Goal: Task Accomplishment & Management: Manage account settings

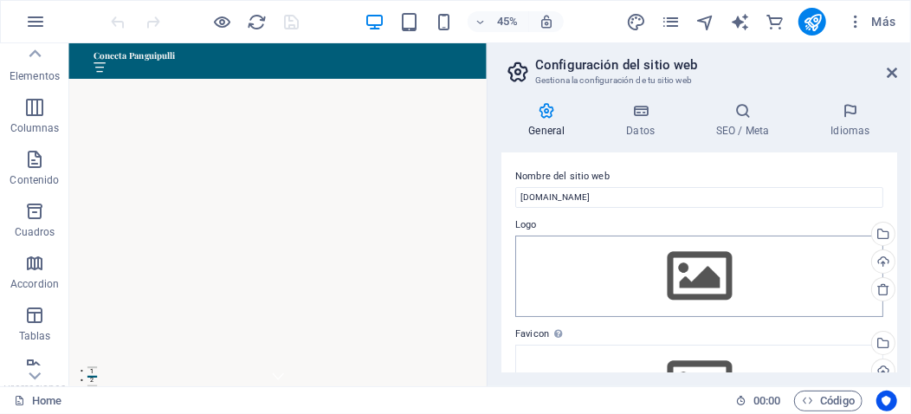
scroll to position [1128, 0]
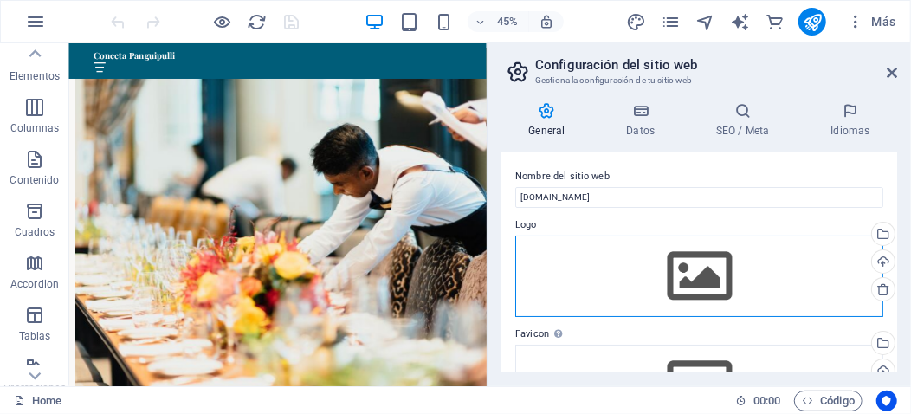
click at [713, 274] on div "Arrastra archivos aquí, haz clic para escoger archivos o selecciona archivos de…" at bounding box center [699, 276] width 368 height 81
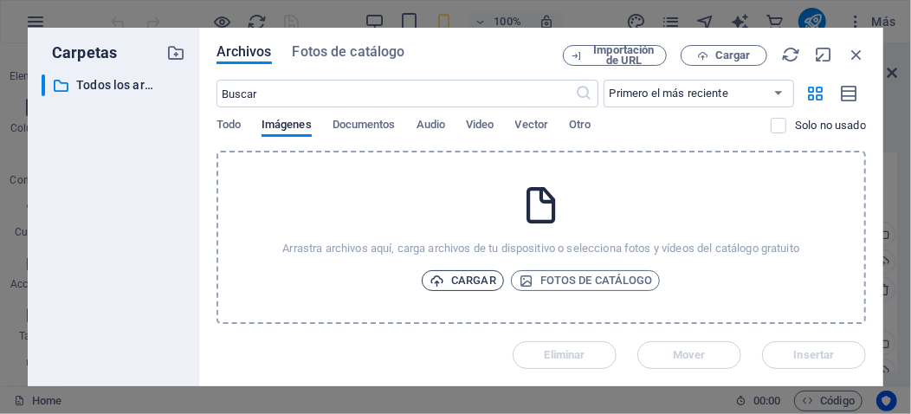
click at [476, 276] on span "Cargar" at bounding box center [462, 280] width 67 height 21
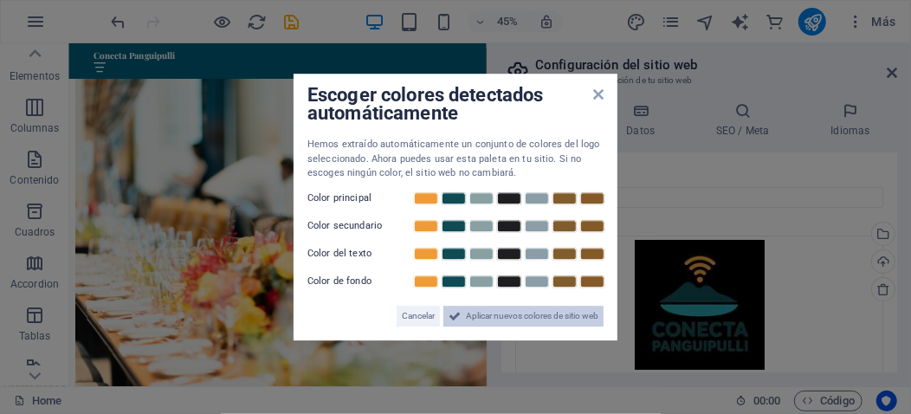
click at [540, 317] on span "Aplicar nuevos colores de sitio web" at bounding box center [532, 316] width 132 height 21
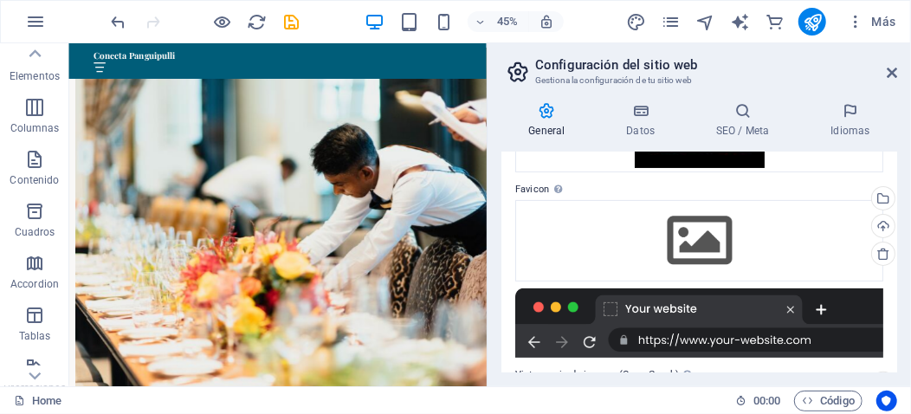
scroll to position [173, 0]
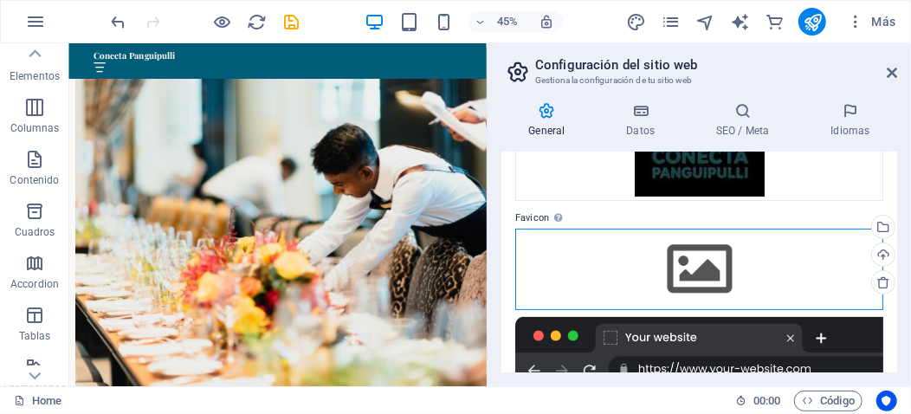
click at [693, 266] on div "Arrastra archivos aquí, haz clic para escoger archivos o selecciona archivos de…" at bounding box center [699, 269] width 368 height 81
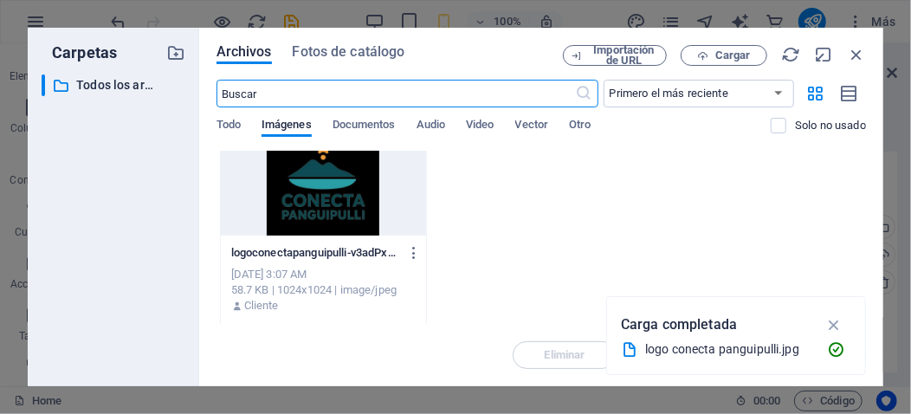
scroll to position [0, 0]
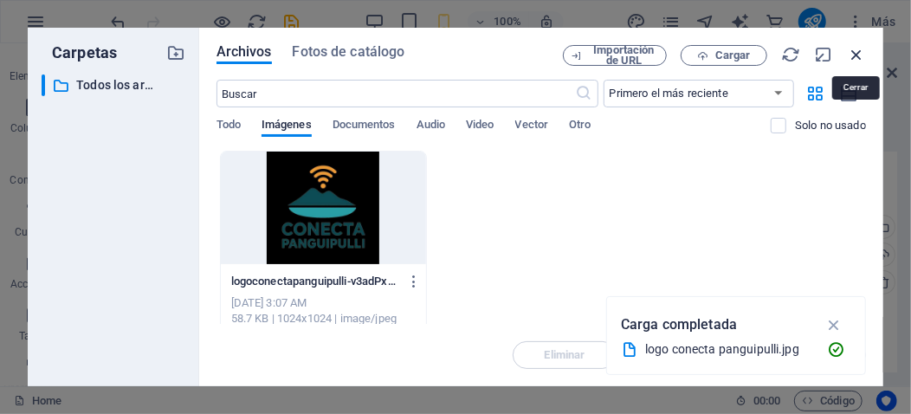
click at [854, 56] on icon "button" at bounding box center [856, 54] width 19 height 19
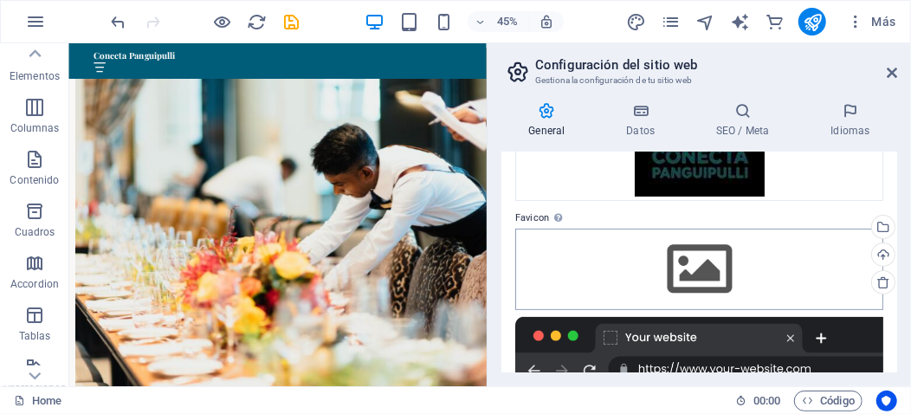
scroll to position [202, 0]
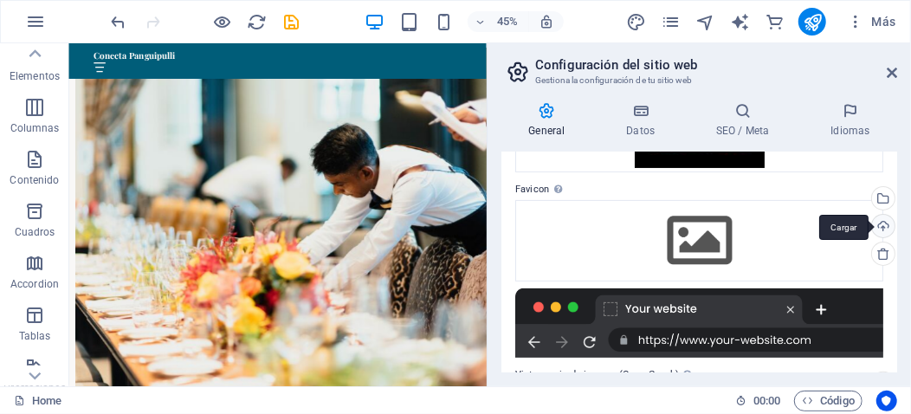
click at [881, 224] on div "Cargar" at bounding box center [881, 228] width 26 height 26
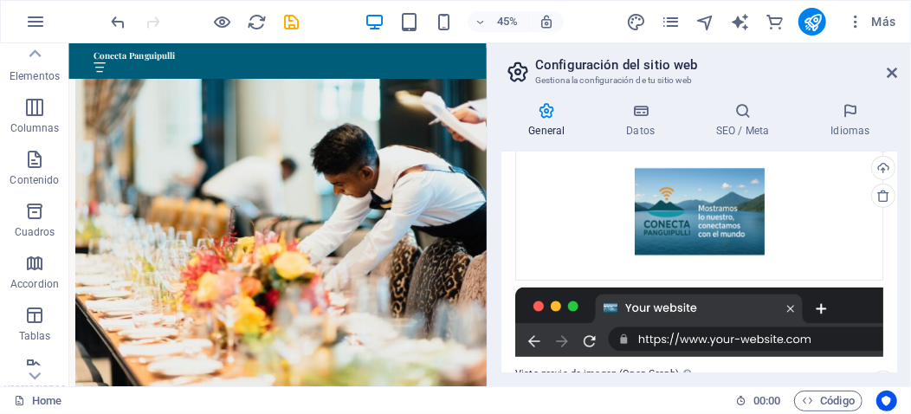
scroll to position [317, 0]
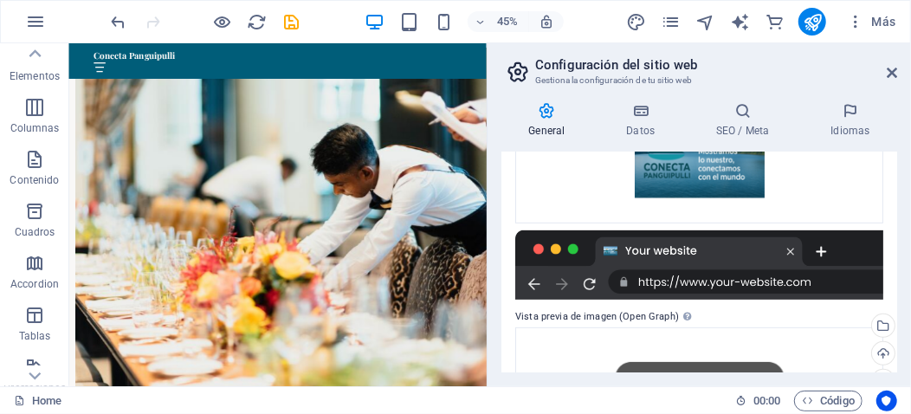
click at [707, 254] on div at bounding box center [699, 264] width 368 height 69
click at [745, 279] on div at bounding box center [699, 264] width 368 height 69
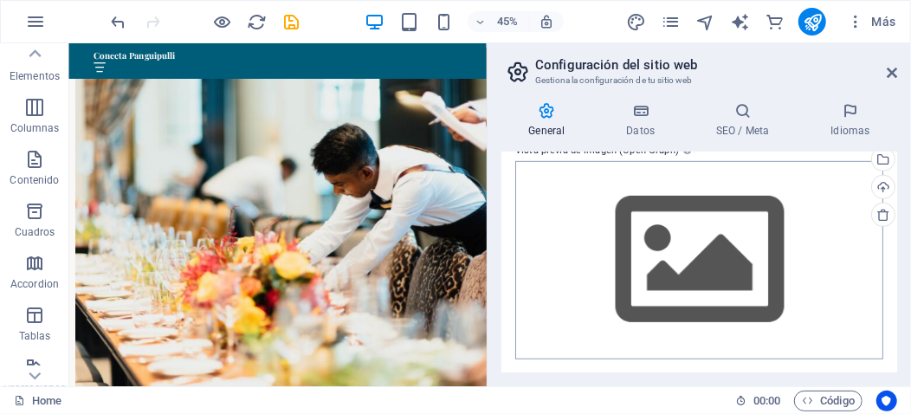
scroll to position [425, 0]
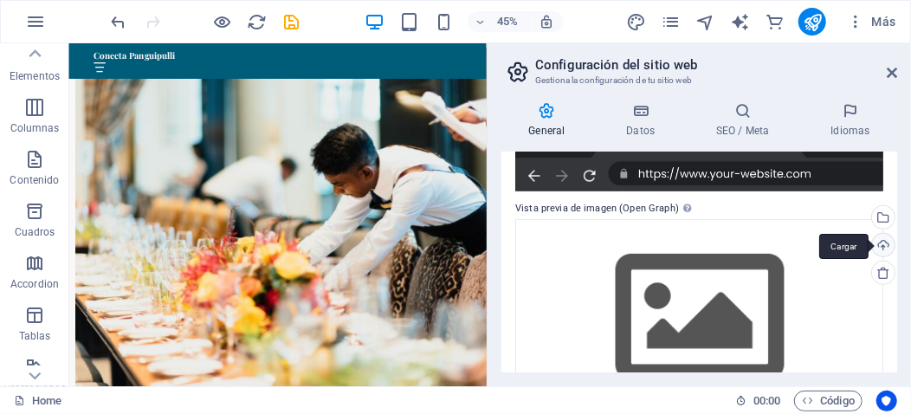
click at [884, 241] on div "Cargar" at bounding box center [881, 247] width 26 height 26
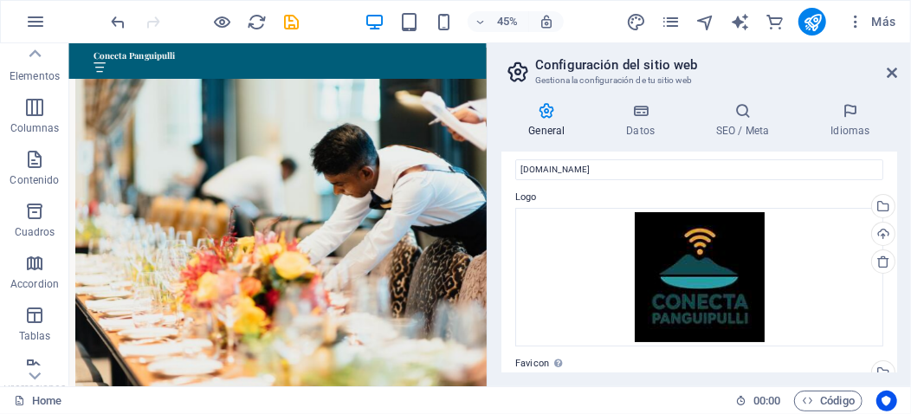
scroll to position [0, 0]
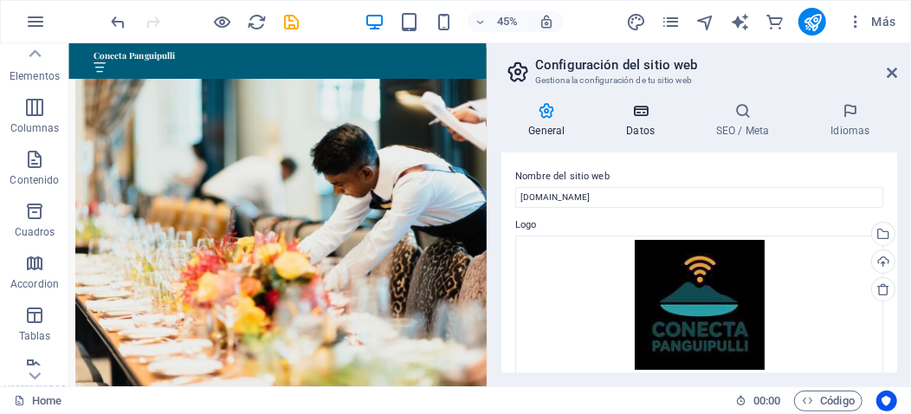
click at [640, 114] on icon at bounding box center [640, 110] width 83 height 17
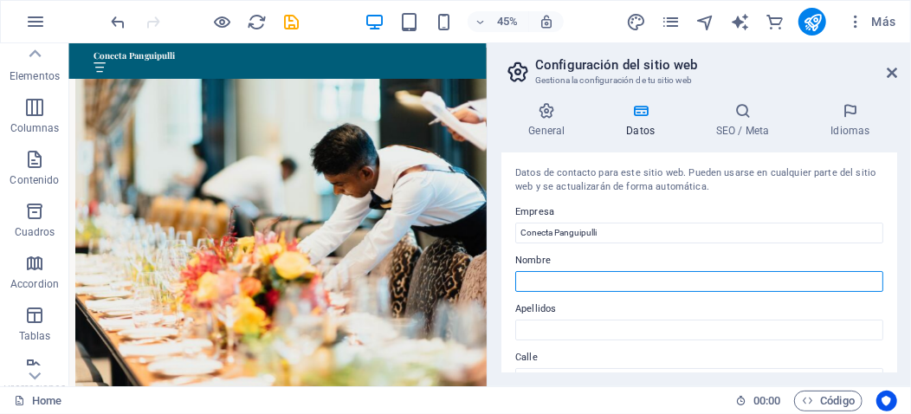
click at [634, 284] on input "Nombre" at bounding box center [699, 281] width 368 height 21
click at [585, 281] on input "Nombre" at bounding box center [699, 281] width 368 height 21
drag, startPoint x: 616, startPoint y: 283, endPoint x: 554, endPoint y: 290, distance: 62.7
click at [554, 290] on input "Conecta Panguipulli" at bounding box center [699, 281] width 368 height 21
type input "Conecta"
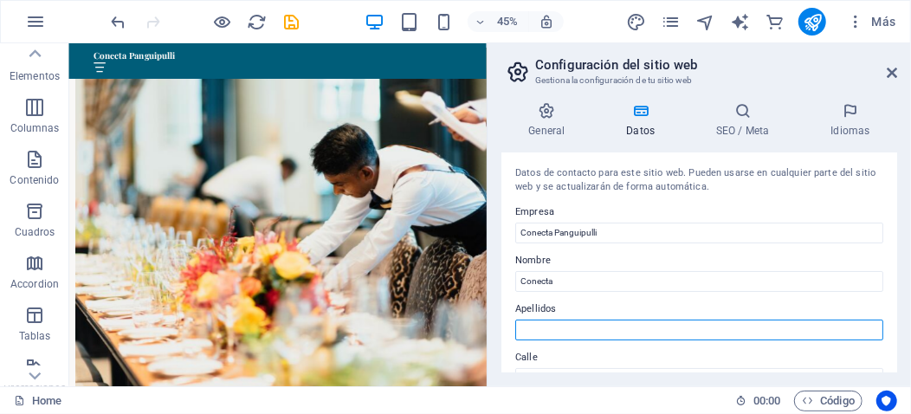
click at [618, 332] on input "Apellidos" at bounding box center [699, 330] width 368 height 21
paste input "Panguipulli"
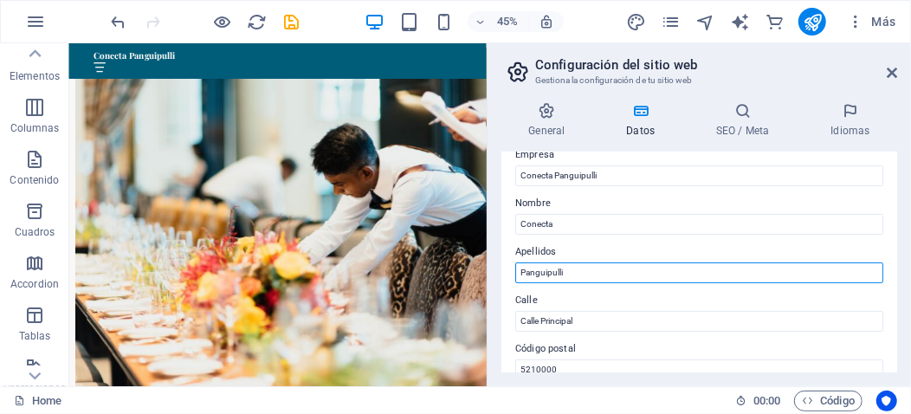
scroll to position [87, 0]
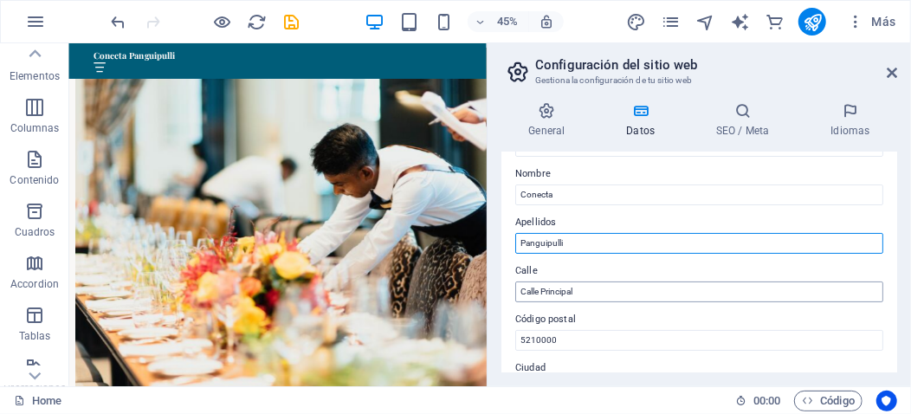
type input "Panguipulli"
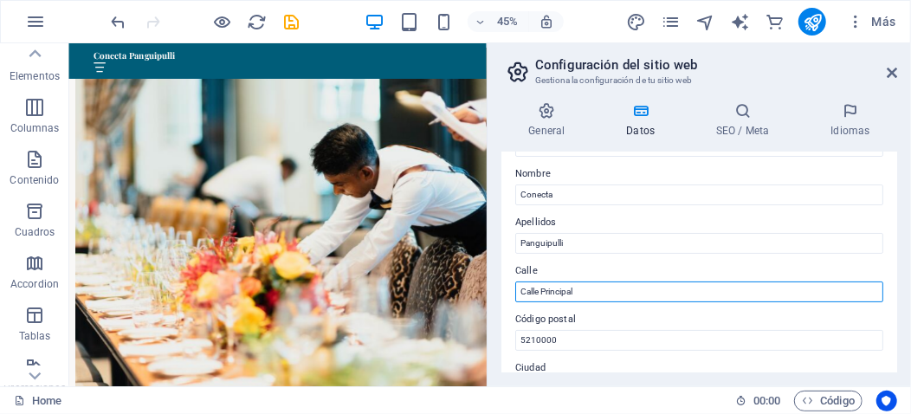
click at [598, 290] on input "Calle Principal" at bounding box center [699, 291] width 368 height 21
type input "C"
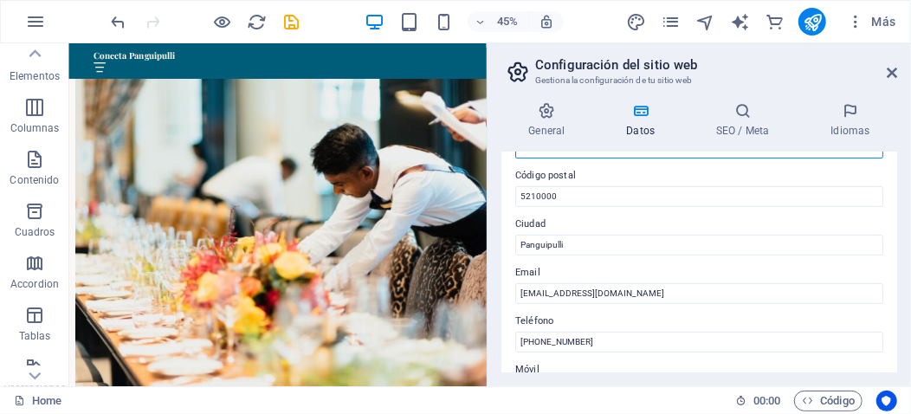
scroll to position [260, 0]
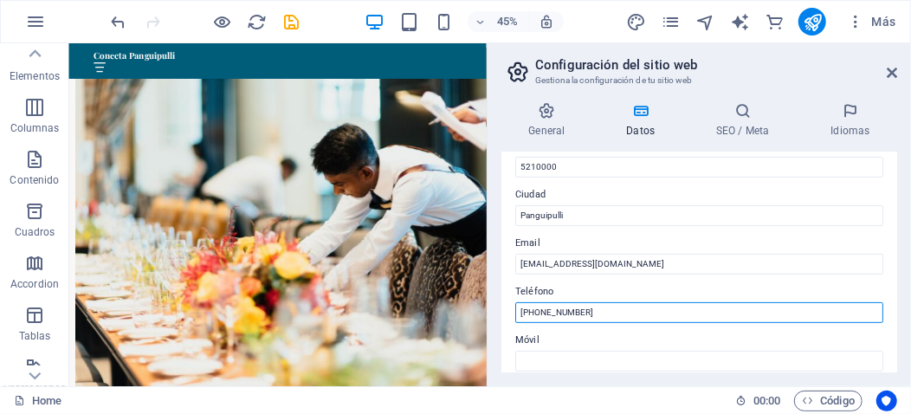
click at [613, 314] on input "+56 9 1234 5678" at bounding box center [699, 312] width 368 height 21
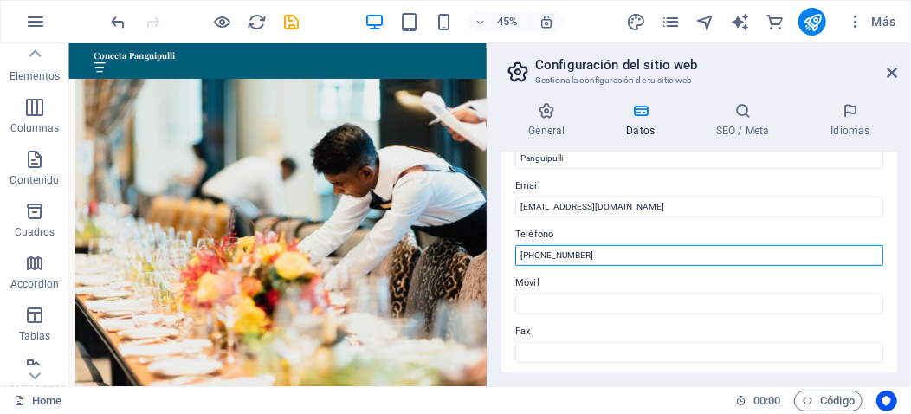
scroll to position [346, 0]
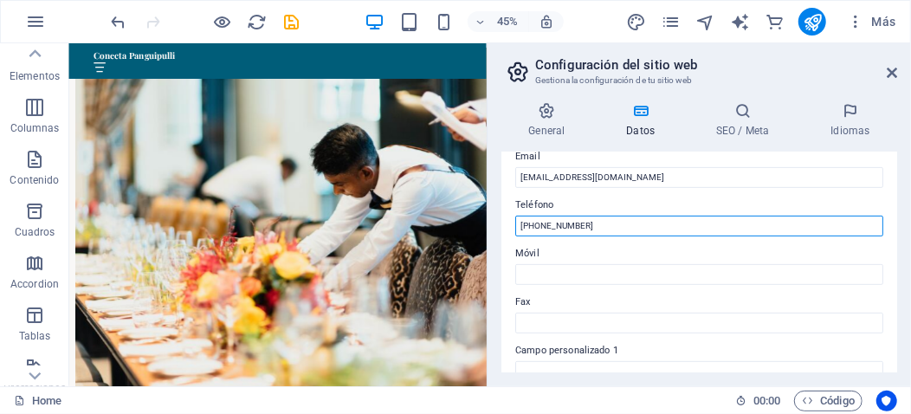
drag, startPoint x: 594, startPoint y: 222, endPoint x: 493, endPoint y: 221, distance: 101.3
click at [502, 223] on div "Datos de contacto para este sitio web. Pueden usarse en cualquier parte del sit…" at bounding box center [699, 262] width 396 height 220
type input "[PHONE_NUMBER]"
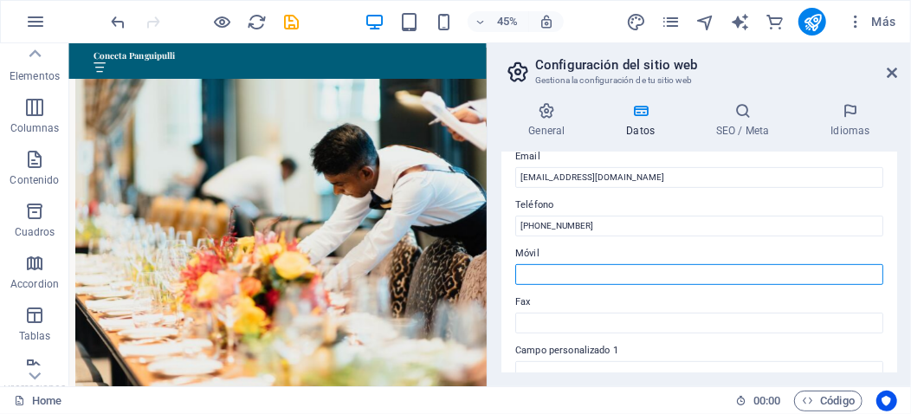
click at [564, 277] on input "Móvil" at bounding box center [699, 274] width 368 height 21
paste input "[PHONE_NUMBER]"
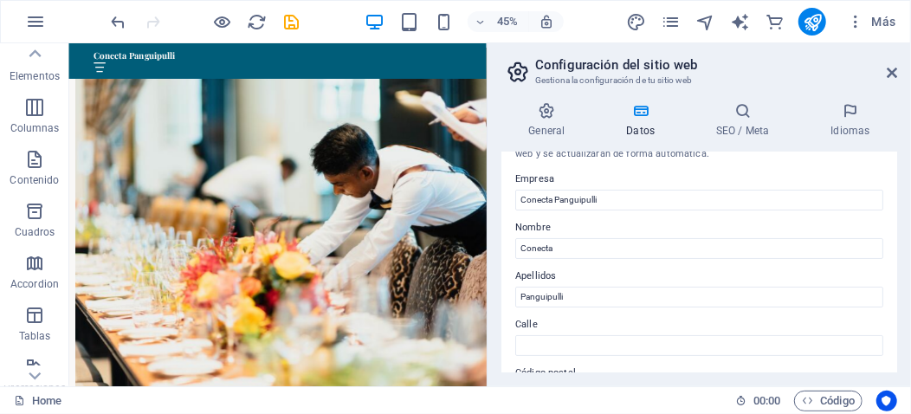
scroll to position [0, 0]
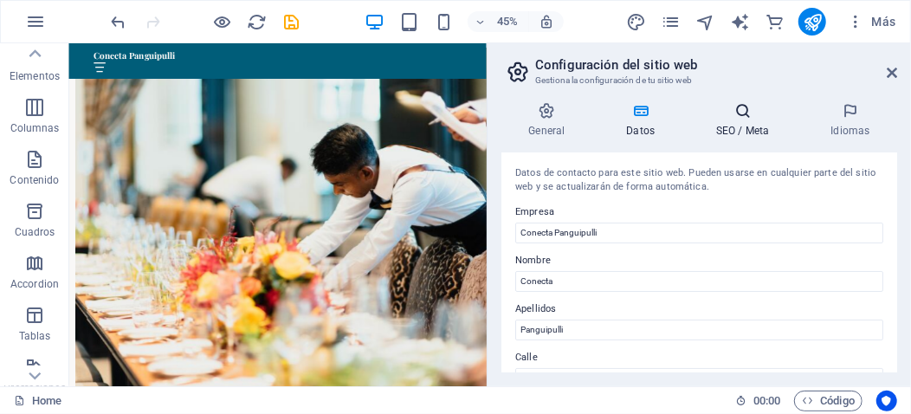
type input "[PHONE_NUMBER]"
click at [745, 126] on h4 "SEO / Meta" at bounding box center [746, 120] width 114 height 36
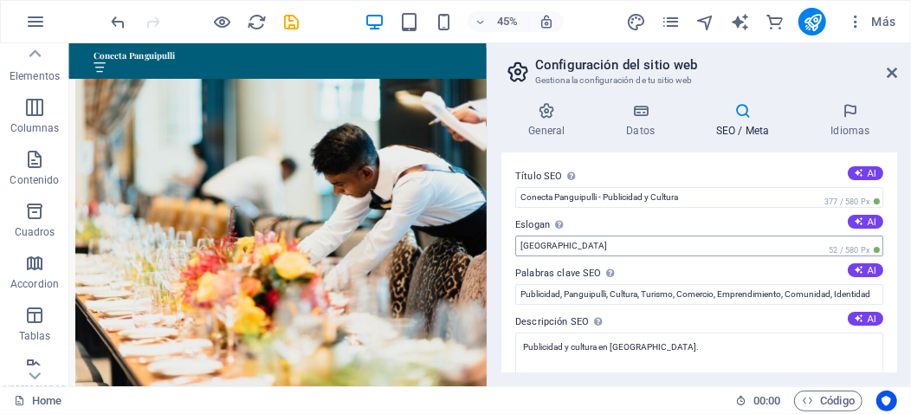
scroll to position [29, 0]
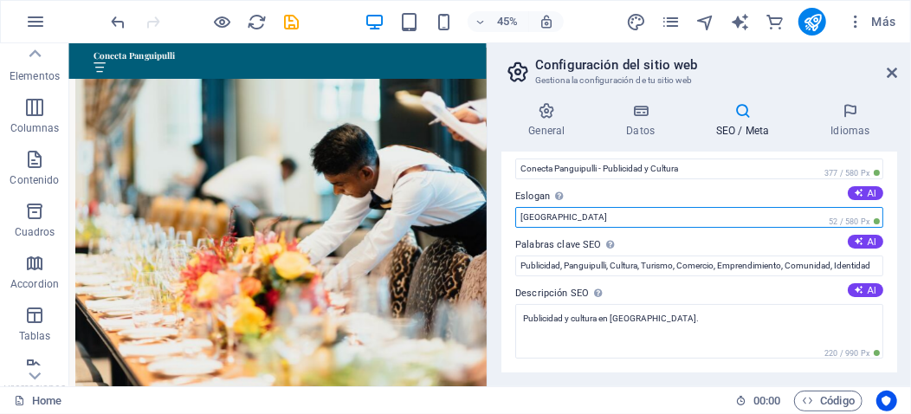
click at [565, 219] on input "Berlin" at bounding box center [699, 217] width 368 height 21
drag, startPoint x: 525, startPoint y: 216, endPoint x: 552, endPoint y: 208, distance: 27.9
click at [555, 210] on input "Berlin" at bounding box center [699, 217] width 368 height 21
drag, startPoint x: 517, startPoint y: 217, endPoint x: 559, endPoint y: 221, distance: 42.6
click at [559, 221] on input "Berlin" at bounding box center [699, 217] width 368 height 21
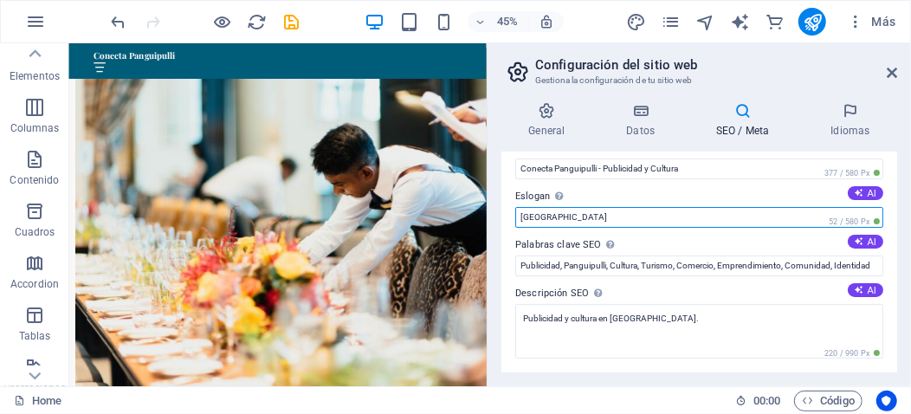
paste input "“Mostramos lo nuestro, conectamos con el mundo”."
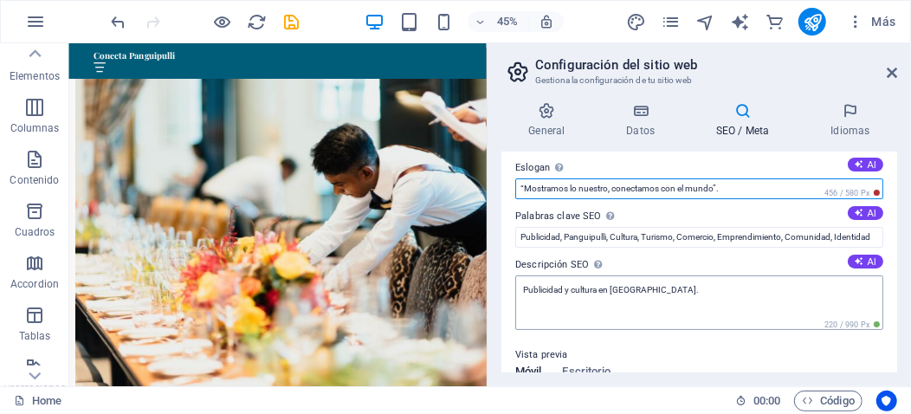
scroll to position [87, 0]
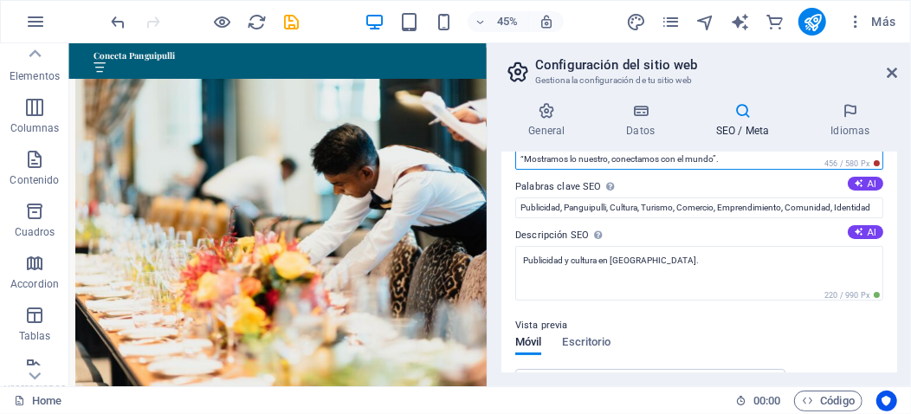
type input "“Mostramos lo nuestro, conectamos con el mundo”."
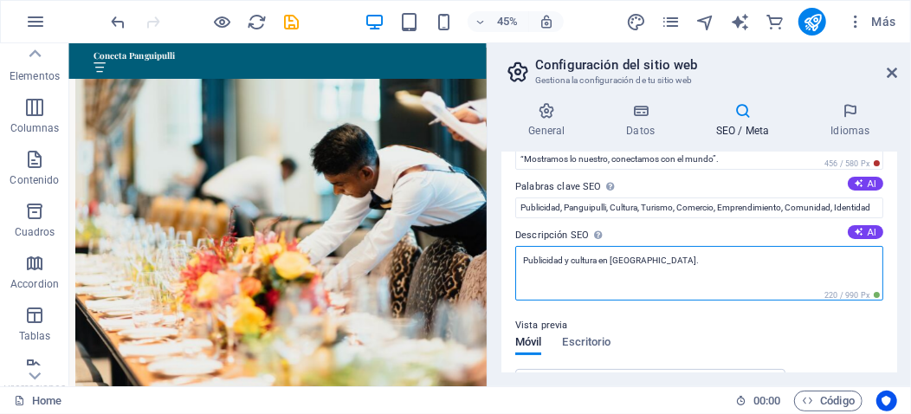
click at [663, 267] on textarea "Publicidad y cultura en Panguipulli." at bounding box center [699, 273] width 368 height 55
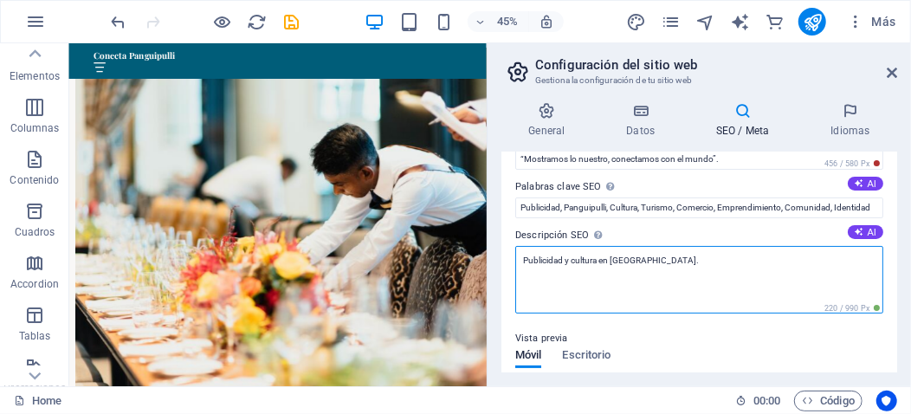
scroll to position [57, 0]
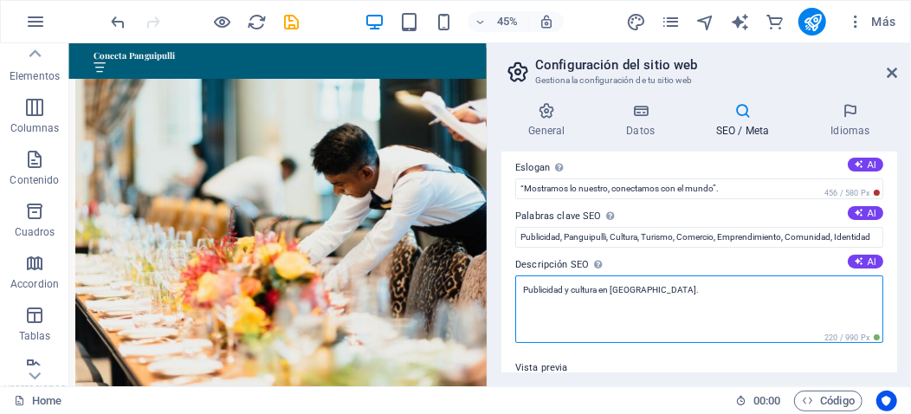
drag, startPoint x: 664, startPoint y: 288, endPoint x: 520, endPoint y: 291, distance: 144.6
click at [512, 287] on div "Título SEO El título de tu sitio web. Elige algo que destaque en los resultados…" at bounding box center [699, 262] width 396 height 220
paste textarea "Somos un espacio digital creado para dar a conocer la belleza, la cultura, el c…"
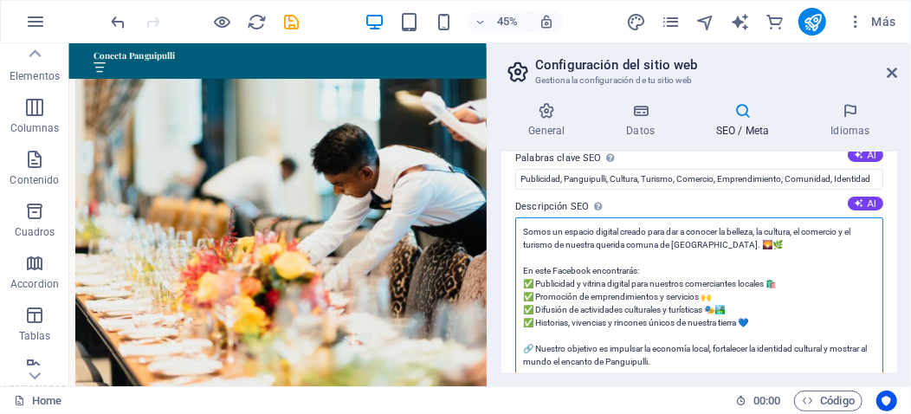
scroll to position [144, 0]
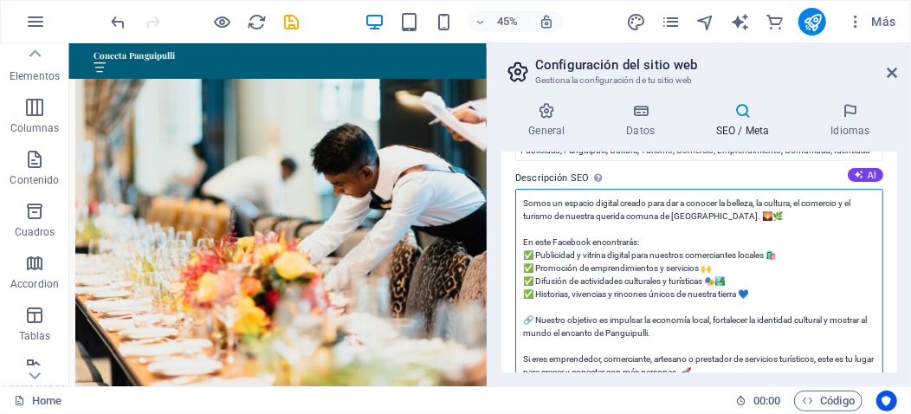
drag, startPoint x: 589, startPoint y: 236, endPoint x: 519, endPoint y: 238, distance: 70.2
click at [516, 239] on textarea "Somos un espacio digital creado para dar a conocer la belleza, la cultura, el c…" at bounding box center [699, 326] width 368 height 275
click at [752, 215] on textarea "Somos un espacio digital creado para dar a conocer la belleza, la cultura, el c…" at bounding box center [699, 326] width 368 height 275
click at [797, 260] on textarea "Somos un espacio digital creado para dar a conocer la belleza, la cultura, el c…" at bounding box center [699, 326] width 368 height 275
click at [791, 253] on textarea "Somos un espacio digital creado para dar a conocer la belleza, la cultura, el c…" at bounding box center [699, 326] width 368 height 275
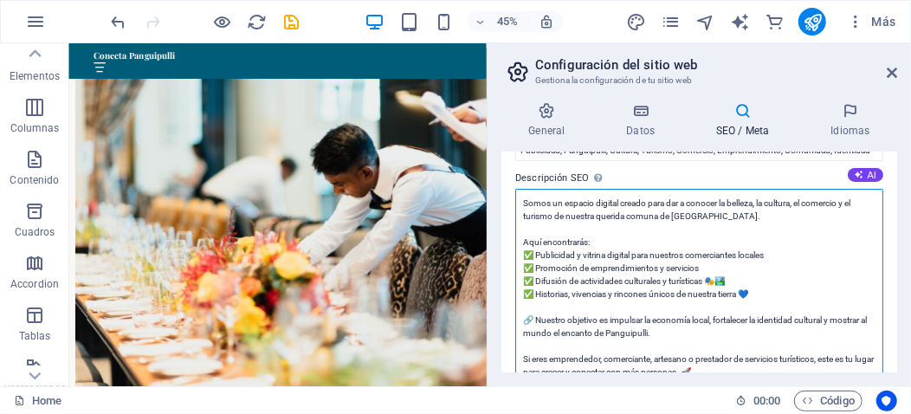
click at [752, 284] on textarea "Somos un espacio digital creado para dar a conocer la belleza, la cultura, el c…" at bounding box center [699, 326] width 368 height 275
click at [771, 291] on textarea "Somos un espacio digital creado para dar a conocer la belleza, la cultura, el c…" at bounding box center [699, 326] width 368 height 275
click at [533, 316] on textarea "Somos un espacio digital creado para dar a conocer la belleza, la cultura, el c…" at bounding box center [699, 326] width 368 height 275
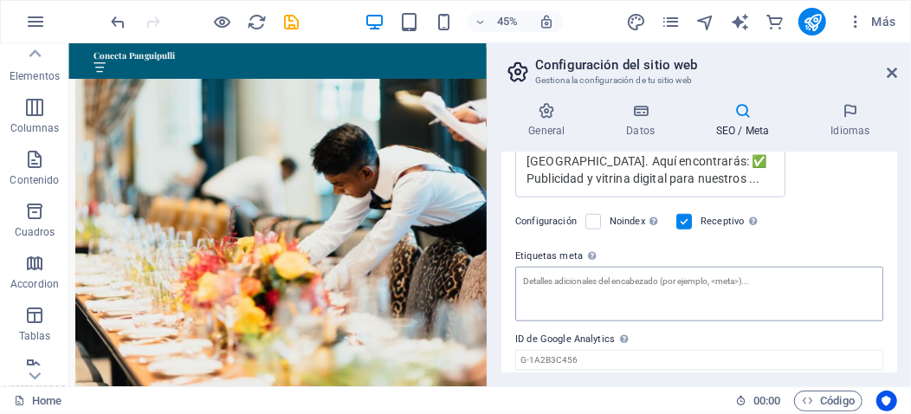
scroll to position [662, 0]
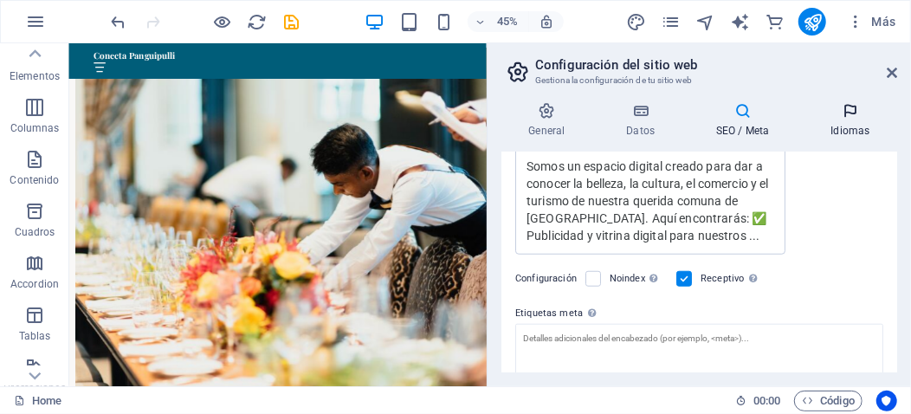
type textarea "Somos un espacio digital creado para dar a conocer la belleza, la cultura, el c…"
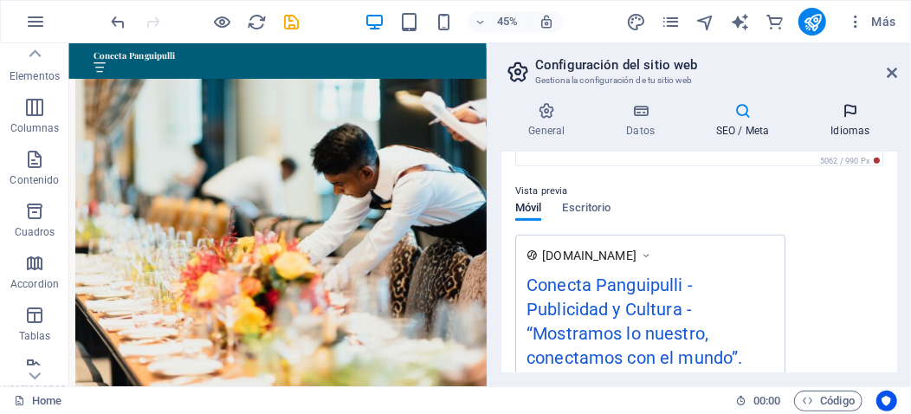
click at [853, 113] on icon at bounding box center [851, 110] width 94 height 17
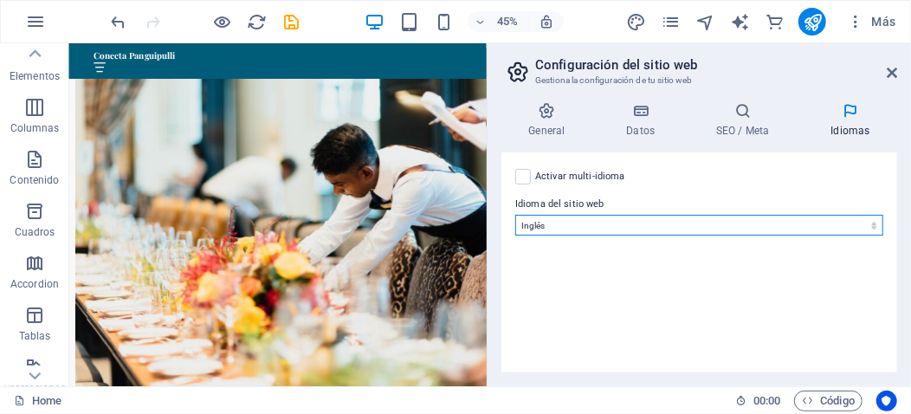
click at [874, 223] on select "Abkhazian Afar Afrikaans Akan Albanés Alemán Amharic Árabe Aragonese Armenian A…" at bounding box center [699, 225] width 368 height 21
click at [875, 226] on select "Abkhazian Afar Afrikaans Akan Albanés Alemán Amharic Árabe Aragonese Armenian A…" at bounding box center [699, 225] width 368 height 21
click at [875, 225] on select "Abkhazian Afar Afrikaans Akan Albanés Alemán Amharic Árabe Aragonese Armenian A…" at bounding box center [699, 225] width 368 height 21
select select "44"
click at [515, 215] on select "Abkhazian Afar Afrikaans Akan Albanés Alemán Amharic Árabe Aragonese Armenian A…" at bounding box center [699, 225] width 368 height 21
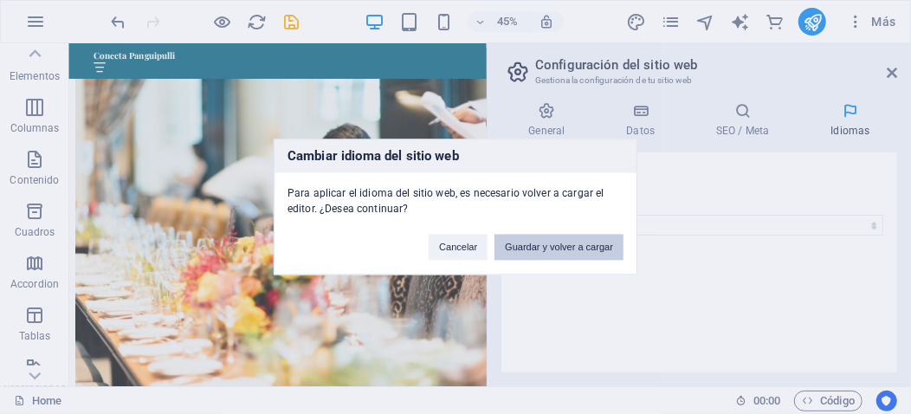
click at [545, 251] on button "Guardar y volver a cargar" at bounding box center [558, 248] width 129 height 26
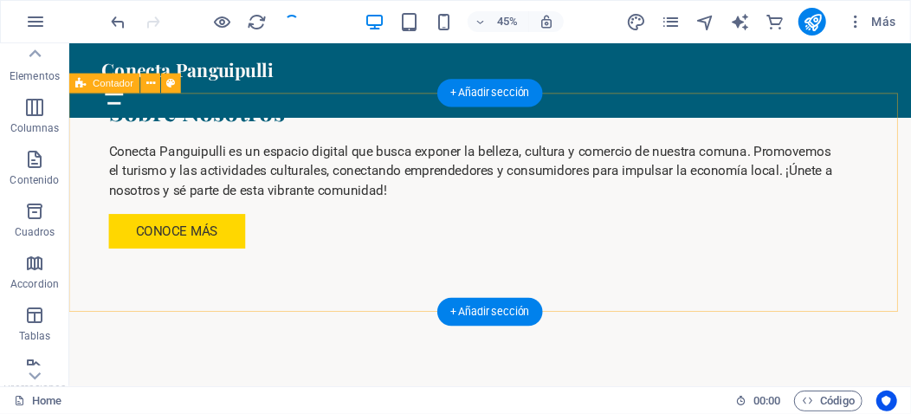
checkbox input "false"
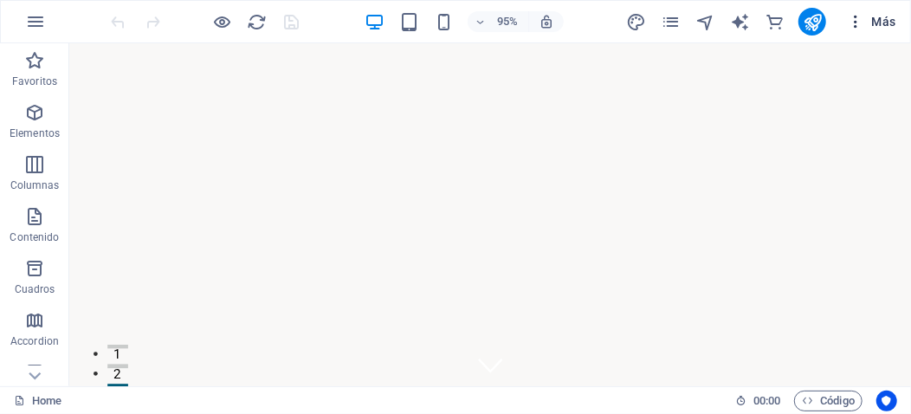
click at [858, 19] on icon "button" at bounding box center [855, 21] width 17 height 17
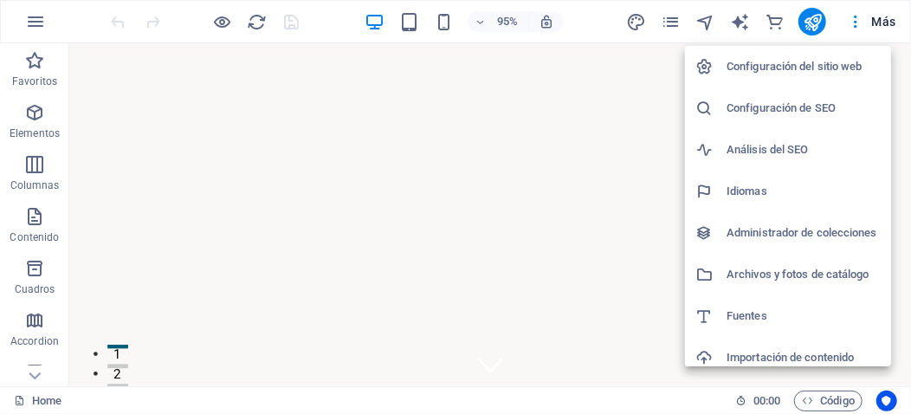
click at [826, 69] on h6 "Configuración del sitio web" at bounding box center [803, 66] width 154 height 21
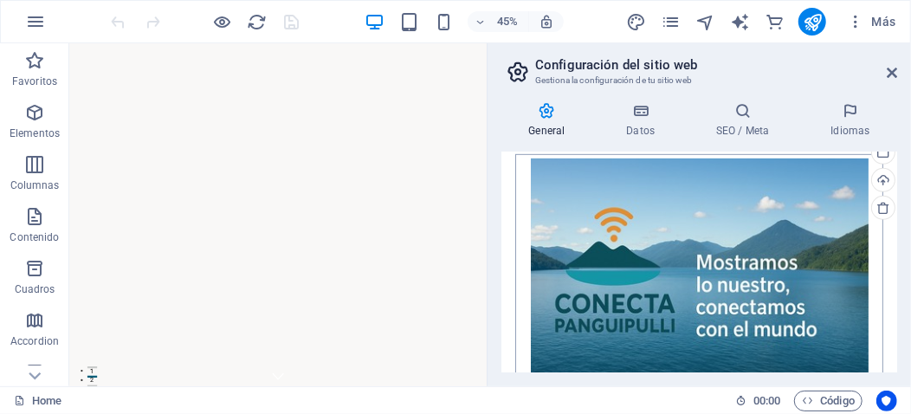
scroll to position [519, 0]
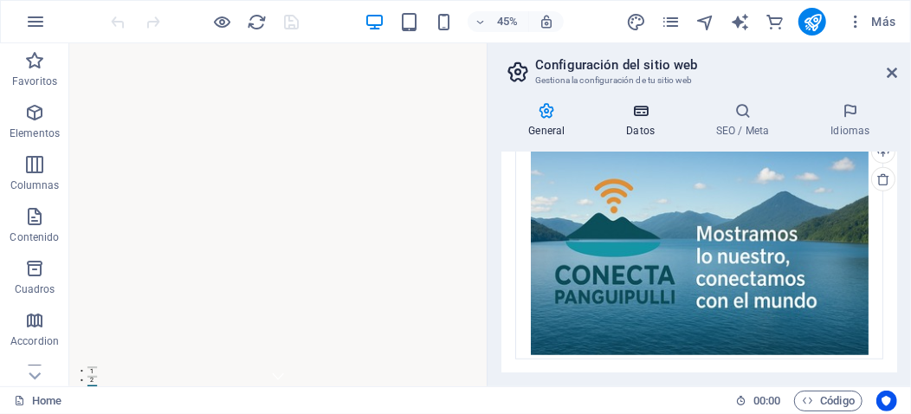
click at [649, 123] on h4 "Datos" at bounding box center [644, 120] width 90 height 36
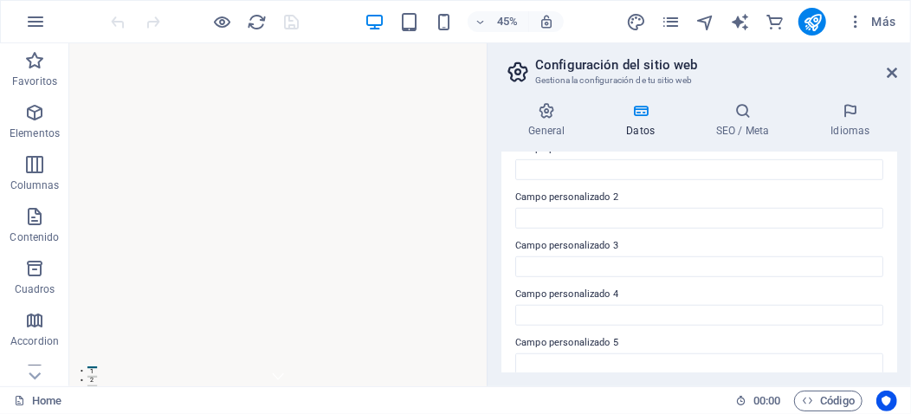
scroll to position [610, 0]
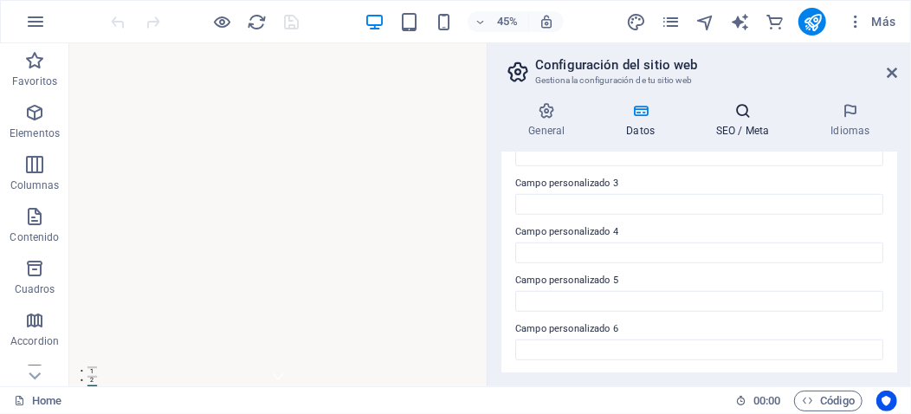
click at [739, 124] on h4 "SEO / Meta" at bounding box center [746, 120] width 114 height 36
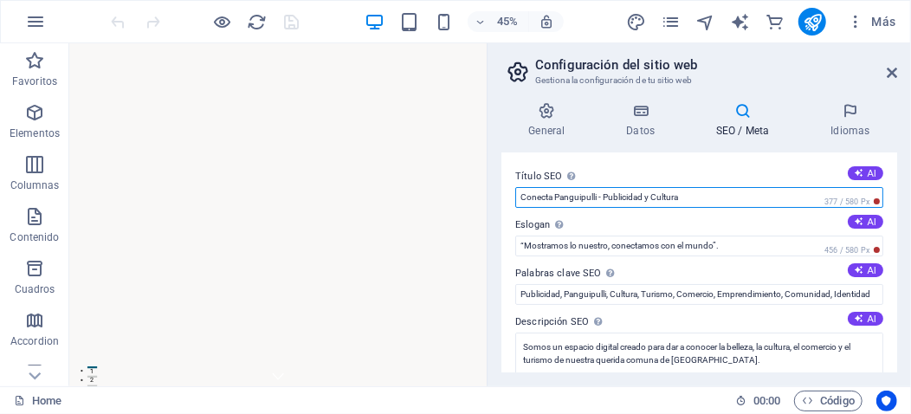
click at [695, 192] on input "Conecta Panguipulli - Publicidad y Cultura" at bounding box center [699, 197] width 368 height 21
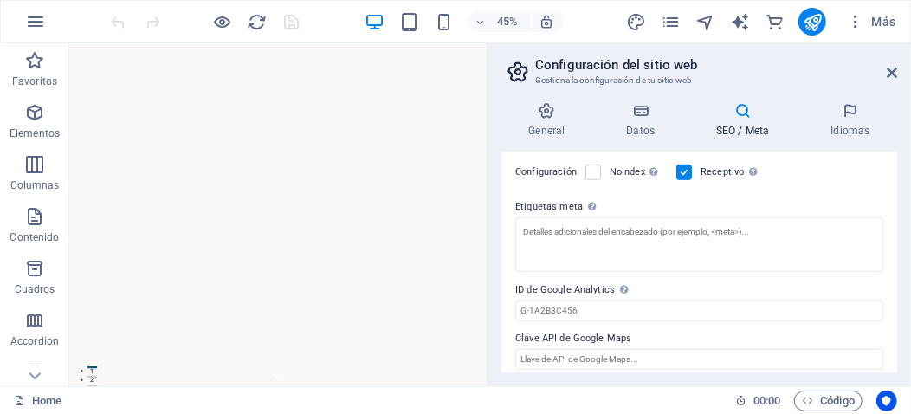
scroll to position [557, 0]
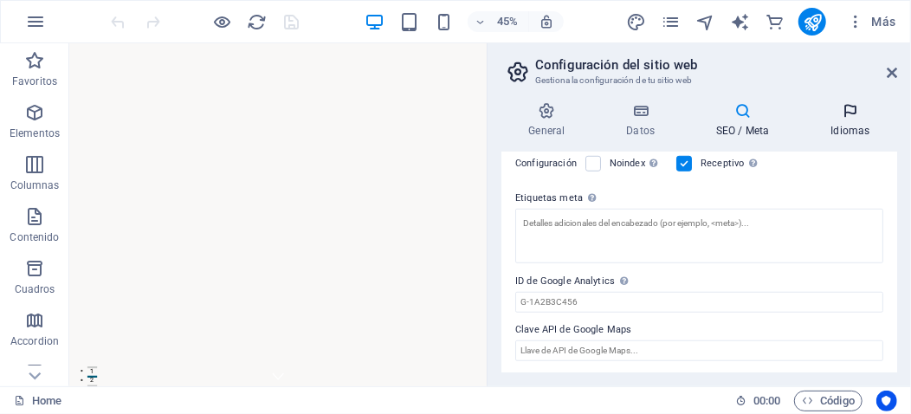
click at [854, 119] on h4 "Idiomas" at bounding box center [851, 120] width 94 height 36
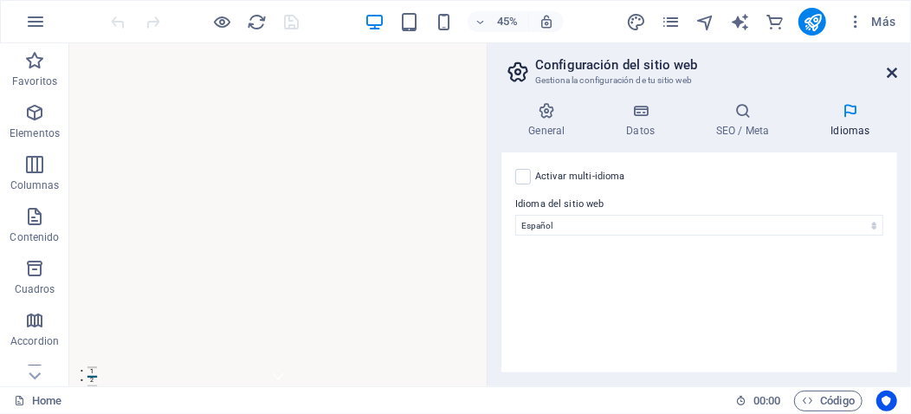
drag, startPoint x: 890, startPoint y: 73, endPoint x: 864, endPoint y: 30, distance: 49.7
click at [890, 73] on icon at bounding box center [892, 73] width 10 height 14
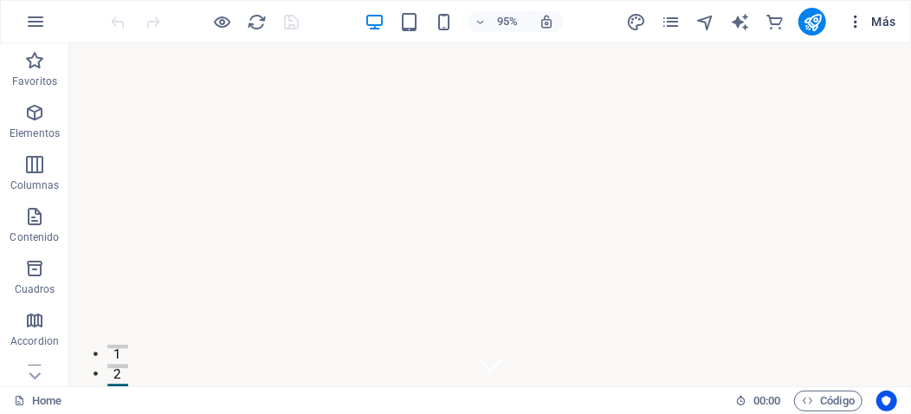
click at [859, 23] on icon "button" at bounding box center [855, 21] width 17 height 17
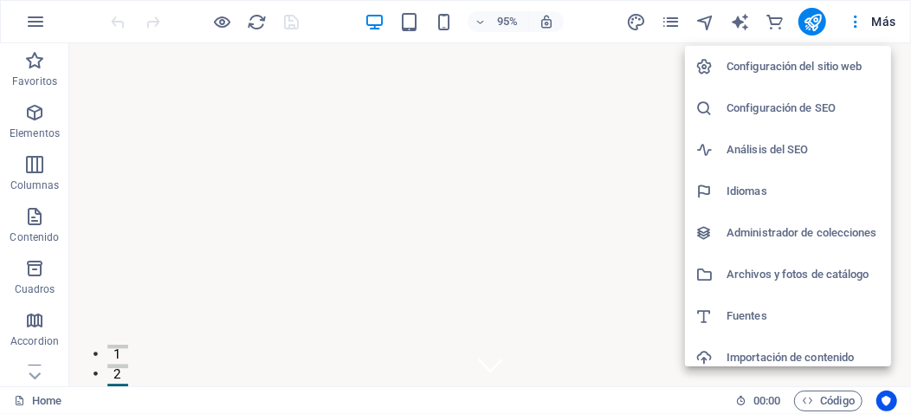
click at [766, 110] on h6 "Configuración de SEO" at bounding box center [803, 108] width 154 height 21
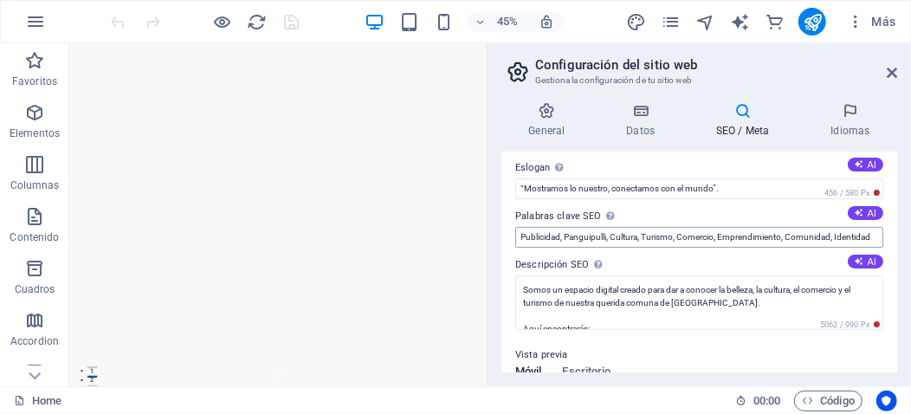
scroll to position [0, 0]
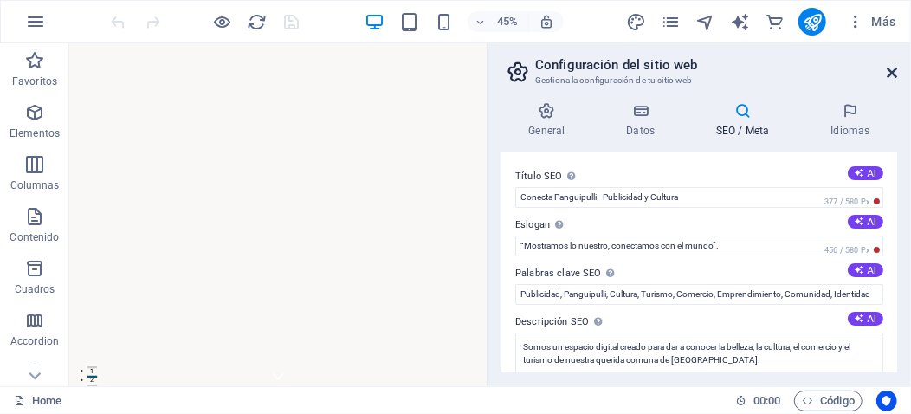
click at [894, 73] on icon at bounding box center [892, 73] width 10 height 14
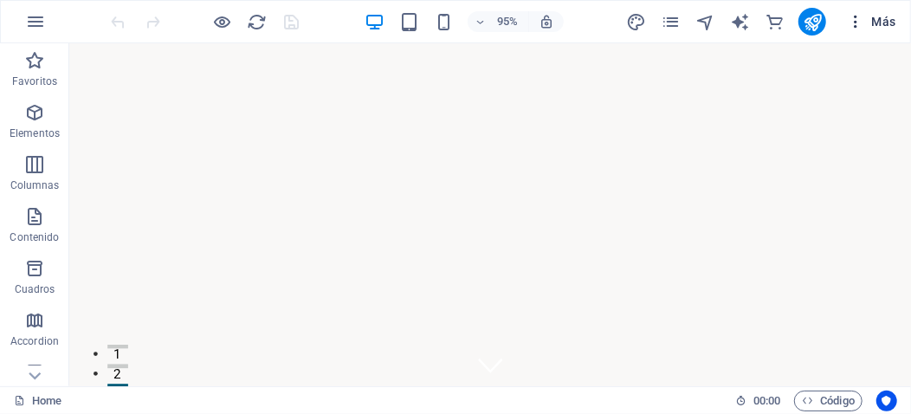
click at [857, 26] on icon "button" at bounding box center [855, 21] width 17 height 17
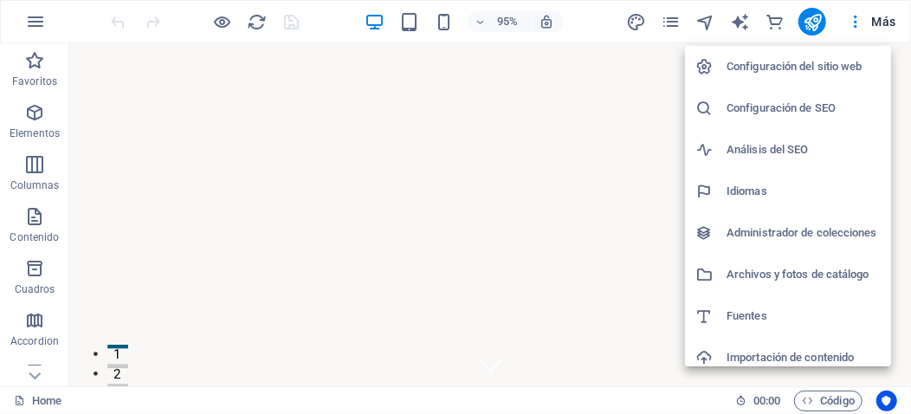
click at [804, 233] on h6 "Administrador de colecciones" at bounding box center [803, 233] width 154 height 21
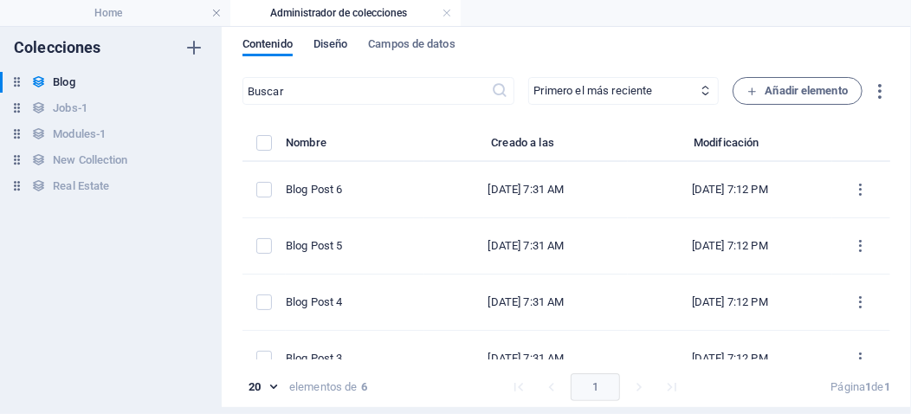
click at [344, 42] on span "Diseño" at bounding box center [330, 46] width 35 height 24
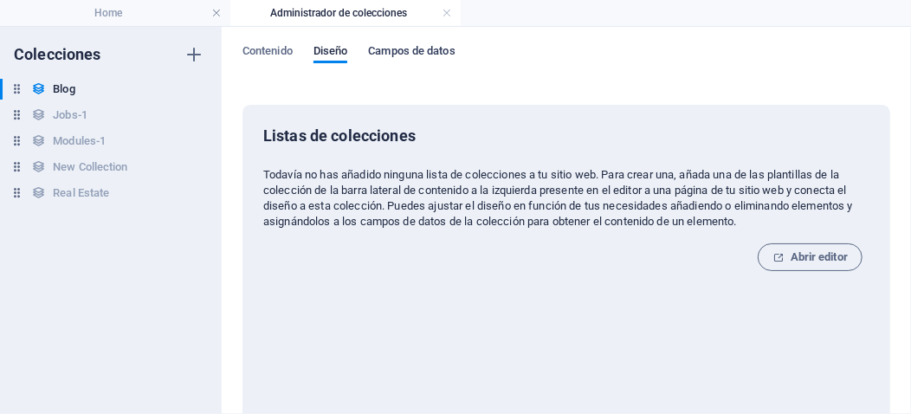
click at [427, 48] on span "Campos de datos" at bounding box center [411, 53] width 87 height 24
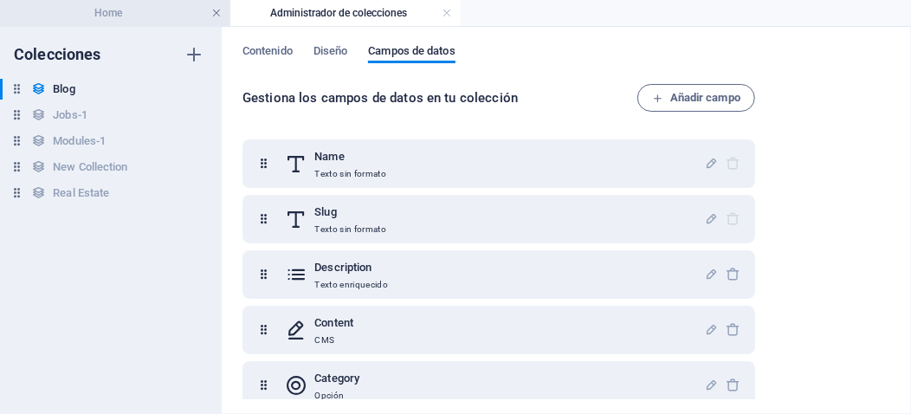
click at [216, 10] on link at bounding box center [216, 13] width 10 height 16
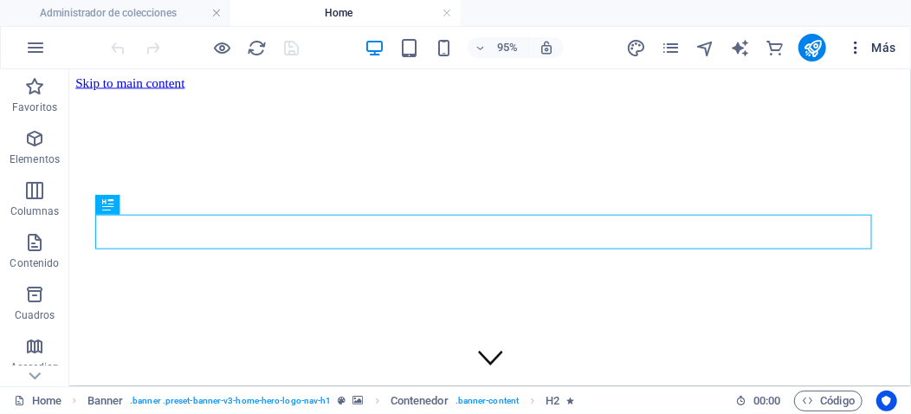
click at [855, 48] on icon "button" at bounding box center [855, 47] width 17 height 17
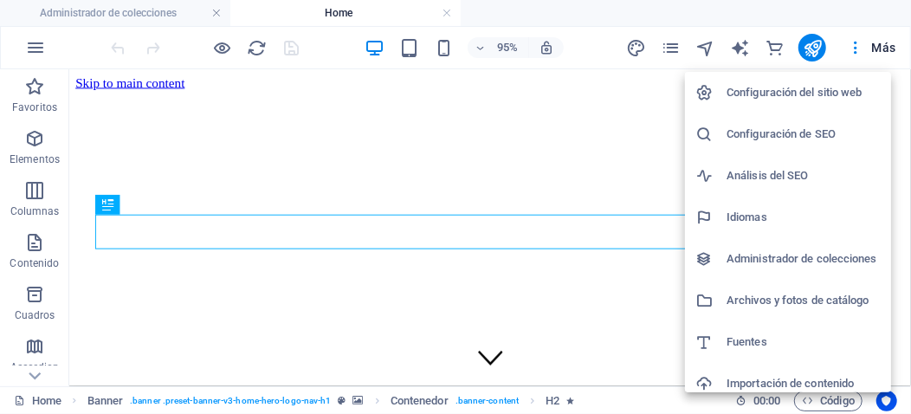
click at [807, 94] on h6 "Configuración del sitio web" at bounding box center [803, 92] width 154 height 21
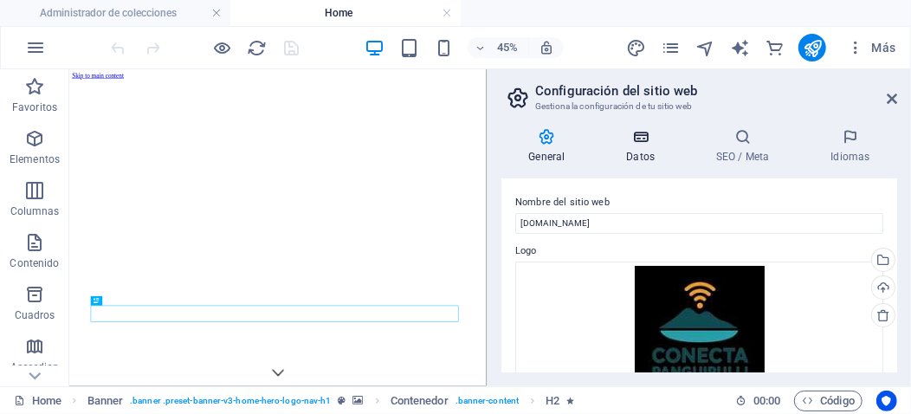
click at [640, 149] on h4 "Datos" at bounding box center [644, 146] width 90 height 36
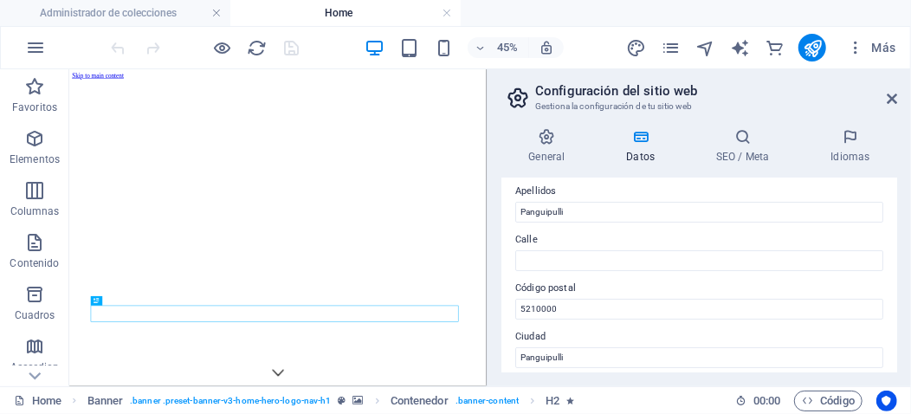
scroll to position [173, 0]
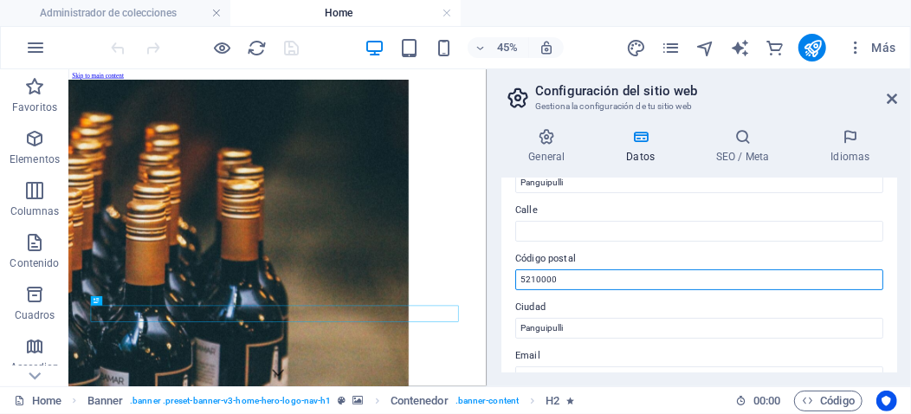
drag, startPoint x: 581, startPoint y: 275, endPoint x: 500, endPoint y: 277, distance: 81.4
click at [502, 277] on div "Datos de contacto para este sitio web. Pueden usarse en cualquier parte del sit…" at bounding box center [699, 275] width 396 height 194
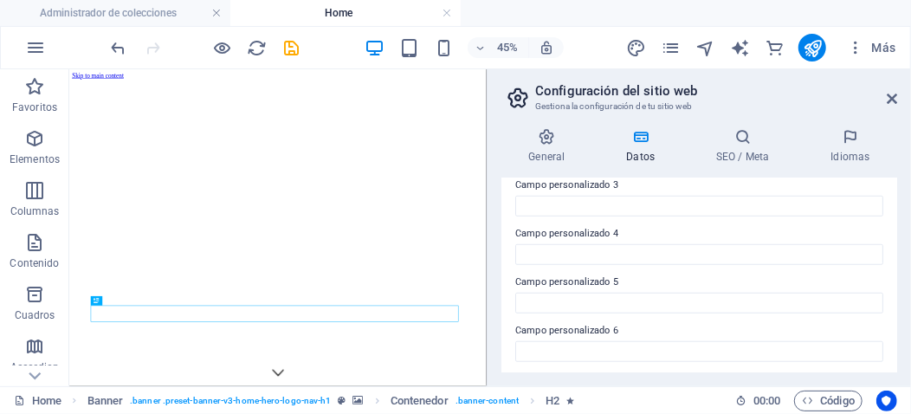
scroll to position [636, 0]
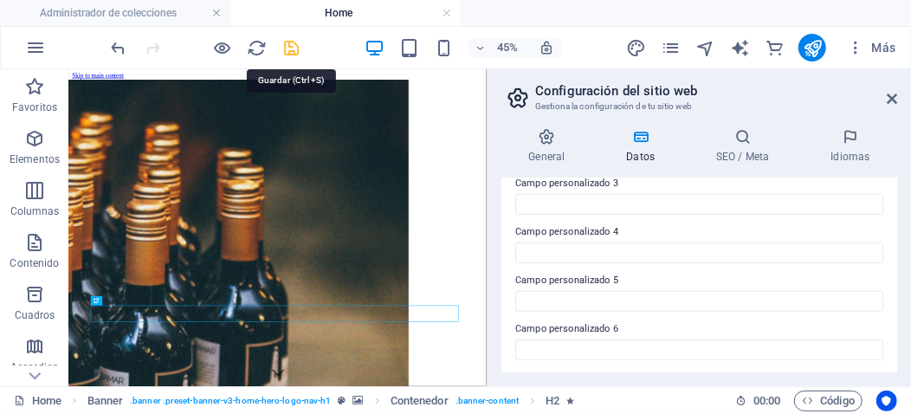
click at [292, 46] on icon "save" at bounding box center [292, 48] width 20 height 20
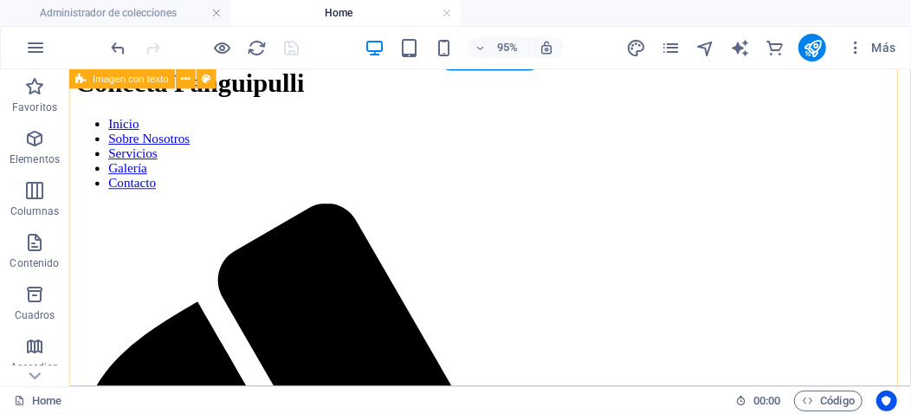
scroll to position [346, 0]
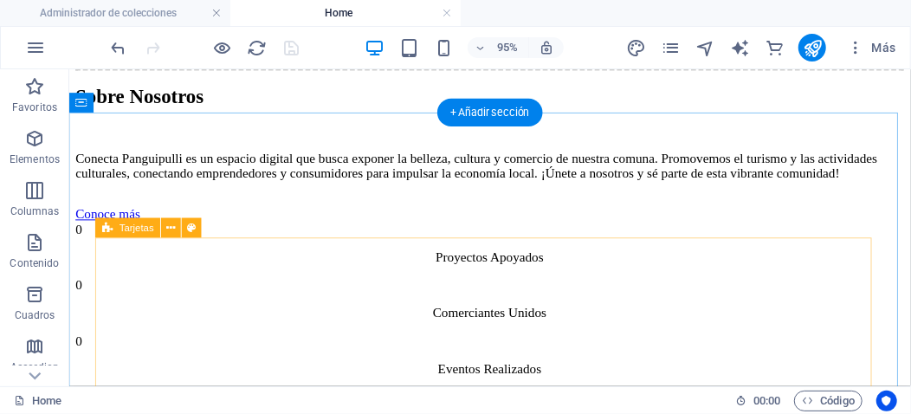
scroll to position [2280, 0]
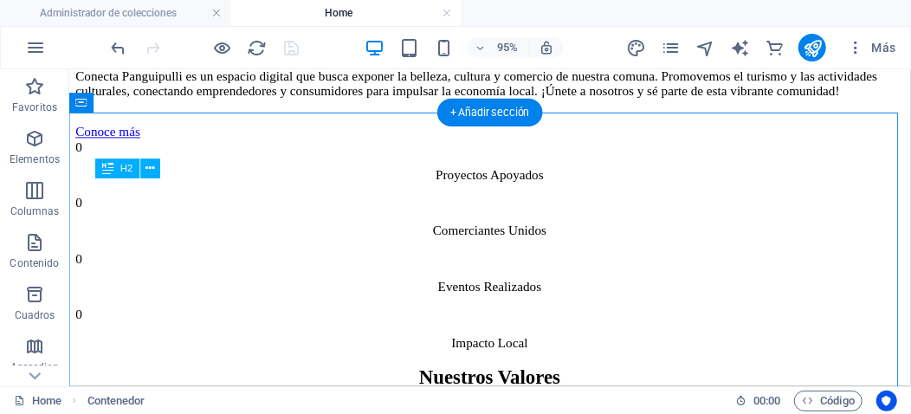
drag, startPoint x: 543, startPoint y: 202, endPoint x: 483, endPoint y: 197, distance: 60.0
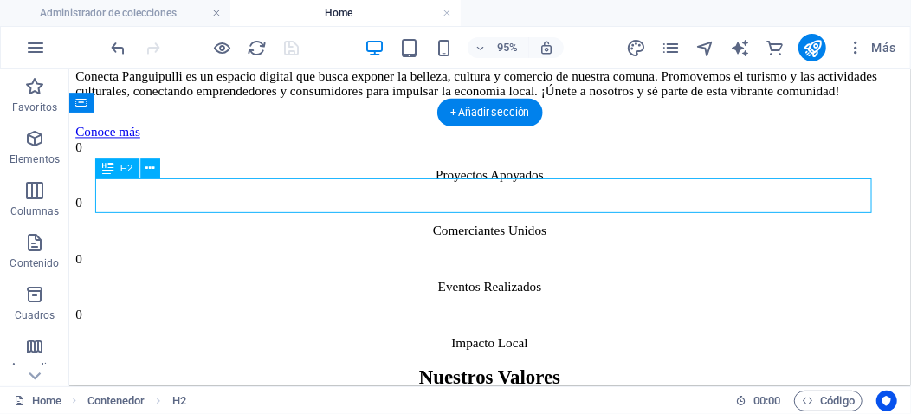
drag, startPoint x: 477, startPoint y: 200, endPoint x: 526, endPoint y: 210, distance: 50.4
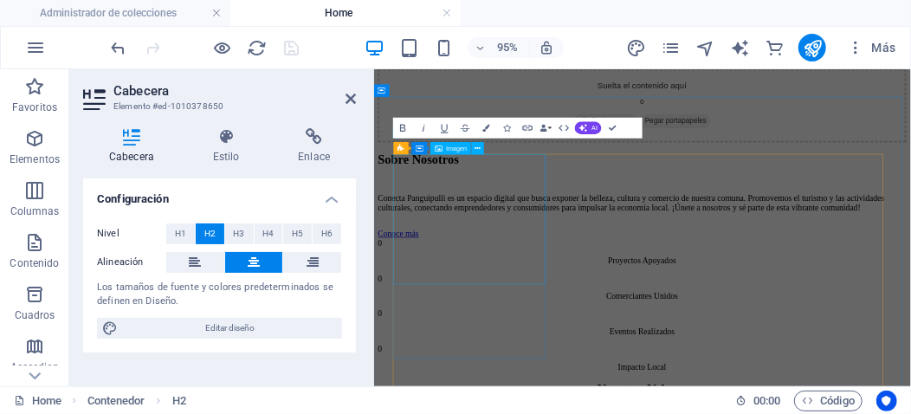
scroll to position [2475, 0]
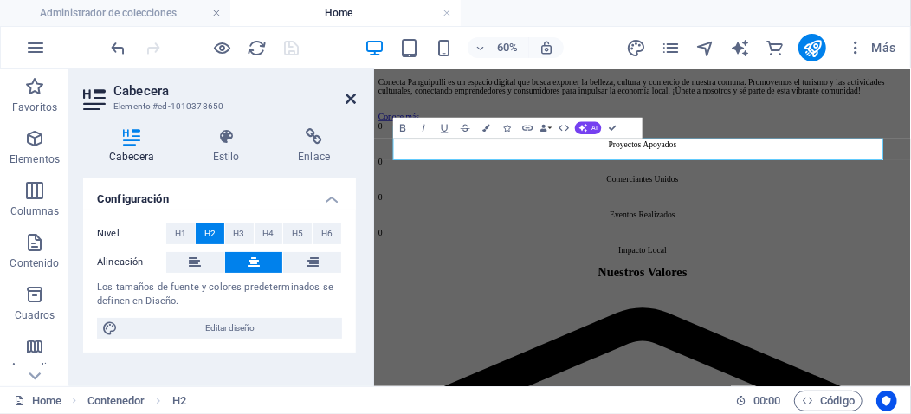
click at [349, 94] on icon at bounding box center [350, 99] width 10 height 14
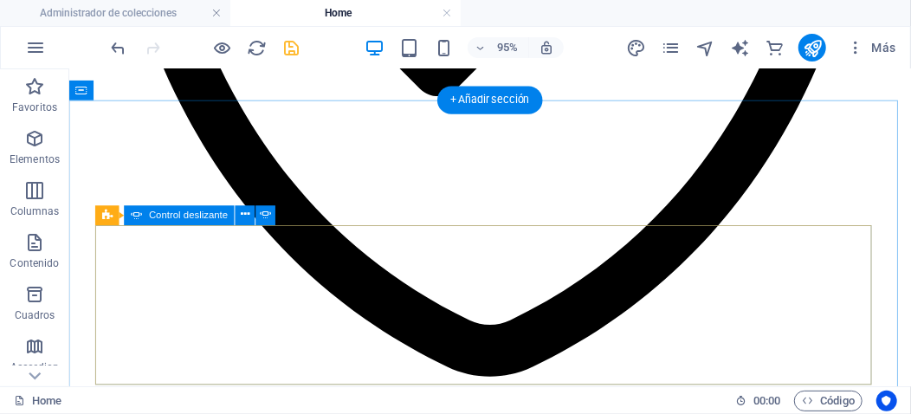
scroll to position [3174, 0]
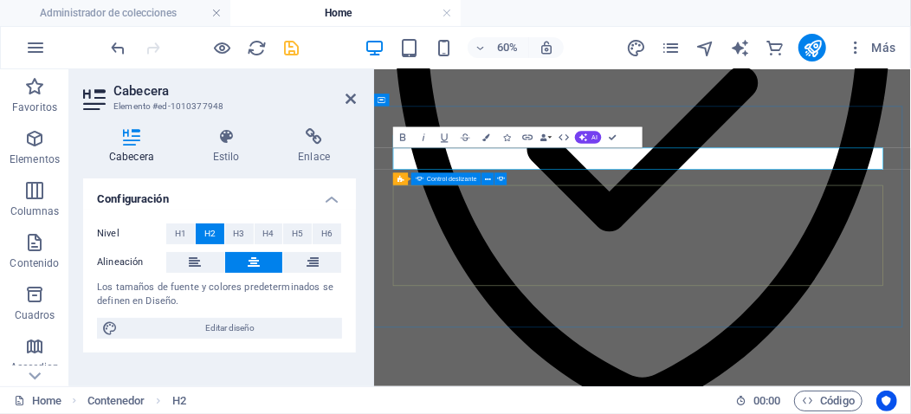
scroll to position [3370, 0]
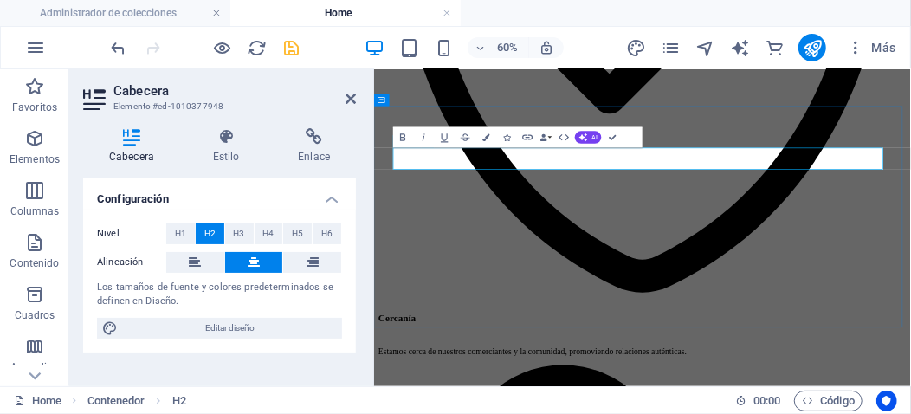
click at [349, 99] on icon at bounding box center [350, 99] width 10 height 14
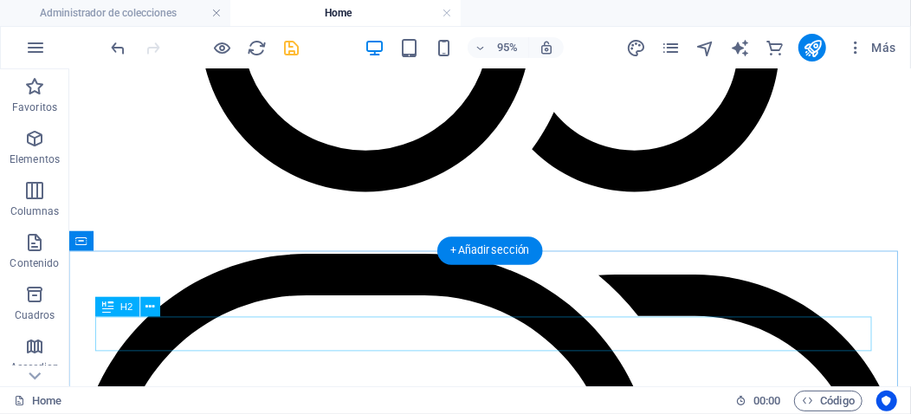
scroll to position [3838, 0]
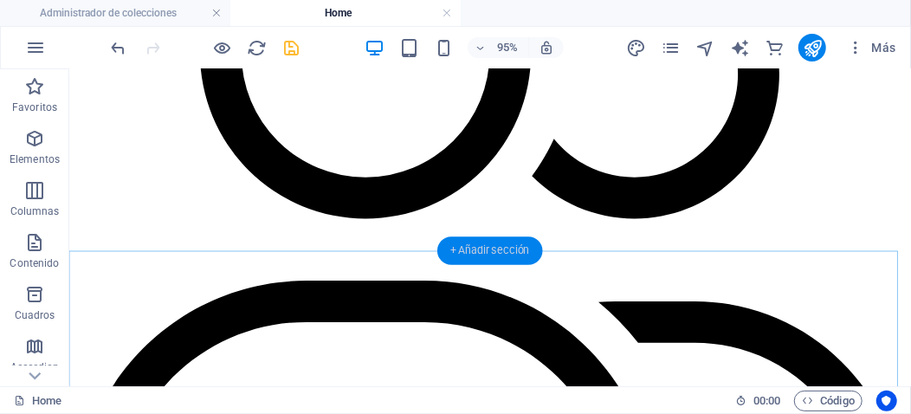
click at [496, 249] on div "+ Añadir sección" at bounding box center [490, 251] width 106 height 28
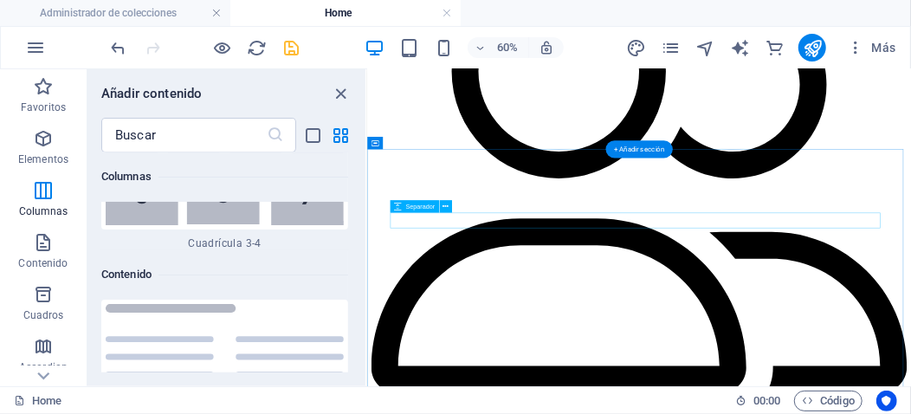
scroll to position [4037, 0]
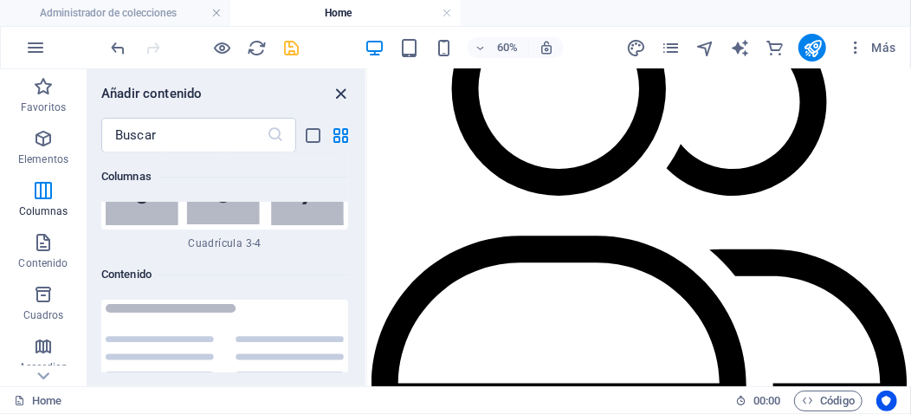
click at [343, 87] on icon "close panel" at bounding box center [342, 94] width 20 height 20
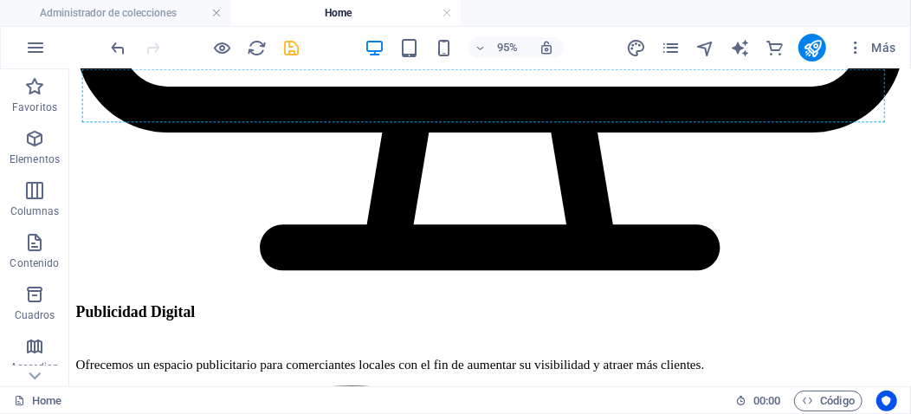
scroll to position [5894, 0]
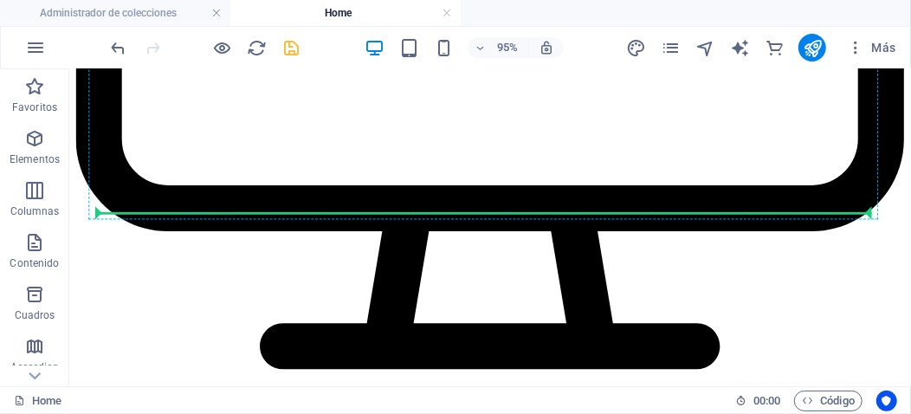
drag, startPoint x: 186, startPoint y: 310, endPoint x: 314, endPoint y: 215, distance: 159.7
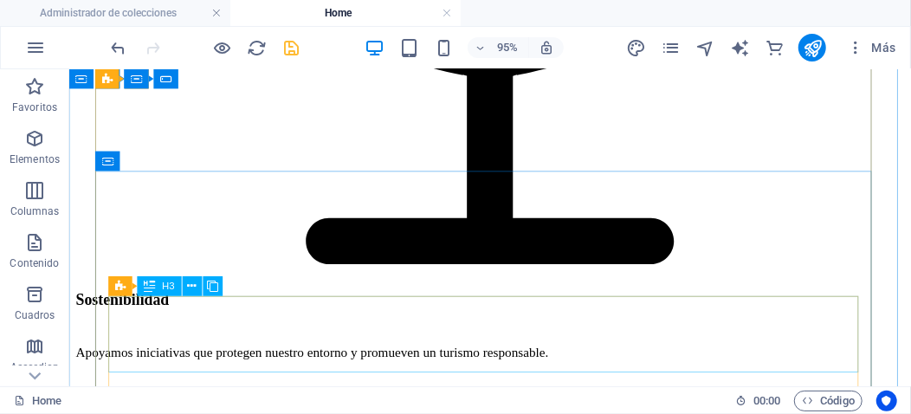
scroll to position [4944, 0]
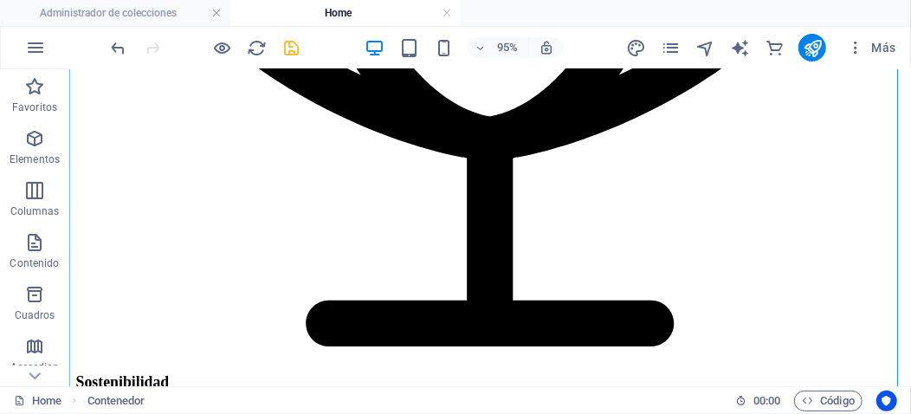
drag, startPoint x: 221, startPoint y: 262, endPoint x: 157, endPoint y: 223, distance: 75.0
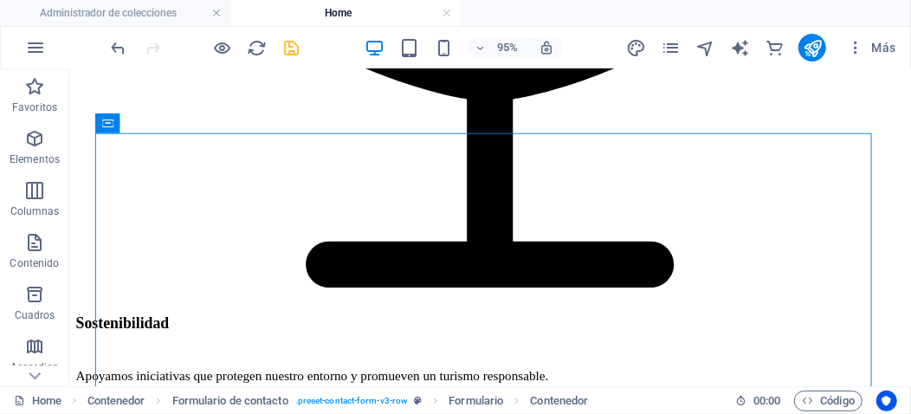
scroll to position [5035, 0]
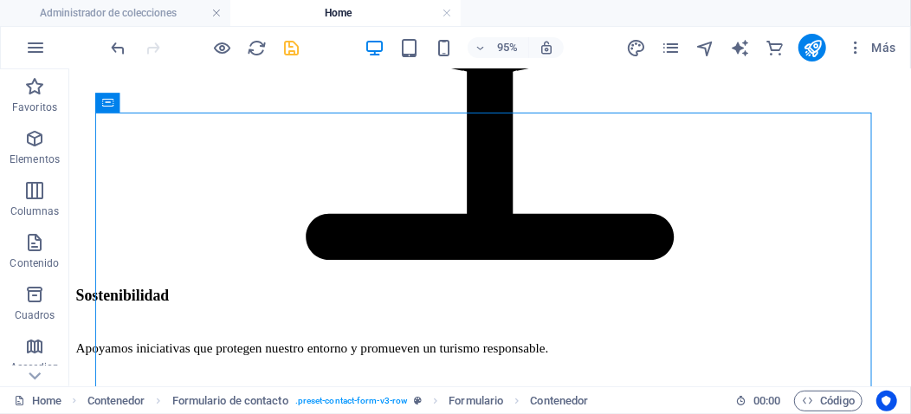
drag, startPoint x: 228, startPoint y: 259, endPoint x: 167, endPoint y: 225, distance: 69.4
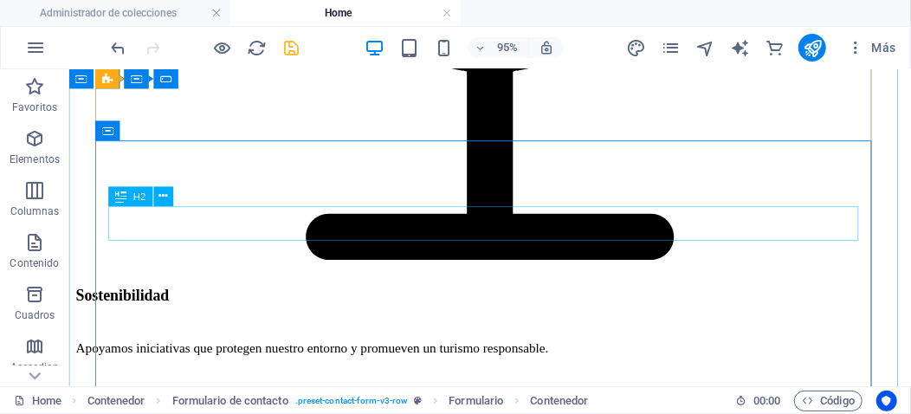
scroll to position [4948, 0]
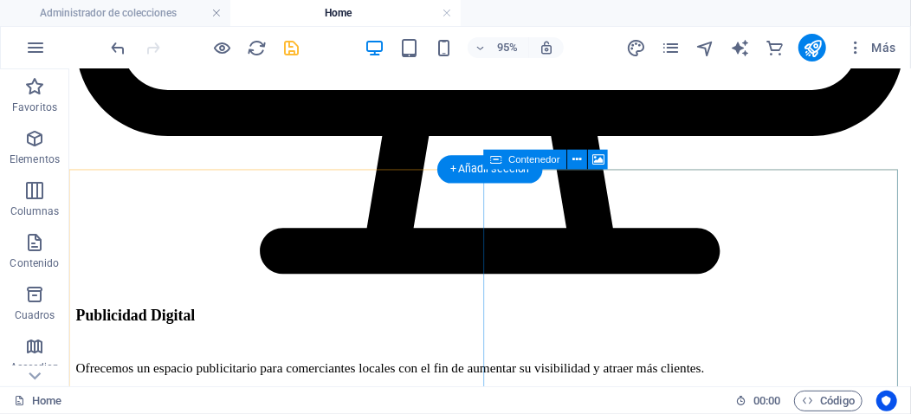
scroll to position [6023, 0]
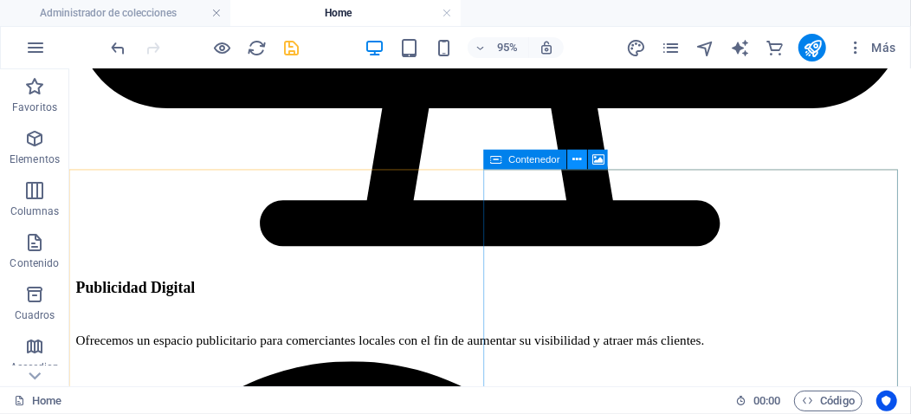
click at [578, 155] on icon at bounding box center [577, 160] width 9 height 17
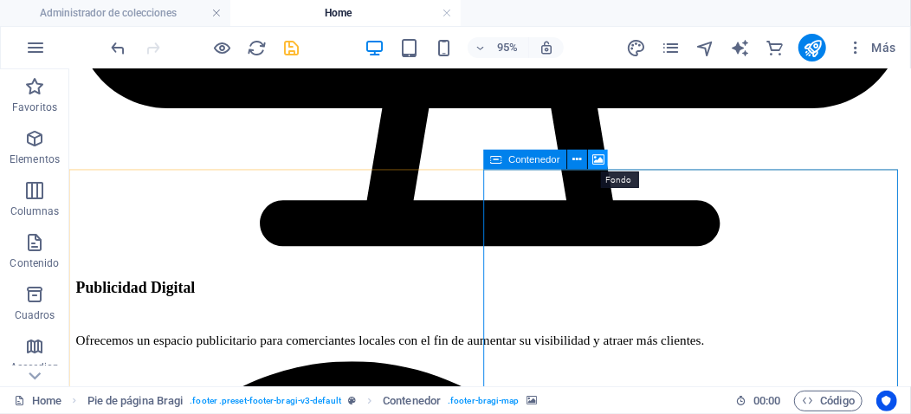
click at [599, 160] on icon at bounding box center [598, 160] width 12 height 17
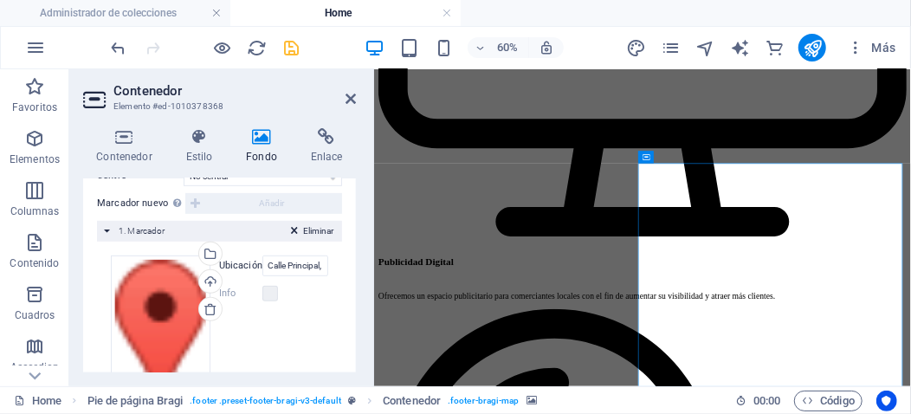
scroll to position [404, 0]
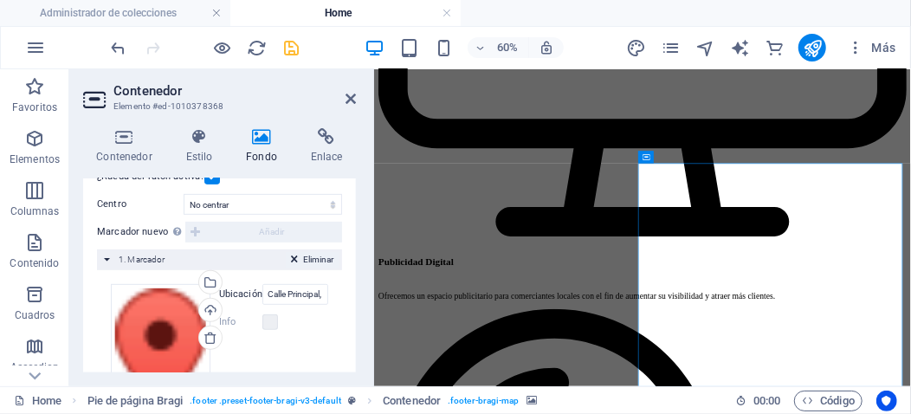
click at [308, 254] on span "Eliminar" at bounding box center [318, 260] width 30 height 16
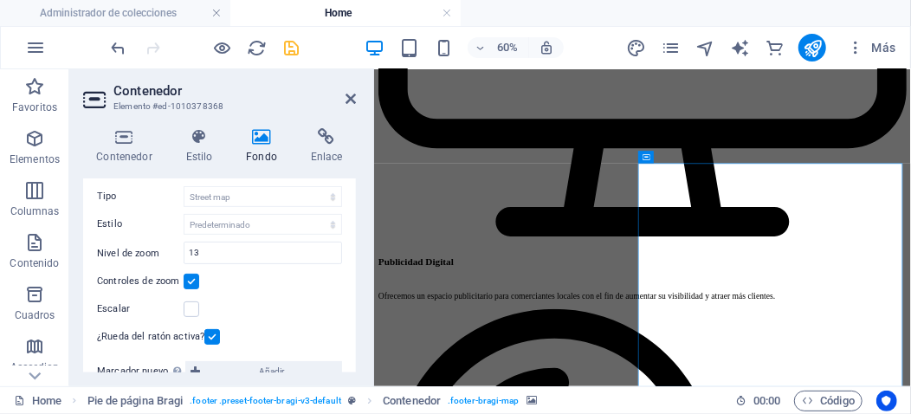
scroll to position [215, 0]
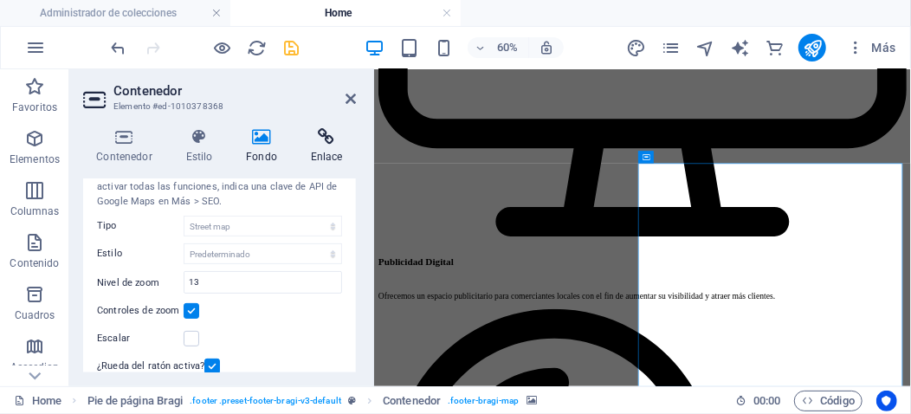
click at [334, 135] on icon at bounding box center [326, 136] width 59 height 17
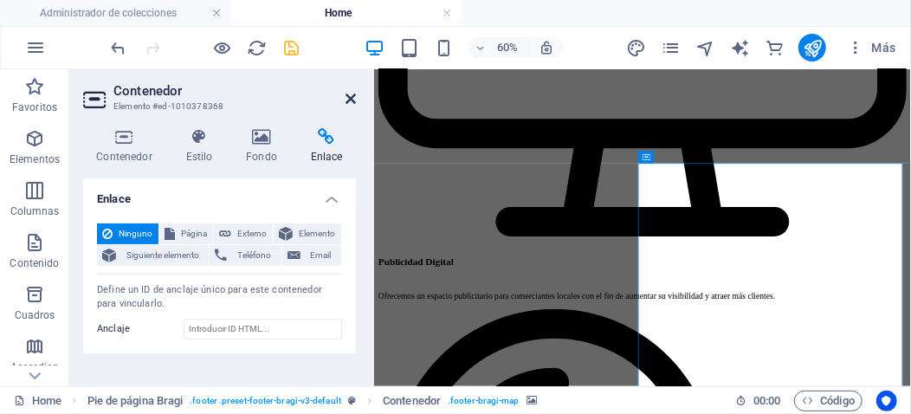
drag, startPoint x: 348, startPoint y: 97, endPoint x: 294, endPoint y: 31, distance: 85.5
click at [348, 97] on icon at bounding box center [350, 99] width 10 height 14
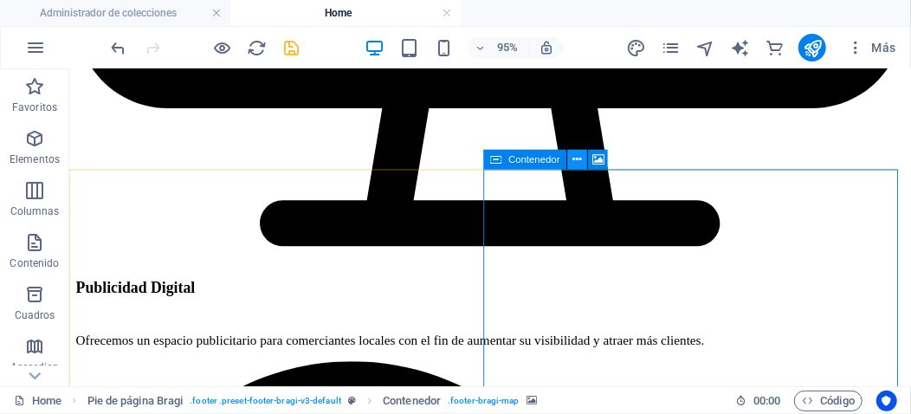
click at [579, 159] on icon at bounding box center [577, 160] width 9 height 17
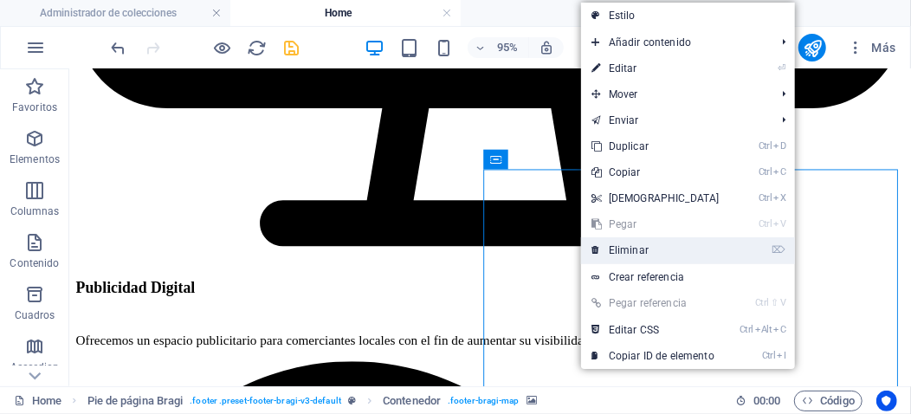
click at [629, 250] on link "⌦ Eliminar" at bounding box center [655, 250] width 149 height 26
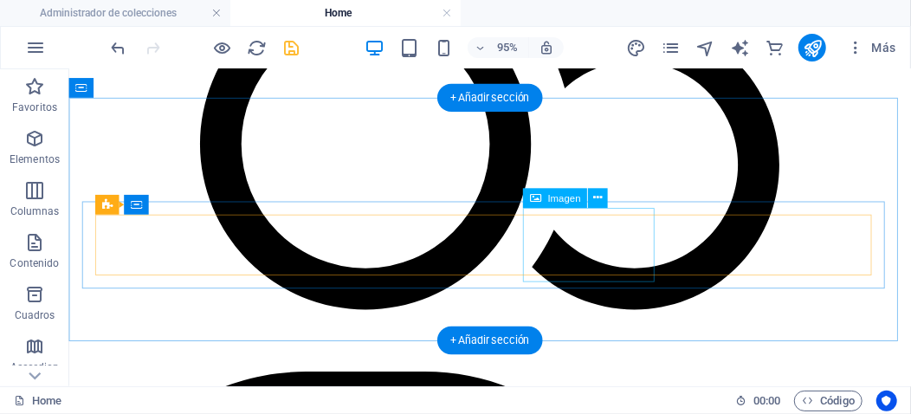
scroll to position [3715, 0]
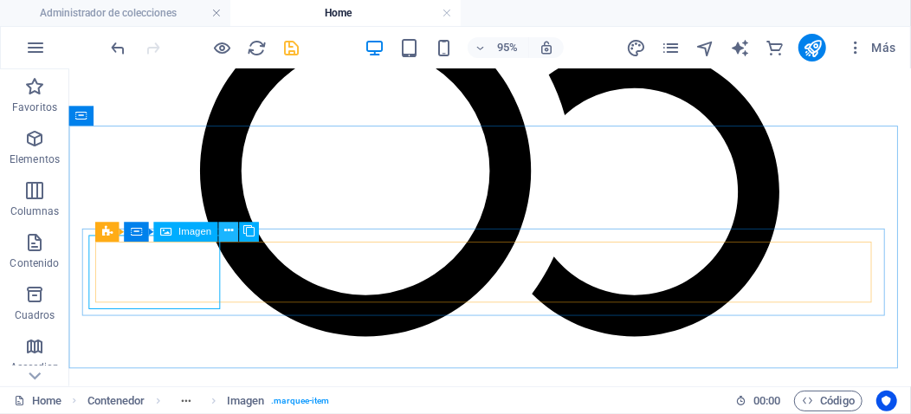
click at [230, 230] on icon at bounding box center [228, 231] width 9 height 17
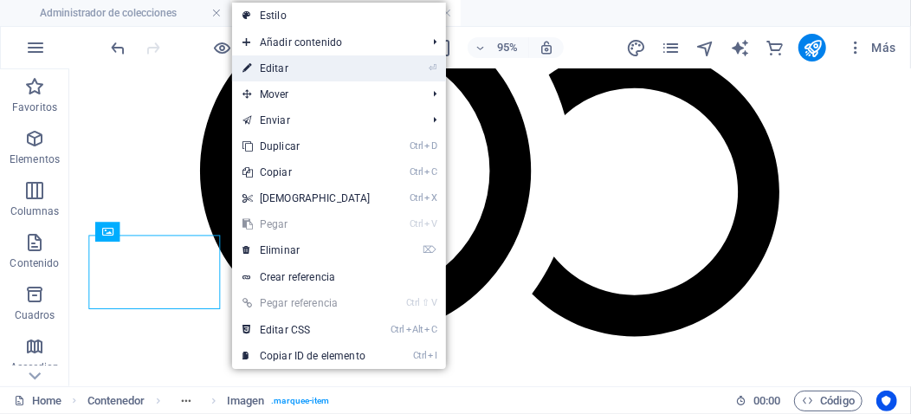
click at [271, 71] on link "⏎ Editar" at bounding box center [306, 68] width 149 height 26
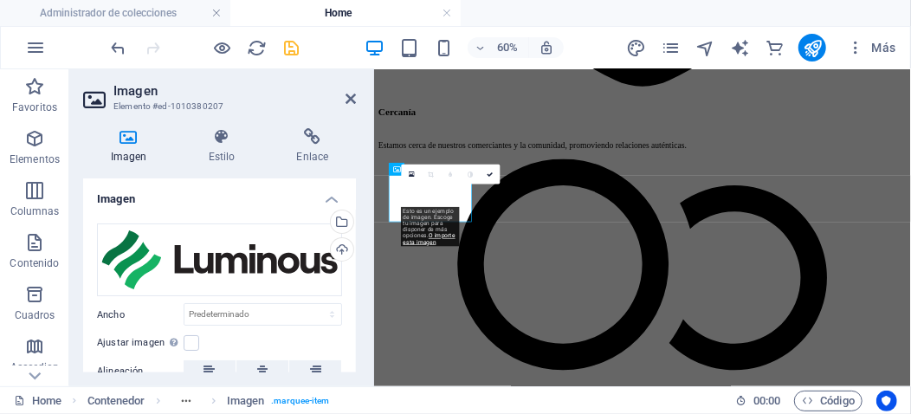
scroll to position [3910, 0]
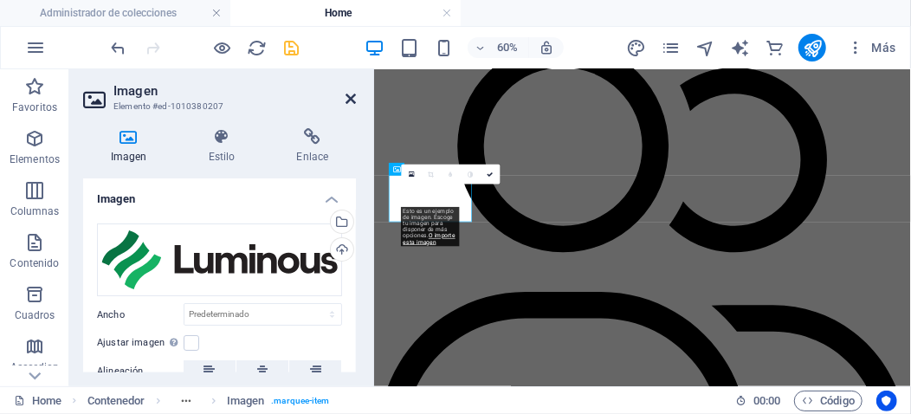
click at [352, 94] on icon at bounding box center [350, 99] width 10 height 14
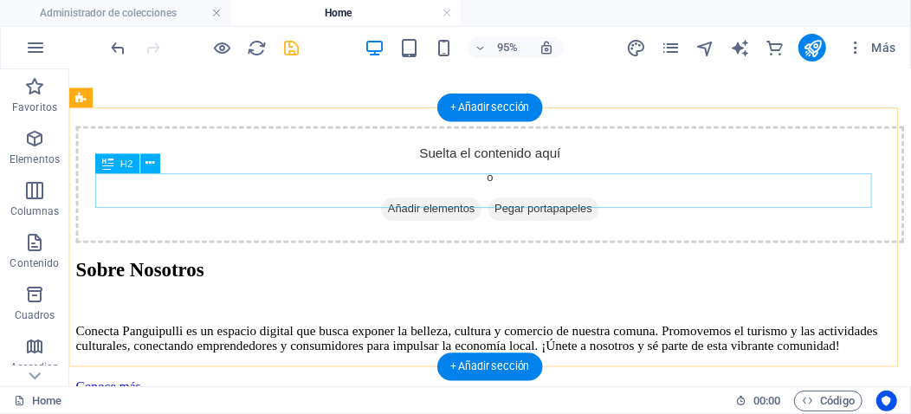
scroll to position [1953, 0]
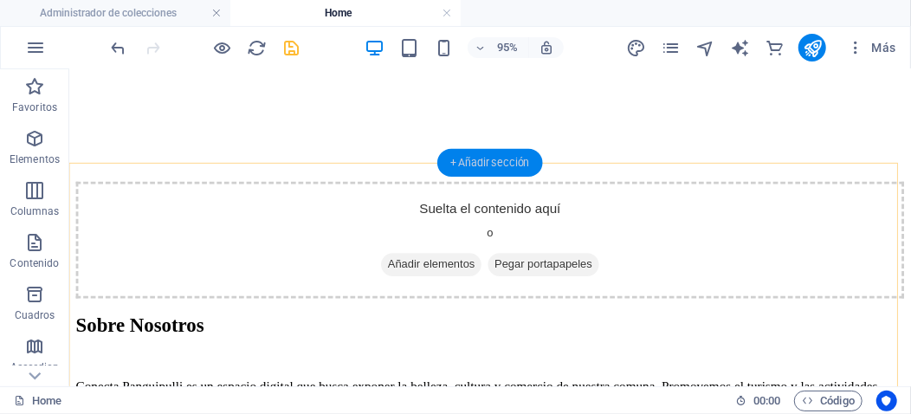
click at [497, 166] on div "+ Añadir sección" at bounding box center [490, 163] width 106 height 28
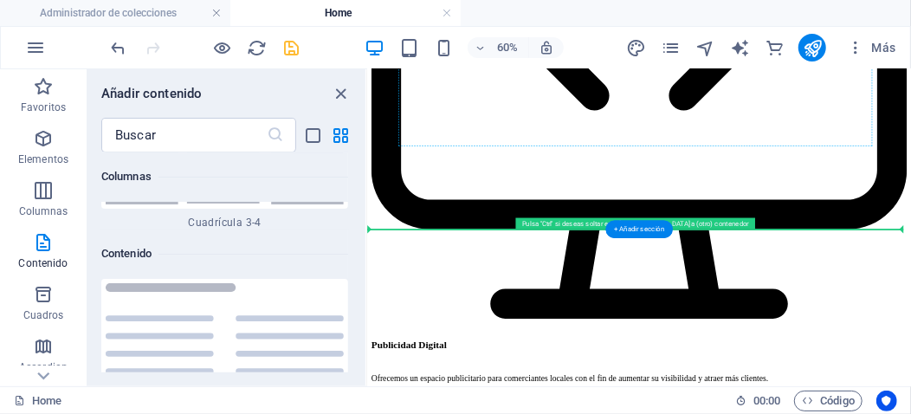
scroll to position [6061, 0]
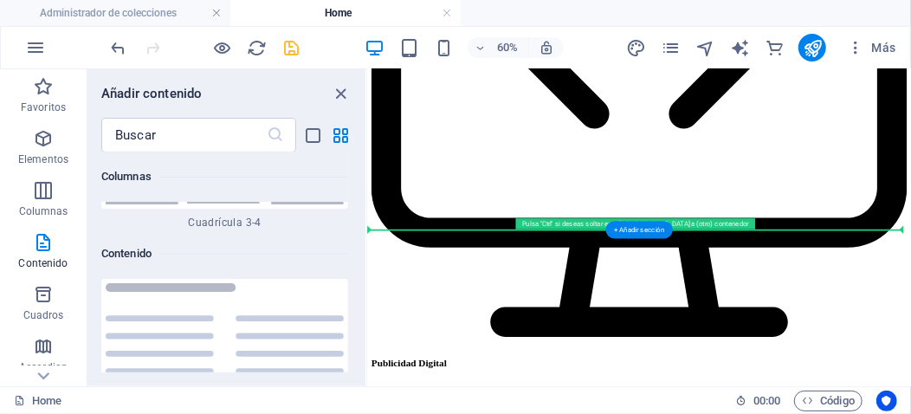
drag, startPoint x: 756, startPoint y: 274, endPoint x: 475, endPoint y: 281, distance: 280.6
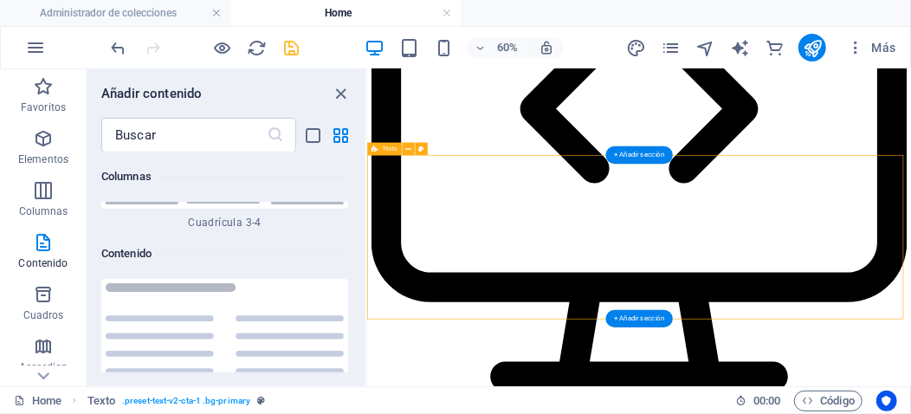
scroll to position [5883, 0]
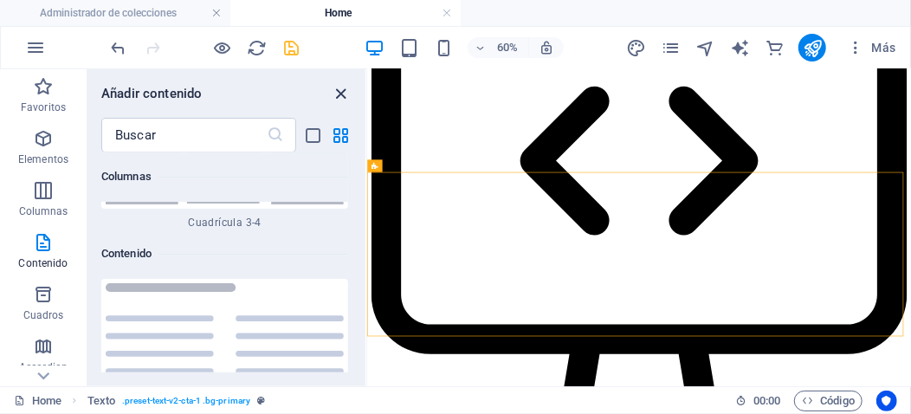
click at [343, 92] on icon "close panel" at bounding box center [342, 94] width 20 height 20
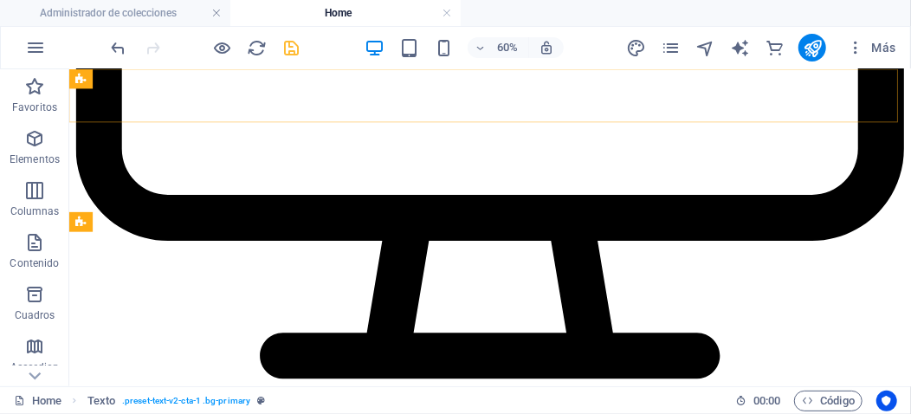
scroll to position [5684, 0]
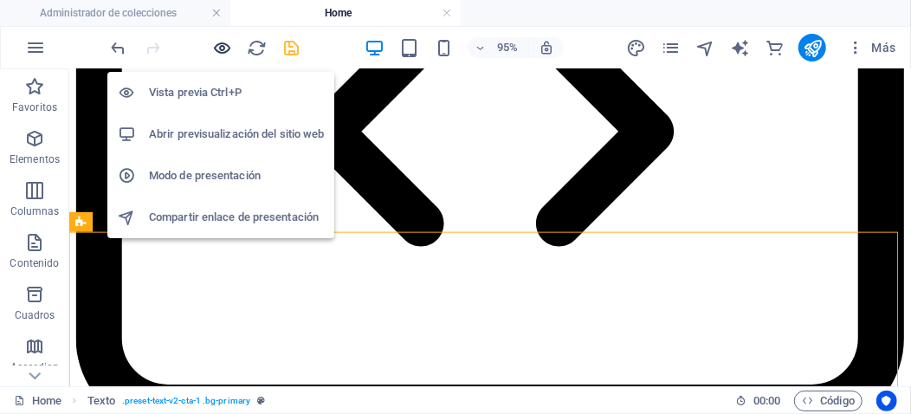
click at [223, 45] on icon "button" at bounding box center [223, 48] width 20 height 20
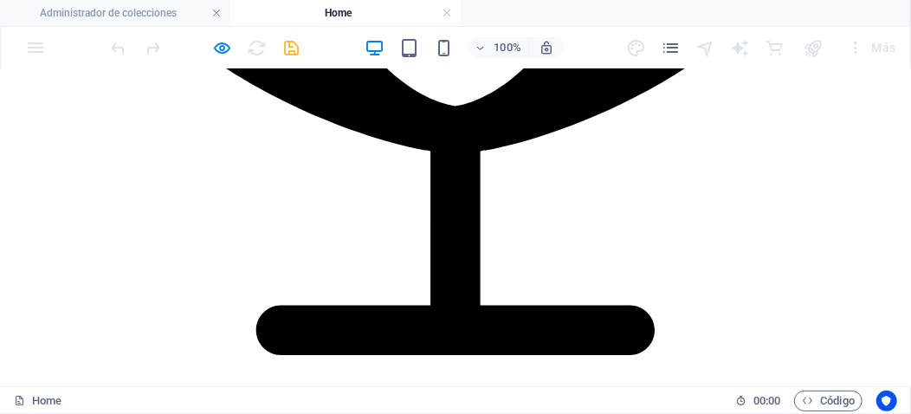
scroll to position [4883, 0]
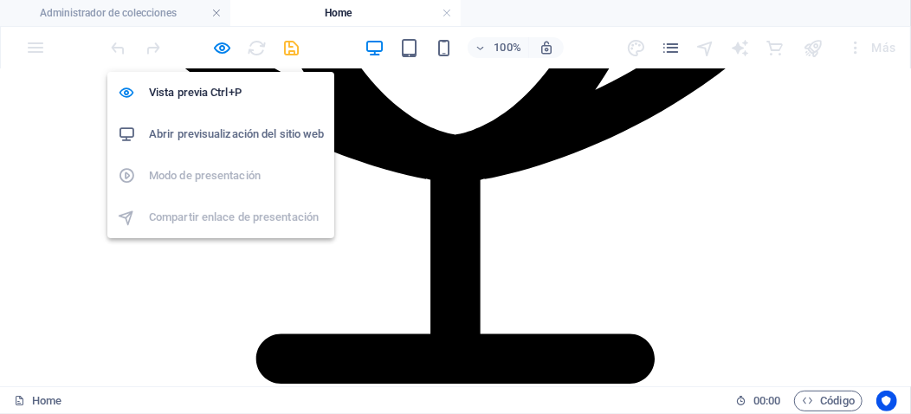
click at [203, 134] on h6 "Abrir previsualización del sitio web" at bounding box center [236, 134] width 175 height 21
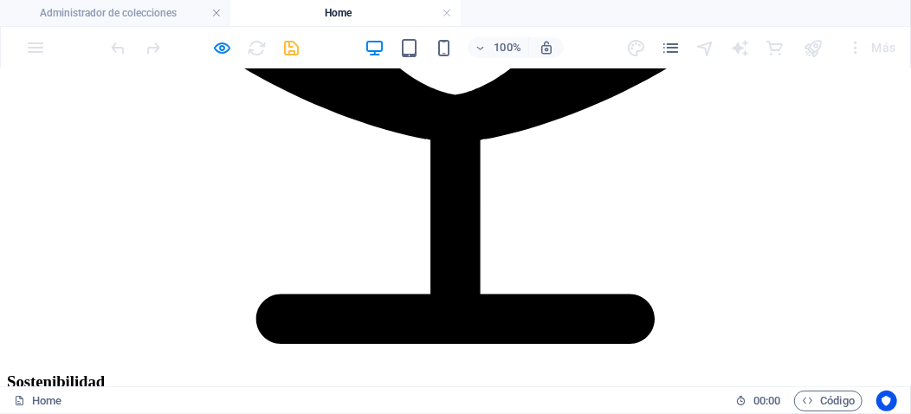
scroll to position [4807, 0]
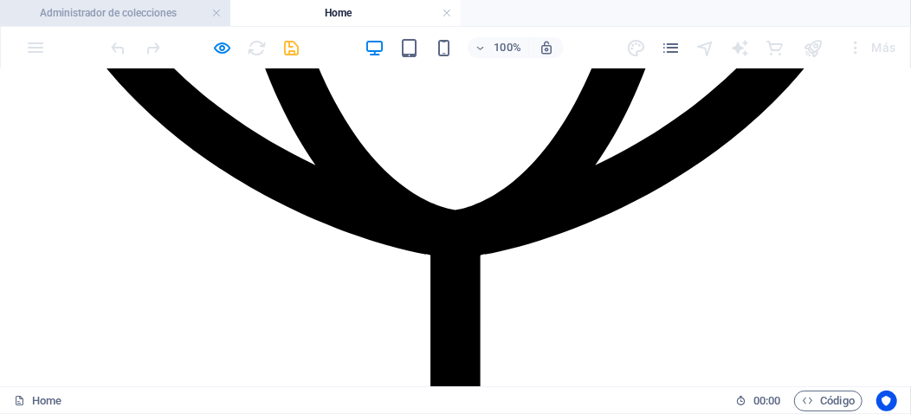
click at [143, 16] on h4 "Administrador de colecciones" at bounding box center [115, 12] width 230 height 19
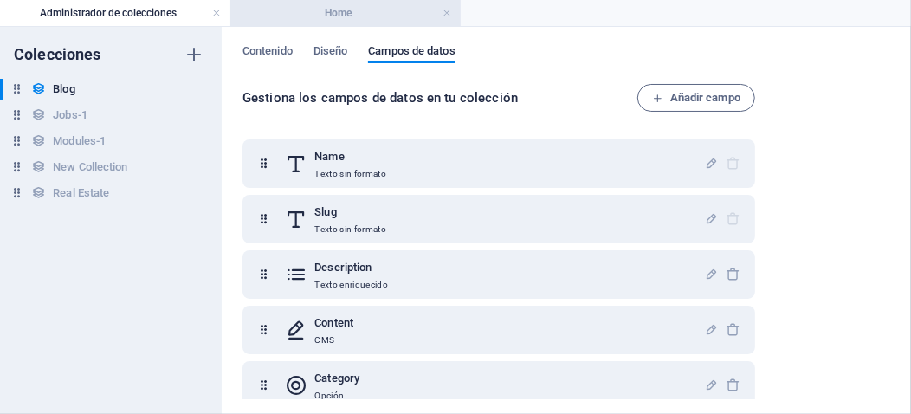
click at [339, 12] on h4 "Home" at bounding box center [345, 12] width 230 height 19
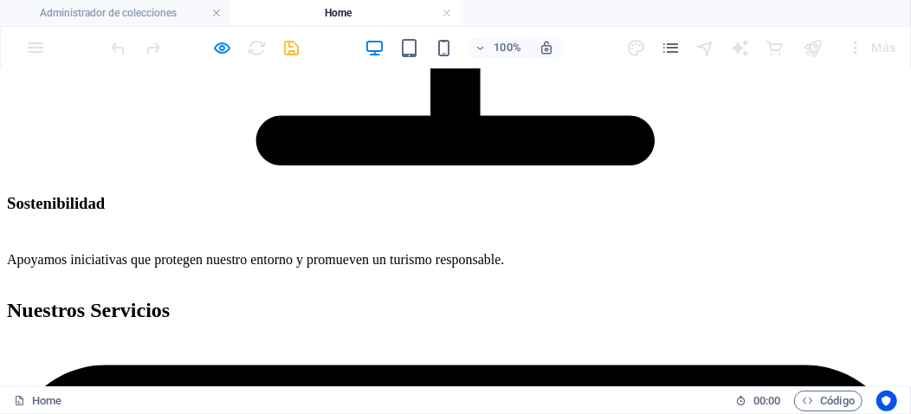
scroll to position [4864, 0]
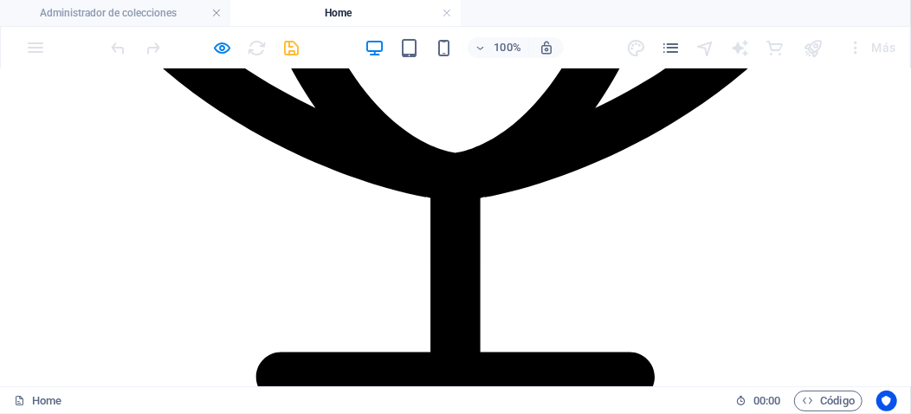
click at [295, 48] on div at bounding box center [205, 48] width 194 height 28
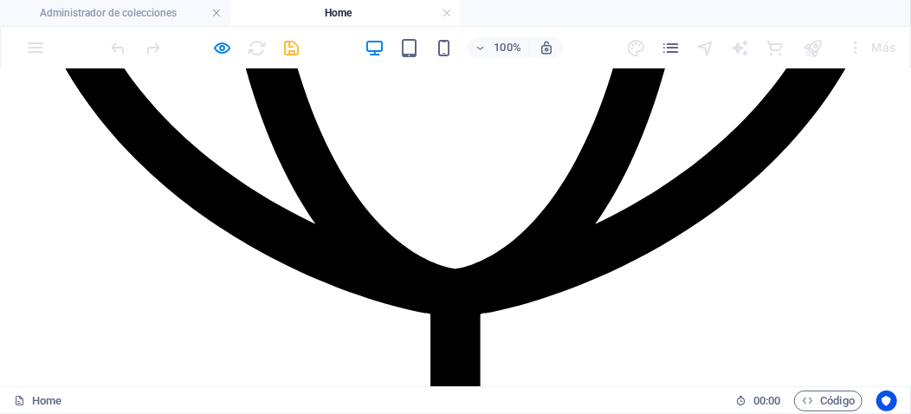
scroll to position [4778, 0]
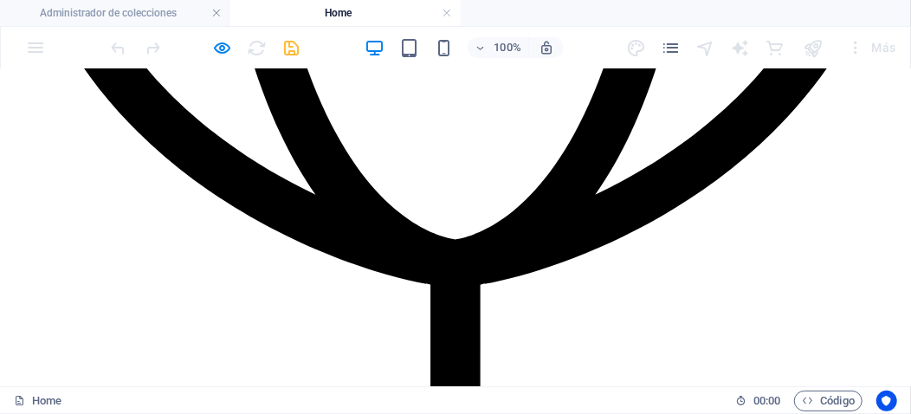
drag, startPoint x: 420, startPoint y: 218, endPoint x: 511, endPoint y: 221, distance: 91.0
copy h2 "FAQs"
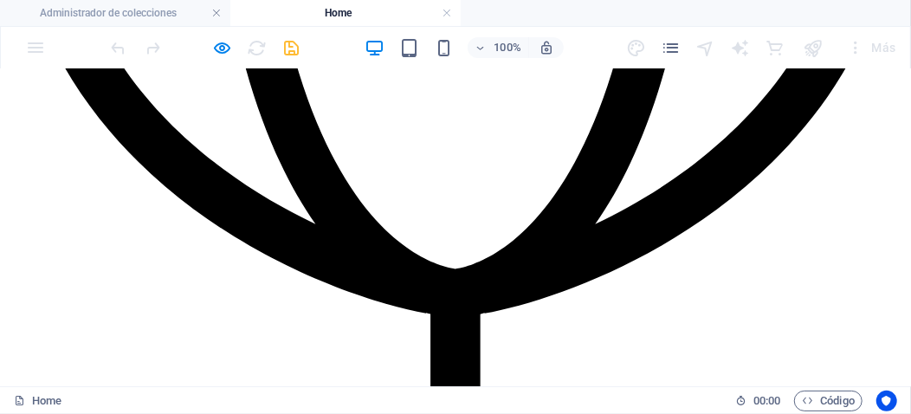
scroll to position [4720, 0]
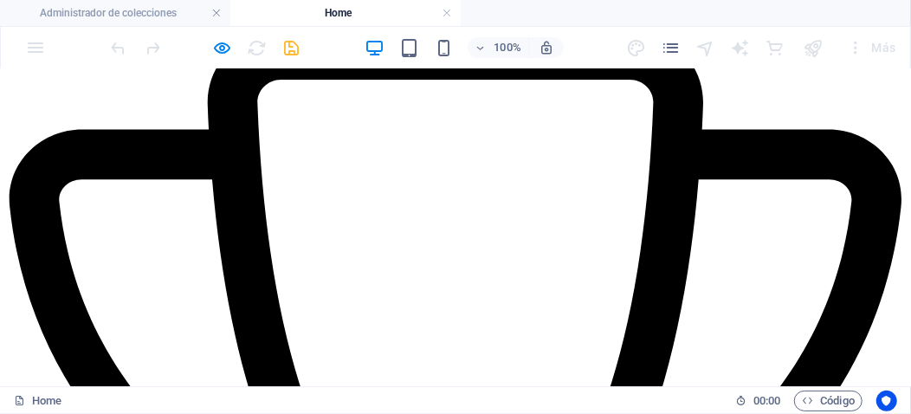
scroll to position [4583, 0]
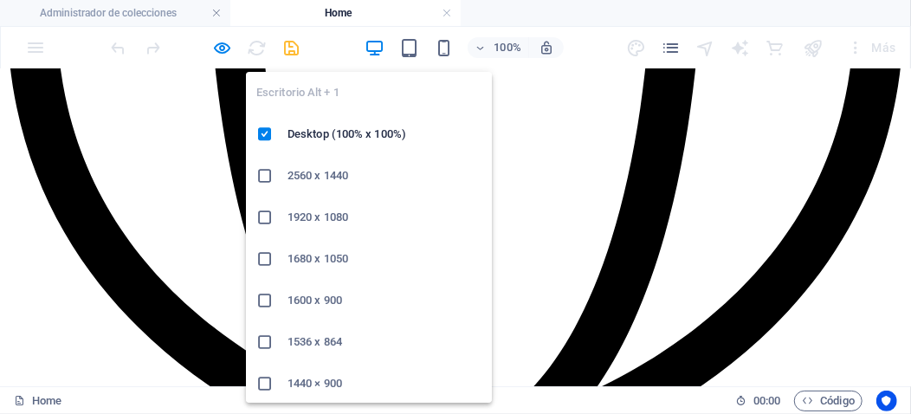
click at [371, 42] on icon "button" at bounding box center [375, 48] width 20 height 20
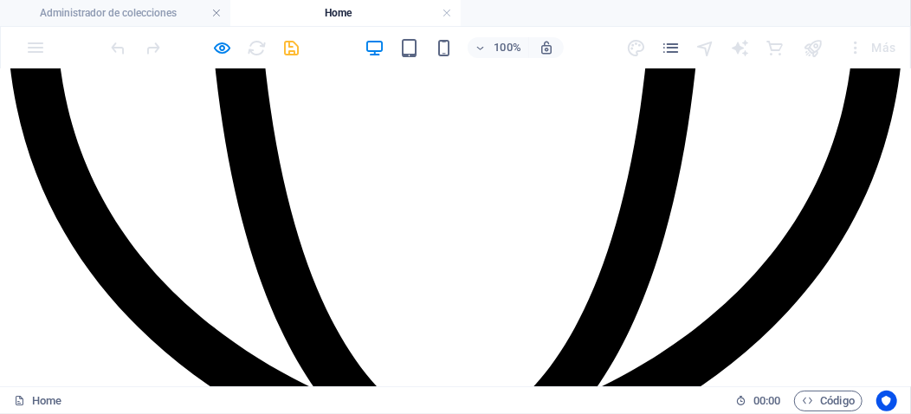
scroll to position [4756, 0]
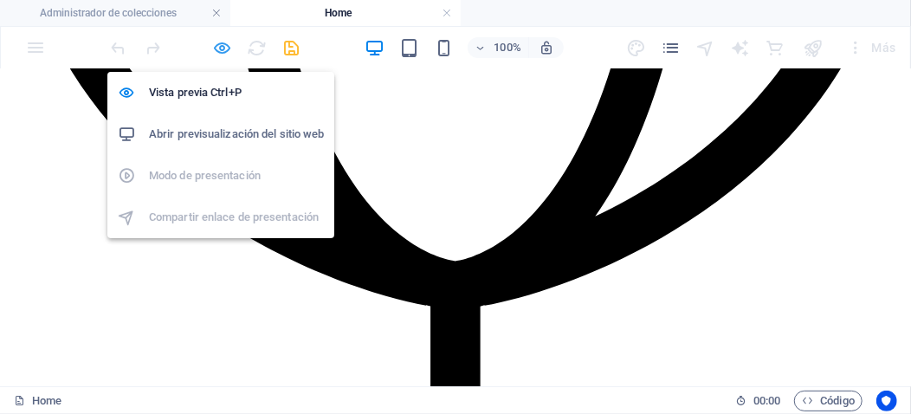
click at [225, 45] on icon "button" at bounding box center [223, 48] width 20 height 20
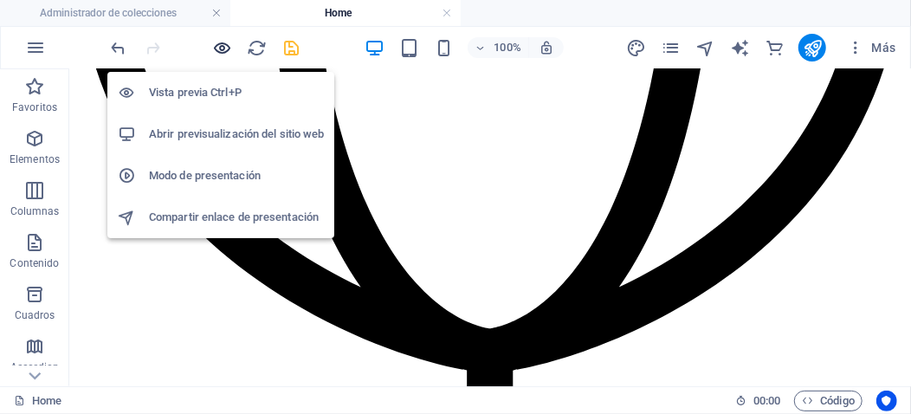
scroll to position [76, 0]
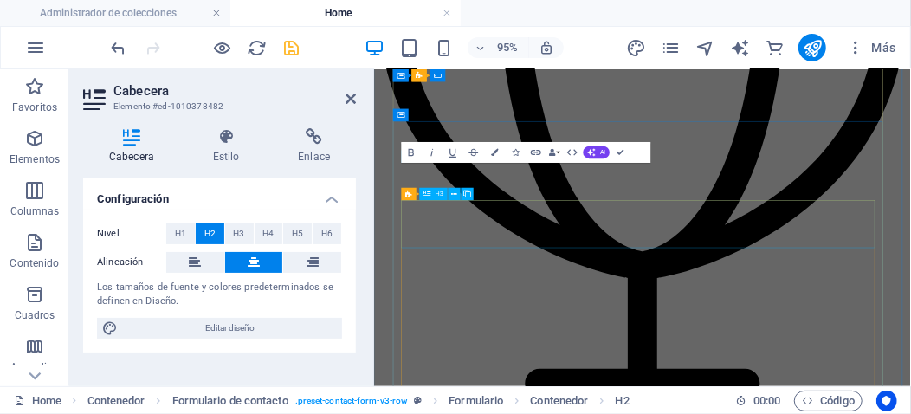
scroll to position [0, 0]
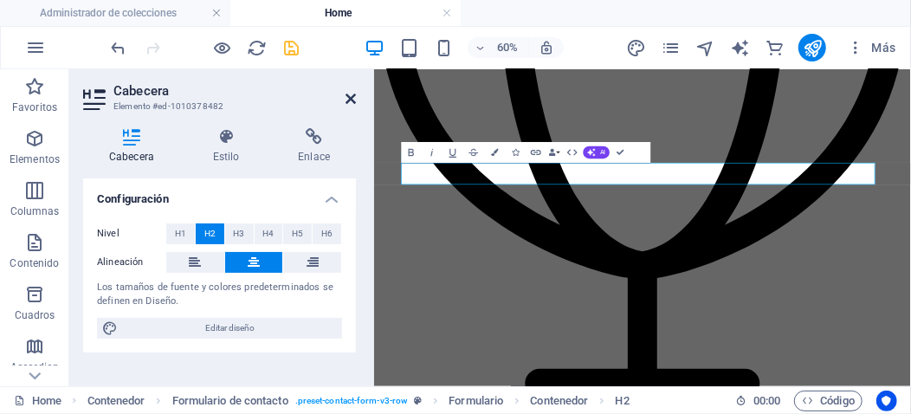
click at [350, 96] on icon at bounding box center [350, 99] width 10 height 14
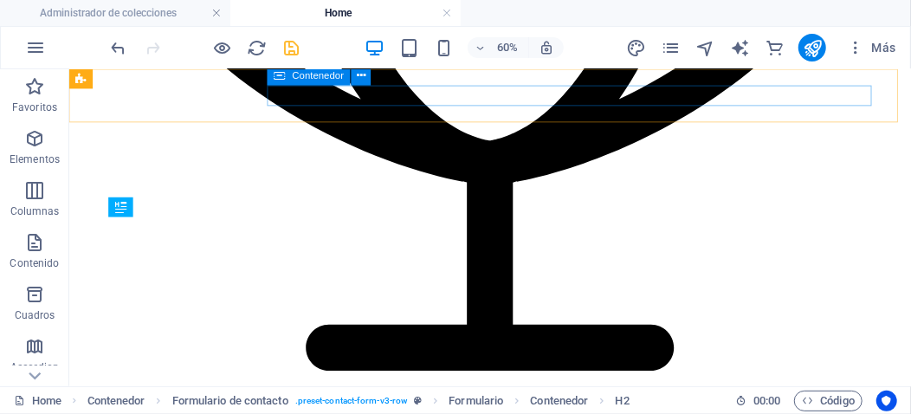
scroll to position [4721, 0]
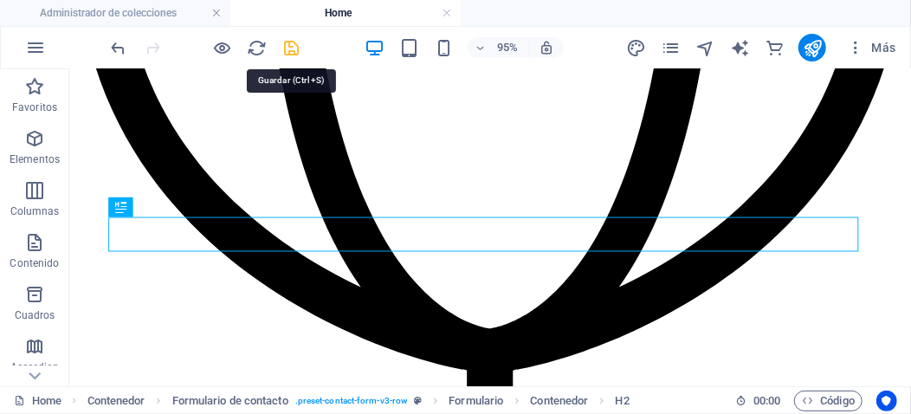
click at [294, 49] on icon "save" at bounding box center [292, 48] width 20 height 20
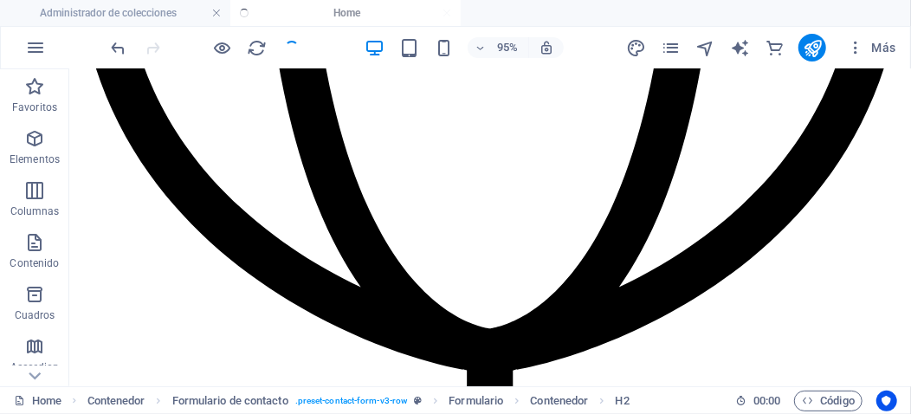
checkbox input "false"
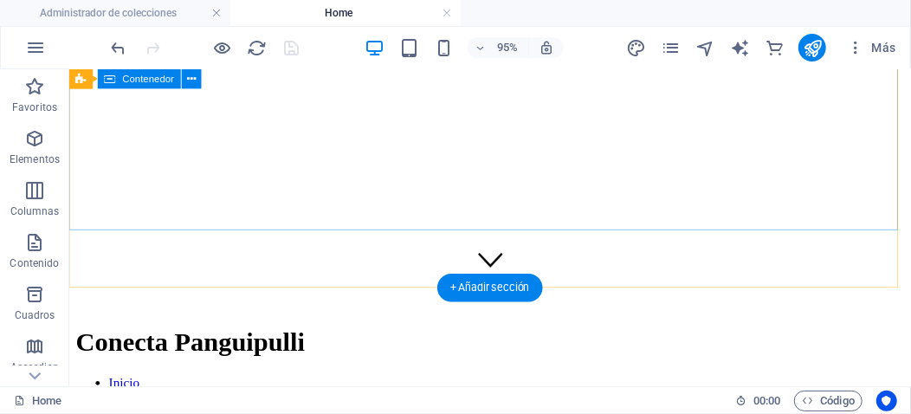
scroll to position [0, 0]
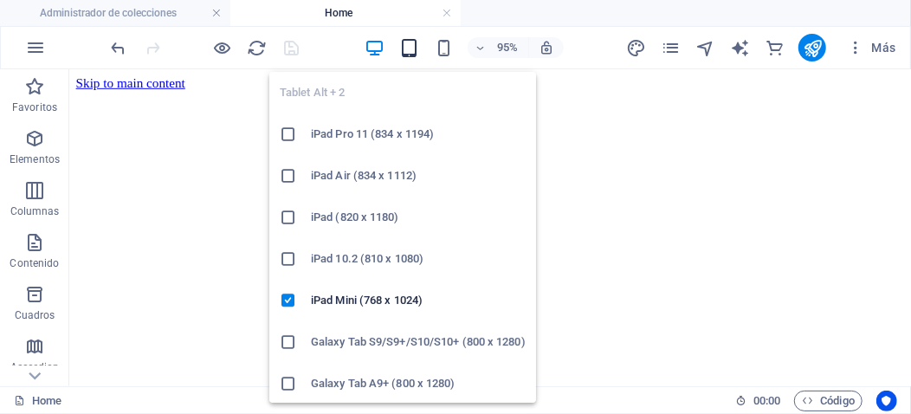
click at [411, 48] on icon "button" at bounding box center [409, 48] width 20 height 20
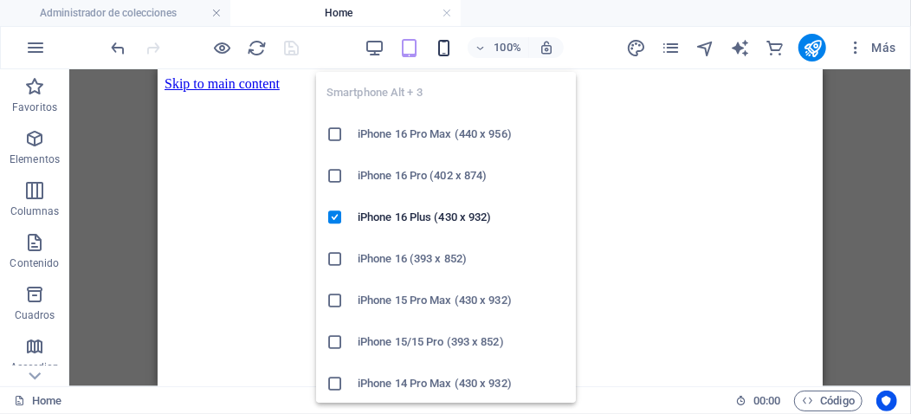
click at [450, 50] on icon "button" at bounding box center [444, 48] width 20 height 20
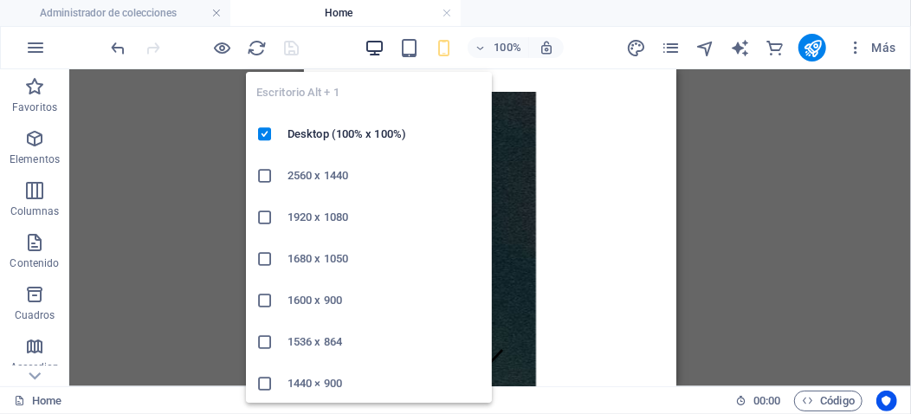
click at [372, 48] on icon "button" at bounding box center [375, 48] width 20 height 20
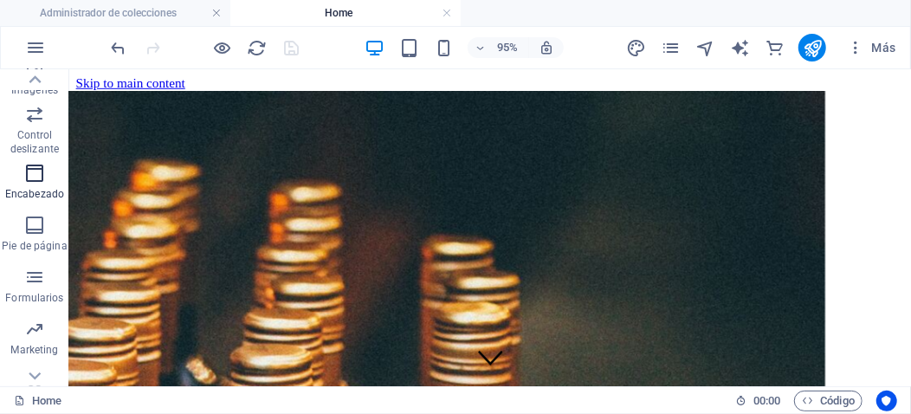
scroll to position [513, 0]
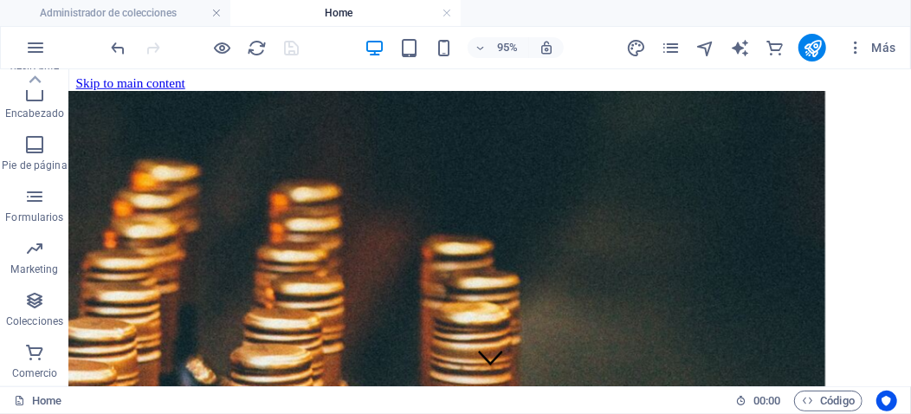
click at [827, 39] on div "Más" at bounding box center [764, 48] width 278 height 28
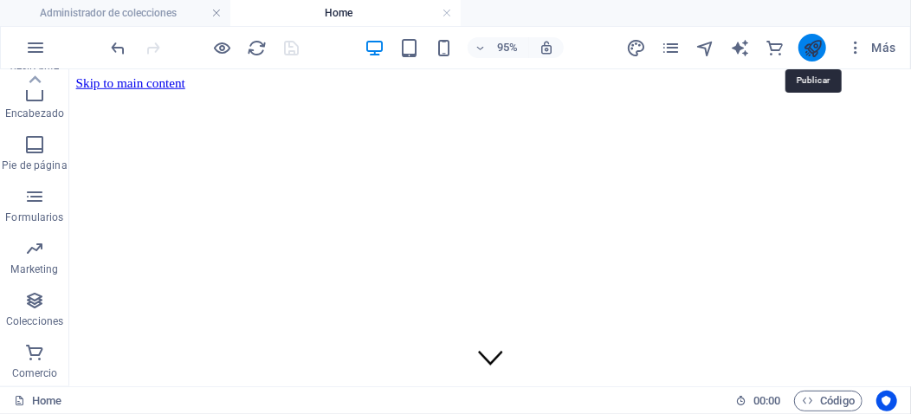
click at [818, 50] on icon "publish" at bounding box center [813, 48] width 20 height 20
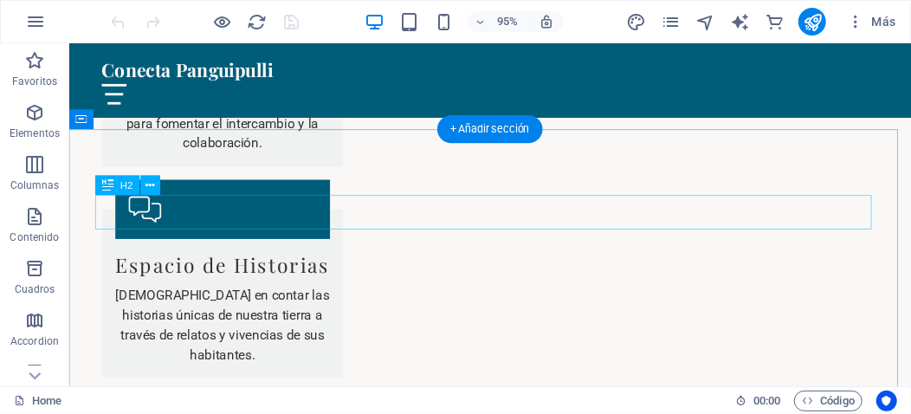
scroll to position [3752, 0]
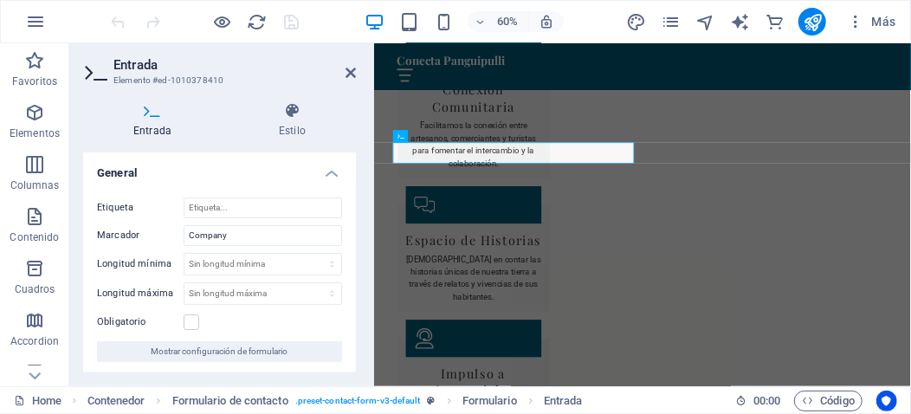
scroll to position [3963, 0]
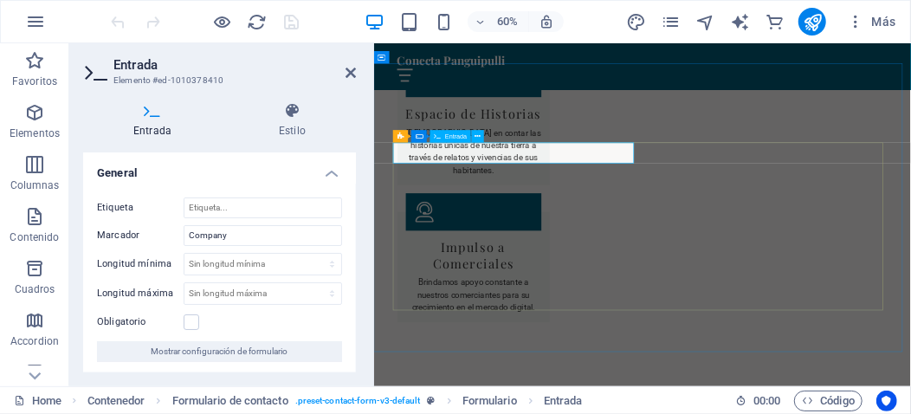
drag, startPoint x: 496, startPoint y: 221, endPoint x: 409, endPoint y: 221, distance: 87.5
drag, startPoint x: 422, startPoint y: 217, endPoint x: 579, endPoint y: 218, distance: 157.6
drag, startPoint x: 419, startPoint y: 223, endPoint x: 502, endPoint y: 223, distance: 83.1
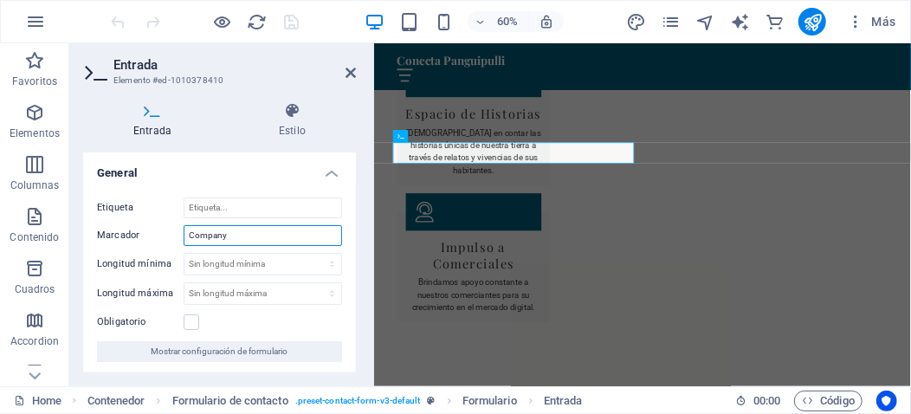
drag, startPoint x: 239, startPoint y: 233, endPoint x: 176, endPoint y: 233, distance: 63.2
click at [176, 233] on div "Marcador Company" at bounding box center [219, 235] width 245 height 21
type input "Empresa"
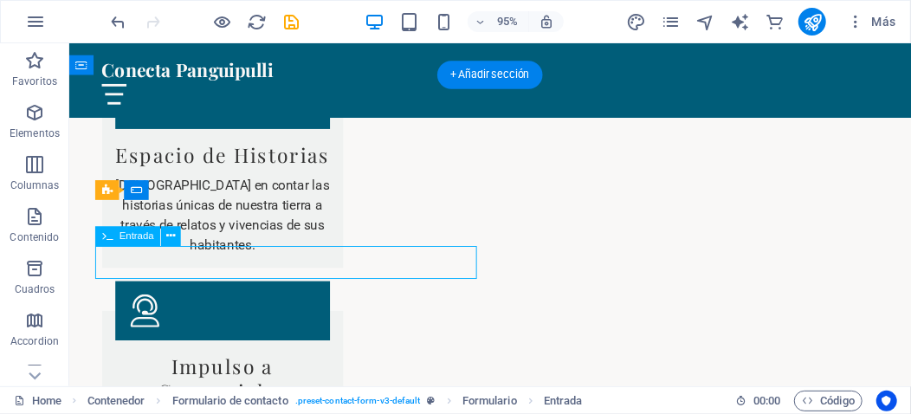
drag, startPoint x: 139, startPoint y: 274, endPoint x: 205, endPoint y: 305, distance: 72.8
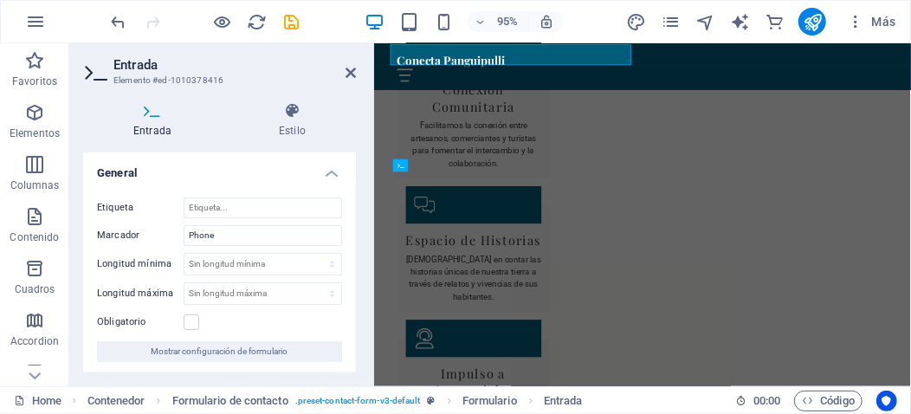
scroll to position [3963, 0]
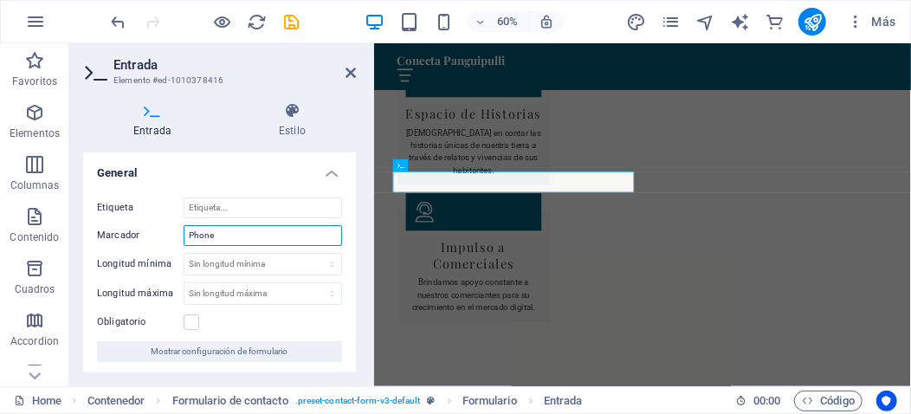
drag, startPoint x: 220, startPoint y: 236, endPoint x: 170, endPoint y: 236, distance: 50.2
click at [170, 236] on div "Marcador Phone" at bounding box center [219, 235] width 245 height 21
type input "Celular"
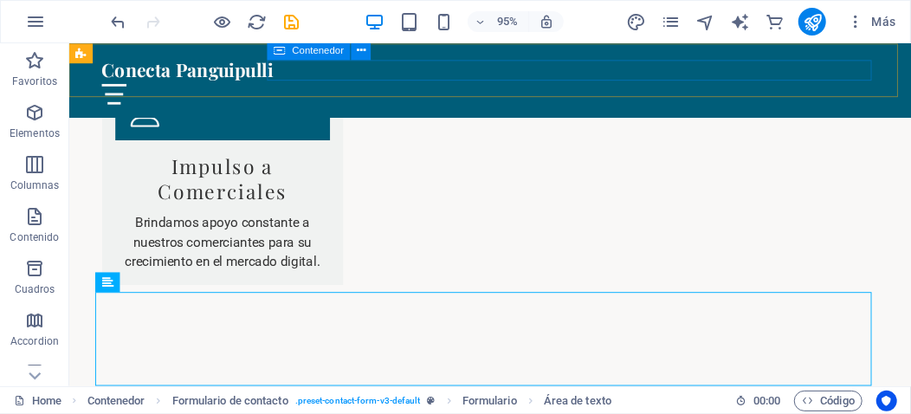
scroll to position [3752, 0]
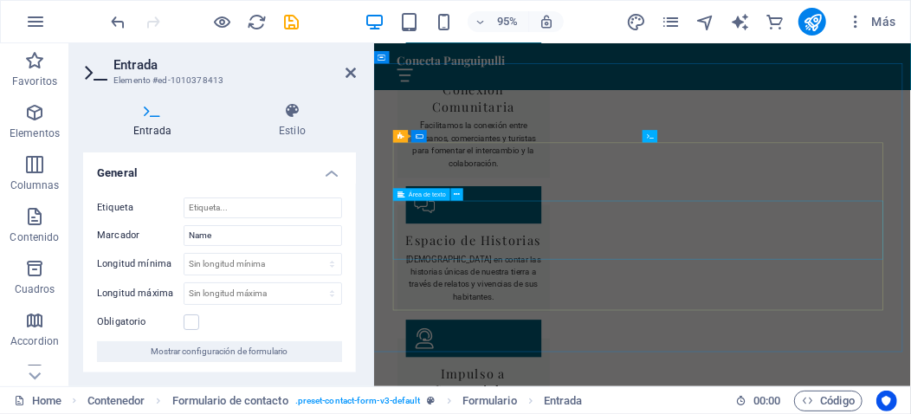
scroll to position [3963, 0]
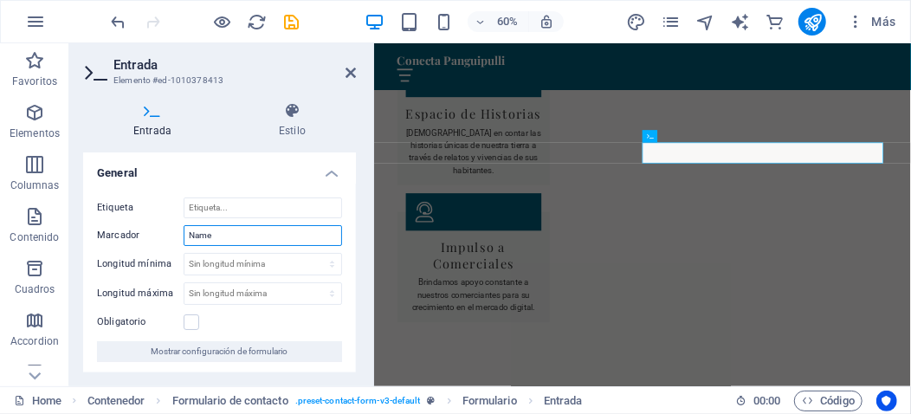
drag, startPoint x: 223, startPoint y: 236, endPoint x: 157, endPoint y: 236, distance: 65.8
click at [157, 236] on div "Marcador Name" at bounding box center [219, 235] width 245 height 21
type input "Nombre"
click at [345, 68] on icon at bounding box center [350, 73] width 10 height 14
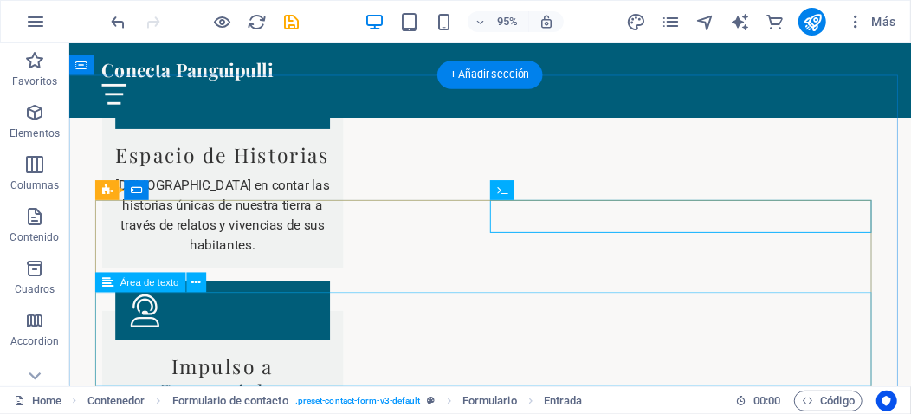
scroll to position [3780, 0]
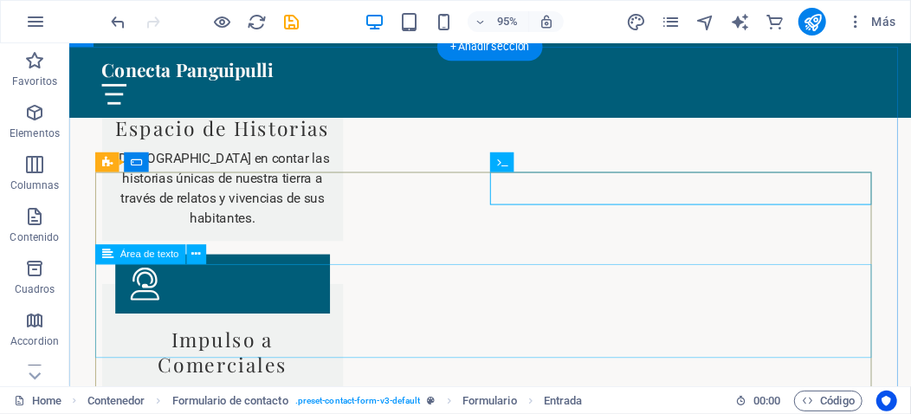
drag, startPoint x: 145, startPoint y: 296, endPoint x: 211, endPoint y: 326, distance: 72.1
drag, startPoint x: 211, startPoint y: 326, endPoint x: 145, endPoint y: 295, distance: 72.4
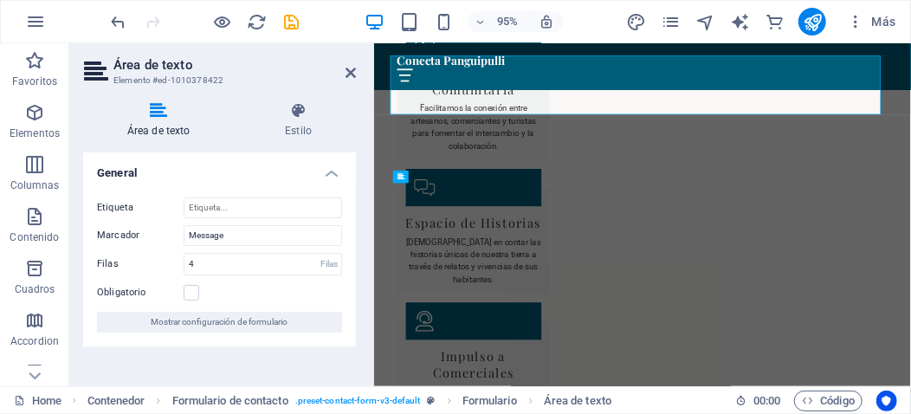
scroll to position [3992, 0]
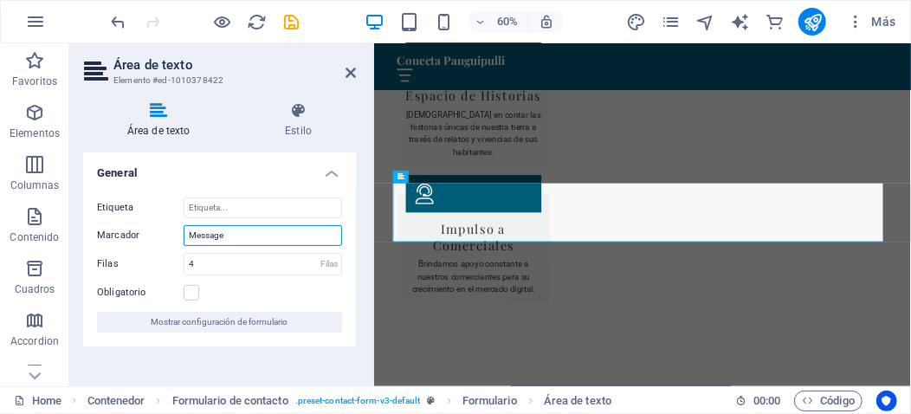
drag, startPoint x: 234, startPoint y: 243, endPoint x: 183, endPoint y: 242, distance: 51.1
click at [184, 242] on input "Message" at bounding box center [263, 235] width 158 height 21
type input "Mensaje"
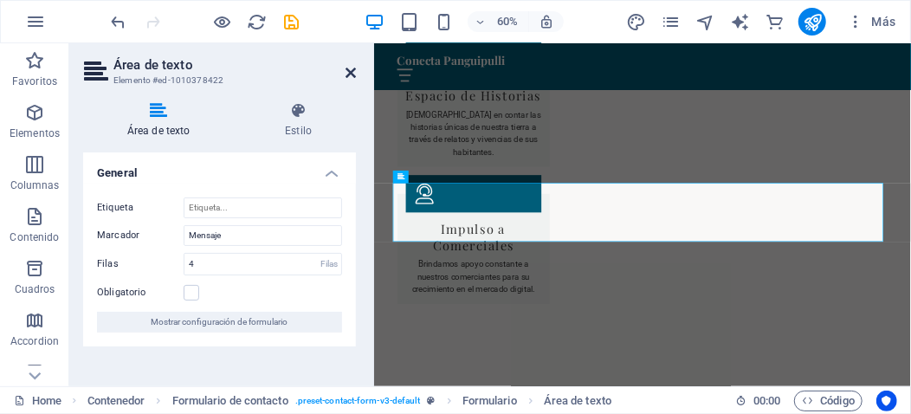
click at [353, 74] on icon at bounding box center [350, 73] width 10 height 14
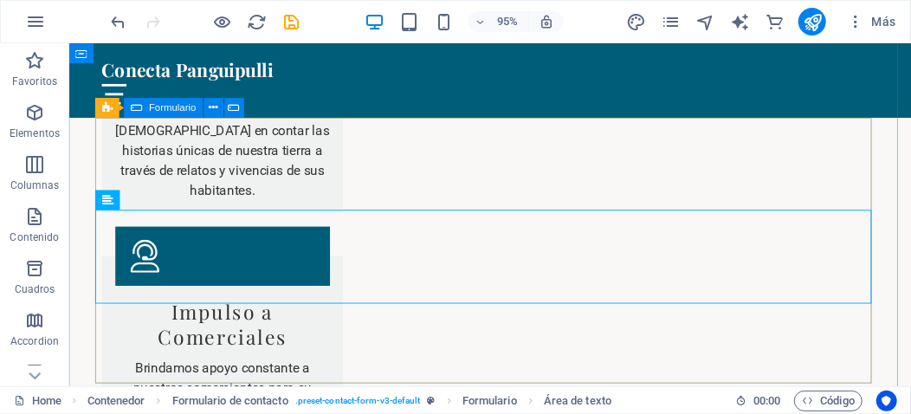
scroll to position [3867, 0]
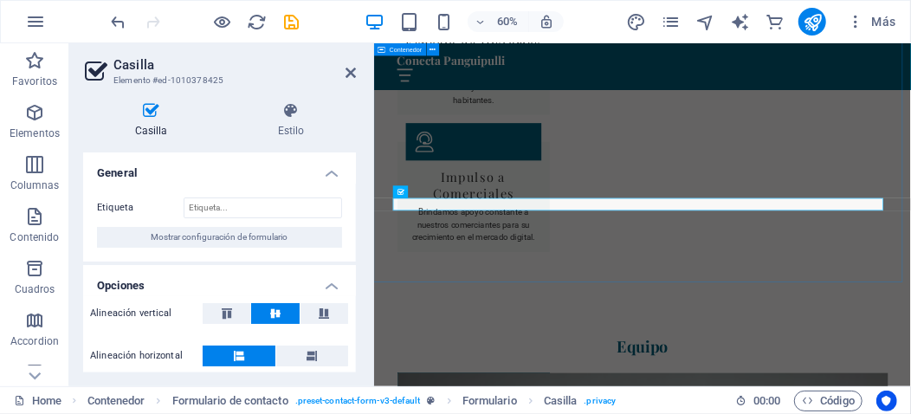
scroll to position [85, 0]
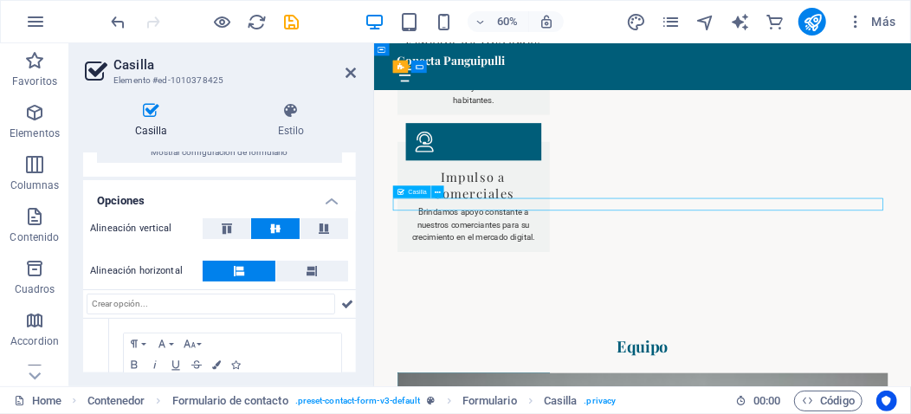
drag, startPoint x: 720, startPoint y: 310, endPoint x: 526, endPoint y: 309, distance: 194.0
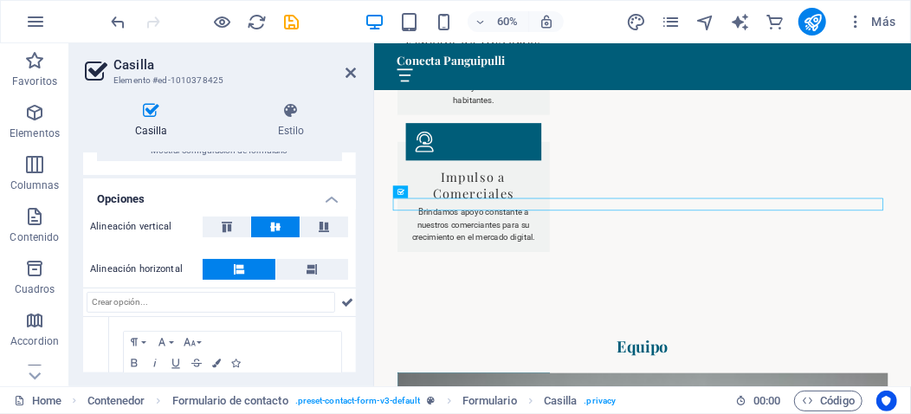
scroll to position [202, 0]
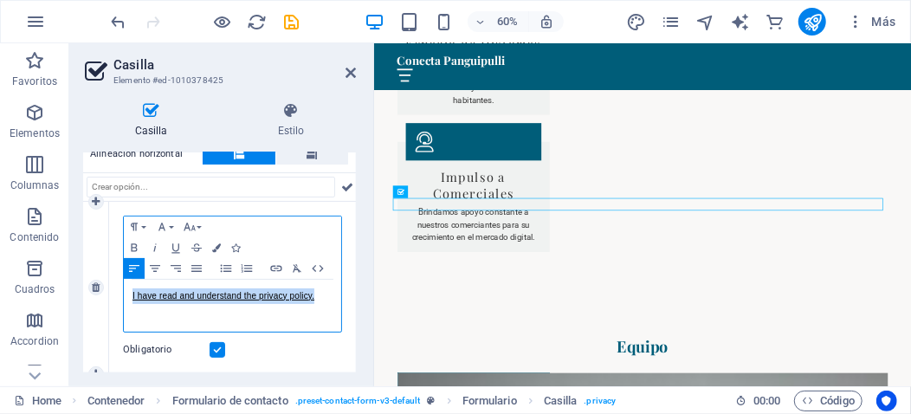
drag, startPoint x: 320, startPoint y: 295, endPoint x: 87, endPoint y: 298, distance: 232.9
click at [87, 298] on div "1 Paragraph Format Normal Heading 1 Heading 2 Heading 3 Heading 4 Heading 5 Hea…" at bounding box center [219, 288] width 273 height 172
copy link "I have read and understand the privacy policy."
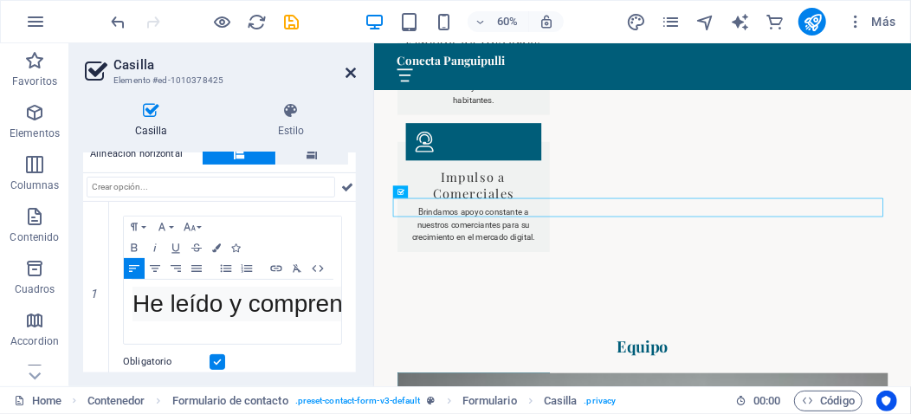
click at [352, 73] on icon at bounding box center [350, 73] width 10 height 14
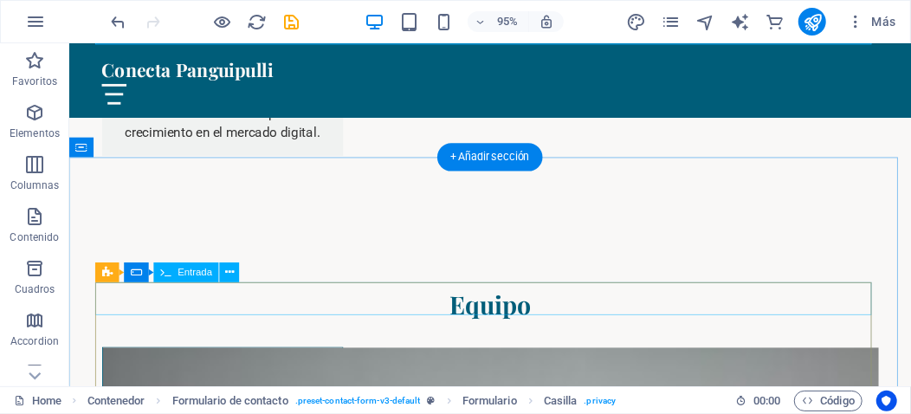
scroll to position [4185, 0]
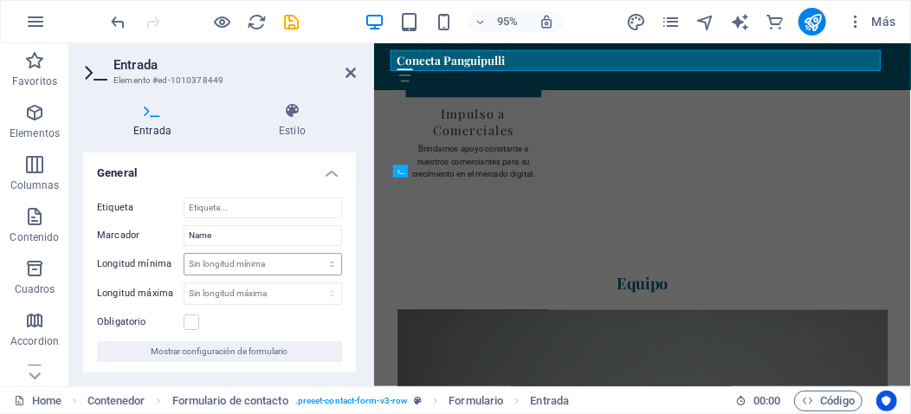
scroll to position [4396, 0]
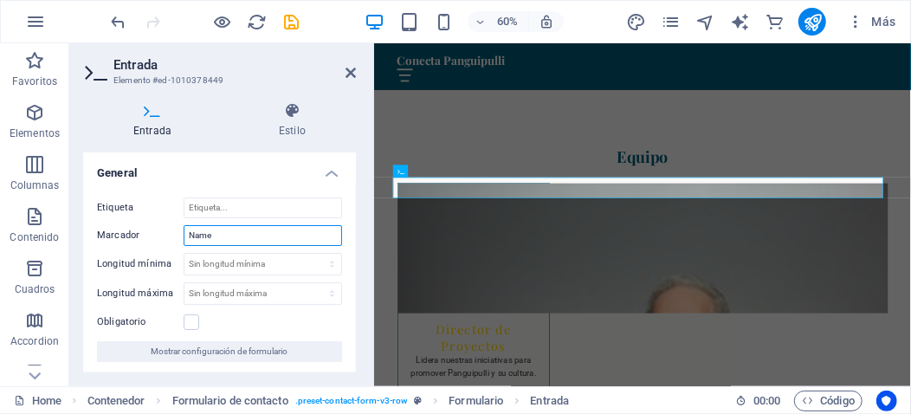
drag, startPoint x: 249, startPoint y: 234, endPoint x: 143, endPoint y: 219, distance: 107.5
click at [143, 219] on div "Etiqueta Marcador Name Longitud mínima Sin longitud mínima carácteres Longitud …" at bounding box center [219, 280] width 273 height 192
type input "Nombre"
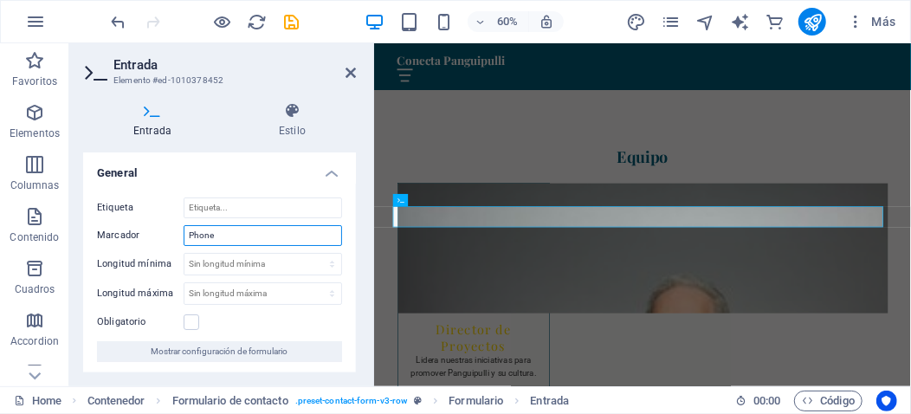
drag, startPoint x: 252, startPoint y: 235, endPoint x: 169, endPoint y: 224, distance: 83.8
click at [169, 225] on div "Marcador Phone" at bounding box center [219, 235] width 245 height 21
type input "Celular"
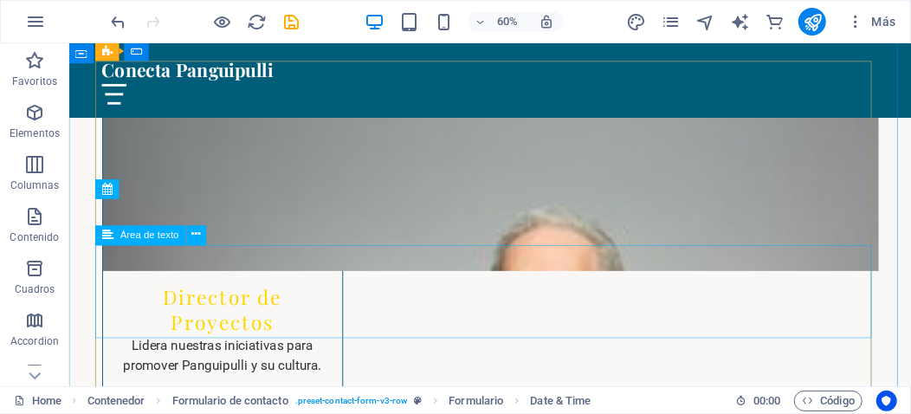
scroll to position [4389, 0]
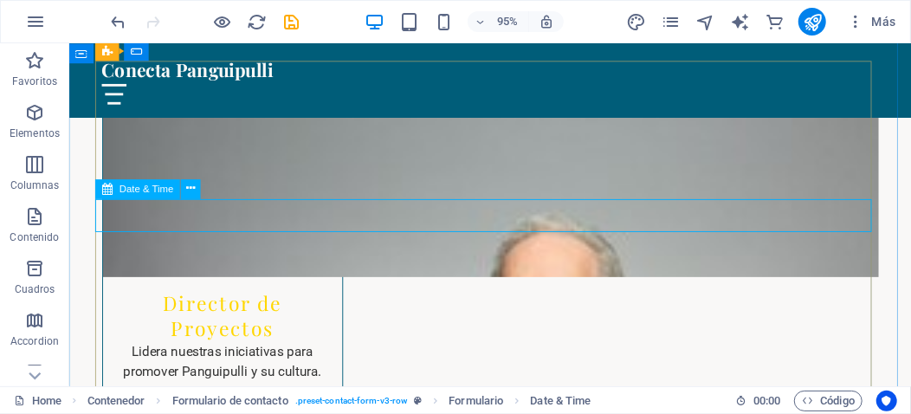
select select "1"
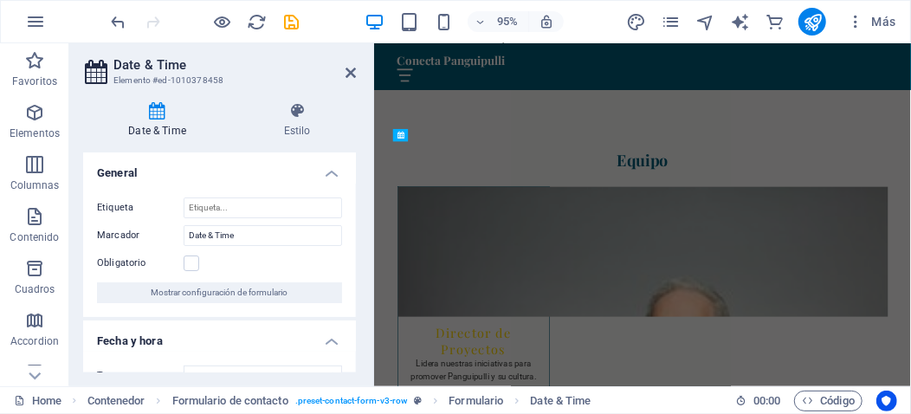
scroll to position [4601, 0]
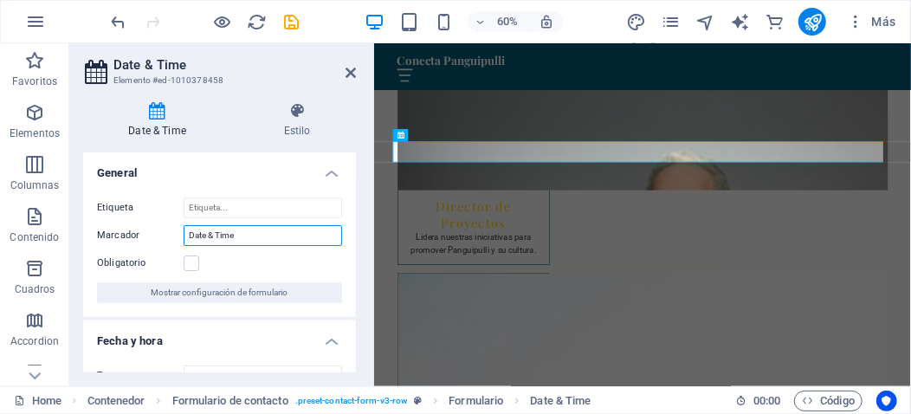
drag, startPoint x: 247, startPoint y: 234, endPoint x: 118, endPoint y: 238, distance: 129.1
click at [118, 238] on div "Marcador Date & Time" at bounding box center [219, 235] width 245 height 21
type input "Fecha y Hora"
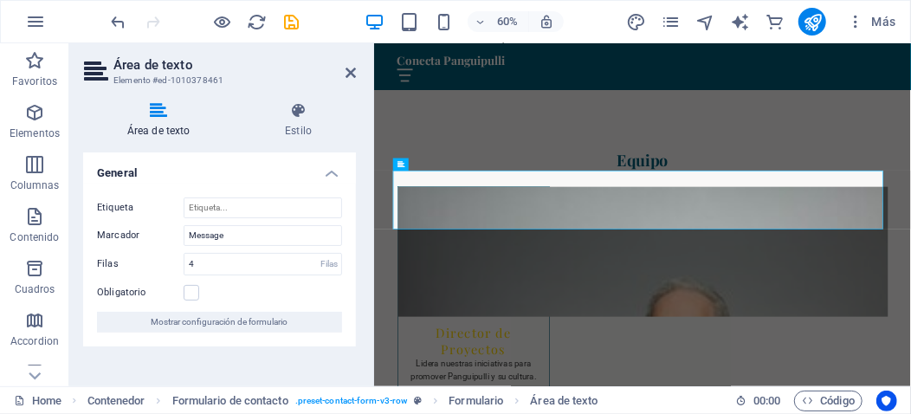
scroll to position [4601, 0]
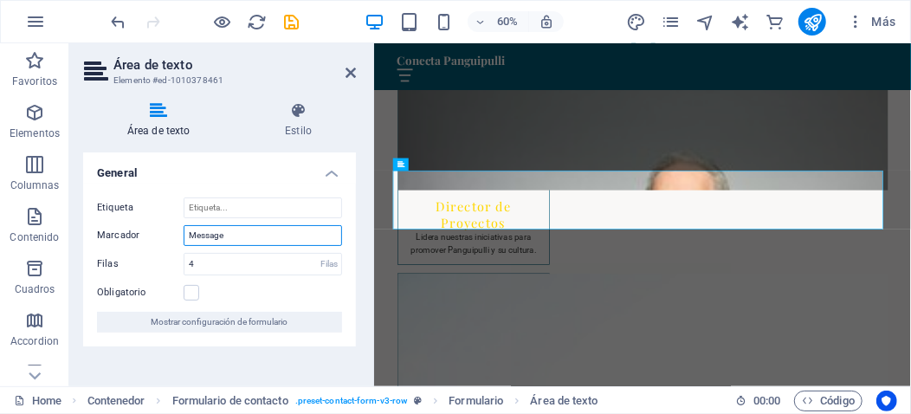
drag, startPoint x: 260, startPoint y: 241, endPoint x: 145, endPoint y: 241, distance: 114.3
click at [145, 241] on div "Marcador Message" at bounding box center [219, 235] width 245 height 21
type input "Mensaje"
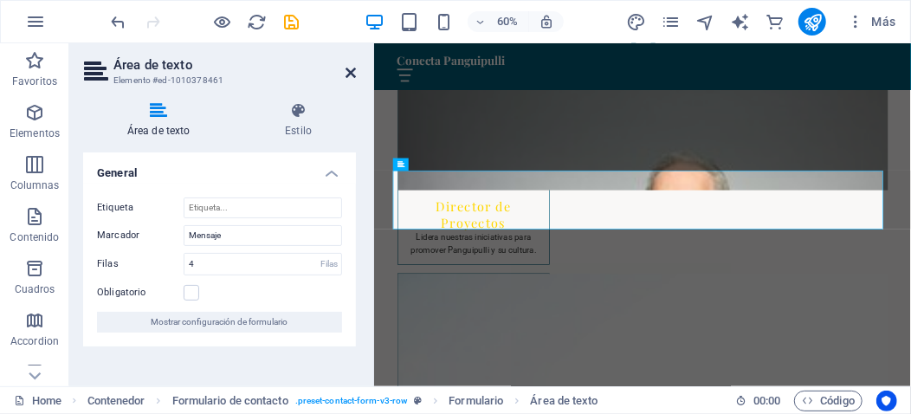
click at [349, 67] on icon at bounding box center [350, 73] width 10 height 14
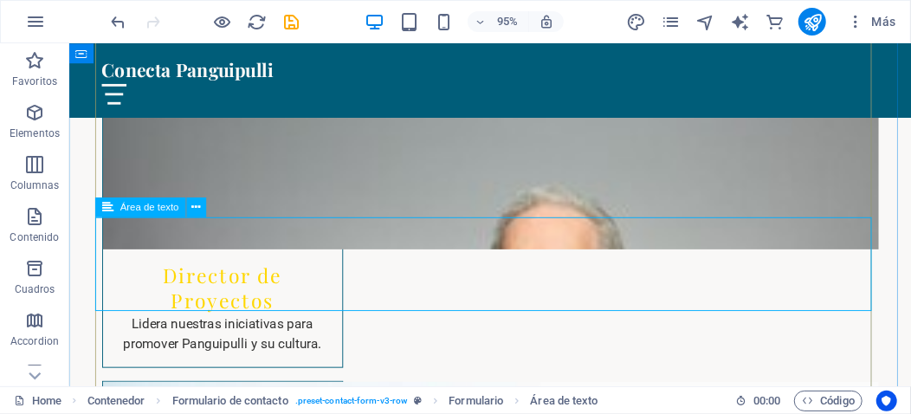
scroll to position [4447, 0]
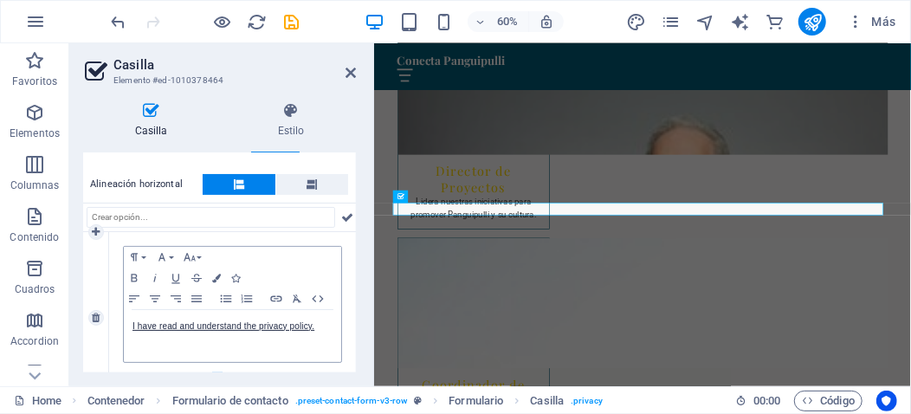
scroll to position [200, 0]
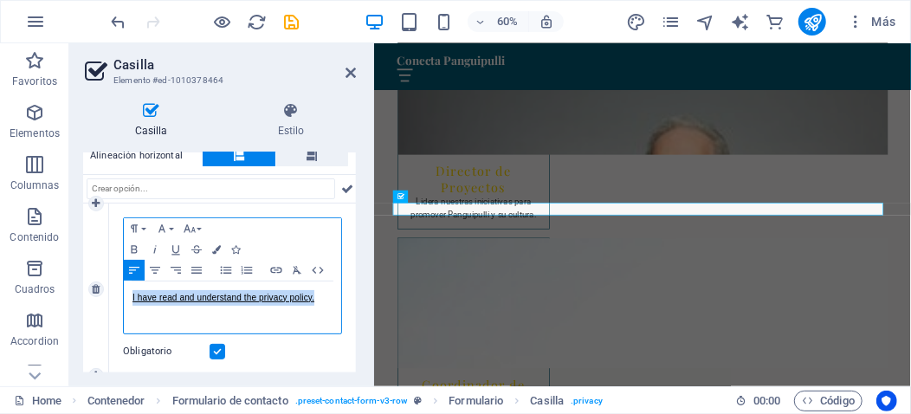
drag, startPoint x: 319, startPoint y: 294, endPoint x: 104, endPoint y: 294, distance: 214.7
click at [104, 294] on div "1 Paragraph Format Normal Heading 1 Heading 2 Heading 3 Heading 4 Heading 5 Hea…" at bounding box center [219, 289] width 273 height 172
copy link "I have read and understand the privacy policy."
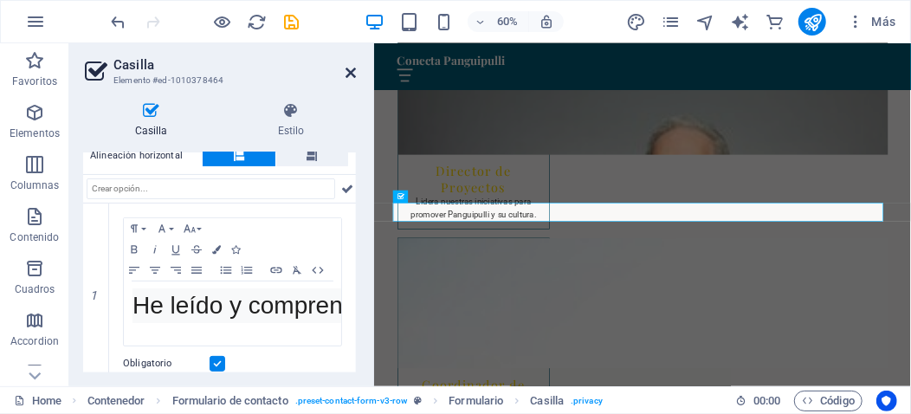
click at [347, 72] on icon at bounding box center [350, 73] width 10 height 14
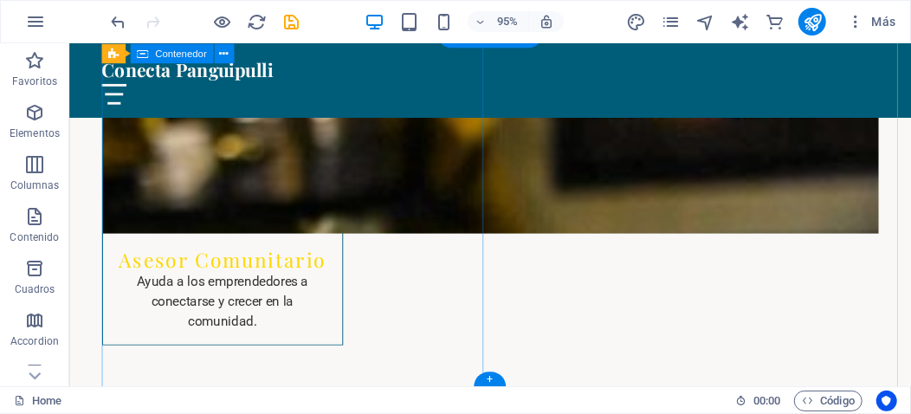
scroll to position [6188, 0]
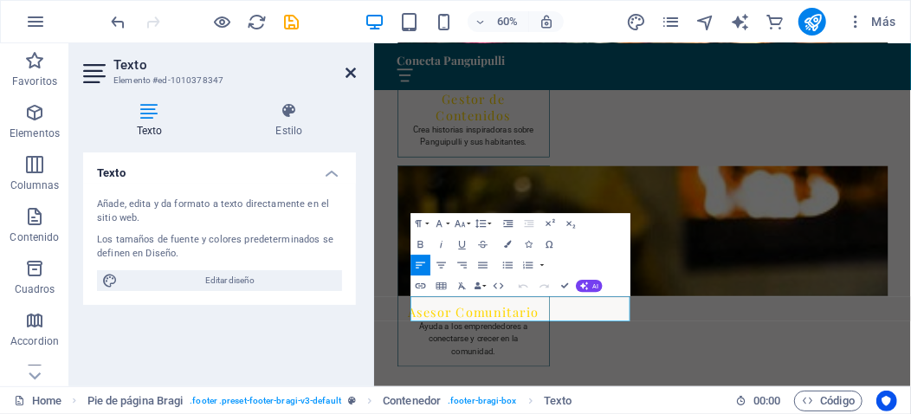
click at [349, 73] on icon at bounding box center [350, 73] width 10 height 14
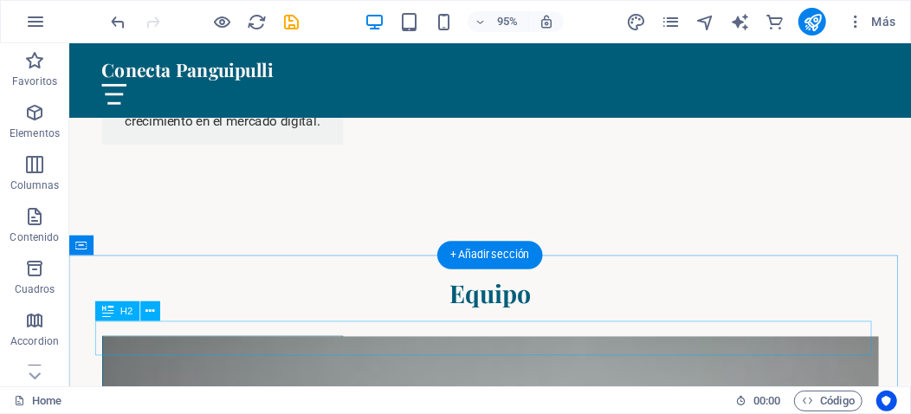
scroll to position [3937, 0]
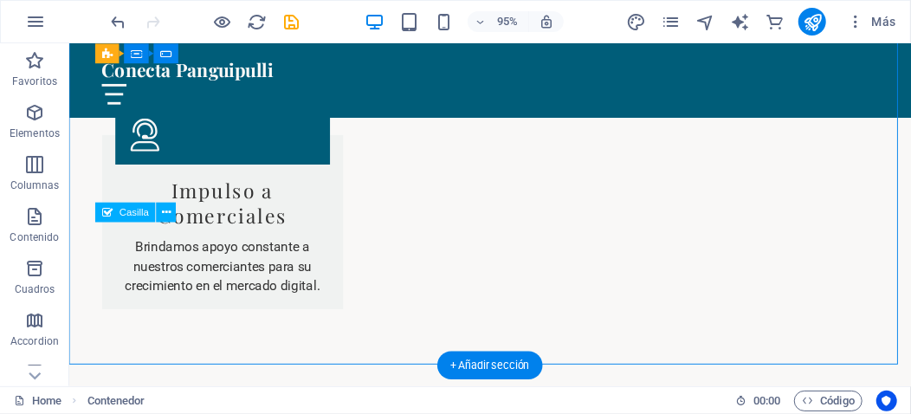
drag, startPoint x: 627, startPoint y: 244, endPoint x: 518, endPoint y: 247, distance: 109.1
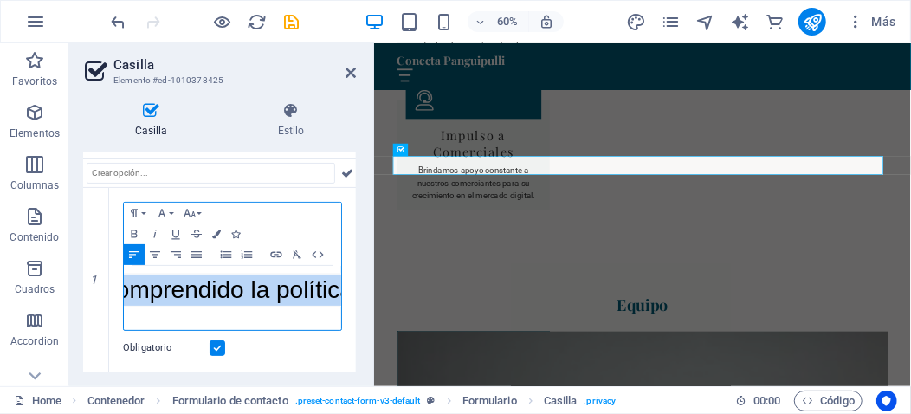
scroll to position [0, 331]
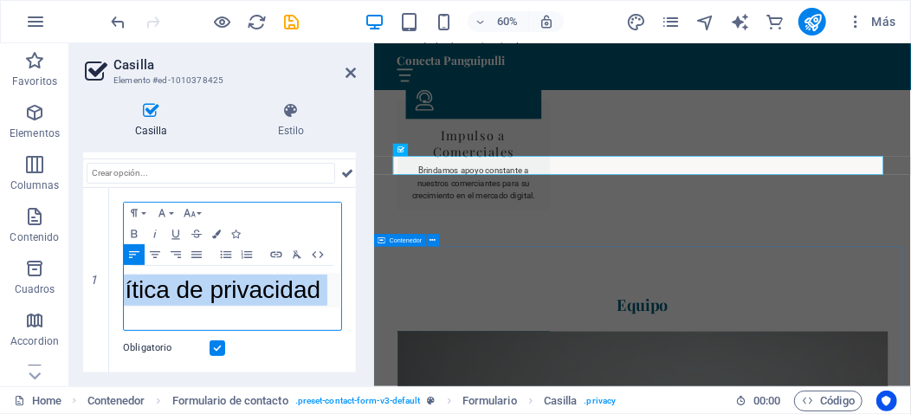
drag, startPoint x: 504, startPoint y: 312, endPoint x: 411, endPoint y: 428, distance: 148.5
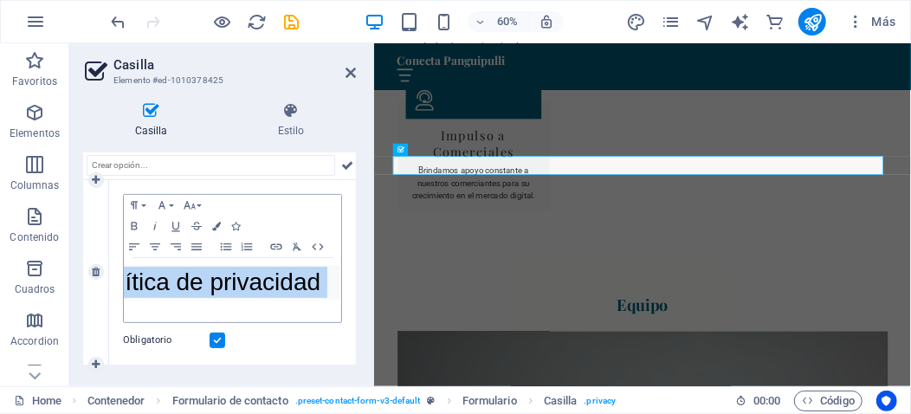
scroll to position [234, 0]
click at [311, 180] on div "Paragraph Format Normal Heading 1 Heading 2 Heading 3 Heading 4 Heading 5 Headi…" at bounding box center [232, 272] width 247 height 184
click at [308, 201] on div "Paragraph Format Normal Heading 1 Heading 2 Heading 3 Heading 4 Heading 5 Headi…" at bounding box center [232, 226] width 217 height 63
click at [346, 181] on div "Paragraph Format Normal Heading 1 Heading 2 Heading 3 Heading 4 Heading 5 Headi…" at bounding box center [232, 272] width 247 height 184
click at [335, 180] on div "Paragraph Format Normal Heading 1 Heading 2 Heading 3 Heading 4 Heading 5 Headi…" at bounding box center [232, 272] width 247 height 184
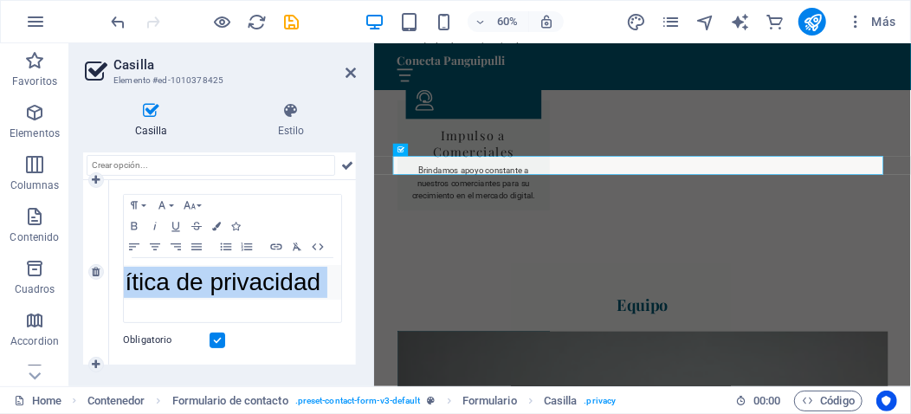
click at [277, 348] on div "Obligatorio" at bounding box center [232, 340] width 219 height 21
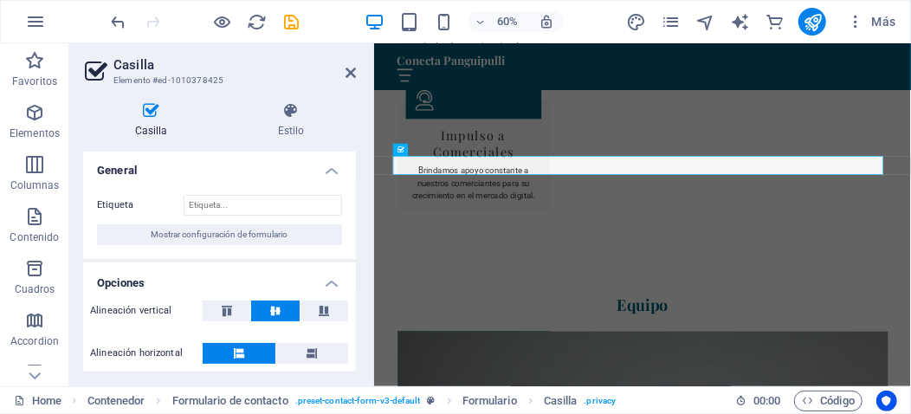
scroll to position [0, 0]
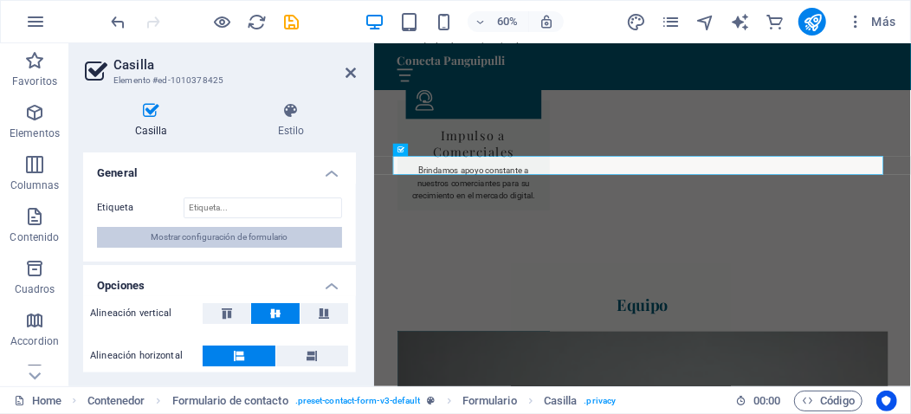
click at [247, 233] on span "Mostrar configuración de formulario" at bounding box center [220, 237] width 137 height 21
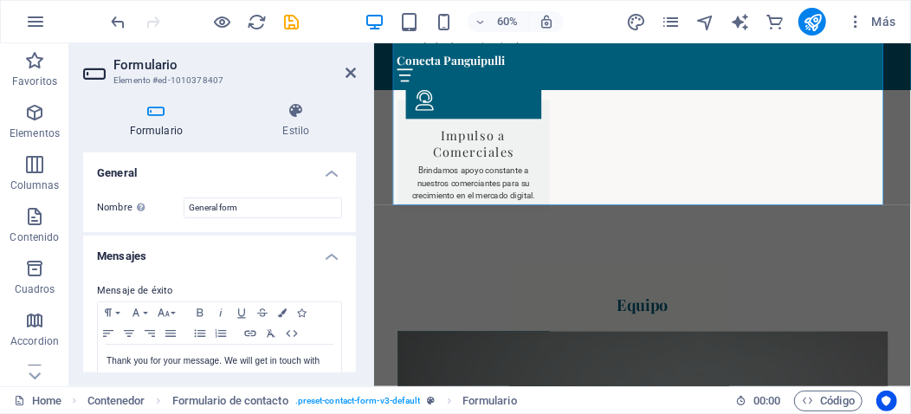
click at [358, 74] on aside "Formulario Elemento #ed-1010378407 Formulario Estilo General Nombre Define un n…" at bounding box center [221, 214] width 305 height 343
click at [350, 74] on icon at bounding box center [350, 73] width 10 height 14
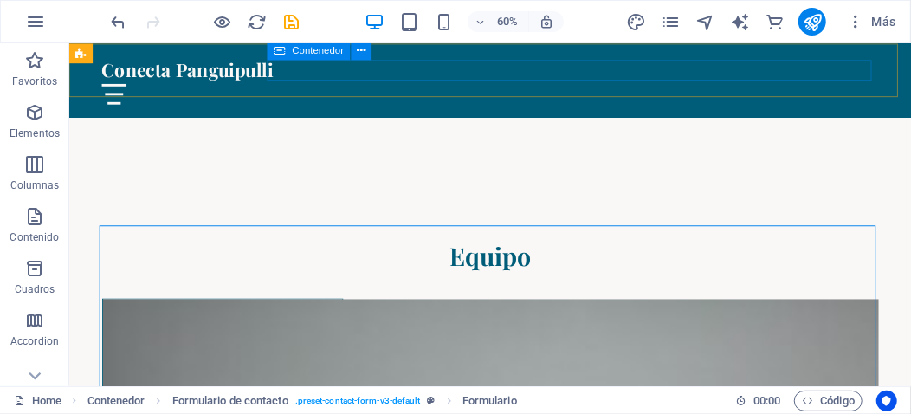
scroll to position [3937, 0]
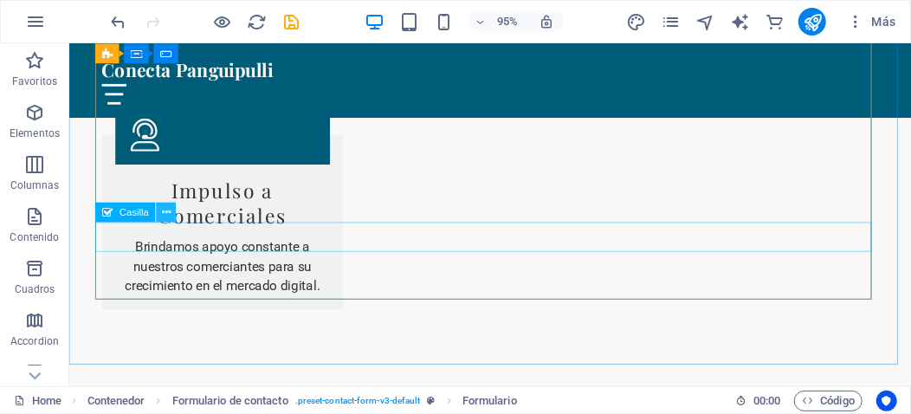
click at [167, 209] on icon at bounding box center [166, 211] width 9 height 17
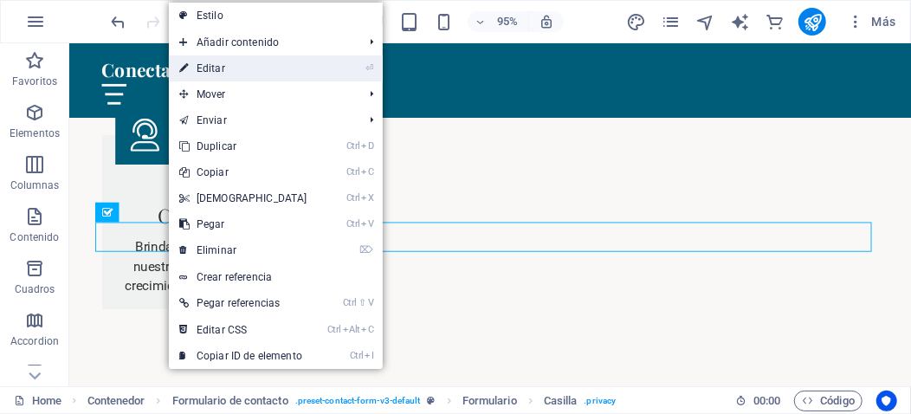
click at [208, 68] on link "⏎ Editar" at bounding box center [243, 68] width 149 height 26
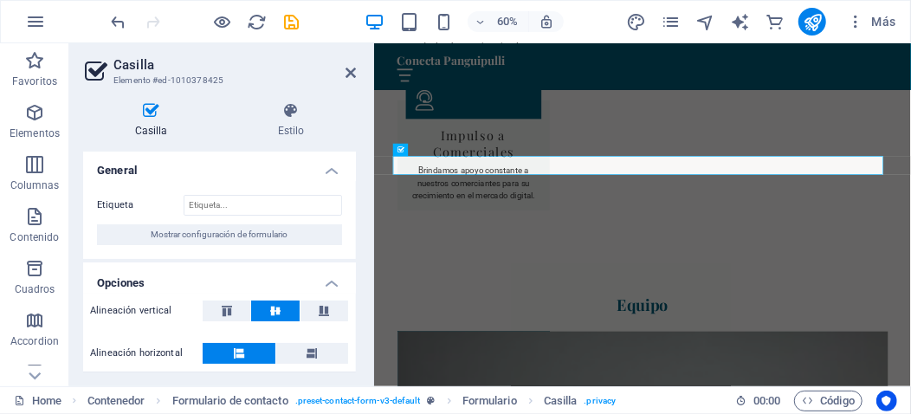
scroll to position [0, 0]
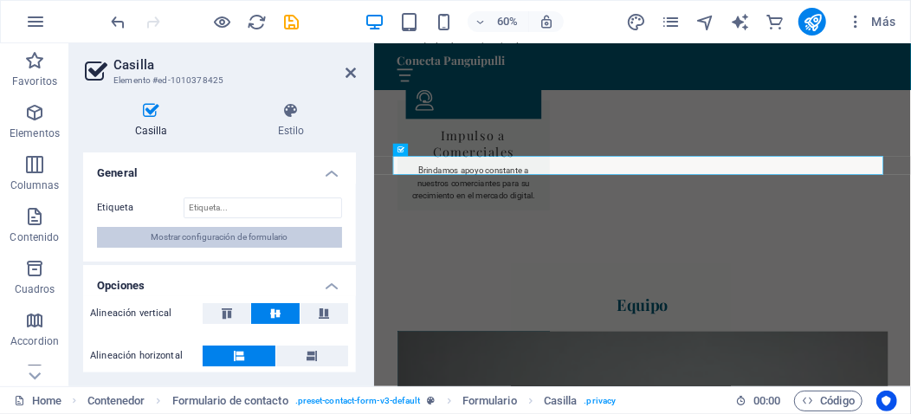
click at [232, 238] on span "Mostrar configuración de formulario" at bounding box center [220, 237] width 137 height 21
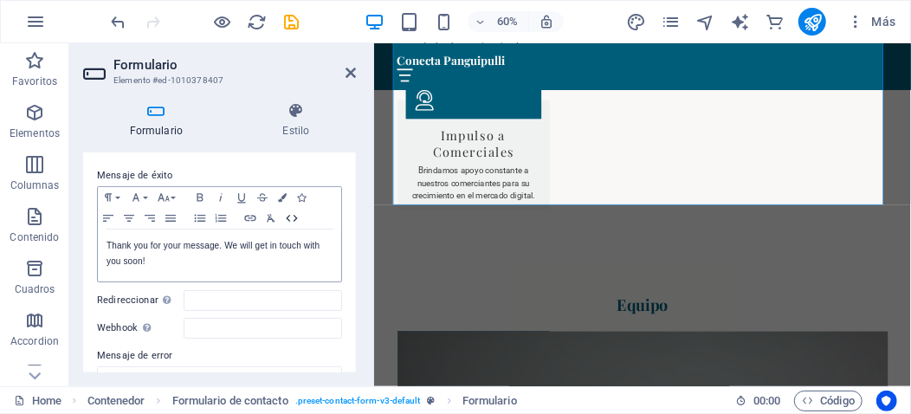
scroll to position [144, 0]
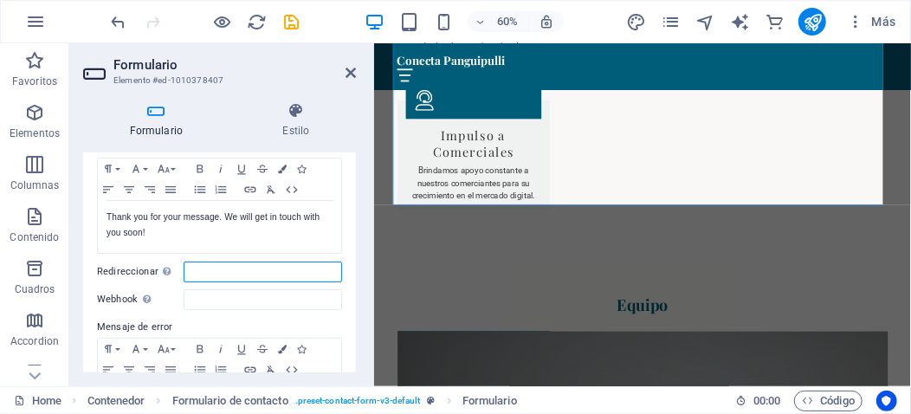
click at [254, 270] on input "Redireccionar Defina un destino de redireccionamiento cuando un formulario se e…" at bounding box center [263, 271] width 158 height 21
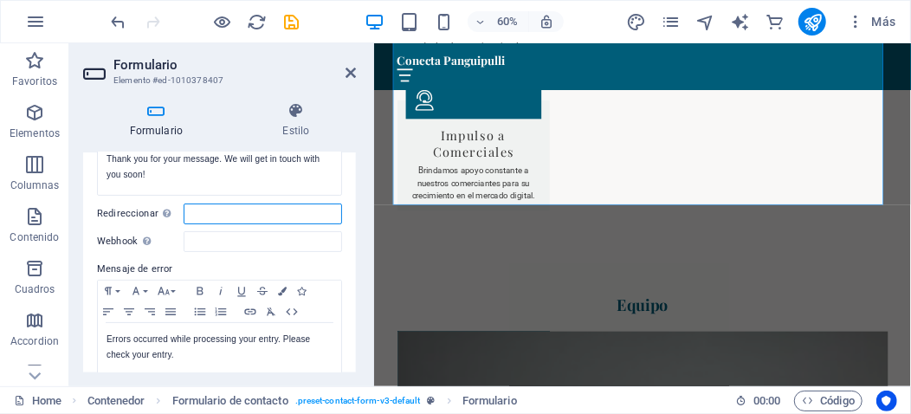
scroll to position [230, 0]
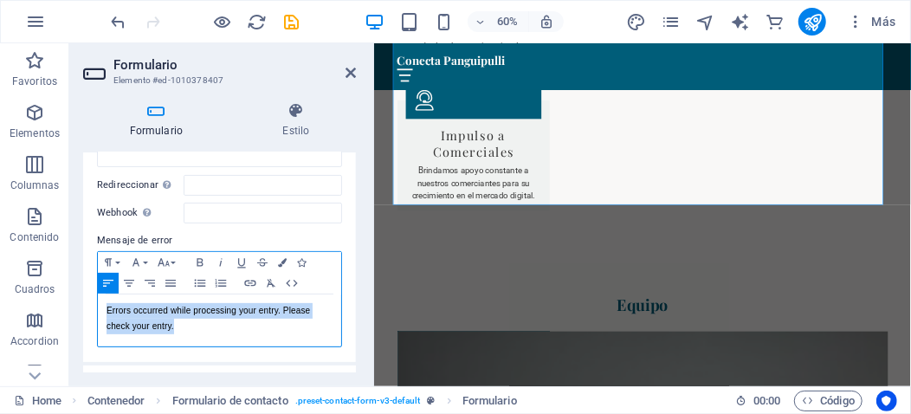
drag, startPoint x: 104, startPoint y: 308, endPoint x: 190, endPoint y: 332, distance: 89.7
click at [190, 332] on div "Errors occurred while processing your entry. Please check your entry." at bounding box center [219, 320] width 243 height 52
copy p "Errors occurred while processing your entry. Please check your entry."
click at [210, 324] on p "Errors occurred while processing your entry. Please check your entry." at bounding box center [220, 318] width 226 height 31
drag, startPoint x: 109, startPoint y: 313, endPoint x: 184, endPoint y: 326, distance: 75.7
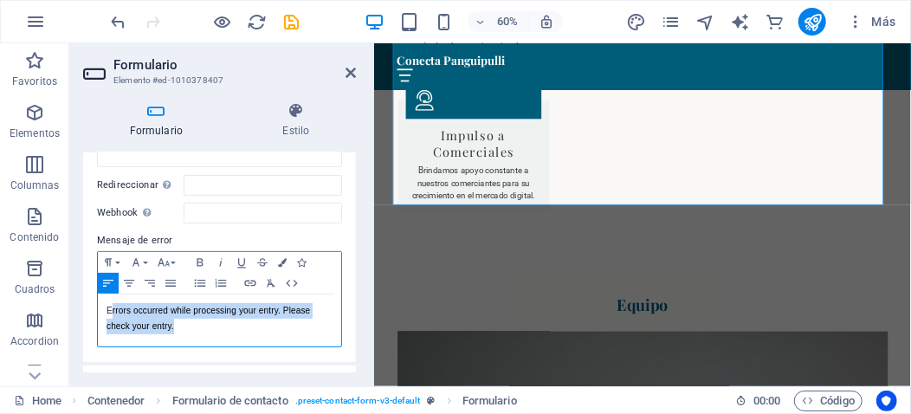
click at [184, 326] on p "Errors occurred while processing your entry. Please check your entry." at bounding box center [220, 318] width 226 height 31
drag, startPoint x: 104, startPoint y: 307, endPoint x: 190, endPoint y: 326, distance: 87.8
click at [190, 326] on div "Errors occurred while processing your entry. Please check your entry." at bounding box center [219, 320] width 243 height 52
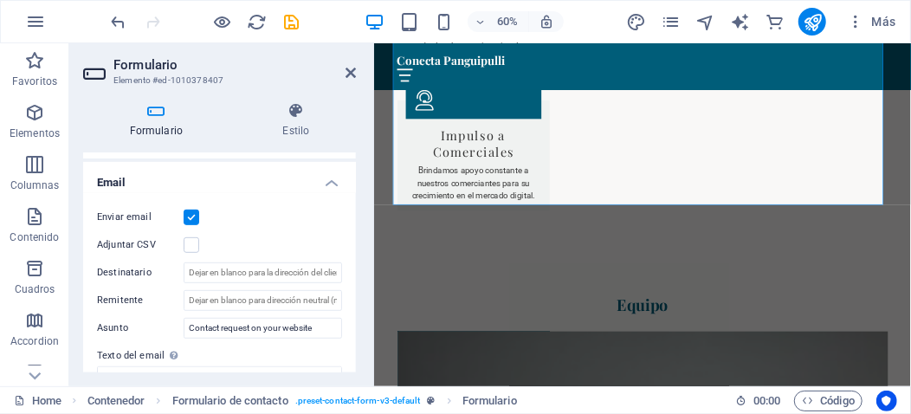
scroll to position [490, 0]
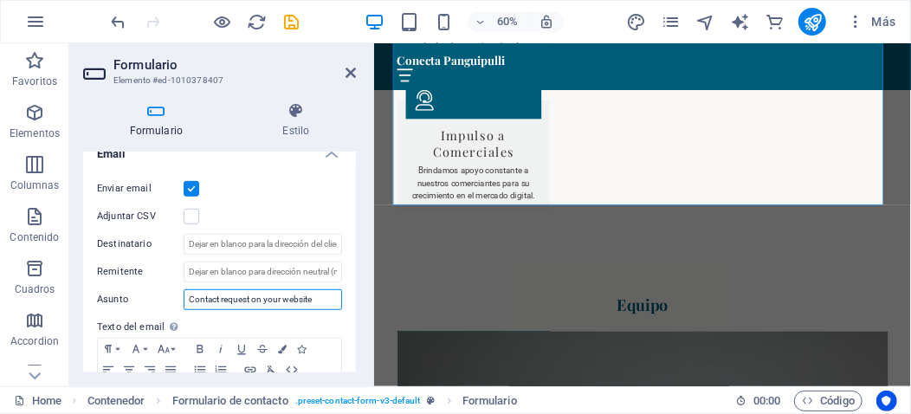
drag, startPoint x: 328, startPoint y: 312, endPoint x: 167, endPoint y: 312, distance: 161.0
click at [167, 310] on div "Asunto Contact request on your website" at bounding box center [219, 299] width 245 height 21
paste input "Solicitud de contacto en su sitio web"
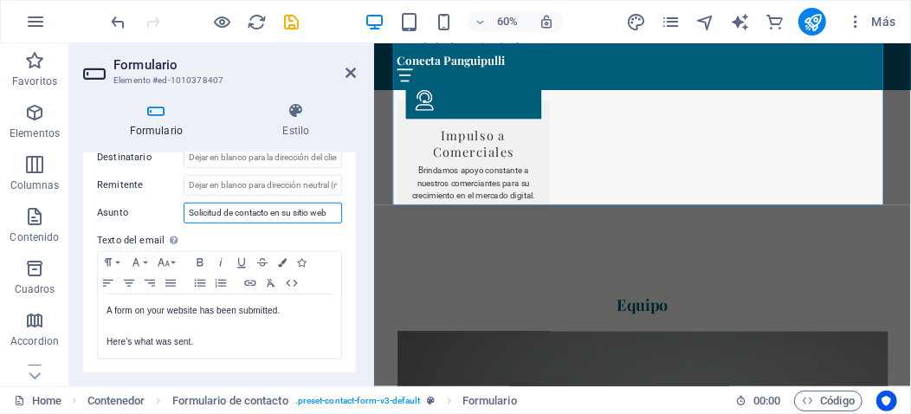
scroll to position [606, 0]
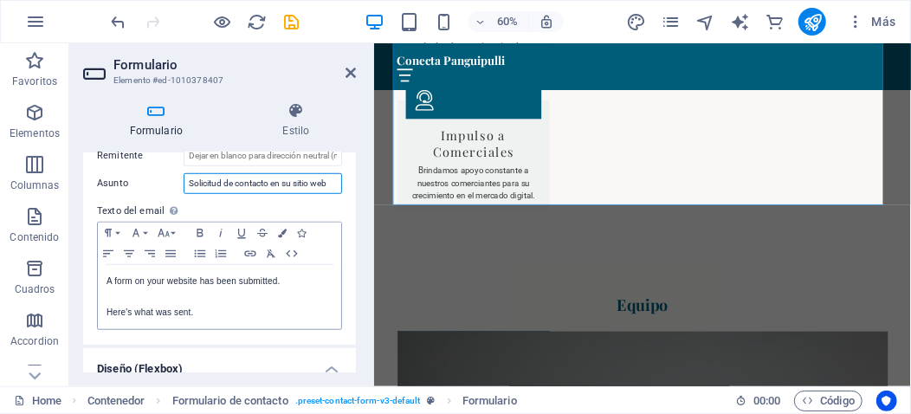
type input "Solicitud de contacto en su sitio web"
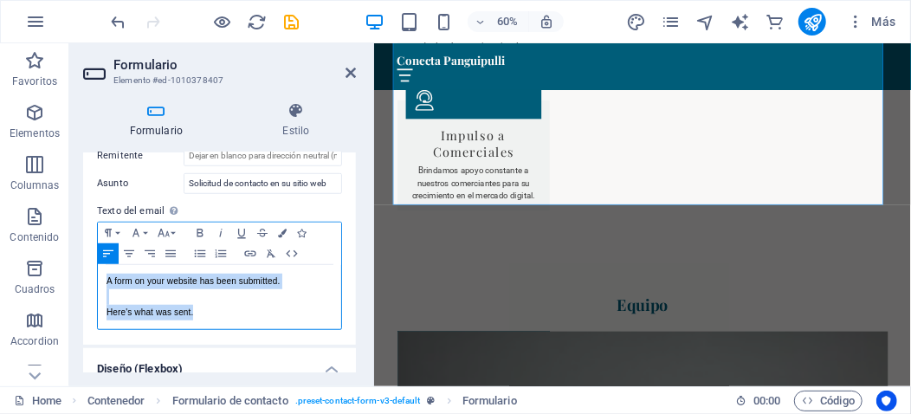
drag, startPoint x: 104, startPoint y: 291, endPoint x: 248, endPoint y: 325, distance: 147.6
click at [248, 325] on div "A form on your website has been submitted. Here's what was sent." at bounding box center [219, 297] width 243 height 64
copy div "A form on your website has been submitted. Here's what was sent."
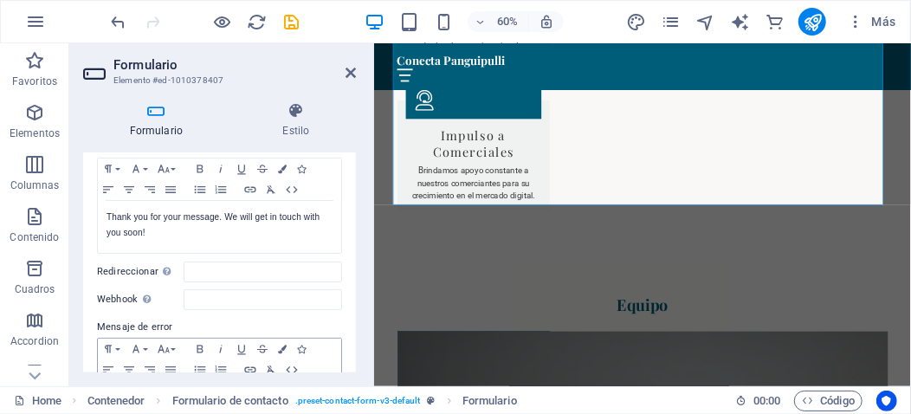
scroll to position [87, 0]
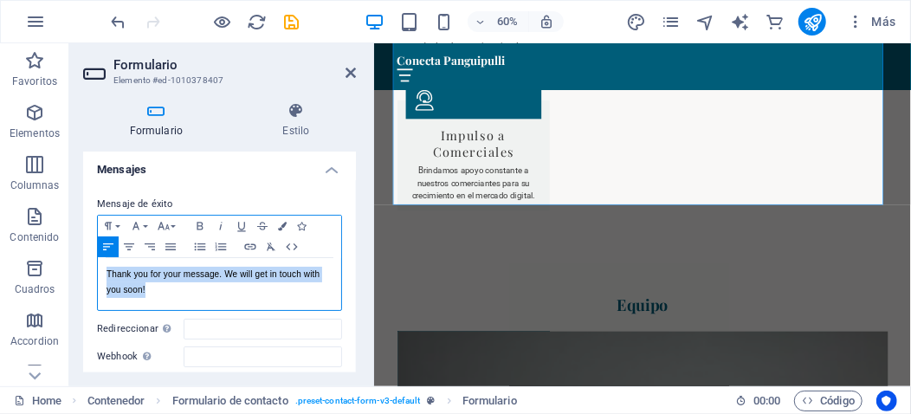
drag, startPoint x: 101, startPoint y: 273, endPoint x: 155, endPoint y: 291, distance: 56.7
click at [155, 291] on div "Thank you for your message. We will get in touch with you soon!" at bounding box center [219, 284] width 243 height 52
copy p "Thank you for your message. We will get in touch with you soon!"
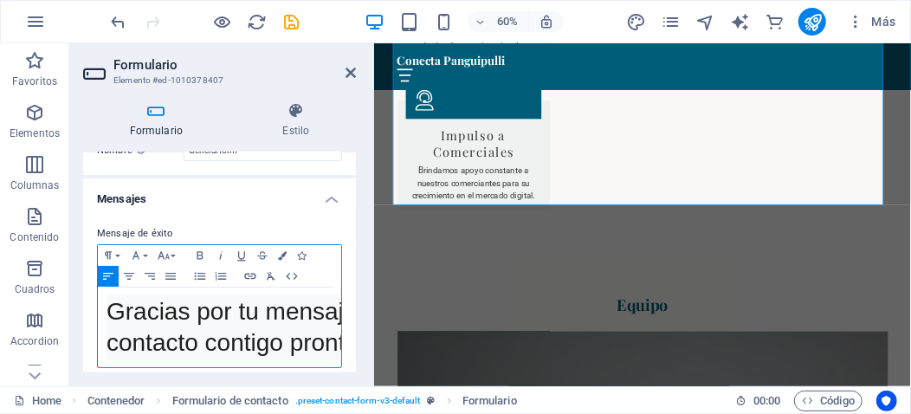
scroll to position [0, 0]
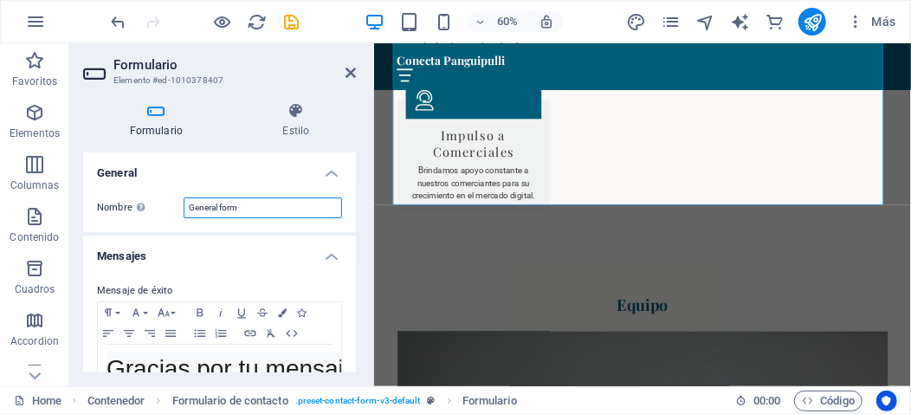
drag, startPoint x: 256, startPoint y: 209, endPoint x: 175, endPoint y: 203, distance: 81.6
click at [175, 203] on div "Nombre Define un nombre para el formulario. General form" at bounding box center [219, 207] width 245 height 21
click at [328, 169] on h4 "General" at bounding box center [219, 167] width 273 height 31
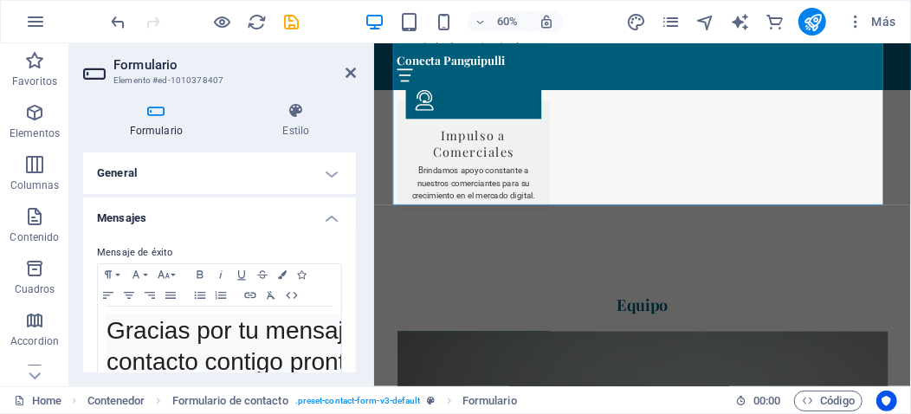
click at [328, 169] on h4 "General" at bounding box center [219, 173] width 273 height 42
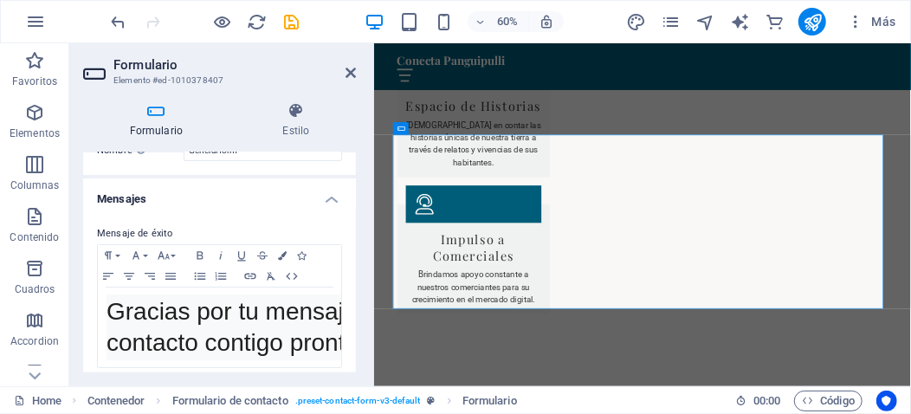
scroll to position [87, 0]
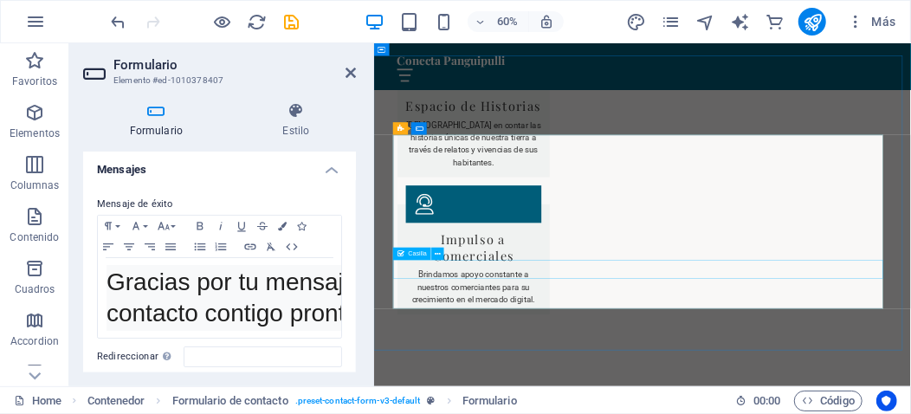
click at [350, 71] on icon at bounding box center [350, 73] width 10 height 14
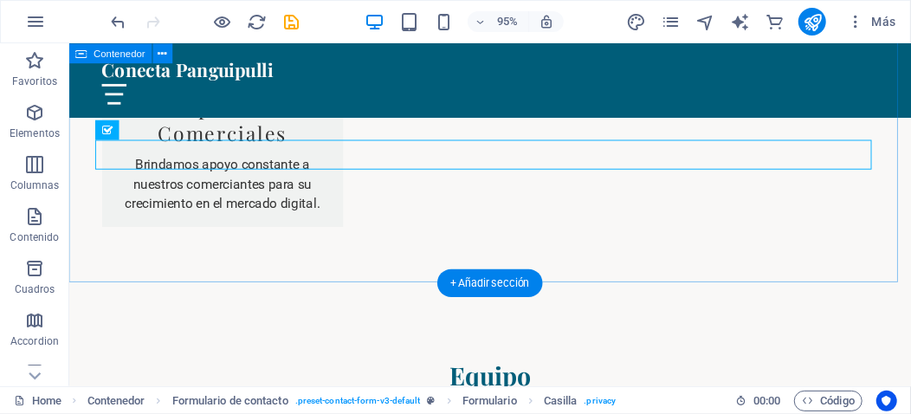
scroll to position [3966, 0]
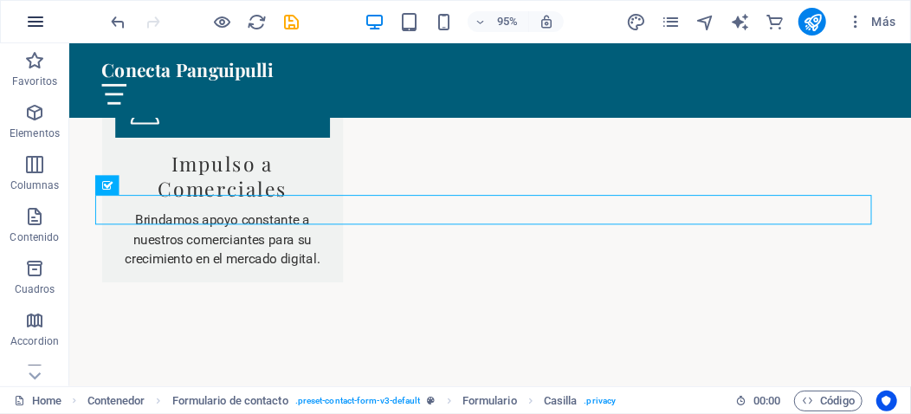
click at [36, 27] on icon "button" at bounding box center [35, 21] width 21 height 21
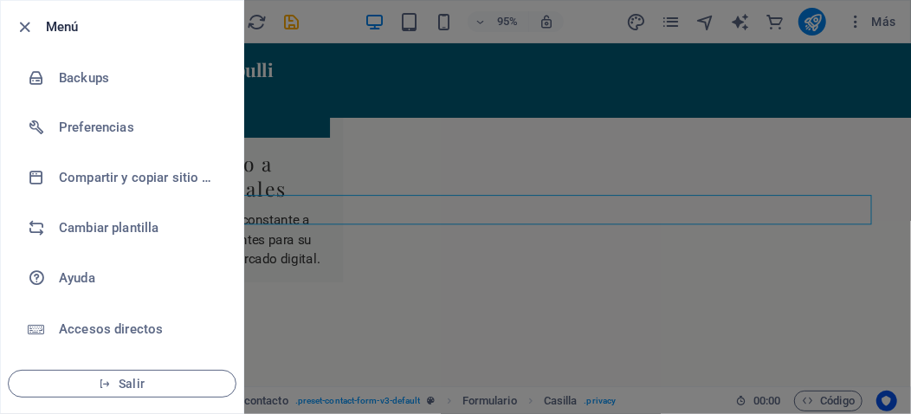
click at [403, 289] on div at bounding box center [455, 207] width 911 height 414
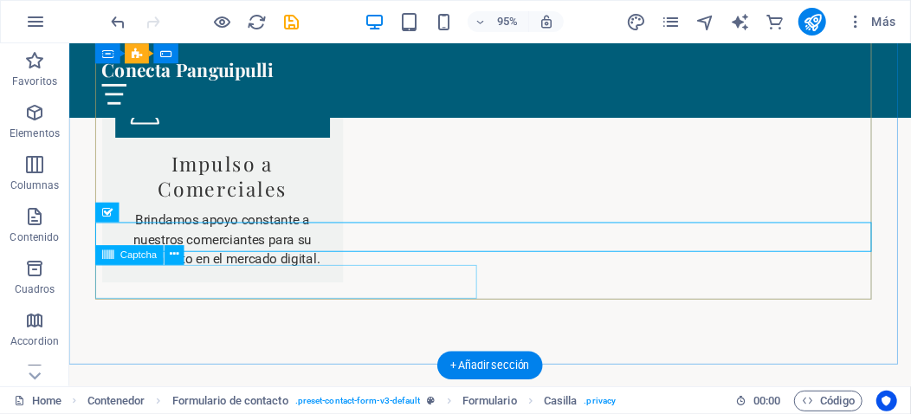
scroll to position [3937, 0]
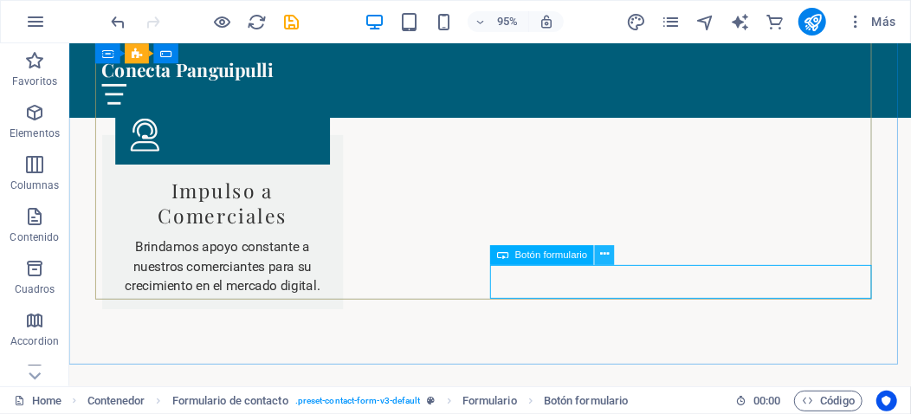
click at [606, 253] on icon at bounding box center [604, 254] width 9 height 17
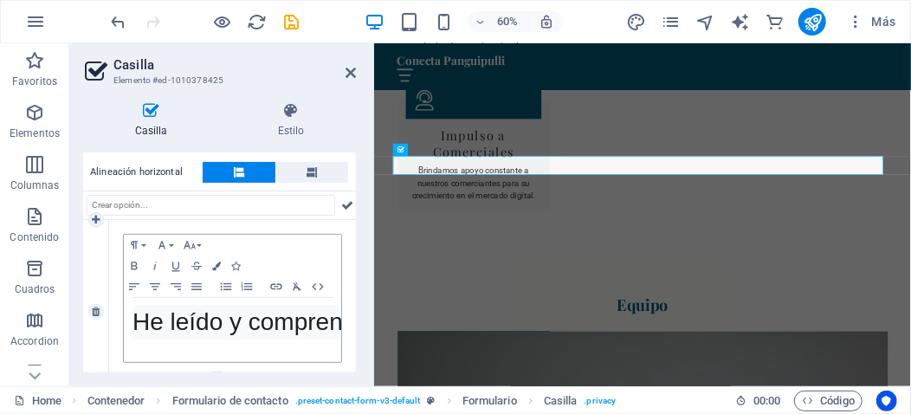
scroll to position [154, 0]
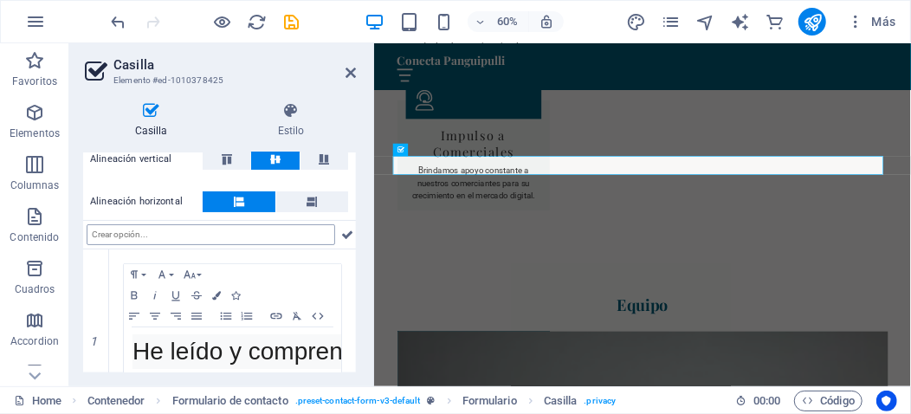
click at [199, 238] on input "text" at bounding box center [211, 234] width 249 height 21
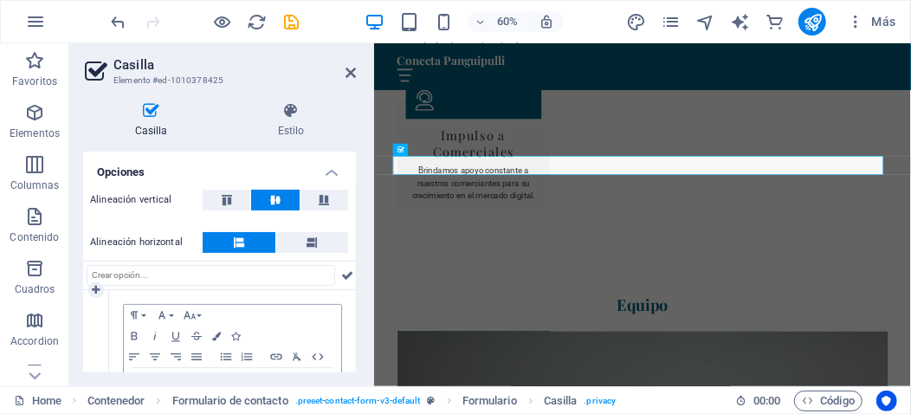
scroll to position [84, 0]
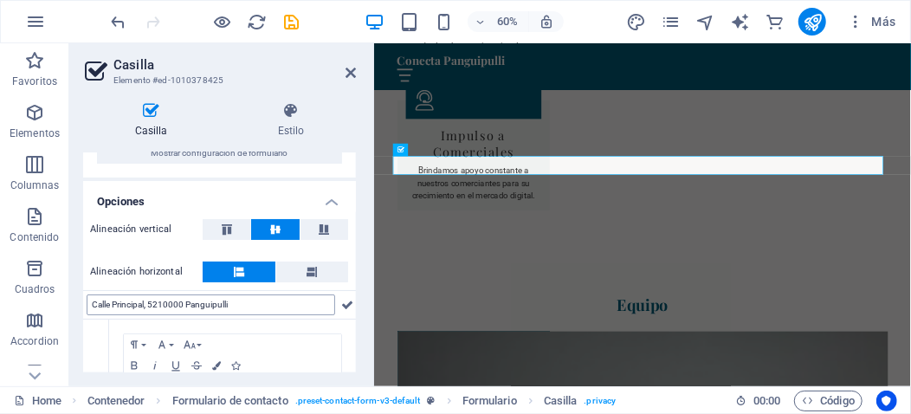
click at [251, 303] on input "Calle Principal, 5210000 Panguipulli" at bounding box center [211, 304] width 249 height 21
type input "C"
click at [266, 302] on input "text" at bounding box center [211, 304] width 249 height 21
click at [268, 302] on input "text" at bounding box center [211, 304] width 249 height 21
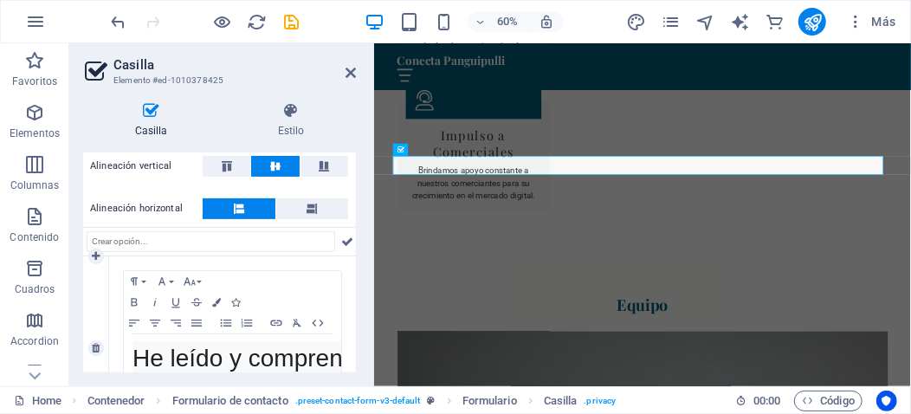
scroll to position [119, 0]
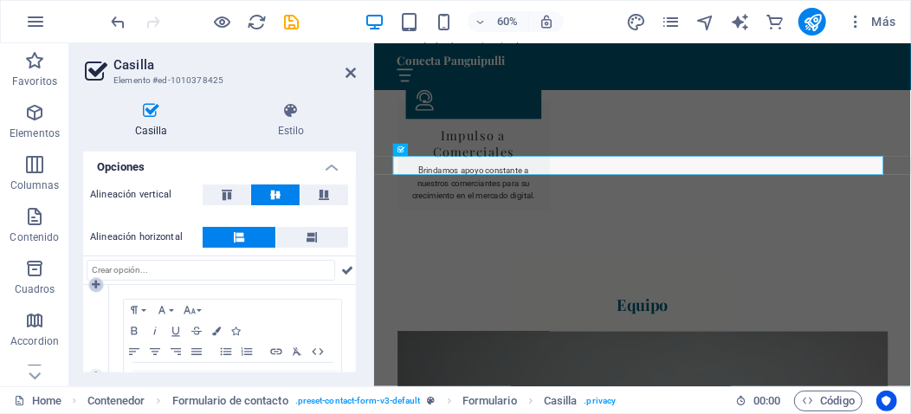
click at [96, 281] on icon at bounding box center [96, 285] width 8 height 10
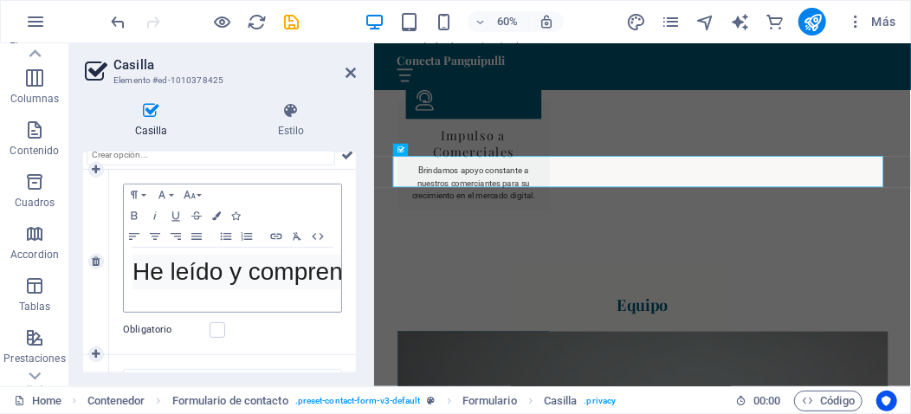
scroll to position [262, 0]
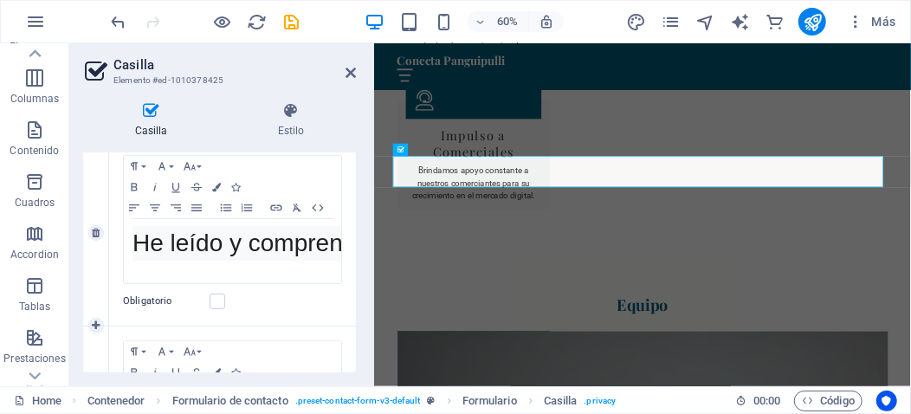
click at [150, 308] on label "Obligatorio" at bounding box center [166, 301] width 87 height 21
click at [0, 0] on input "Obligatorio" at bounding box center [0, 0] width 0 height 0
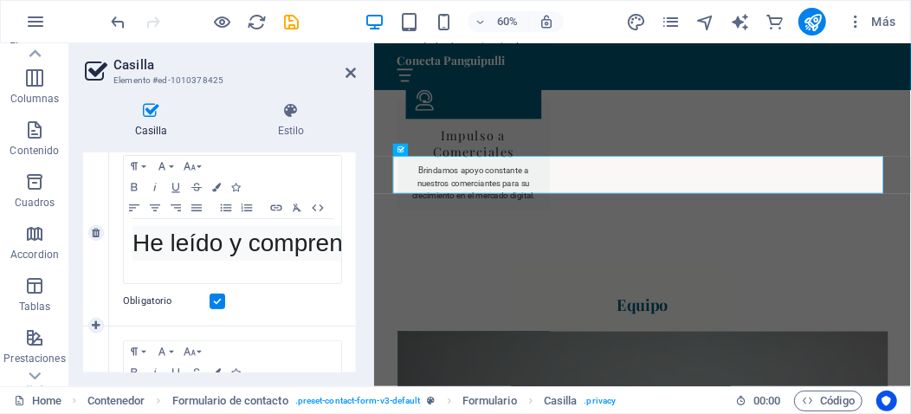
click at [151, 310] on label "Obligatorio" at bounding box center [166, 301] width 87 height 21
click at [0, 0] on input "Obligatorio" at bounding box center [0, 0] width 0 height 0
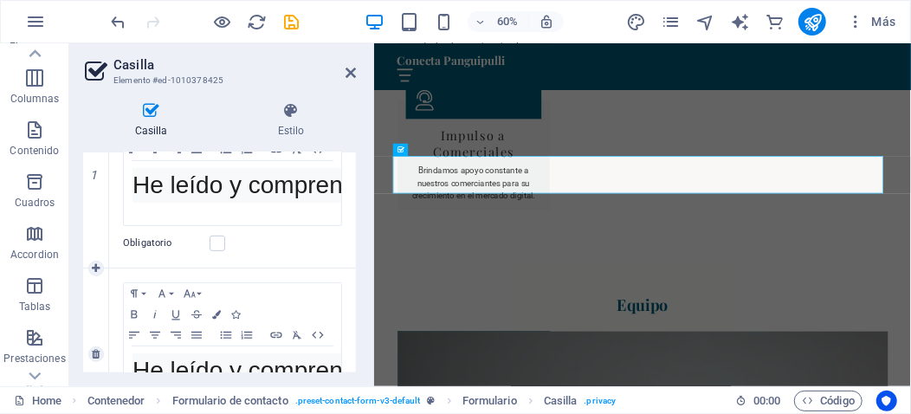
scroll to position [349, 0]
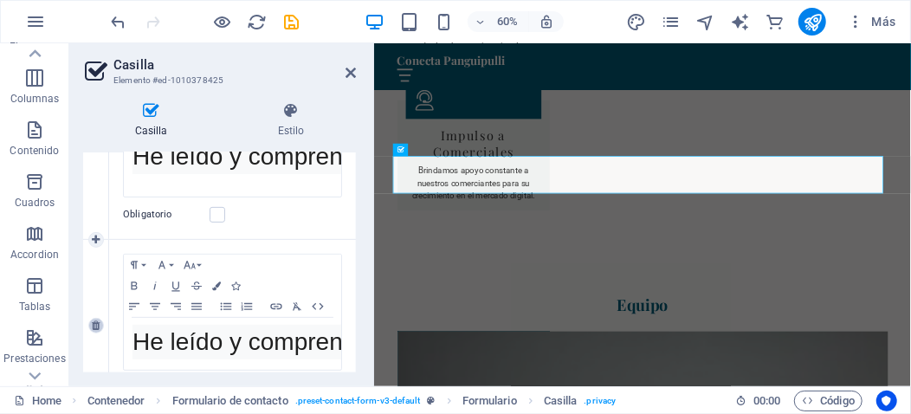
click at [95, 331] on icon at bounding box center [96, 325] width 8 height 10
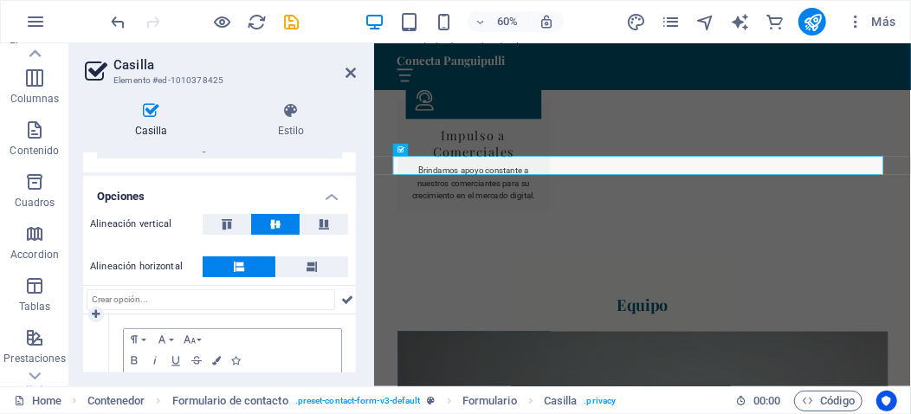
scroll to position [32, 0]
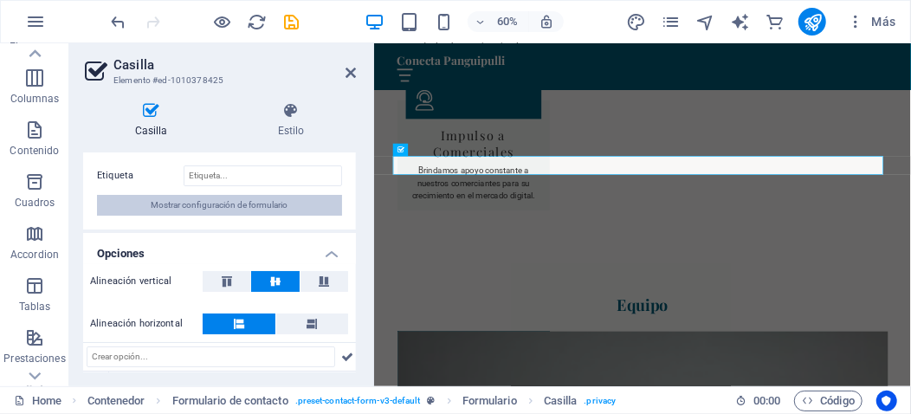
click at [152, 206] on span "Mostrar configuración de formulario" at bounding box center [220, 205] width 137 height 21
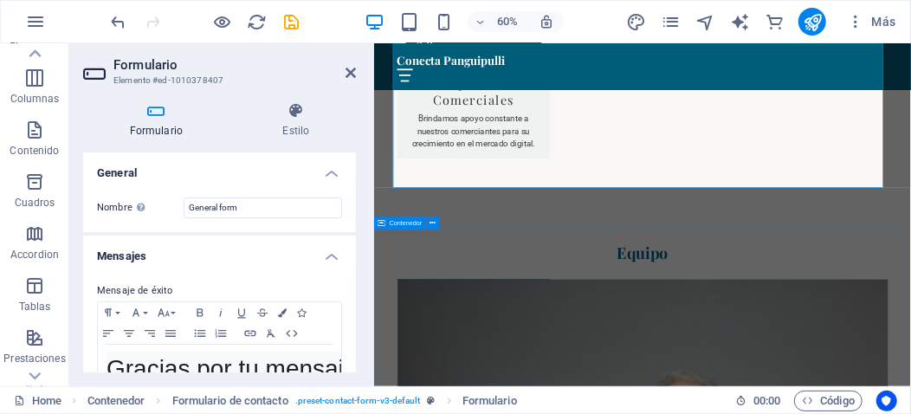
scroll to position [4149, 0]
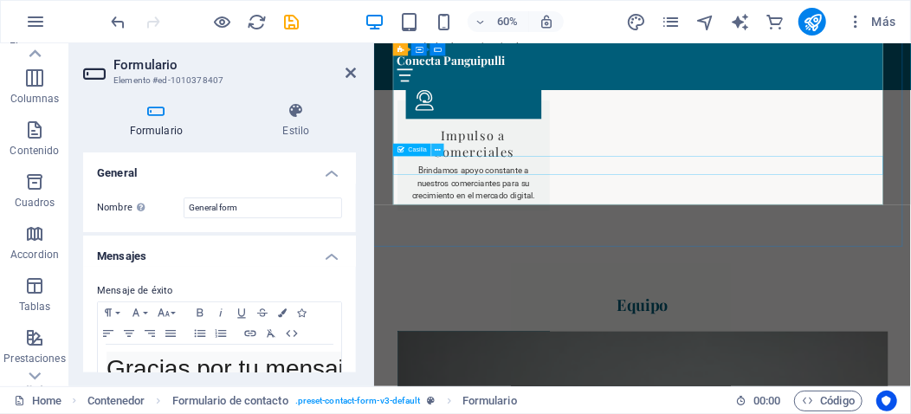
click at [440, 149] on icon at bounding box center [439, 150] width 6 height 11
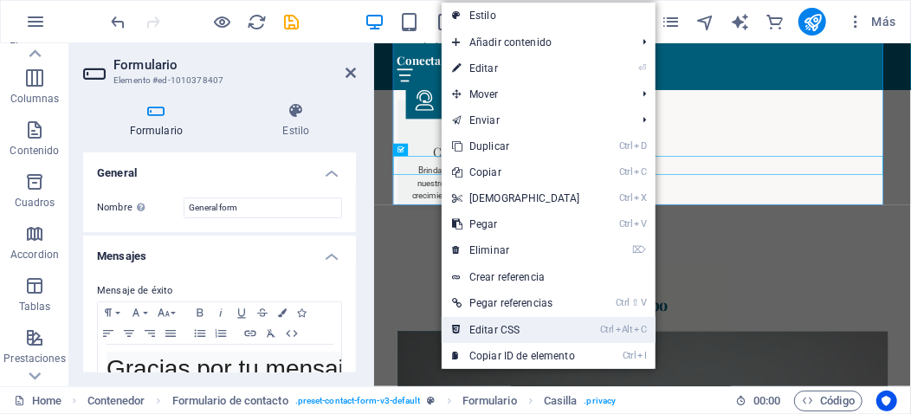
click at [488, 328] on link "Ctrl Alt C Editar CSS" at bounding box center [516, 330] width 149 height 26
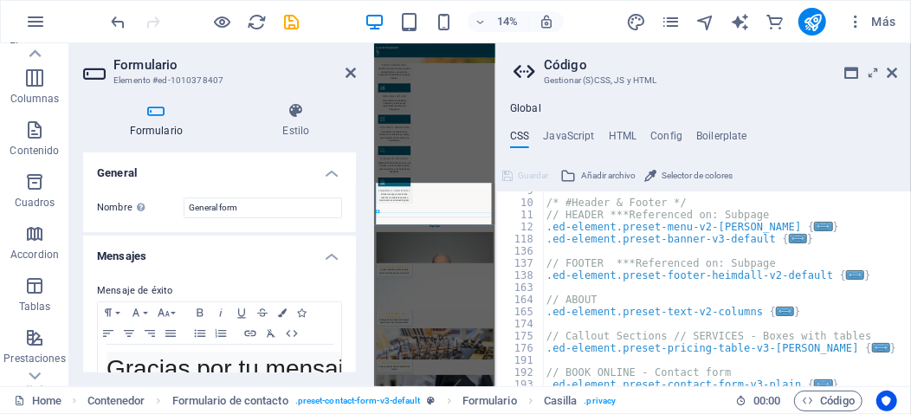
scroll to position [104, 0]
click at [897, 68] on aside "Código Gestionar (S)CSS, JS y HTML Global CSS JavaScript HTML Config Boilerplat…" at bounding box center [703, 214] width 416 height 343
click at [887, 70] on icon at bounding box center [892, 73] width 10 height 14
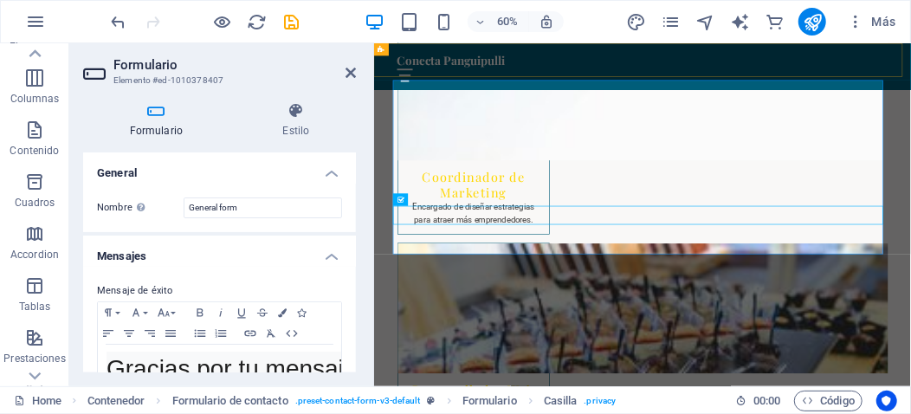
scroll to position [4066, 0]
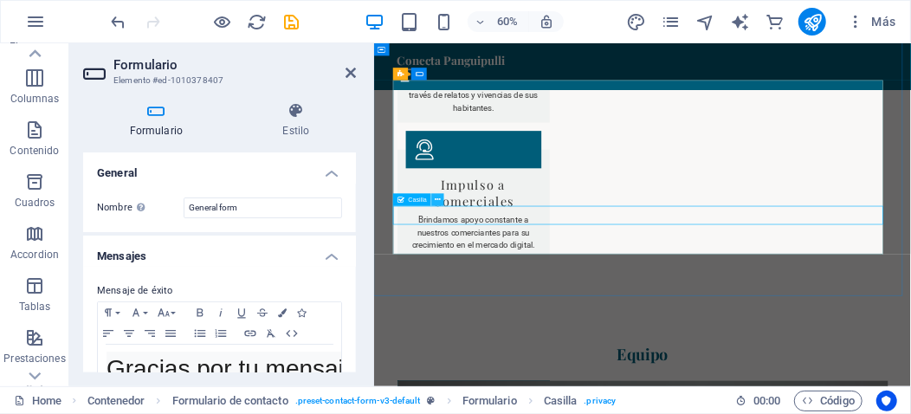
click at [440, 197] on icon at bounding box center [439, 199] width 6 height 11
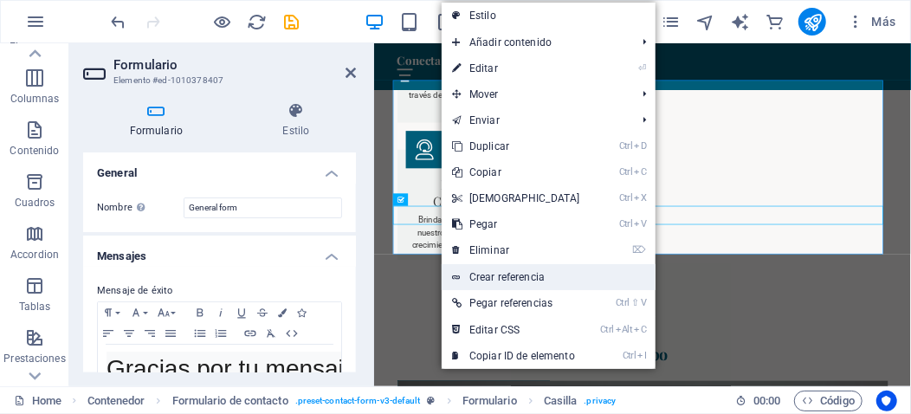
click at [534, 272] on link "Crear referencia" at bounding box center [549, 277] width 214 height 26
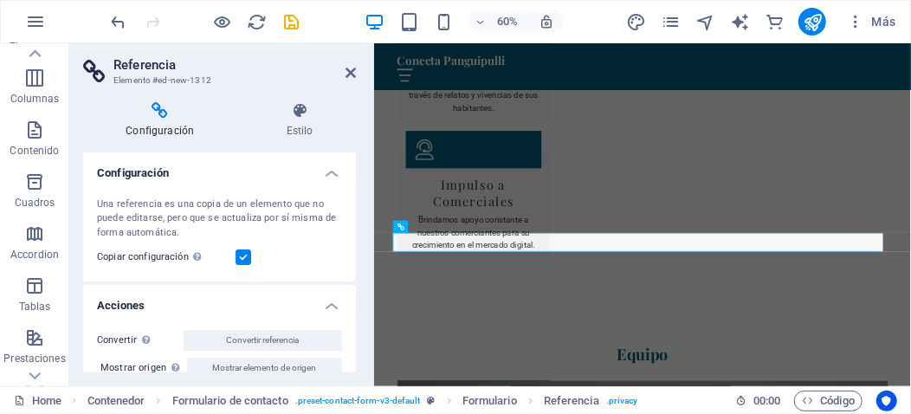
scroll to position [19, 0]
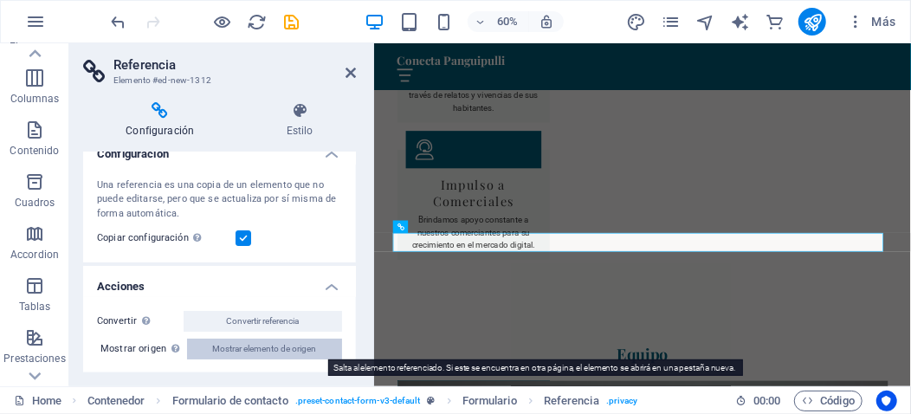
click at [262, 351] on span "Mostrar elemento de origen" at bounding box center [265, 349] width 104 height 21
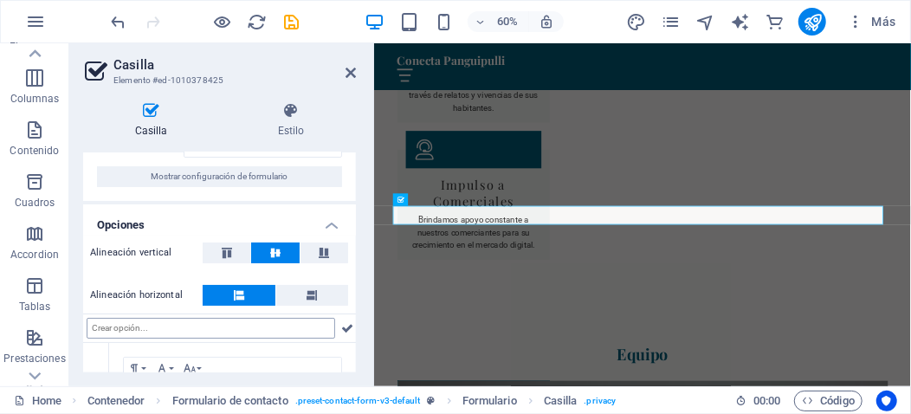
scroll to position [0, 0]
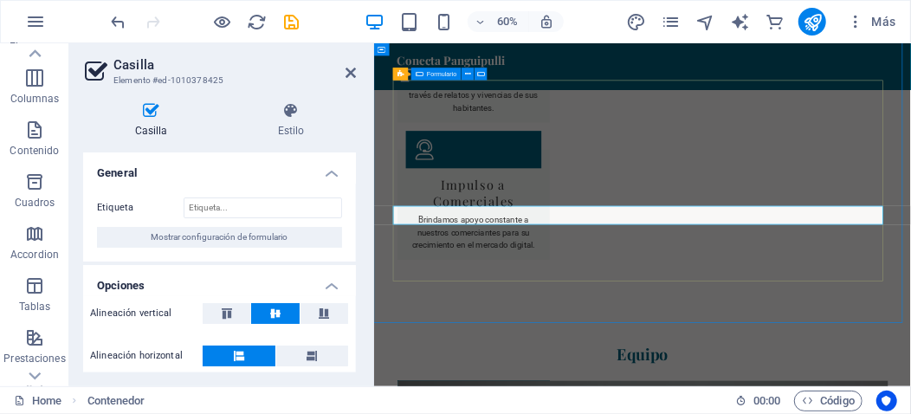
scroll to position [3855, 0]
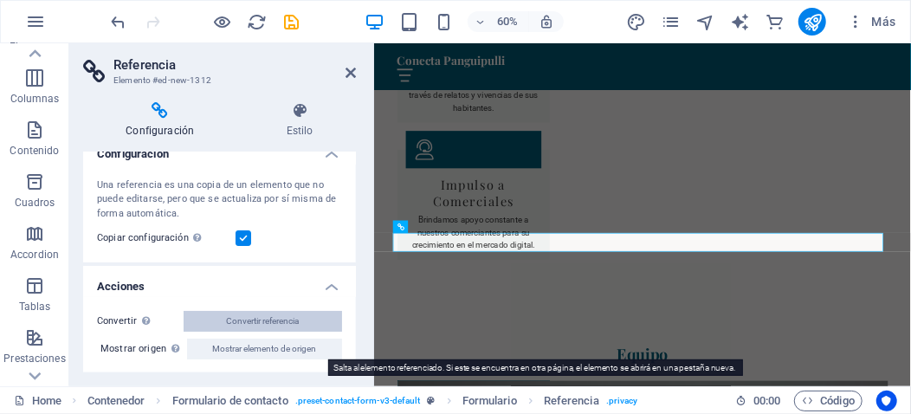
scroll to position [0, 0]
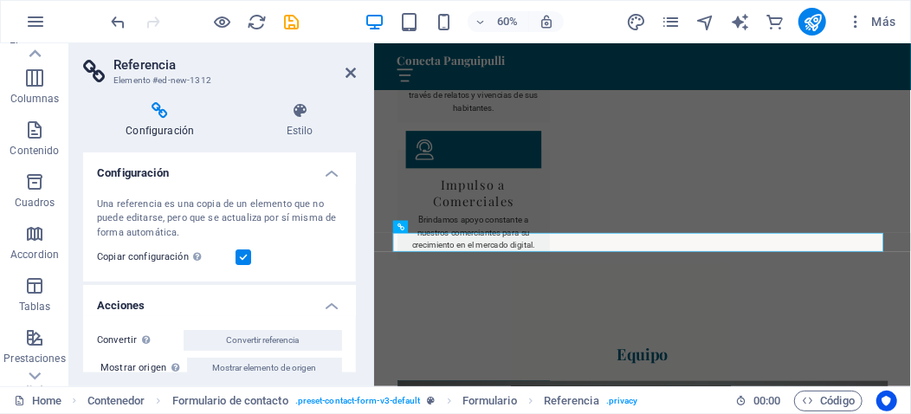
click at [242, 257] on label at bounding box center [244, 257] width 16 height 16
click at [0, 0] on input "Copiar configuración Usa la misma configuración (flex, animación, posición, est…" at bounding box center [0, 0] width 0 height 0
click at [242, 256] on label at bounding box center [244, 257] width 16 height 16
click at [0, 0] on input "Copiar configuración Usa la misma configuración (flex, animación, posición, est…" at bounding box center [0, 0] width 0 height 0
click at [328, 171] on h4 "Configuración" at bounding box center [219, 167] width 273 height 31
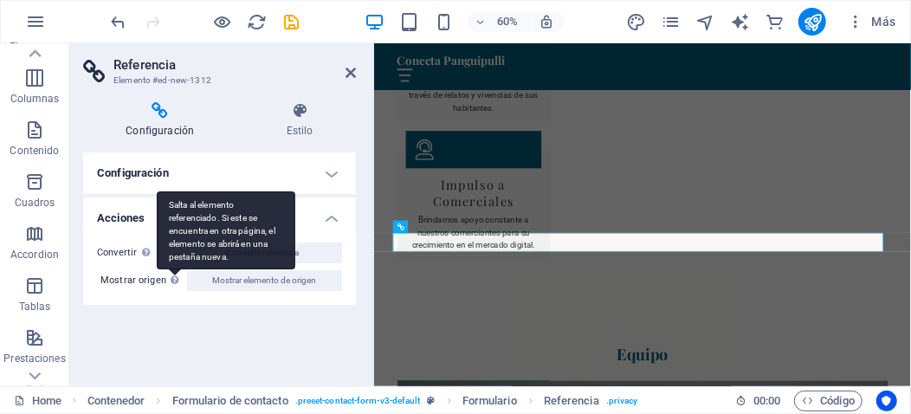
click at [171, 269] on div "Salta al elemento referenciado. Si este se encuentra en otra página, el element…" at bounding box center [226, 230] width 139 height 78
click at [187, 273] on button "Mostrar elemento de origen" at bounding box center [264, 280] width 155 height 21
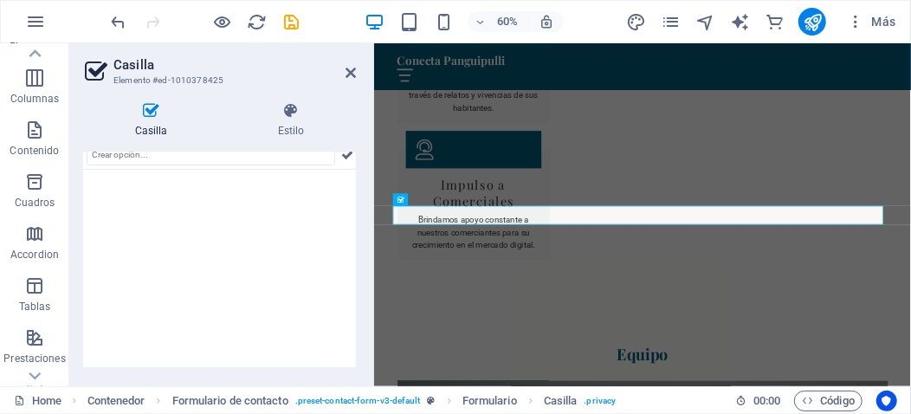
scroll to position [234, 0]
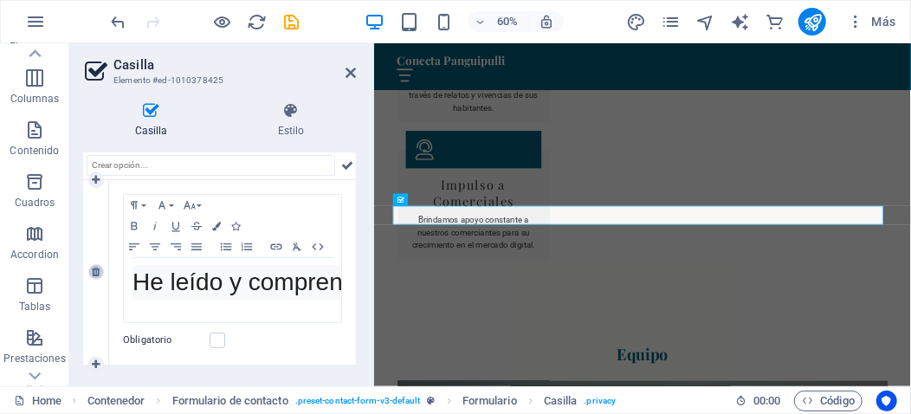
click at [97, 270] on icon at bounding box center [96, 272] width 8 height 10
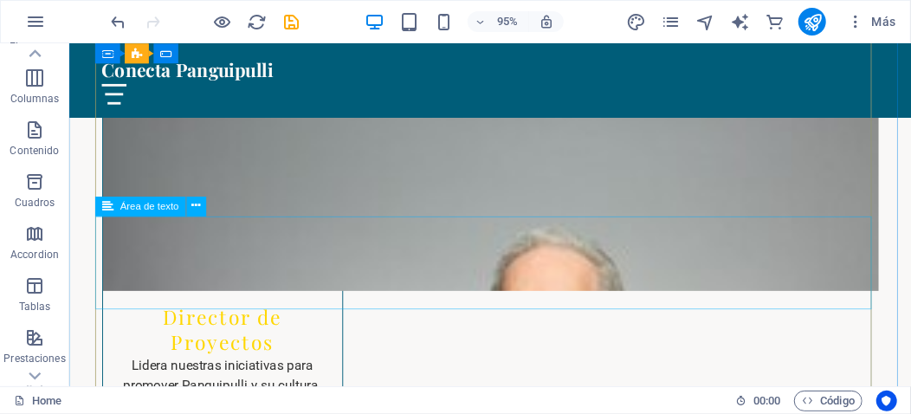
scroll to position [4201, 0]
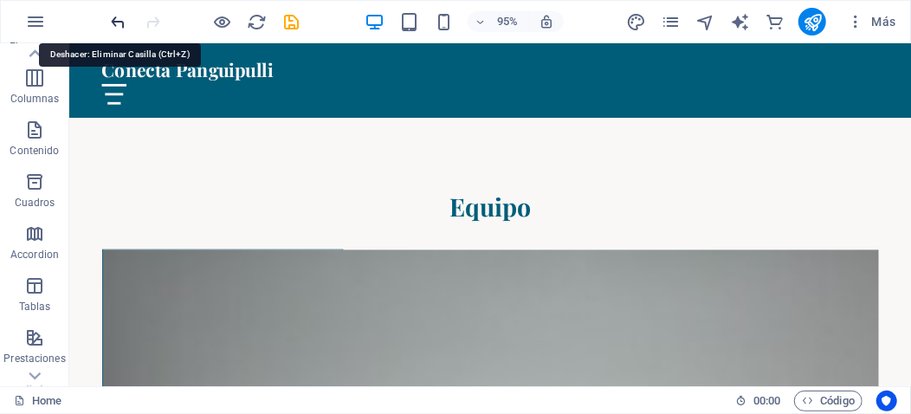
click at [120, 19] on icon "undo" at bounding box center [119, 22] width 20 height 20
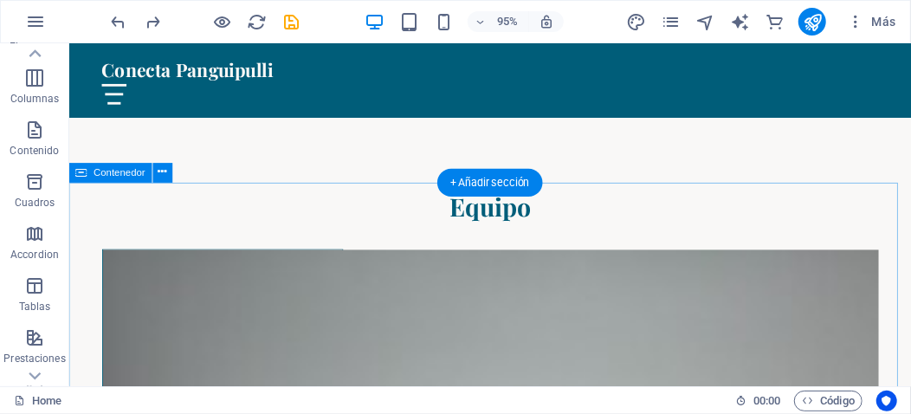
scroll to position [4028, 0]
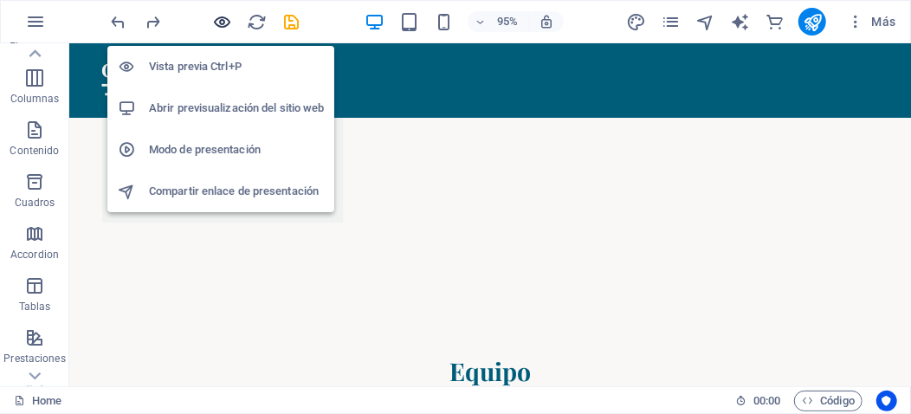
click at [224, 19] on icon "button" at bounding box center [223, 22] width 20 height 20
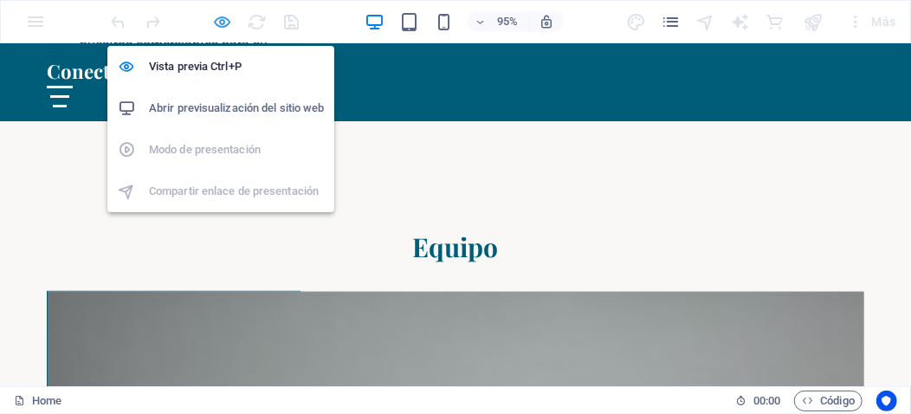
scroll to position [4061, 0]
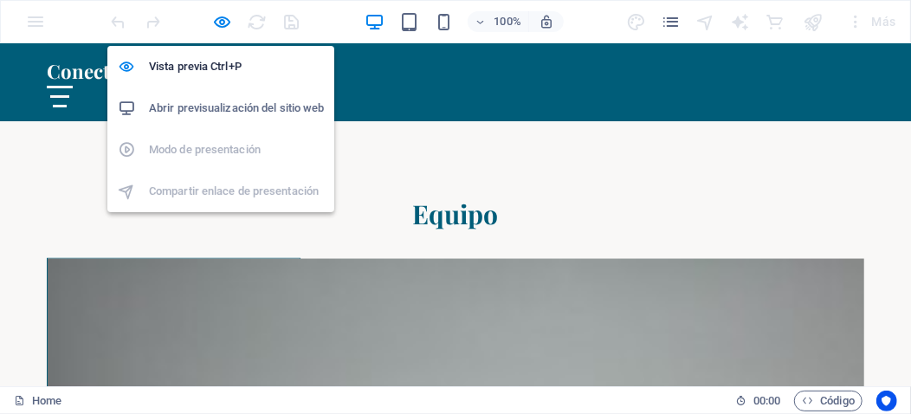
click at [231, 107] on h6 "Abrir previsualización del sitio web" at bounding box center [236, 108] width 175 height 21
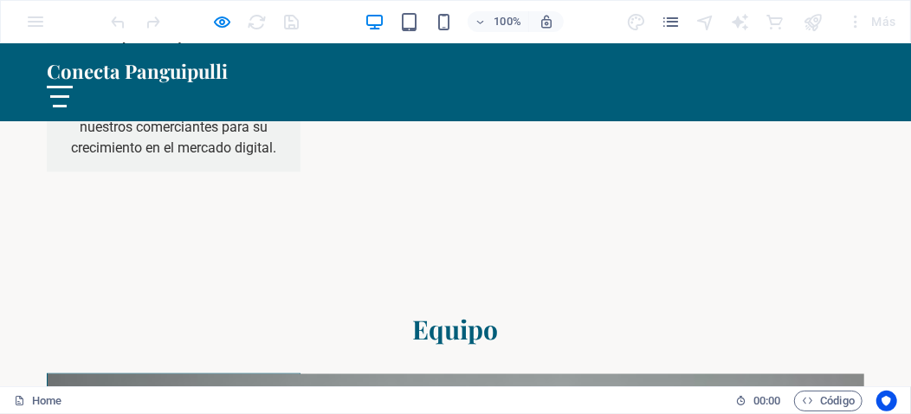
scroll to position [3916, 0]
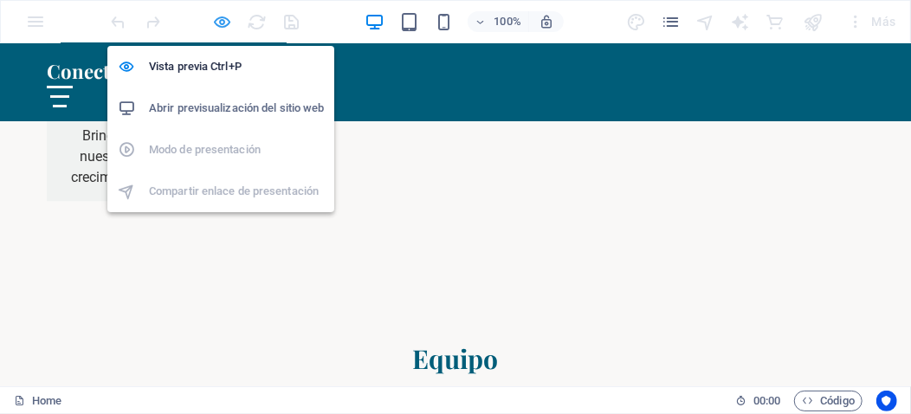
click at [222, 16] on icon "button" at bounding box center [223, 22] width 20 height 20
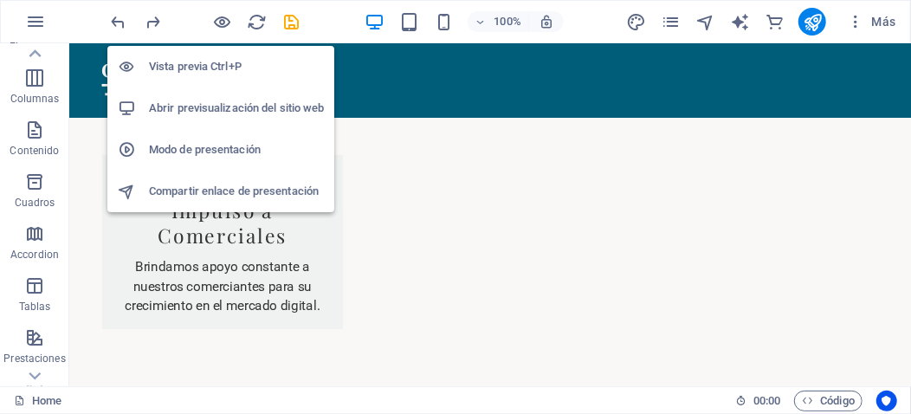
scroll to position [3884, 0]
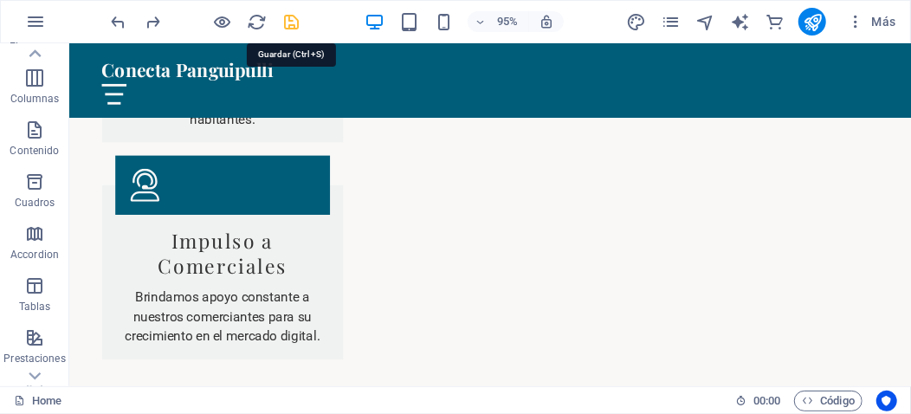
click at [293, 17] on icon "save" at bounding box center [292, 22] width 20 height 20
checkbox input "false"
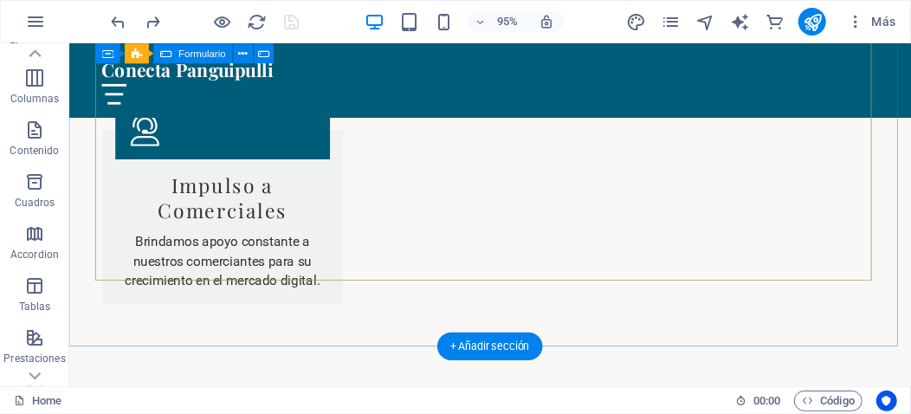
scroll to position [3971, 0]
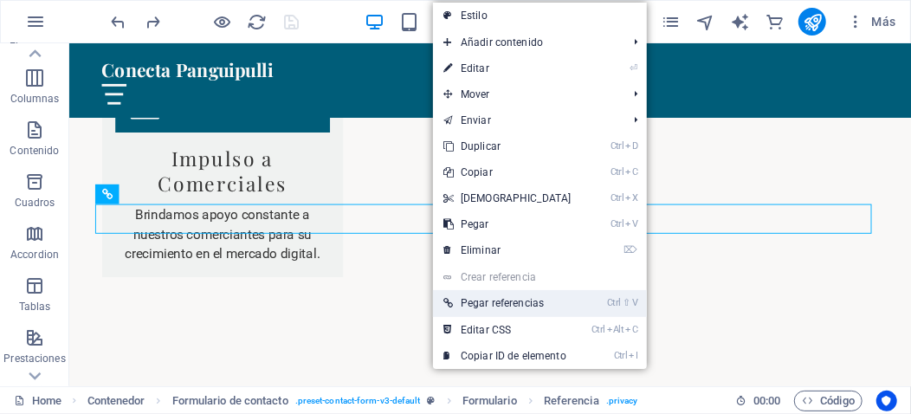
click at [525, 307] on link "Ctrl ⇧ V Pegar referencias" at bounding box center [507, 303] width 149 height 26
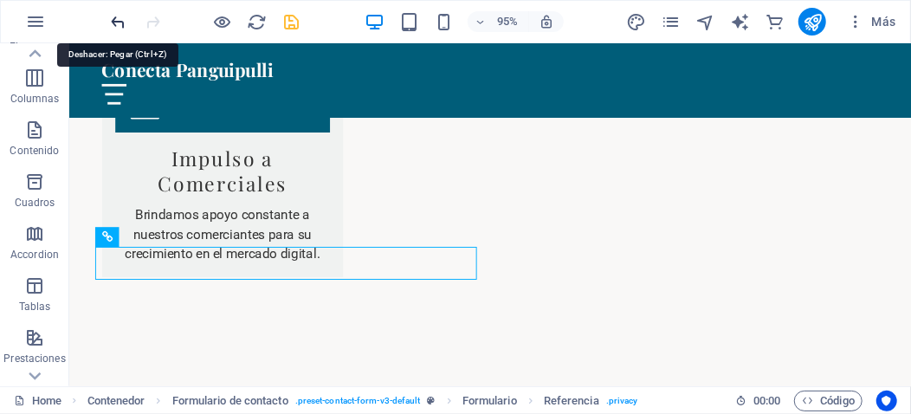
click at [115, 16] on icon "undo" at bounding box center [119, 22] width 20 height 20
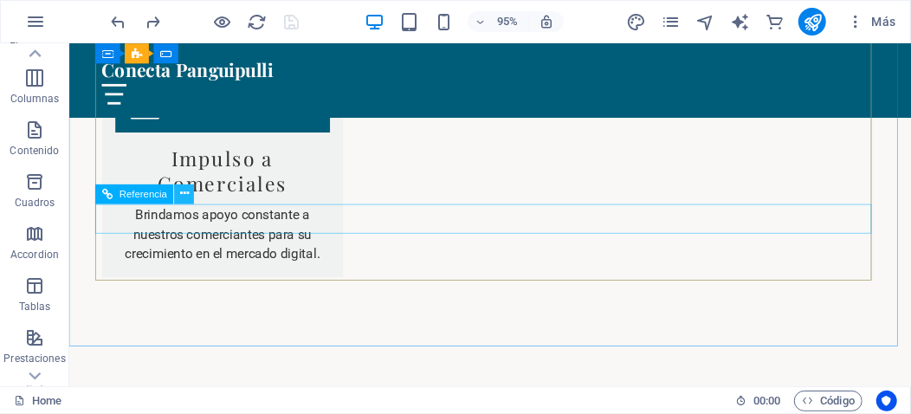
click at [184, 190] on icon at bounding box center [184, 192] width 9 height 17
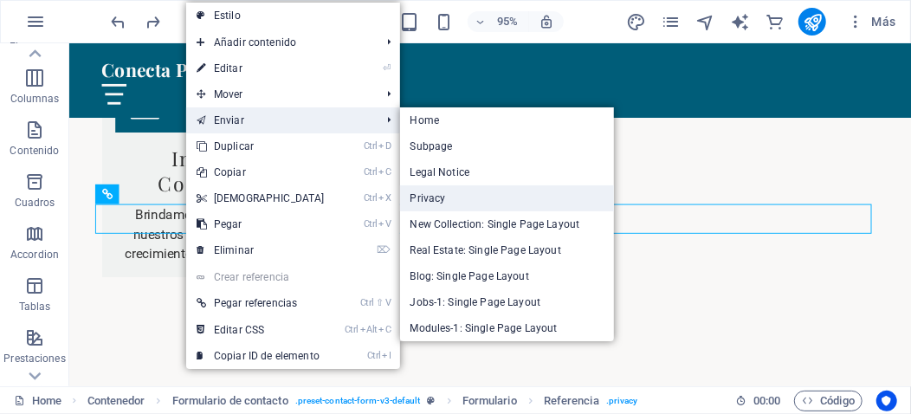
click at [432, 200] on link "Privacy" at bounding box center [507, 198] width 215 height 26
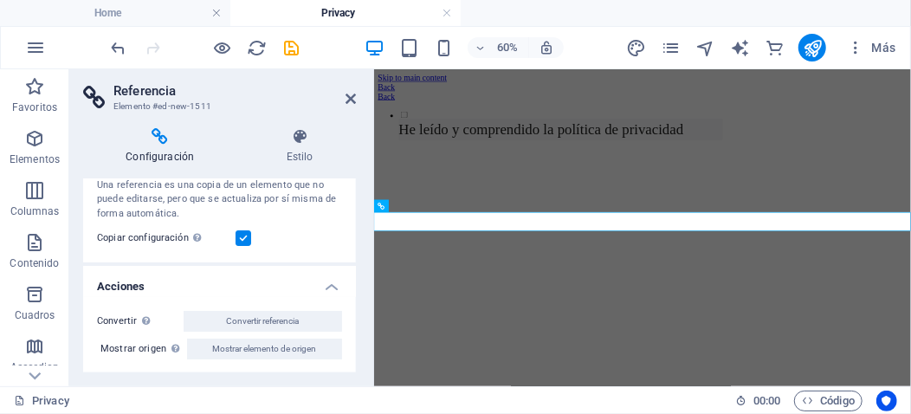
scroll to position [0, 0]
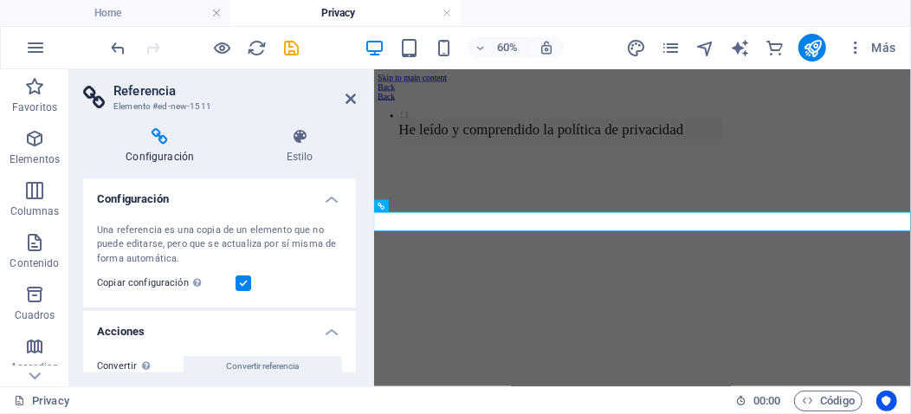
click at [242, 281] on label at bounding box center [244, 283] width 16 height 16
click at [0, 0] on input "Copiar configuración Usa la misma configuración (flex, animación, posición, est…" at bounding box center [0, 0] width 0 height 0
click at [243, 285] on label at bounding box center [244, 283] width 16 height 16
click at [0, 0] on input "Copiar configuración Usa la misma configuración (flex, animación, posición, est…" at bounding box center [0, 0] width 0 height 0
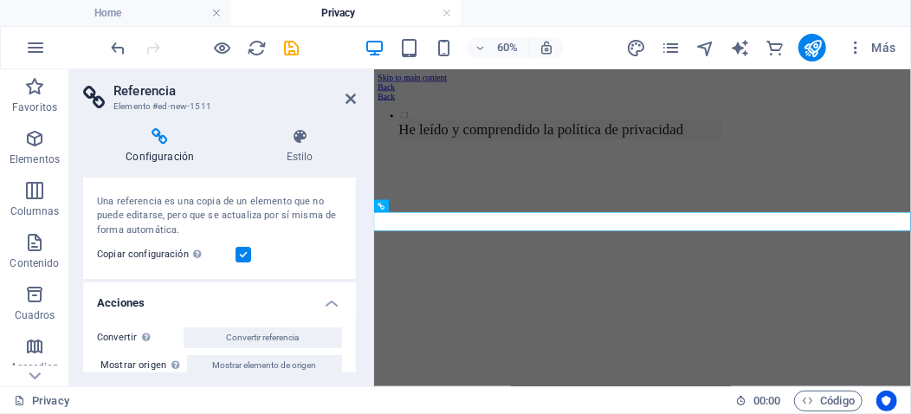
scroll to position [45, 0]
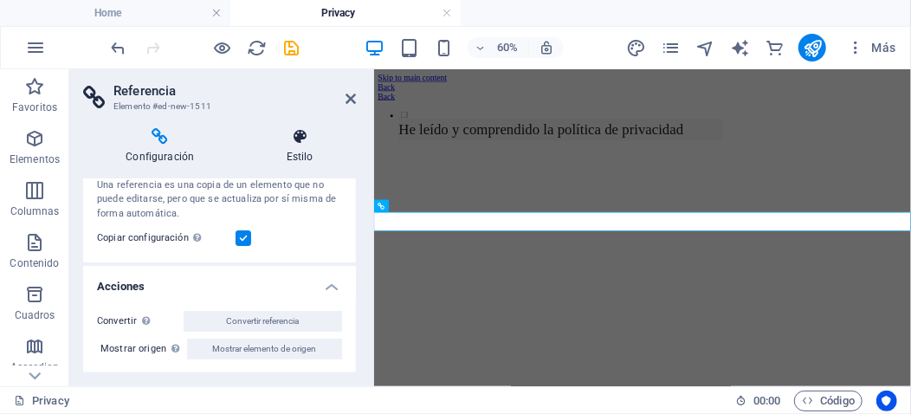
click at [305, 145] on icon at bounding box center [299, 136] width 113 height 17
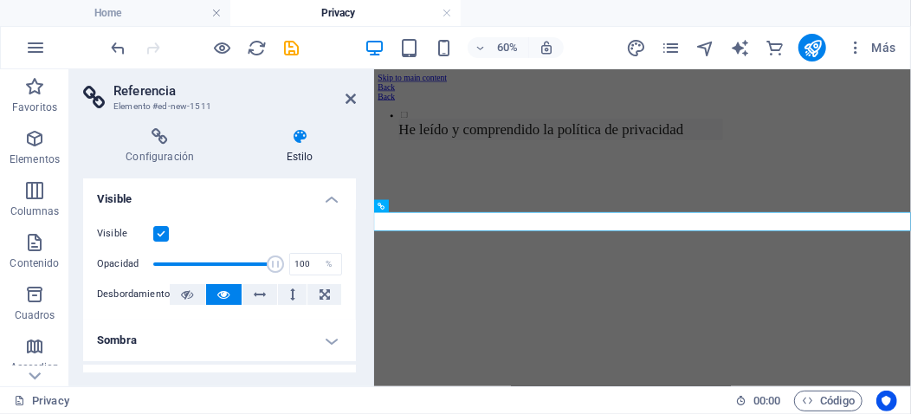
click at [163, 233] on label at bounding box center [161, 234] width 16 height 16
click at [0, 0] on input "Visible" at bounding box center [0, 0] width 0 height 0
click at [163, 232] on label at bounding box center [161, 234] width 16 height 16
click at [0, 0] on input "Visible" at bounding box center [0, 0] width 0 height 0
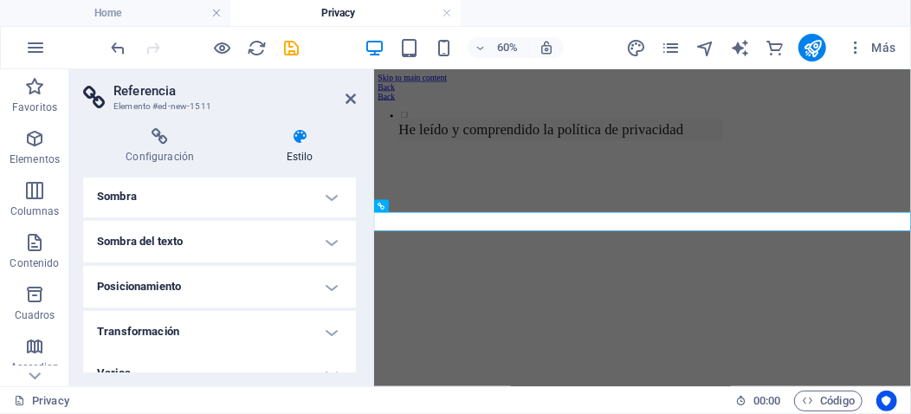
scroll to position [165, 0]
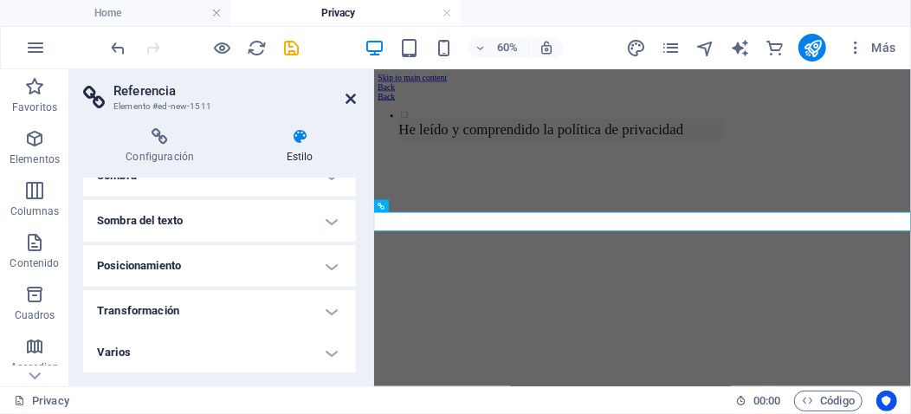
click at [352, 102] on icon at bounding box center [350, 99] width 10 height 14
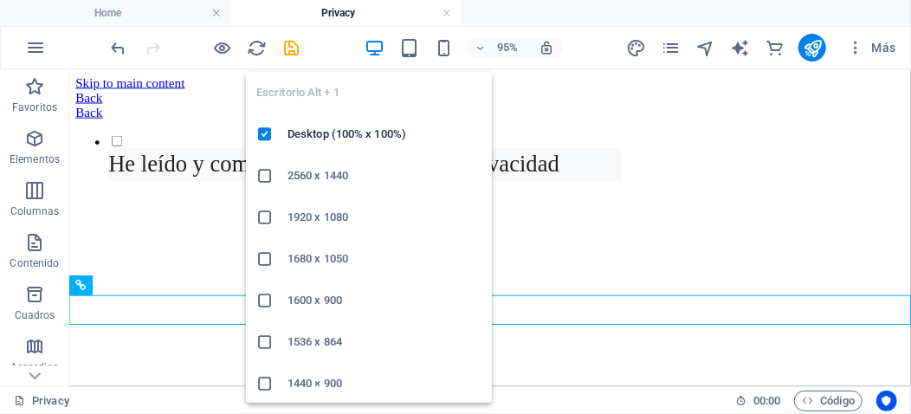
click at [376, 44] on icon "button" at bounding box center [375, 48] width 20 height 20
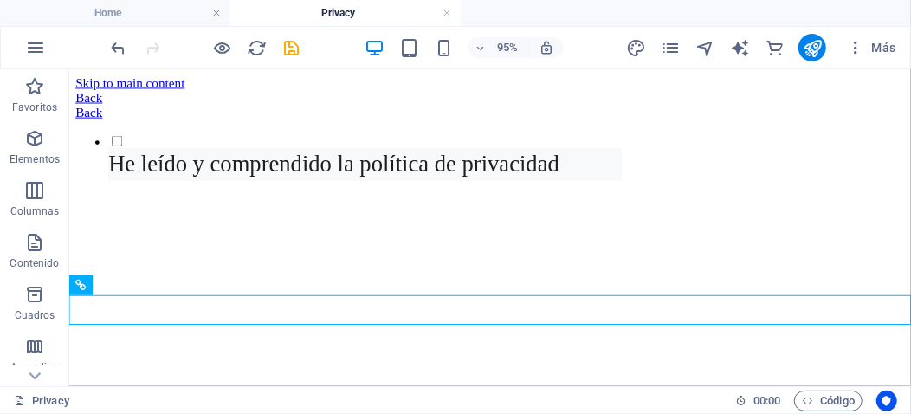
click at [328, 10] on h4 "Privacy" at bounding box center [345, 12] width 230 height 19
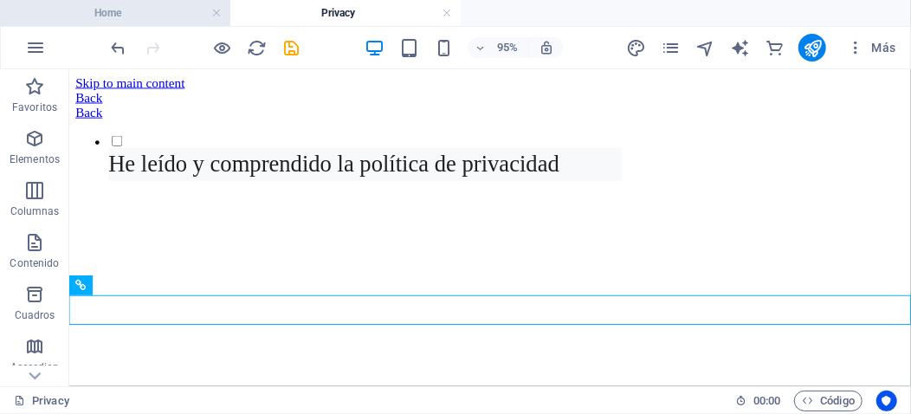
click at [146, 10] on h4 "Home" at bounding box center [115, 12] width 230 height 19
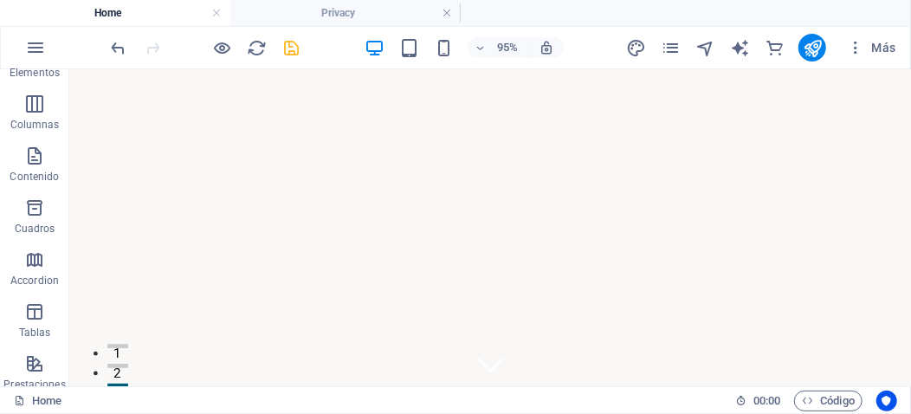
scroll to position [4075, 0]
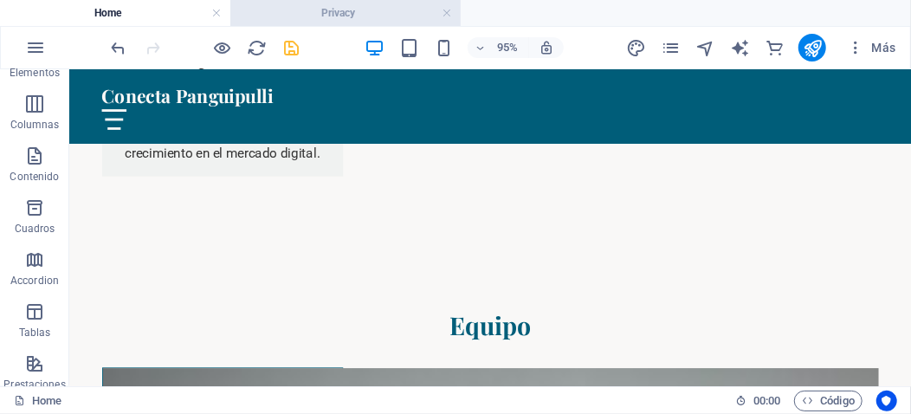
click at [347, 15] on h4 "Privacy" at bounding box center [345, 12] width 230 height 19
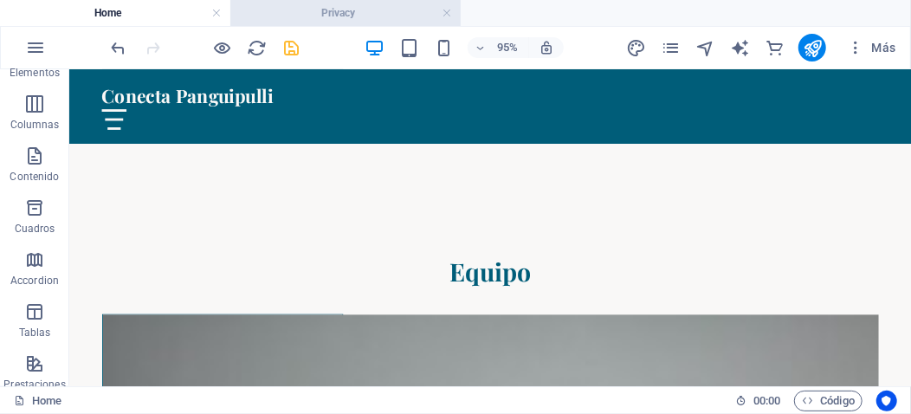
scroll to position [0, 0]
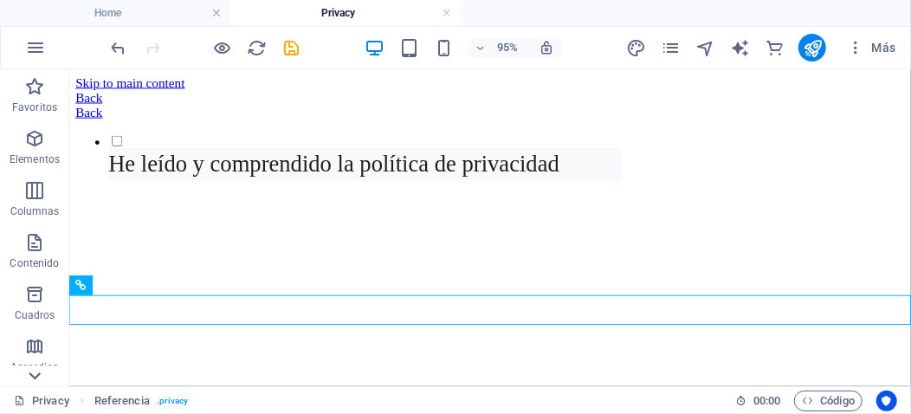
click at [40, 378] on icon at bounding box center [35, 376] width 24 height 24
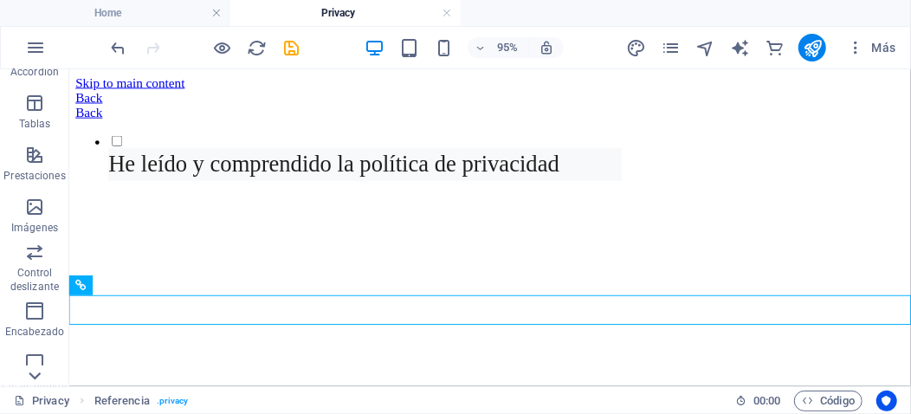
scroll to position [317, 0]
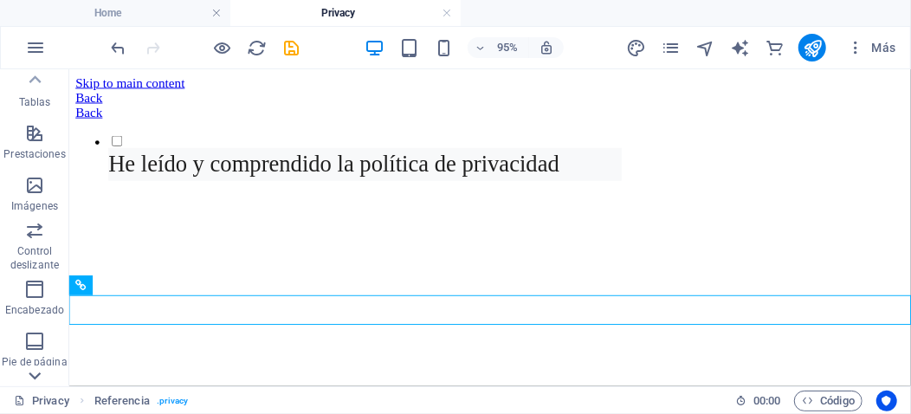
click at [36, 378] on icon at bounding box center [35, 376] width 12 height 8
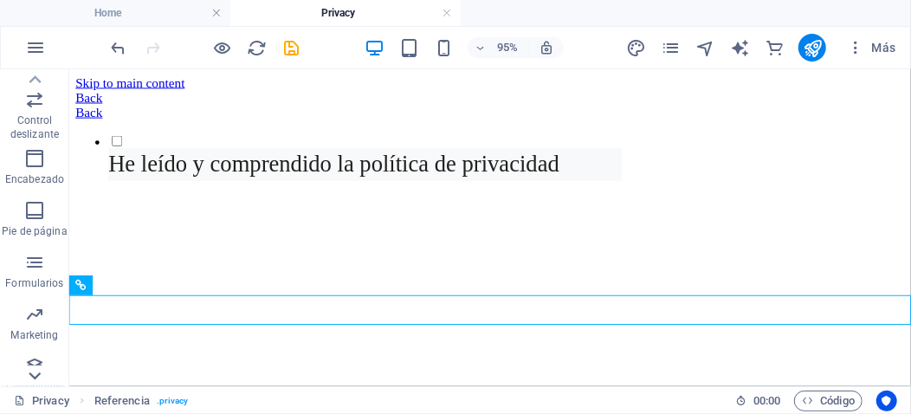
scroll to position [513, 0]
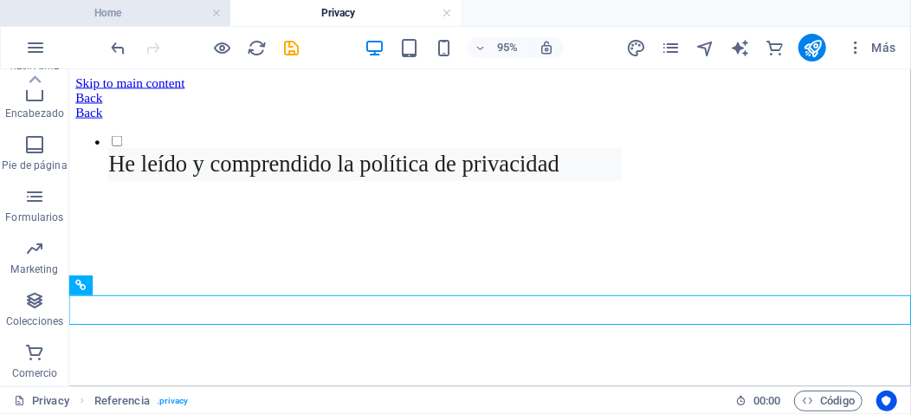
click at [168, 17] on h4 "Home" at bounding box center [115, 12] width 230 height 19
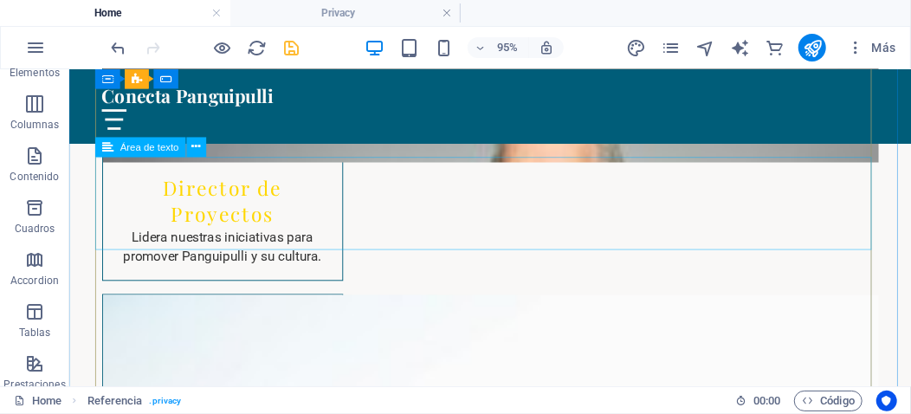
scroll to position [4421, 0]
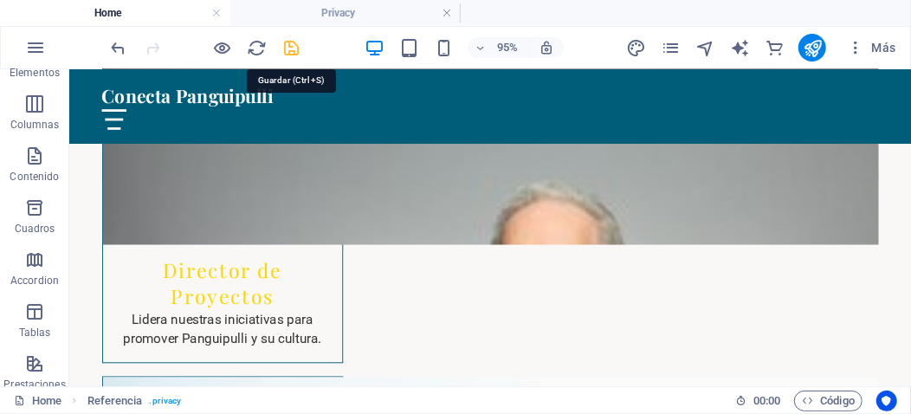
click at [290, 48] on icon "save" at bounding box center [292, 48] width 20 height 20
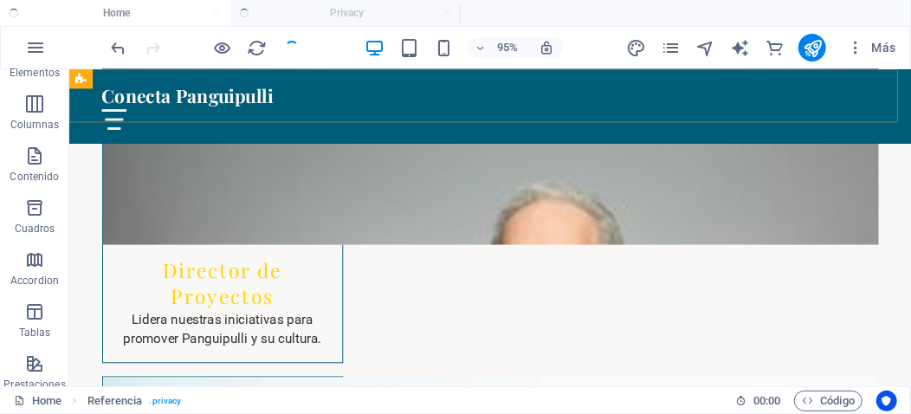
checkbox input "false"
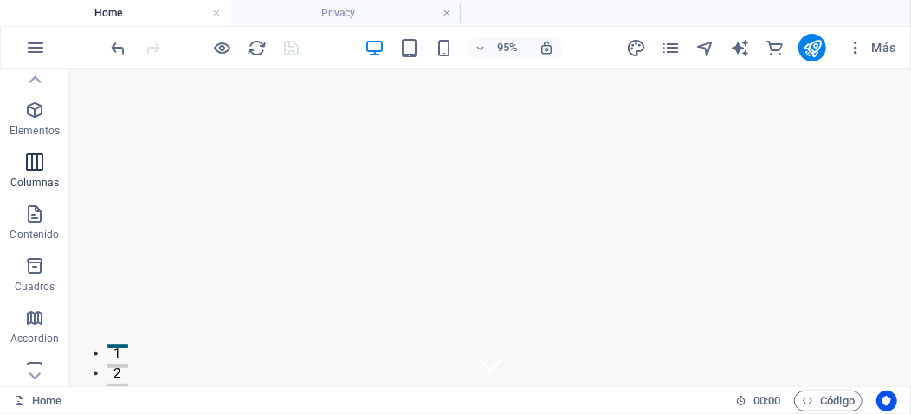
scroll to position [0, 0]
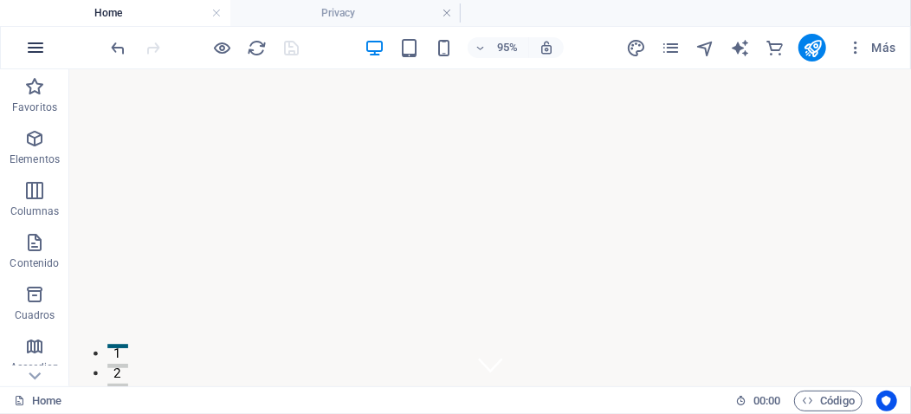
click at [37, 48] on icon "button" at bounding box center [35, 47] width 21 height 21
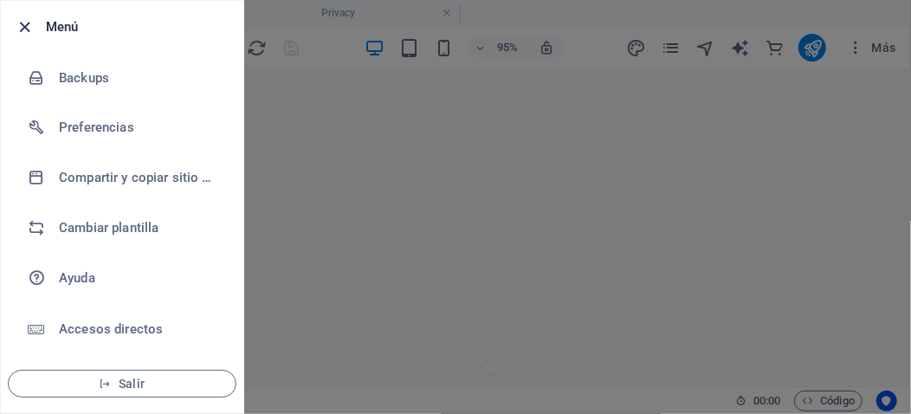
click at [27, 26] on icon "button" at bounding box center [26, 27] width 20 height 20
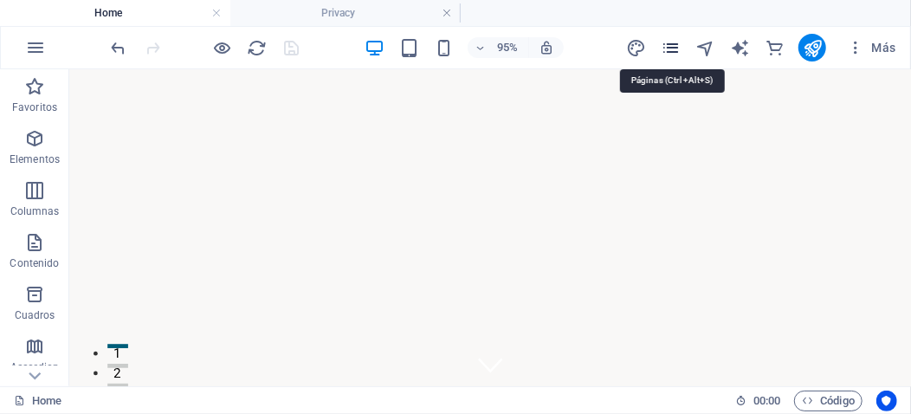
click at [672, 44] on icon "pages" at bounding box center [671, 48] width 20 height 20
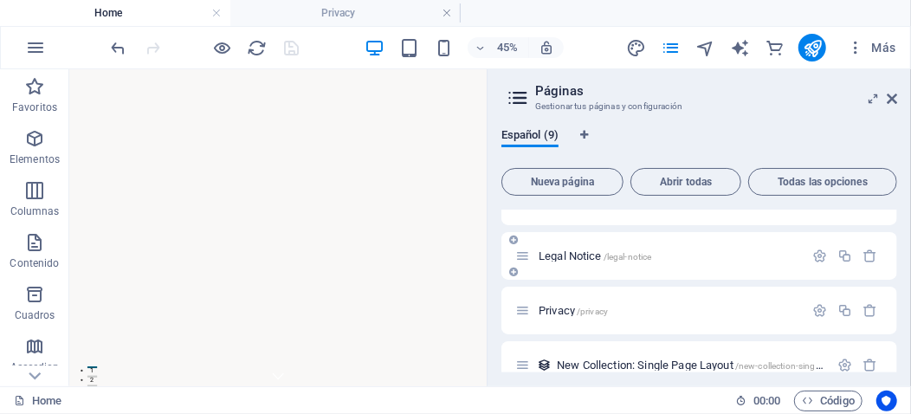
scroll to position [115, 0]
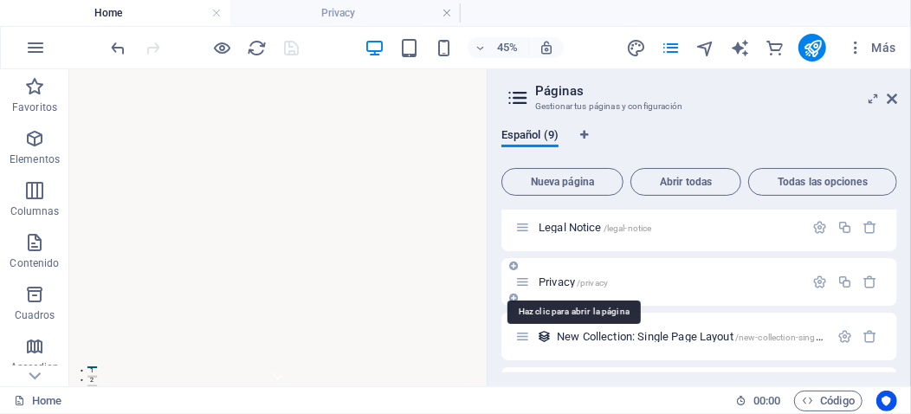
click at [565, 281] on span "Privacy /privacy" at bounding box center [573, 281] width 69 height 13
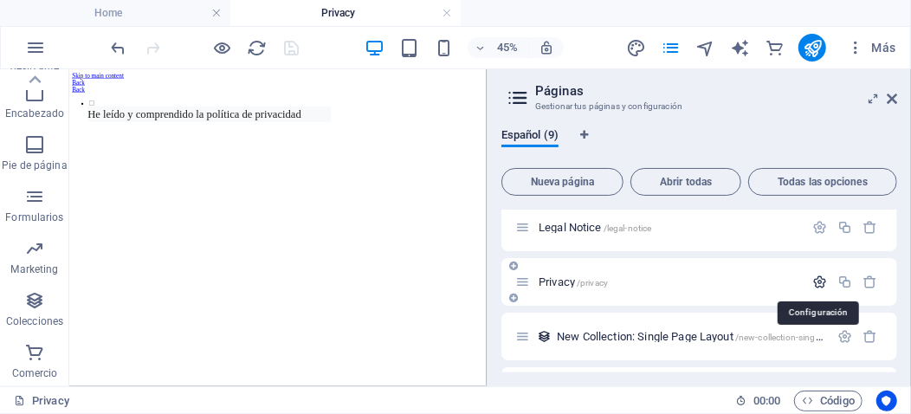
click at [816, 275] on icon "button" at bounding box center [819, 281] width 15 height 15
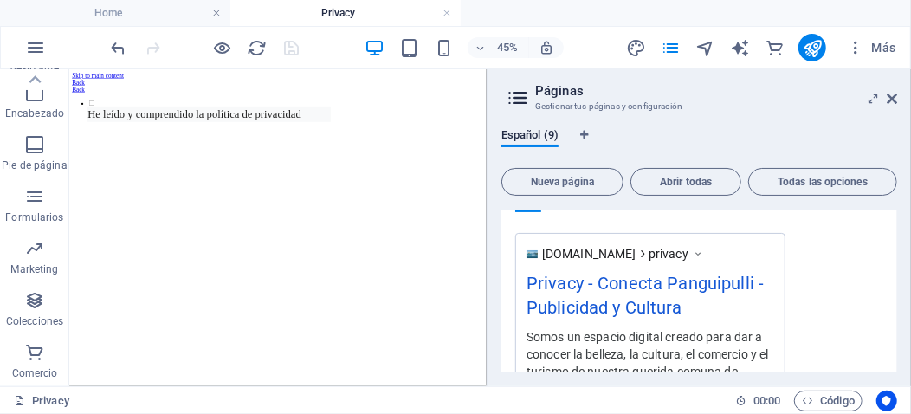
scroll to position [693, 0]
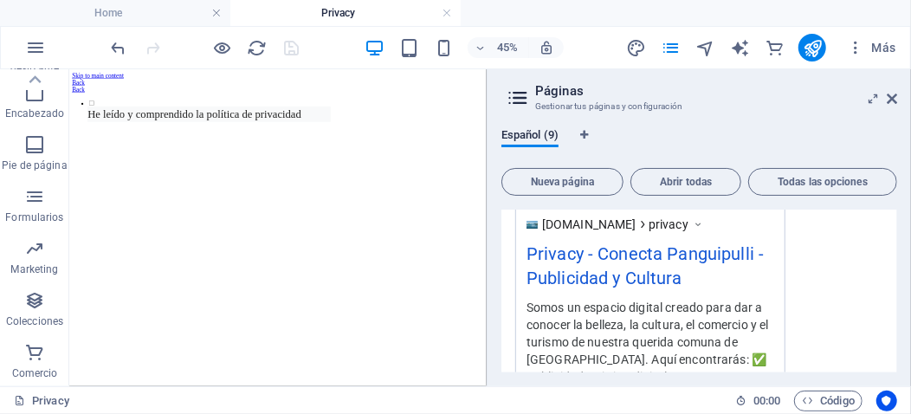
click at [533, 307] on div "Somos un espacio digital creado para dar a conocer la belleza, la cultura, el c…" at bounding box center [650, 341] width 248 height 87
click at [533, 305] on div "Somos un espacio digital creado para dar a conocer la belleza, la cultura, el c…" at bounding box center [650, 341] width 248 height 87
drag, startPoint x: 526, startPoint y: 303, endPoint x: 591, endPoint y: 307, distance: 65.1
click at [591, 307] on div "Somos un espacio digital creado para dar a conocer la belleza, la cultura, el c…" at bounding box center [650, 341] width 248 height 87
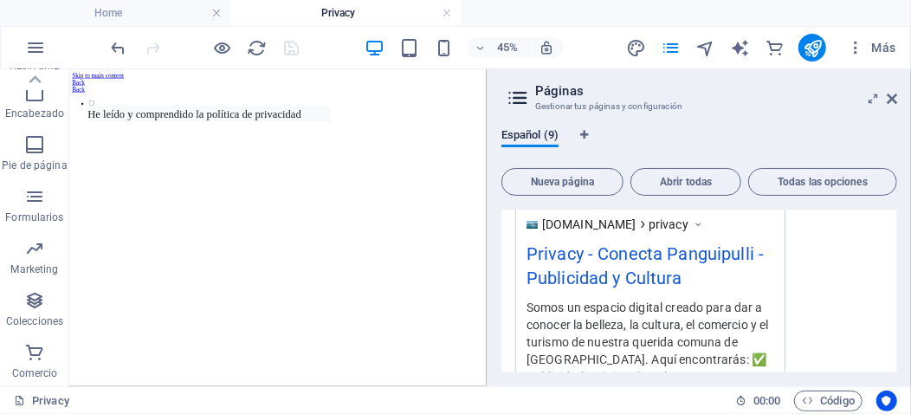
scroll to position [808, 0]
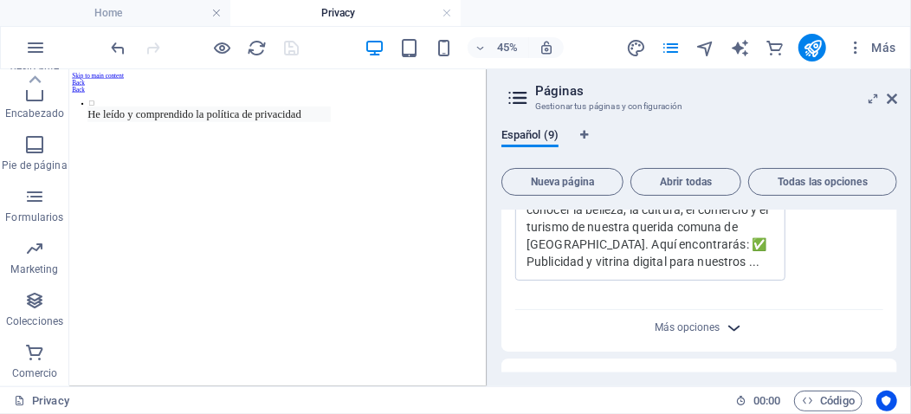
click at [726, 321] on icon "button" at bounding box center [734, 328] width 20 height 20
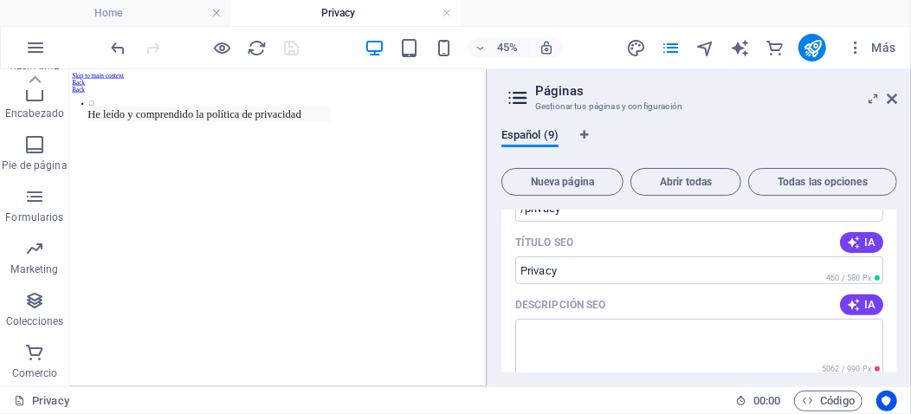
scroll to position [346, 0]
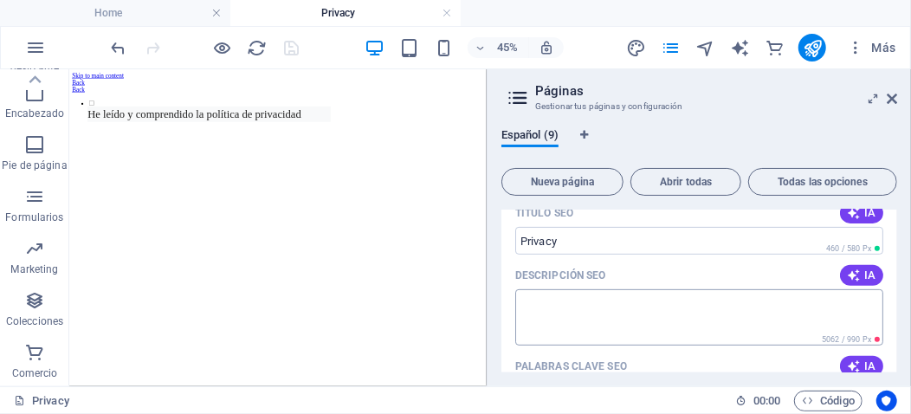
click at [565, 307] on textarea "Descripción SEO" at bounding box center [699, 317] width 368 height 56
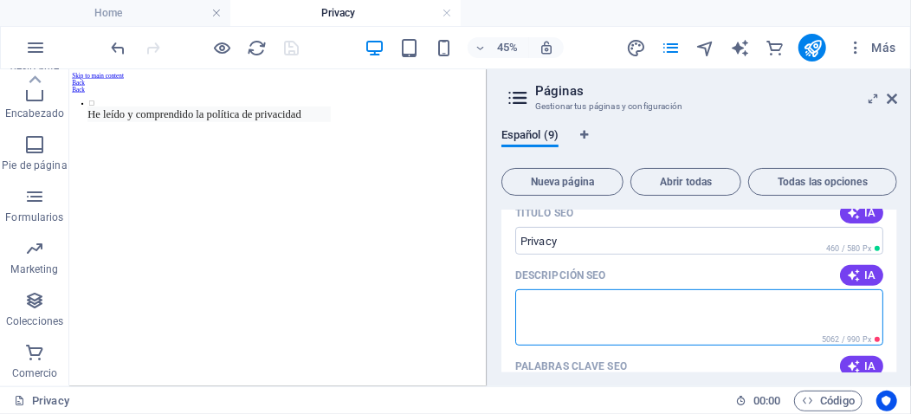
paste textarea "Política de Privacidad En [Nombre de tu sitio web] valoramos y respetamos la pr…"
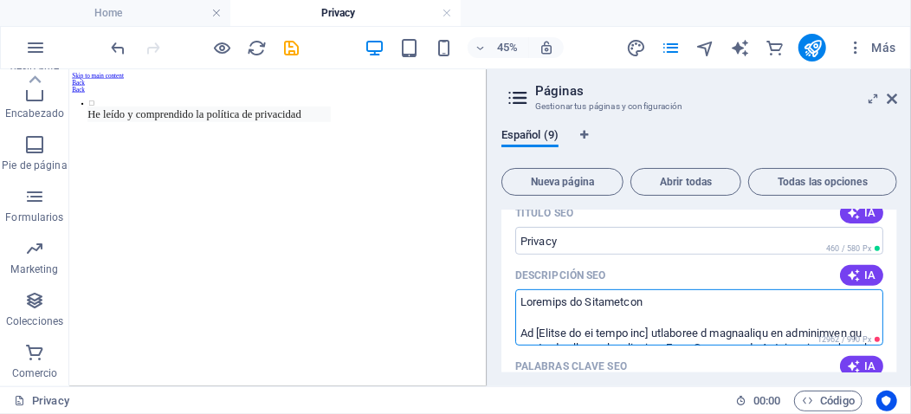
scroll to position [375, 0]
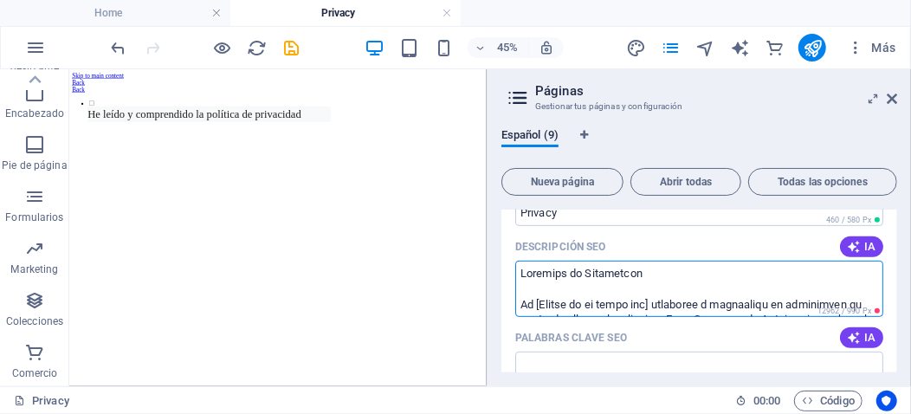
click at [651, 280] on textarea "Descripción SEO" at bounding box center [699, 289] width 368 height 56
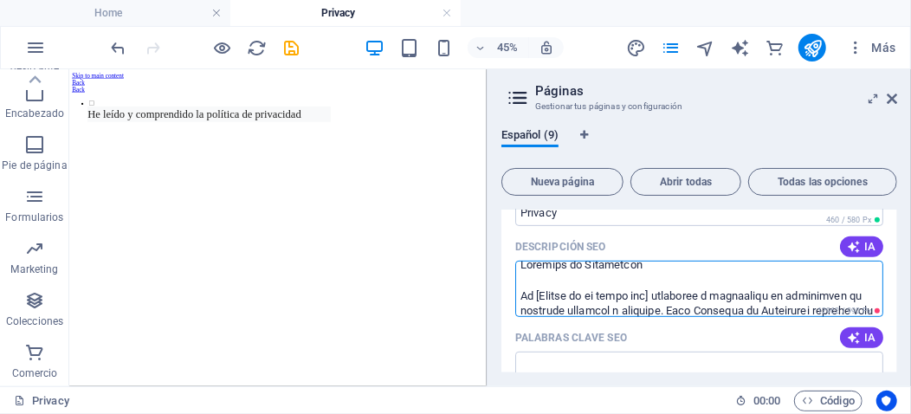
click at [536, 294] on textarea "Descripción SEO" at bounding box center [699, 289] width 368 height 56
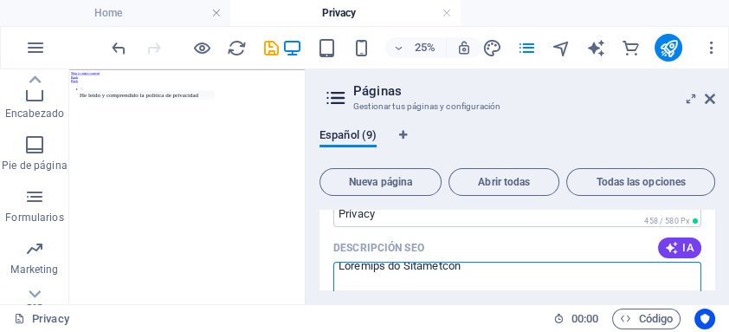
scroll to position [443, 0]
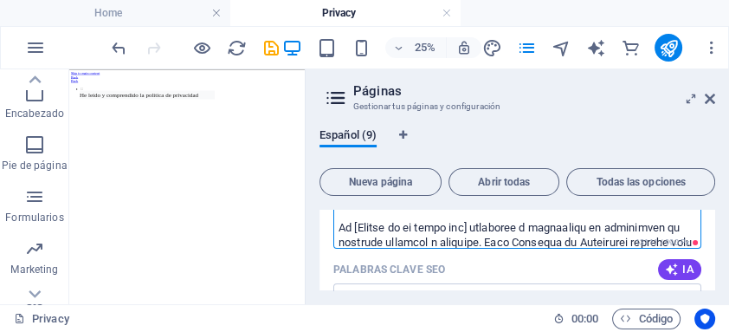
drag, startPoint x: 353, startPoint y: 225, endPoint x: 479, endPoint y: 228, distance: 125.6
click at [479, 228] on textarea "Descripción SEO" at bounding box center [517, 220] width 368 height 56
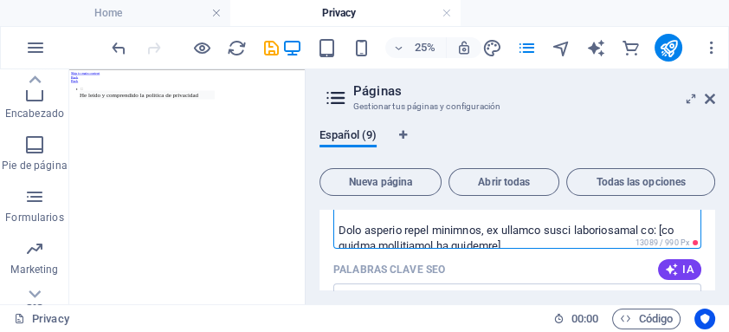
scroll to position [970, 0]
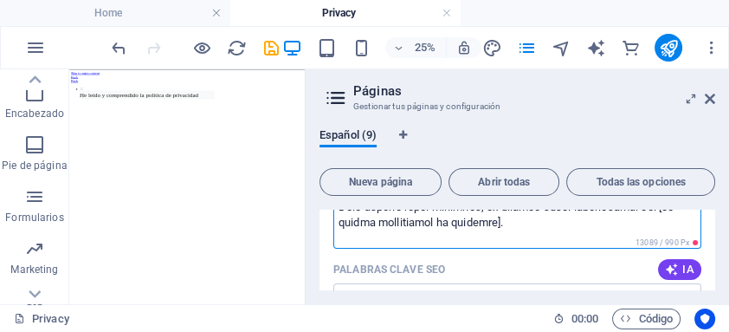
drag, startPoint x: 661, startPoint y: 223, endPoint x: 657, endPoint y: 232, distance: 10.1
click at [657, 232] on textarea "Descripción SEO" at bounding box center [517, 220] width 368 height 56
type textarea "Política de Privacidad En conectapanguipulli.cl valoramos y respetamos la priva…"
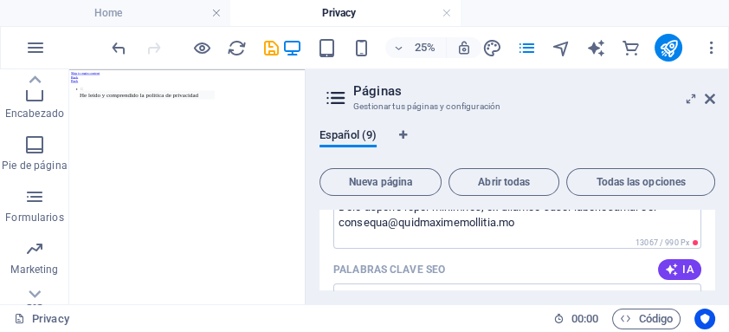
click at [531, 265] on div "Palabras clave SEO IA" at bounding box center [517, 269] width 368 height 28
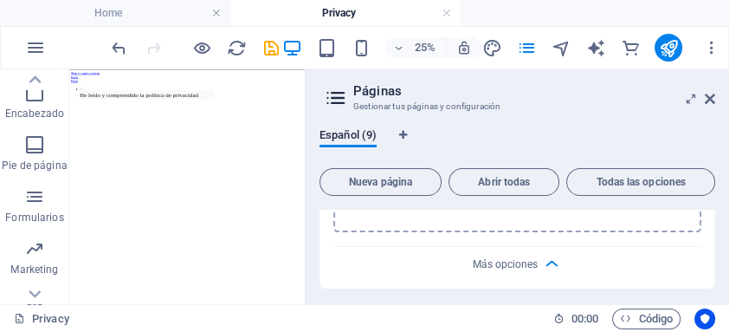
scroll to position [1159, 0]
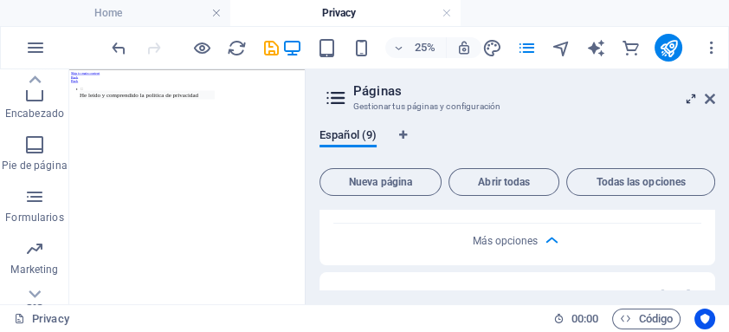
click at [691, 94] on icon at bounding box center [691, 99] width 0 height 14
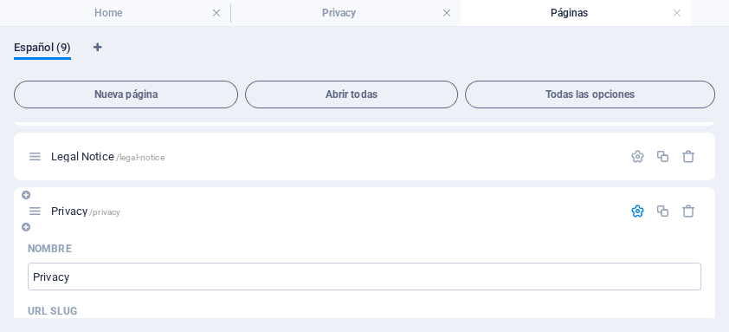
scroll to position [75, 0]
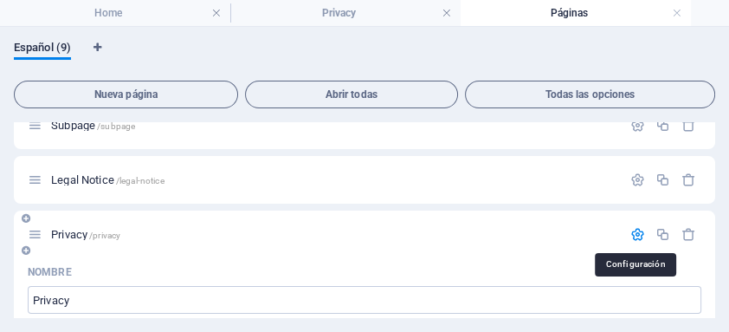
click at [633, 236] on icon "button" at bounding box center [637, 234] width 15 height 15
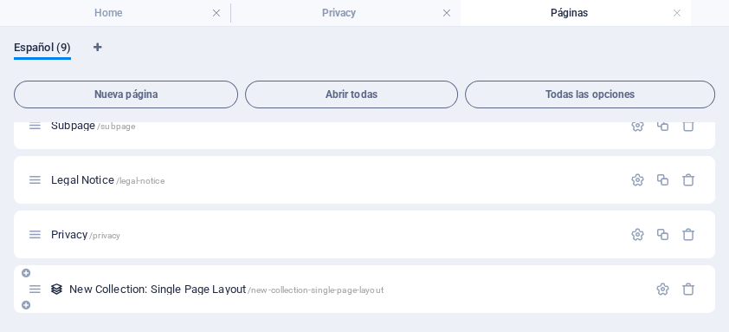
scroll to position [99, 0]
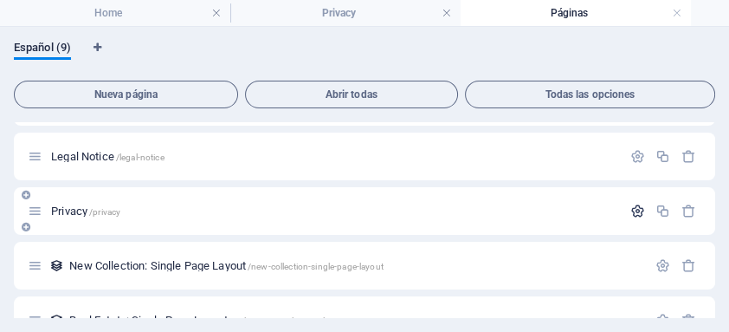
click at [637, 212] on icon "button" at bounding box center [637, 210] width 15 height 15
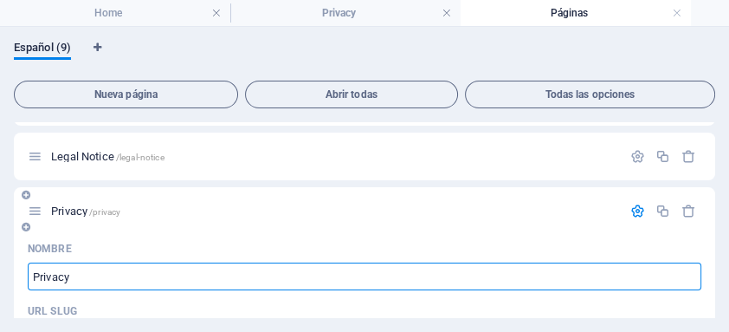
drag, startPoint x: 79, startPoint y: 274, endPoint x: 24, endPoint y: 272, distance: 54.6
drag, startPoint x: 75, startPoint y: 276, endPoint x: 19, endPoint y: 269, distance: 56.7
paste input "idad"
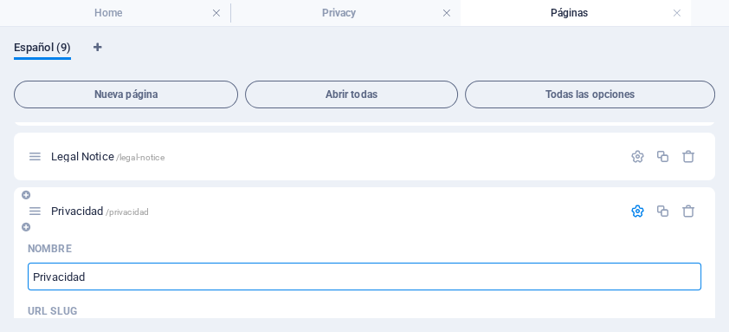
type input "Privacidad"
type input "/privacidad"
type input "Privacidad"
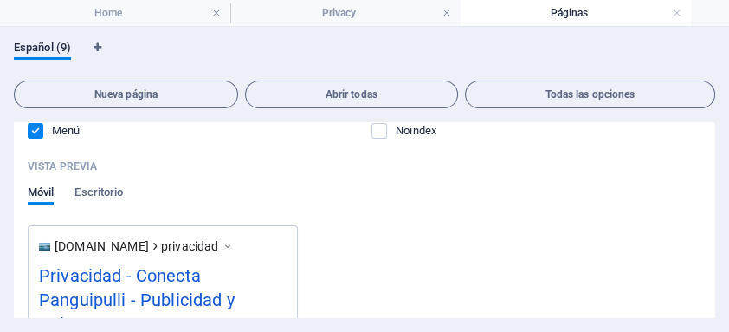
scroll to position [606, 0]
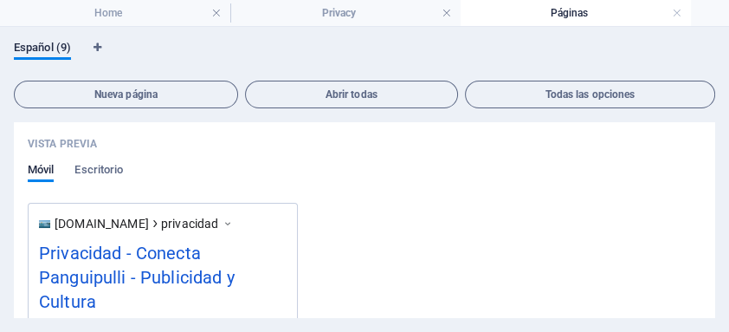
type input "Privacidad"
click at [234, 218] on icon at bounding box center [228, 223] width 12 height 17
click at [234, 222] on icon at bounding box center [228, 223] width 12 height 17
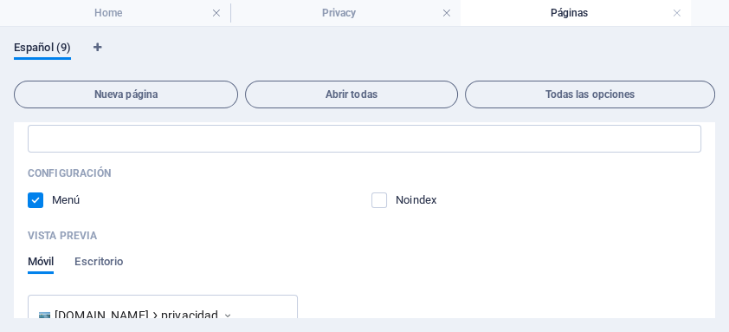
scroll to position [491, 0]
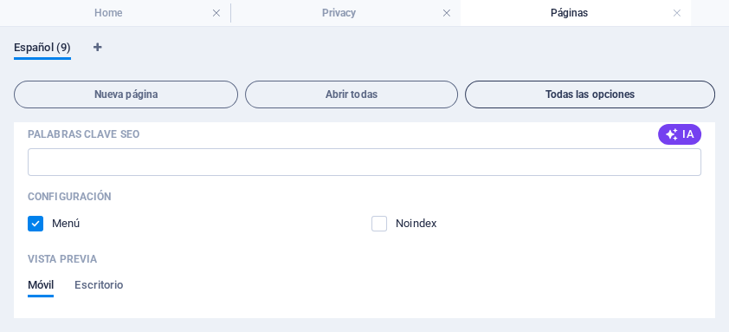
click at [562, 96] on span "Todas las opciones" at bounding box center [590, 94] width 235 height 10
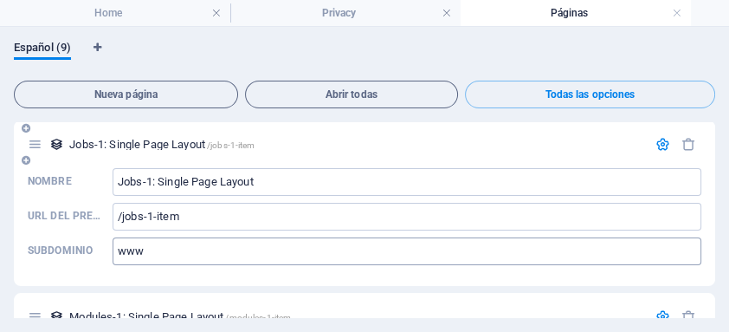
scroll to position [3697, 0]
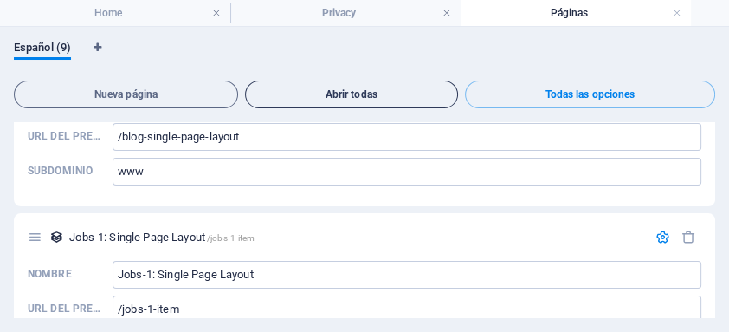
click at [350, 99] on span "Abrir todas" at bounding box center [351, 94] width 197 height 10
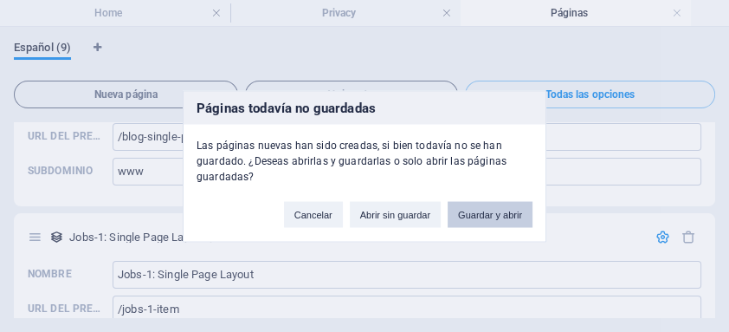
click at [484, 216] on button "Guardar y abrir" at bounding box center [490, 214] width 85 height 26
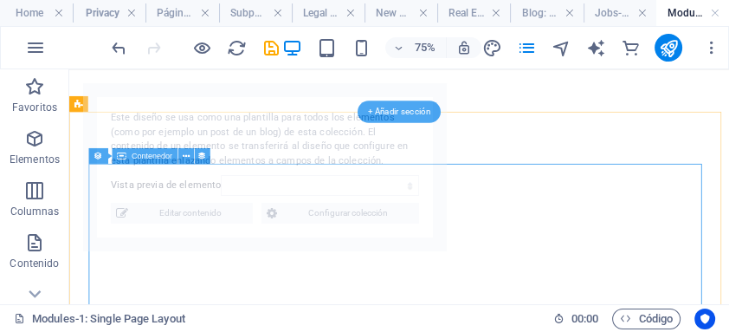
scroll to position [0, 0]
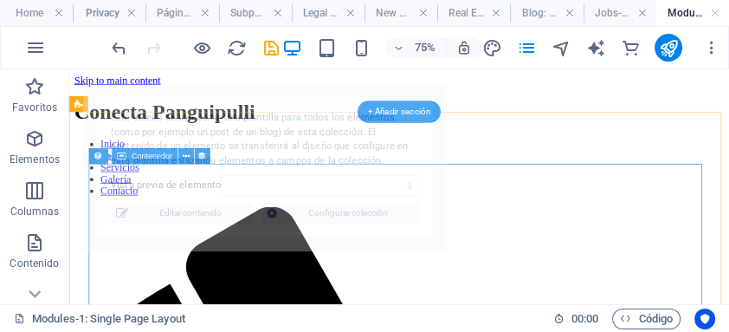
select select "68e04a6ad0a4ac2d1d09e412"
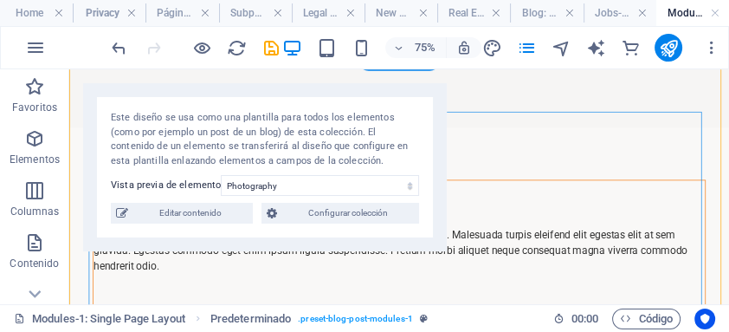
scroll to position [92, 0]
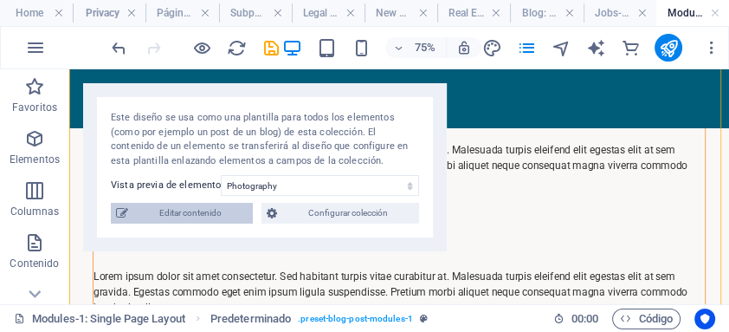
click at [225, 210] on span "Editar contenido" at bounding box center [190, 213] width 114 height 21
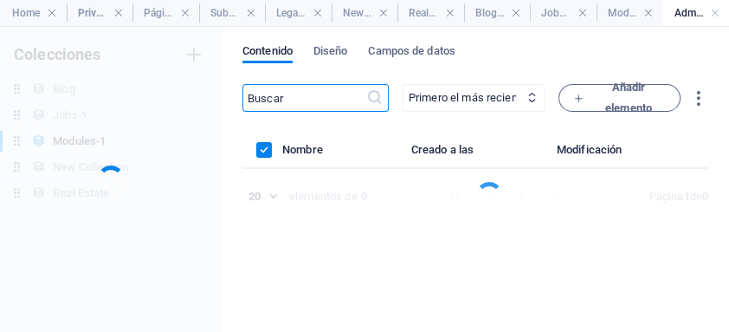
scroll to position [0, 0]
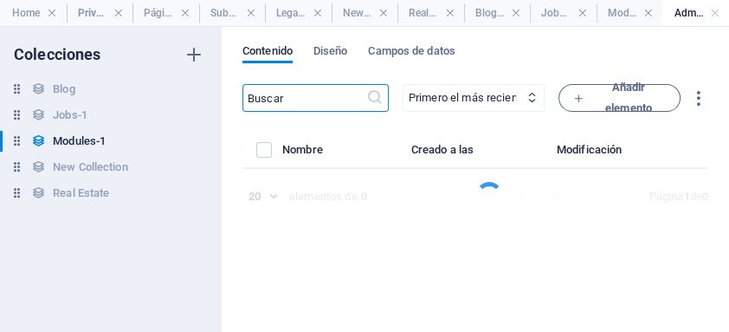
select select "Creativity"
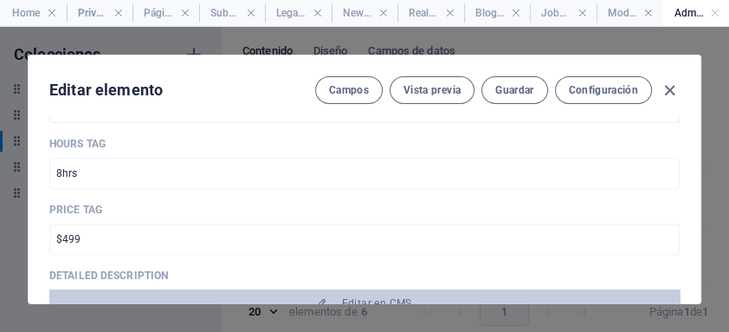
scroll to position [693, 0]
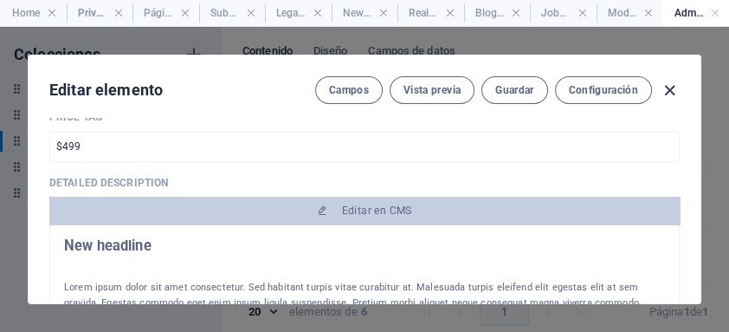
click at [672, 90] on icon "button" at bounding box center [670, 91] width 20 height 20
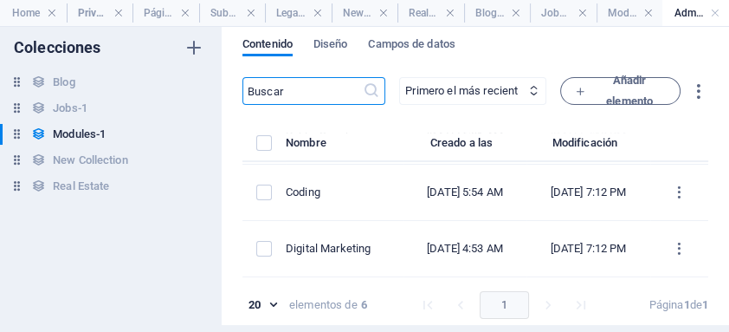
scroll to position [0, 0]
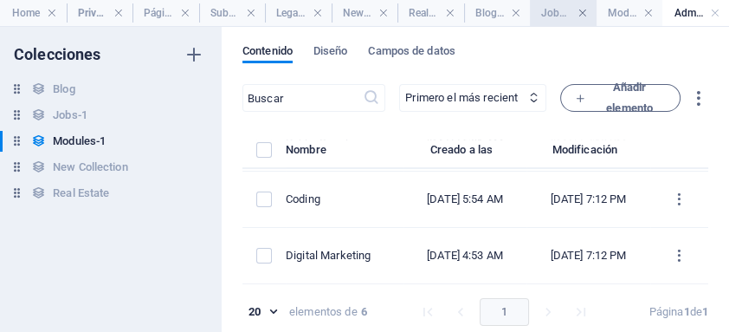
click at [586, 11] on link at bounding box center [583, 13] width 10 height 16
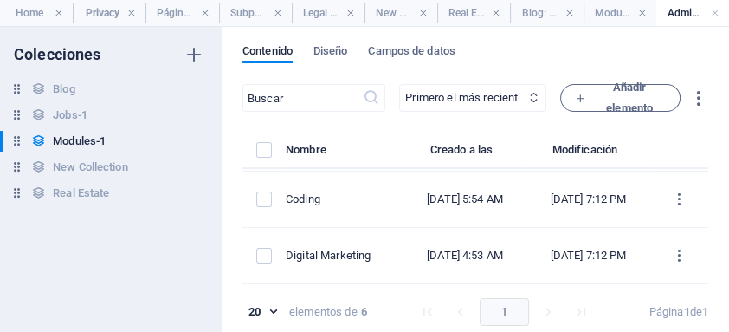
click at [582, 11] on h4 "Blog: Single Page Layout" at bounding box center [546, 12] width 73 height 19
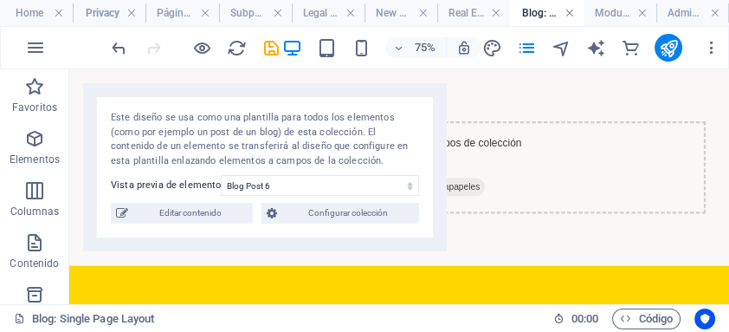
click at [568, 13] on link at bounding box center [569, 13] width 10 height 16
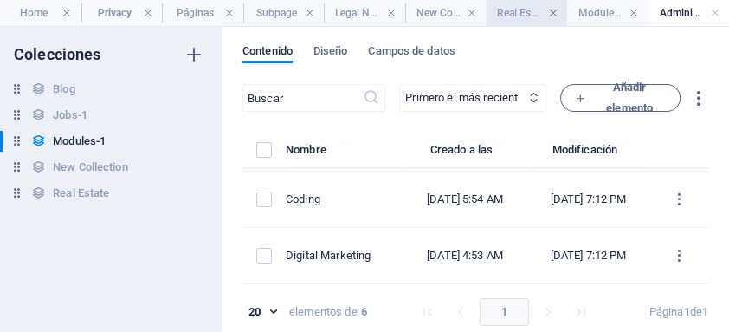
click at [552, 11] on link at bounding box center [553, 13] width 10 height 16
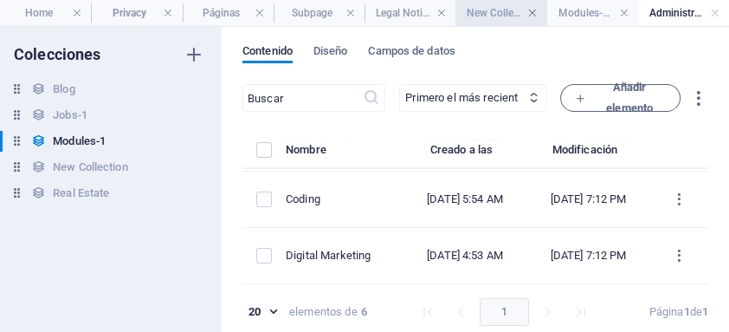
click at [533, 13] on link at bounding box center [532, 13] width 10 height 16
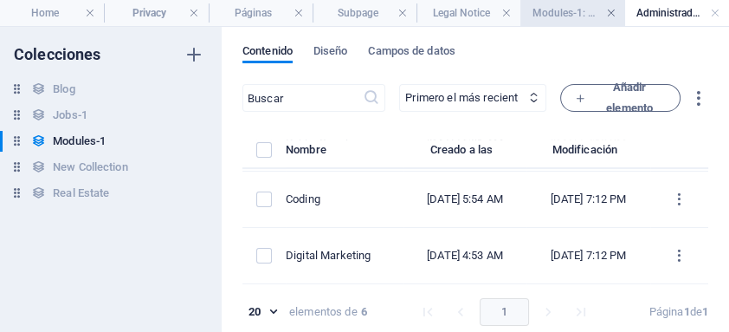
click at [610, 13] on link at bounding box center [611, 13] width 10 height 16
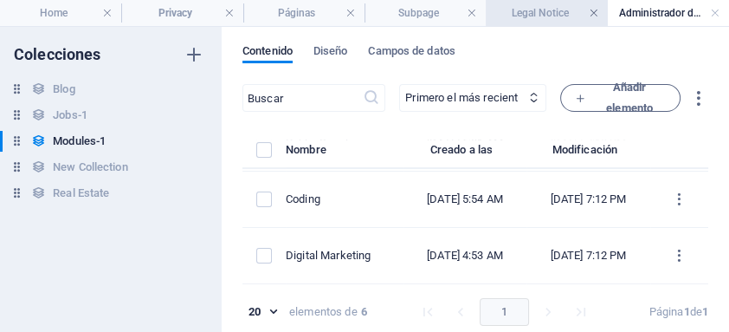
click at [597, 10] on link at bounding box center [594, 13] width 10 height 16
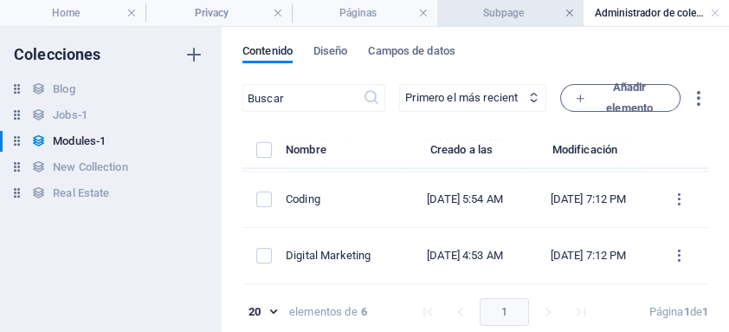
click at [568, 11] on link at bounding box center [569, 13] width 10 height 16
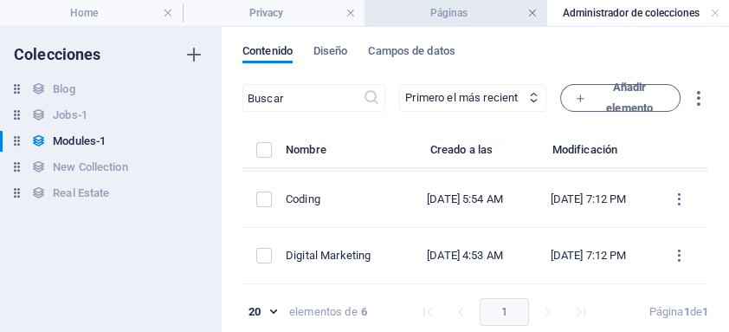
click at [532, 10] on link at bounding box center [532, 13] width 10 height 16
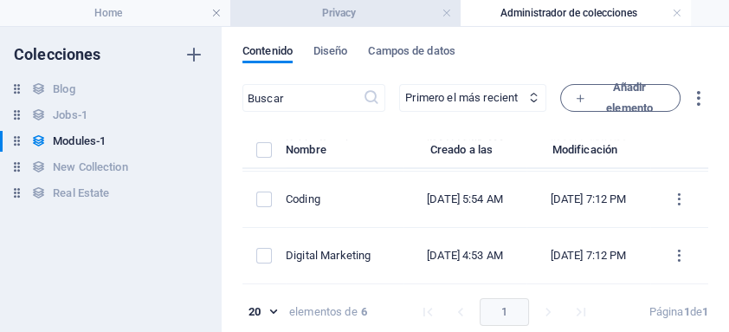
click at [345, 13] on h4 "Privacy" at bounding box center [345, 12] width 230 height 19
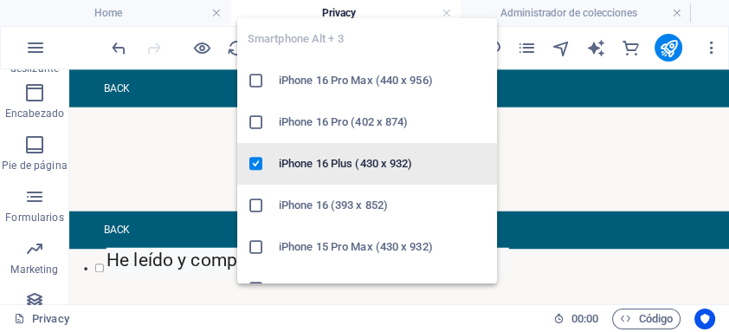
scroll to position [46, 0]
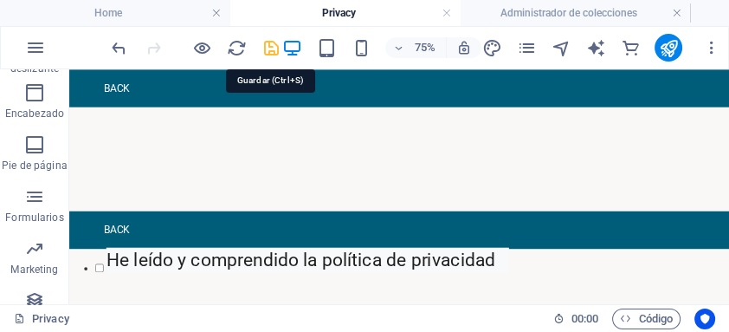
click at [272, 50] on icon "save" at bounding box center [271, 48] width 20 height 20
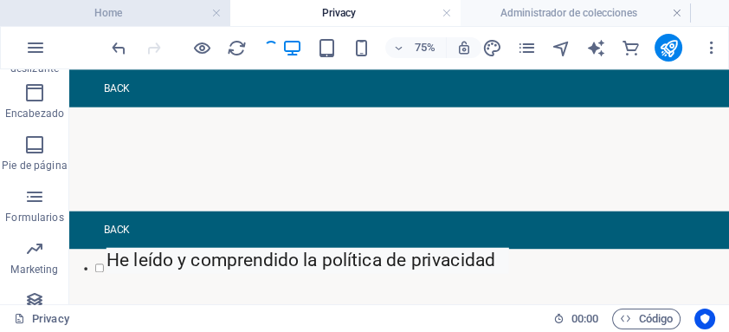
click at [113, 18] on h4 "Home" at bounding box center [115, 12] width 230 height 19
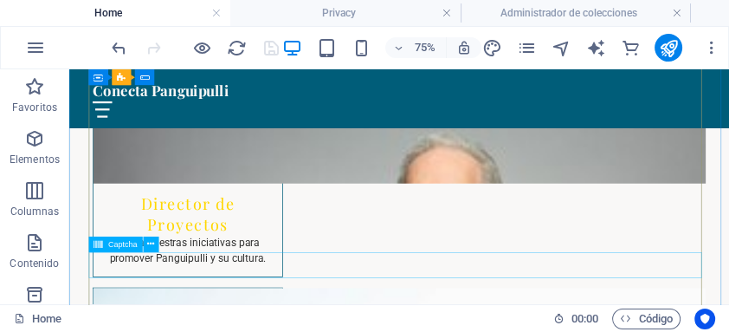
scroll to position [4456, 0]
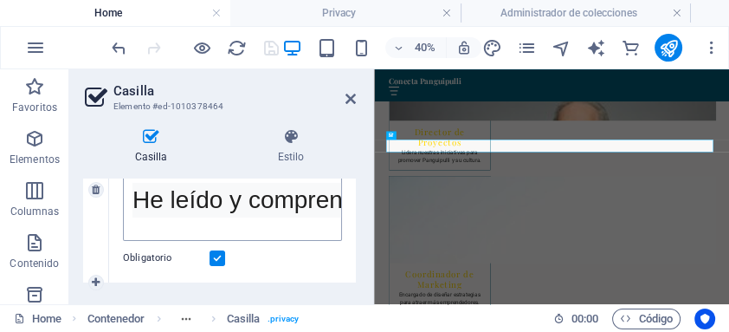
scroll to position [318, 0]
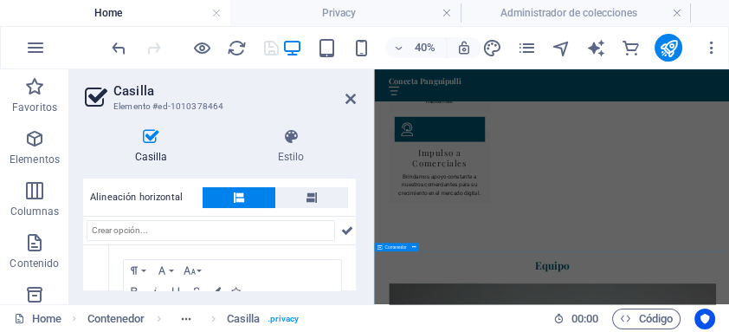
scroll to position [3992, 0]
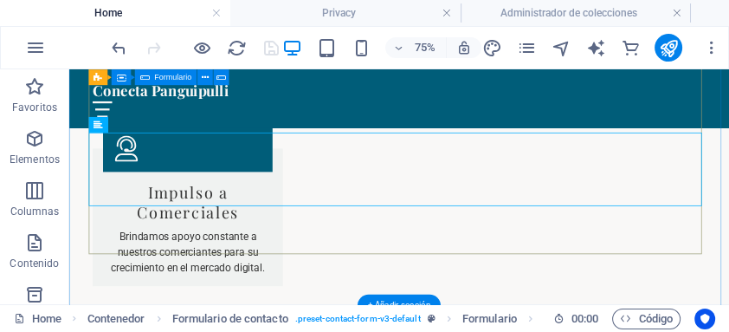
scroll to position [3948, 0]
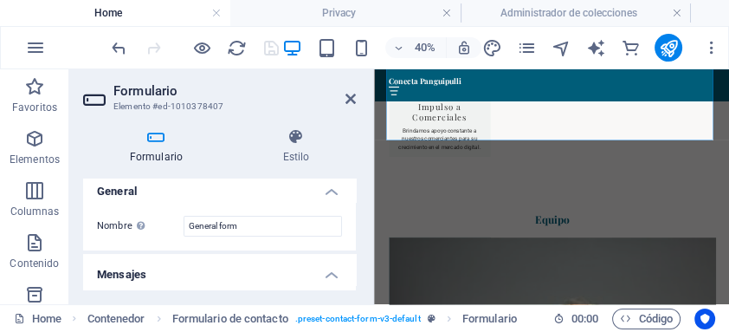
scroll to position [0, 0]
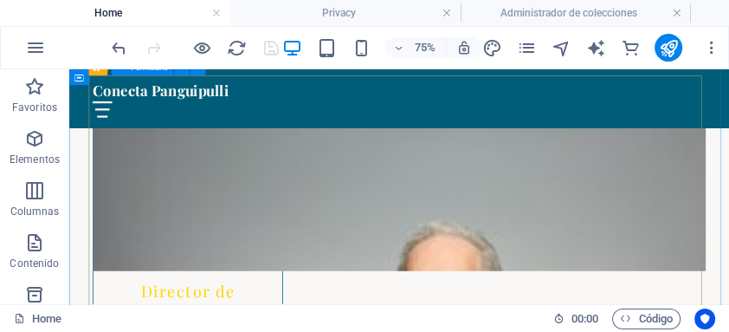
scroll to position [4502, 0]
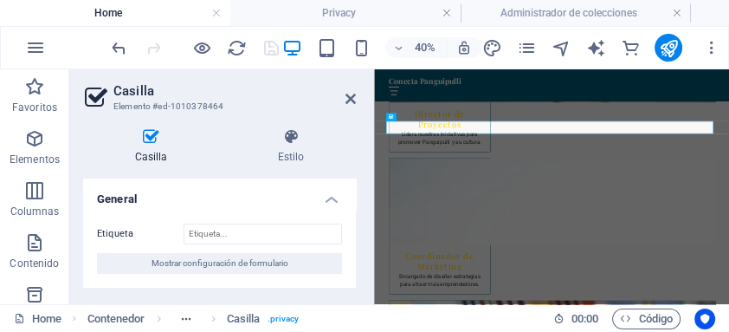
scroll to position [180, 0]
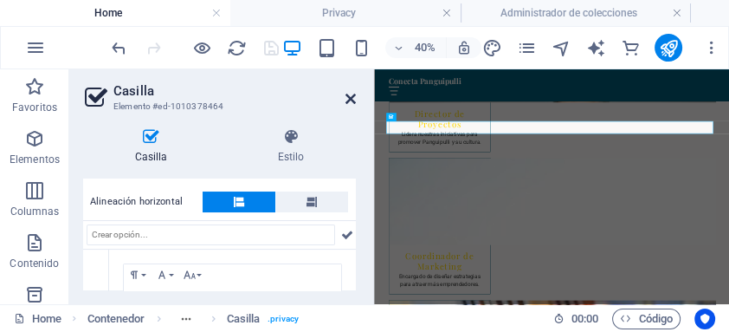
click at [352, 98] on icon at bounding box center [350, 99] width 10 height 14
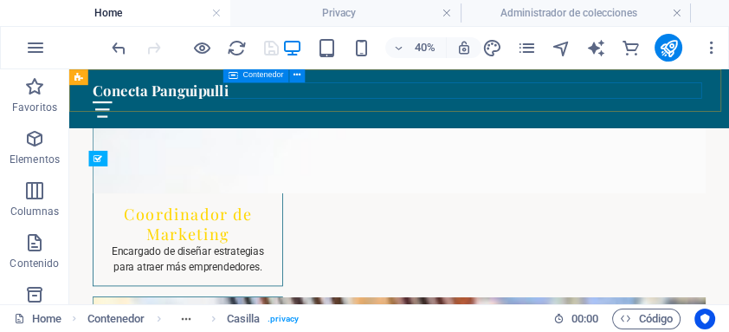
scroll to position [4502, 0]
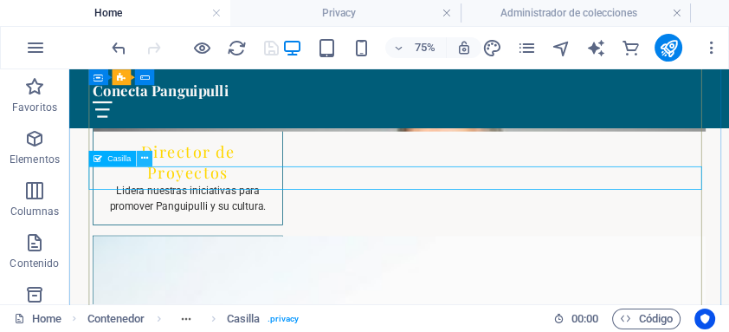
click at [146, 157] on icon at bounding box center [144, 159] width 7 height 14
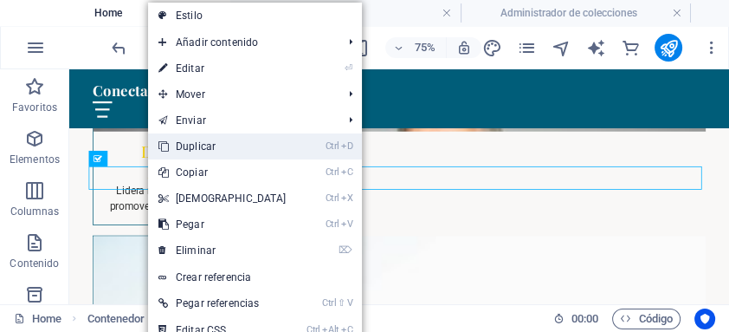
click at [198, 146] on link "Ctrl D Duplicar" at bounding box center [222, 146] width 149 height 26
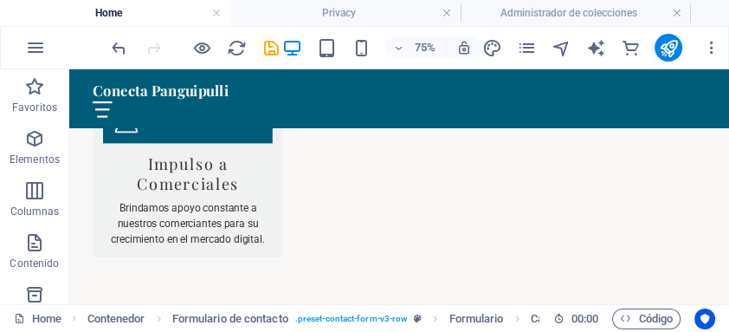
scroll to position [3876, 0]
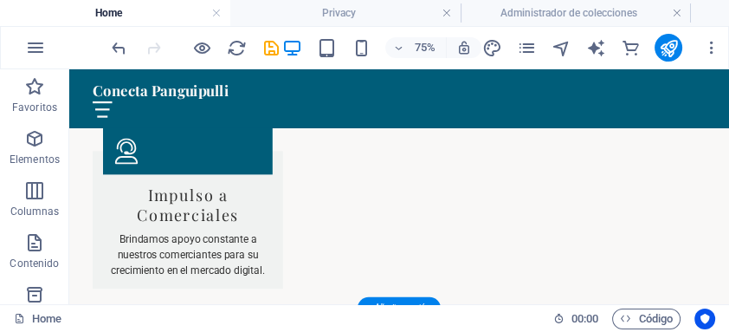
drag, startPoint x: 183, startPoint y: 262, endPoint x: 156, endPoint y: 269, distance: 27.7
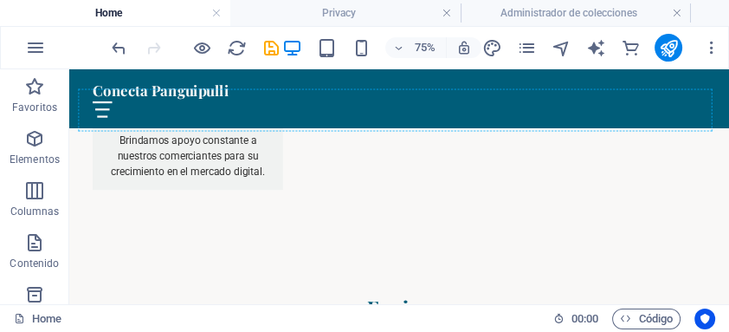
scroll to position [3993, 0]
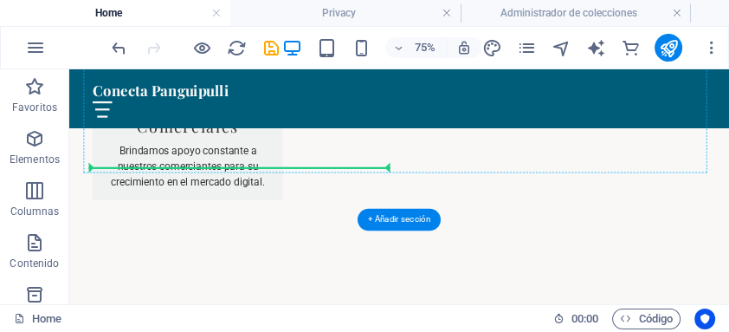
drag, startPoint x: 190, startPoint y: 281, endPoint x: 259, endPoint y: 186, distance: 117.3
select select "9"
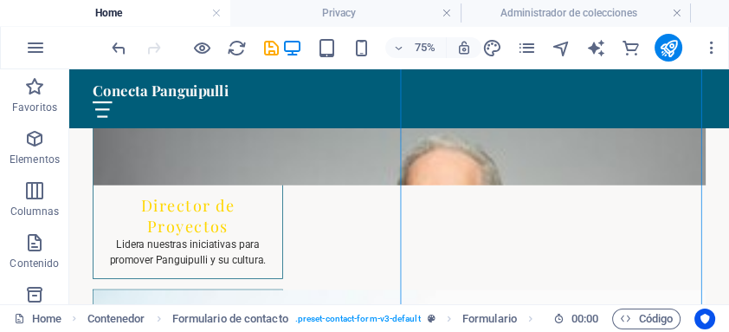
scroll to position [4362, 0]
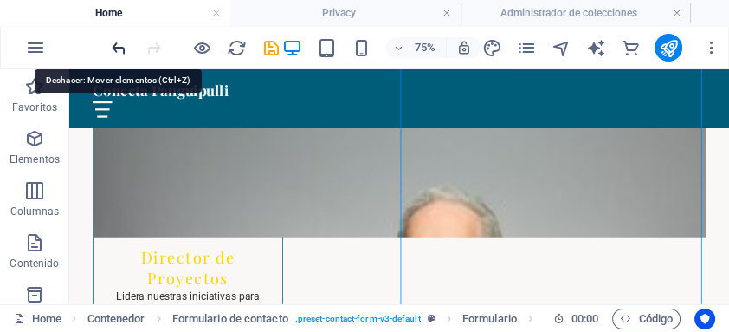
click at [120, 48] on icon "undo" at bounding box center [119, 48] width 20 height 20
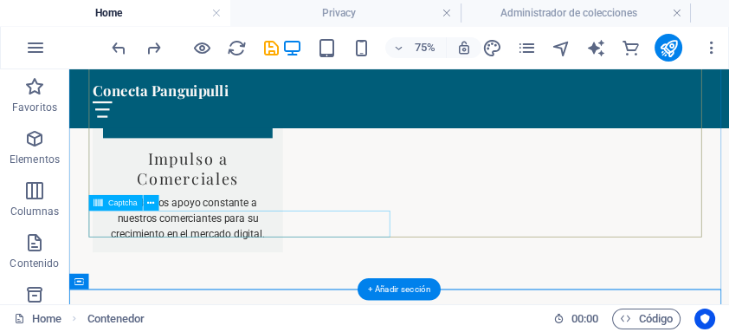
scroll to position [3901, 0]
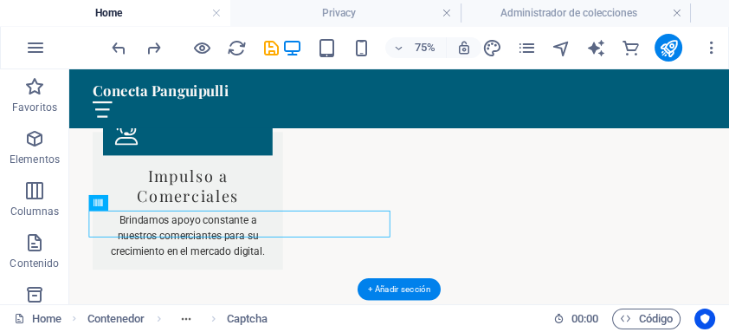
drag, startPoint x: 192, startPoint y: 272, endPoint x: 144, endPoint y: 309, distance: 61.1
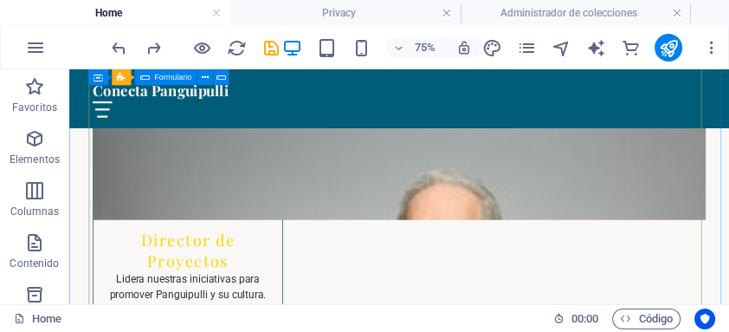
scroll to position [4501, 0]
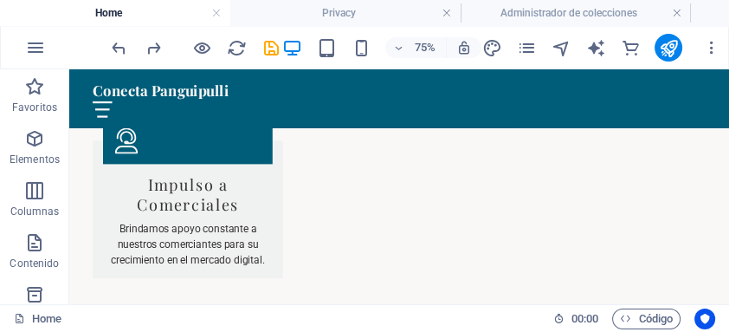
scroll to position [3841, 0]
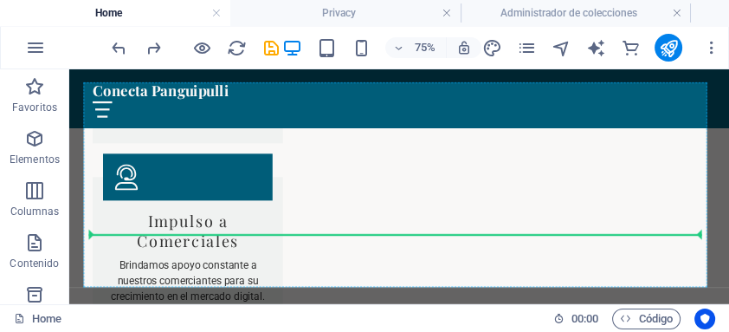
drag, startPoint x: 190, startPoint y: 263, endPoint x: 156, endPoint y: 285, distance: 40.8
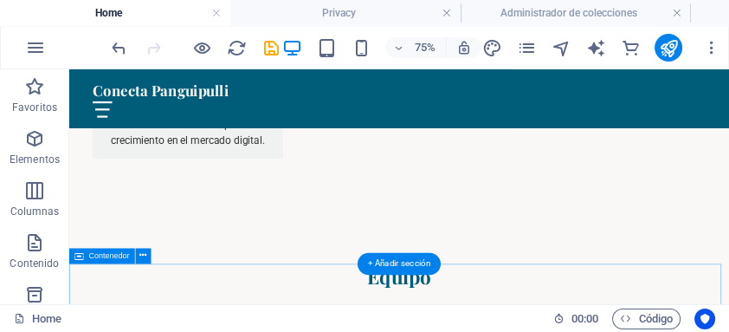
scroll to position [3979, 0]
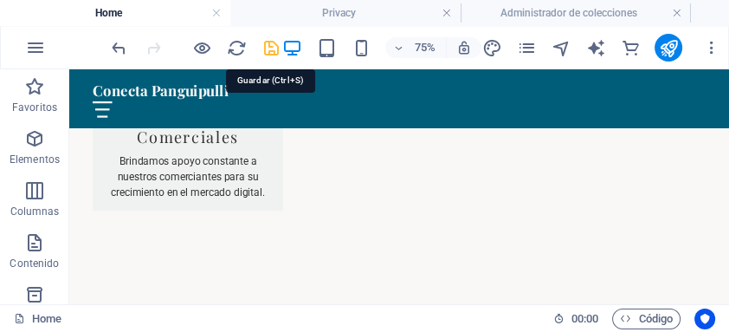
click at [271, 48] on icon "save" at bounding box center [271, 48] width 20 height 20
checkbox input "false"
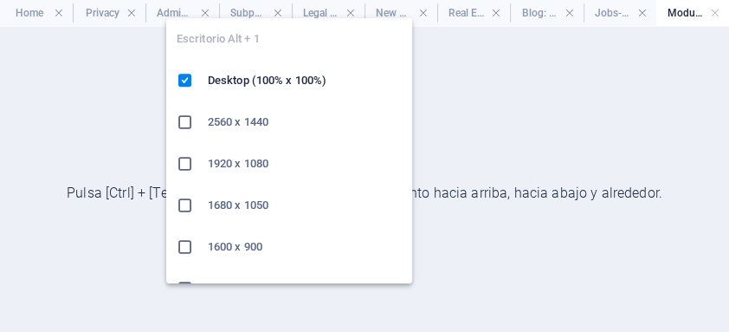
scroll to position [0, 0]
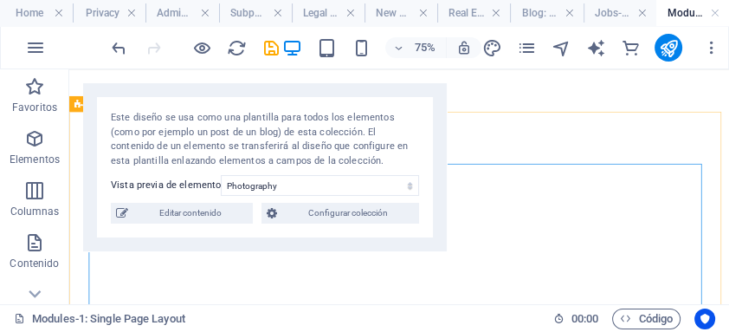
select select "68e04a6ad0a4ac2d1d09e412"
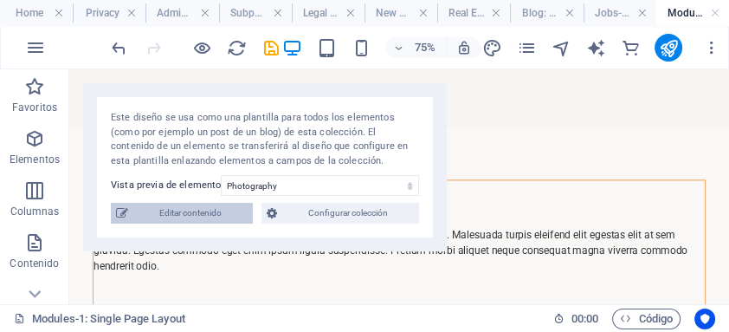
click at [181, 215] on span "Editar contenido" at bounding box center [190, 213] width 114 height 21
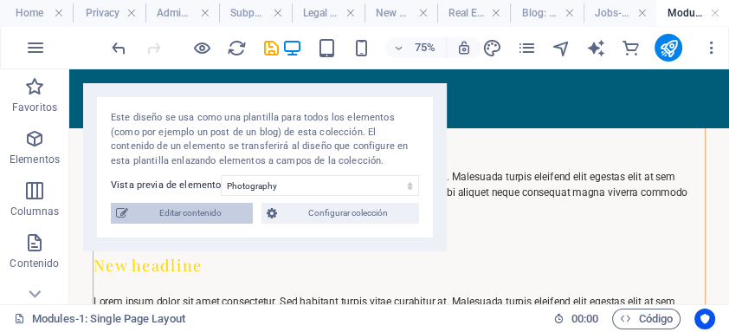
select select "Creativity"
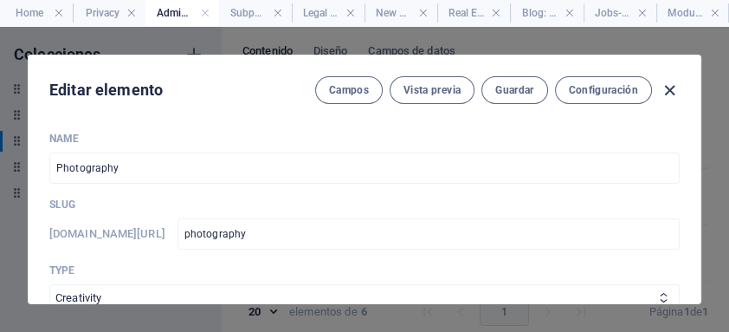
click at [669, 91] on icon "button" at bounding box center [670, 91] width 20 height 20
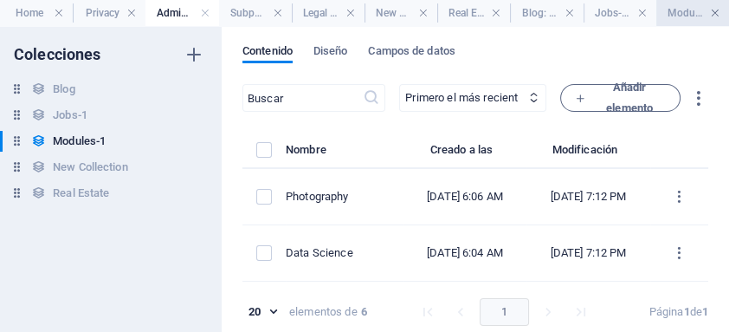
click at [714, 13] on link at bounding box center [715, 13] width 10 height 16
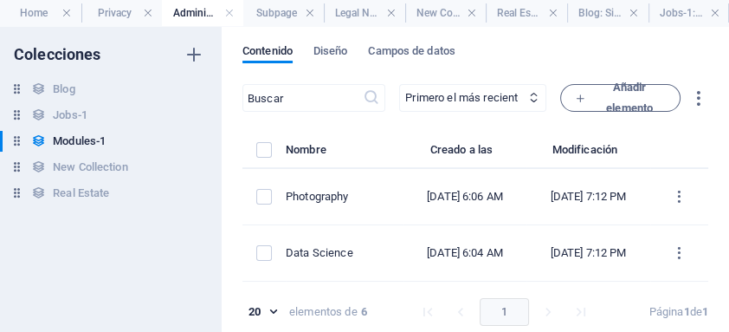
click at [714, 13] on link at bounding box center [715, 13] width 10 height 16
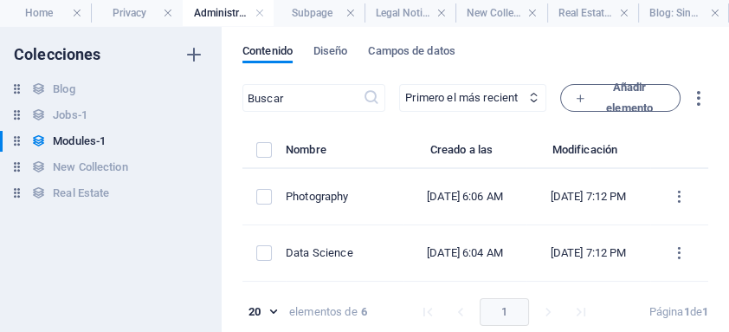
click at [714, 13] on link at bounding box center [715, 13] width 10 height 16
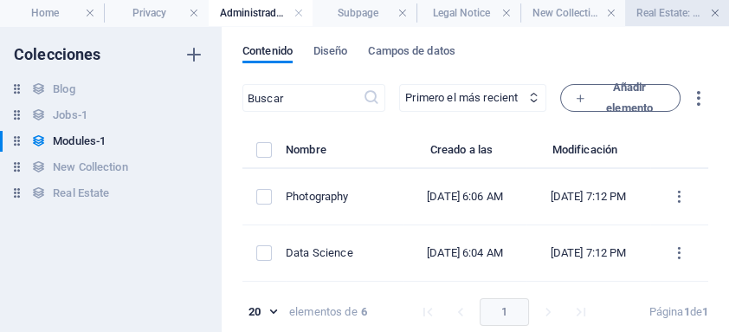
click at [714, 11] on link at bounding box center [715, 13] width 10 height 16
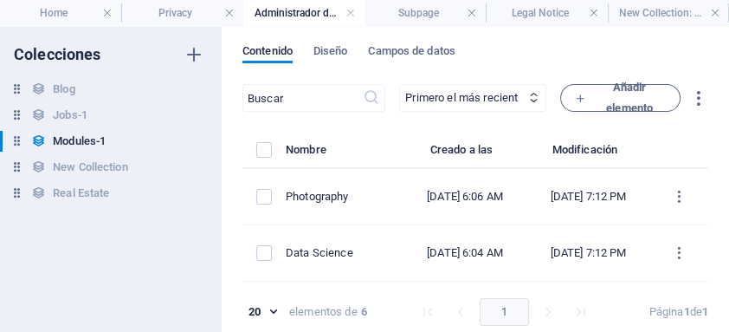
click at [714, 11] on link at bounding box center [715, 13] width 10 height 16
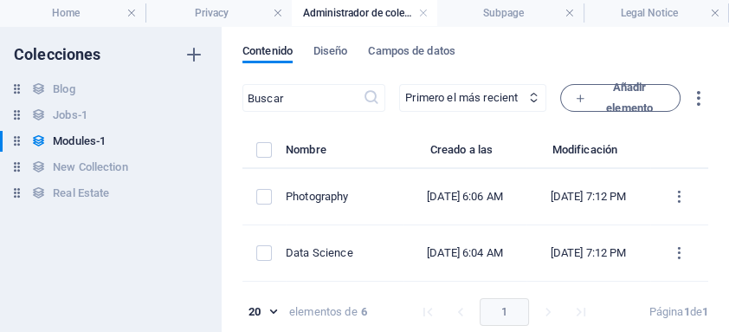
click at [714, 11] on link at bounding box center [715, 13] width 10 height 16
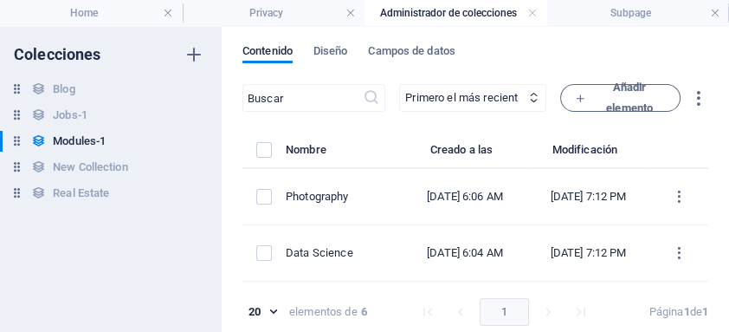
click at [714, 11] on link at bounding box center [715, 13] width 10 height 16
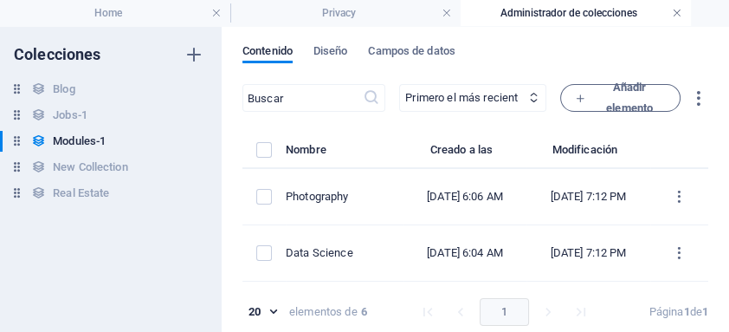
click at [678, 13] on link at bounding box center [677, 13] width 10 height 16
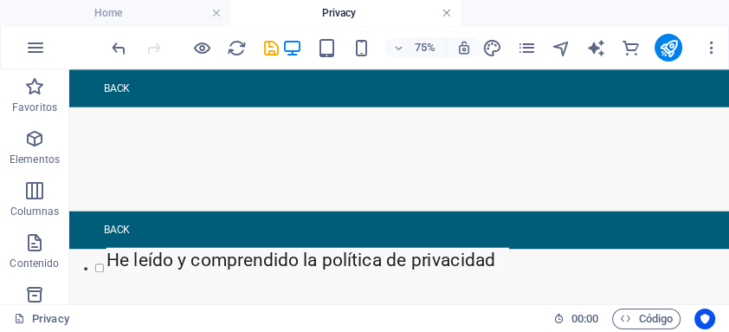
click at [447, 13] on link at bounding box center [447, 13] width 10 height 16
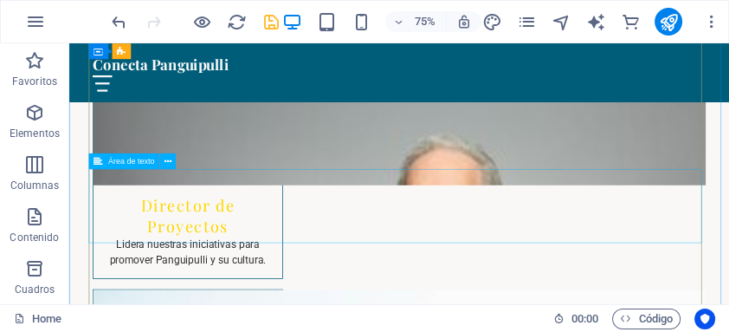
scroll to position [4524, 0]
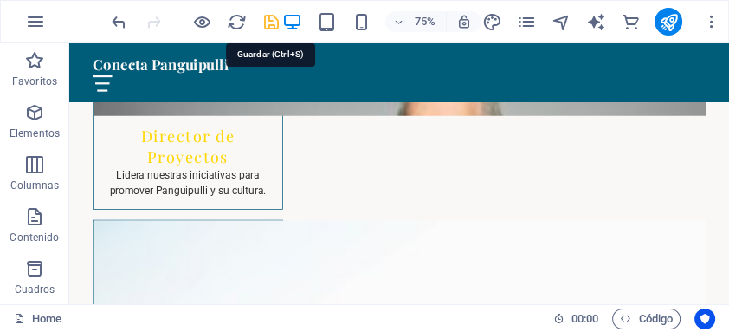
click at [270, 20] on icon "save" at bounding box center [271, 22] width 20 height 20
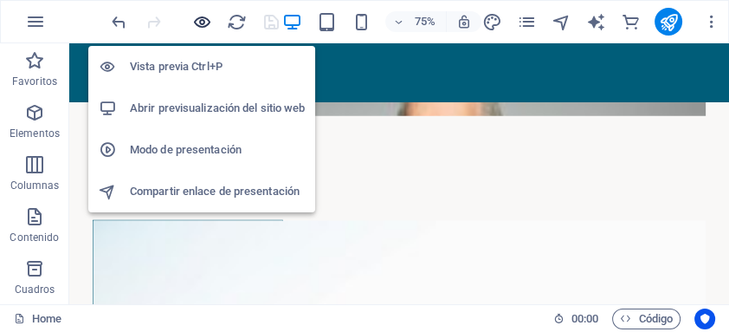
click at [203, 20] on icon "button" at bounding box center [202, 22] width 20 height 20
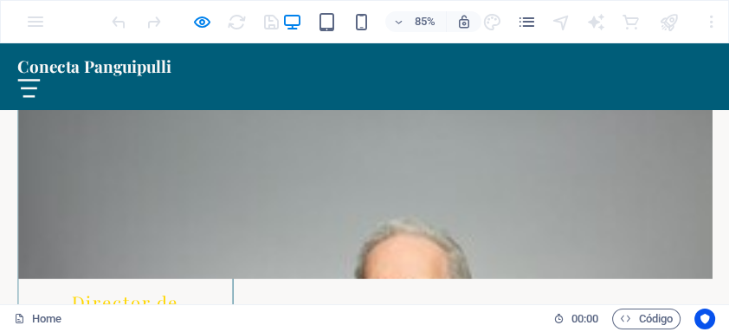
scroll to position [4018, 0]
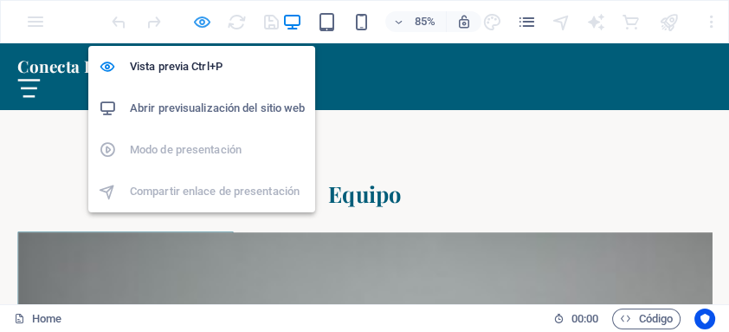
click at [204, 20] on icon "button" at bounding box center [202, 22] width 20 height 20
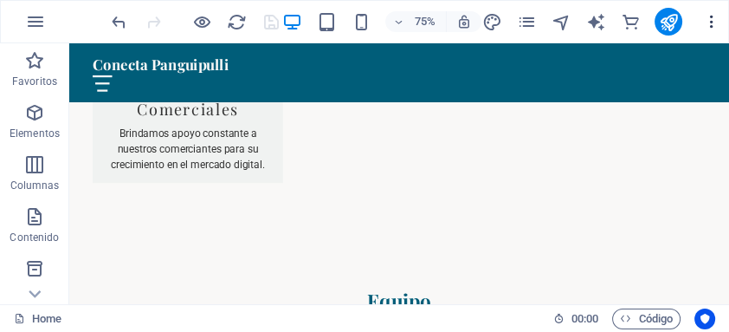
click at [713, 22] on icon "button" at bounding box center [711, 21] width 17 height 17
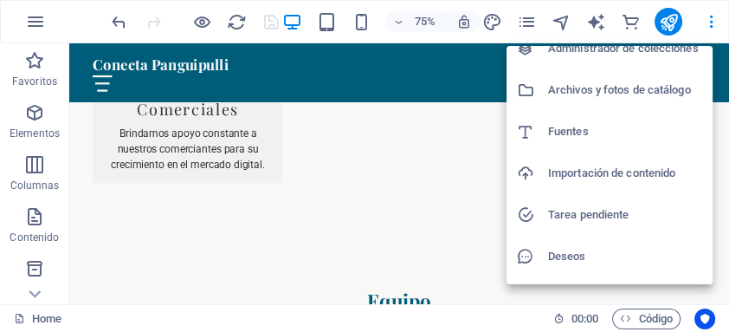
scroll to position [218, 0]
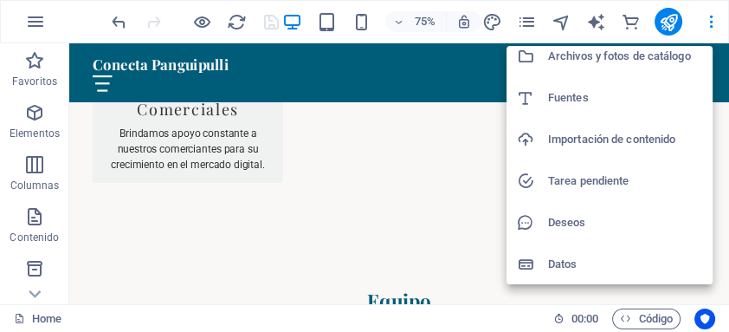
click at [235, 234] on div at bounding box center [364, 166] width 729 height 332
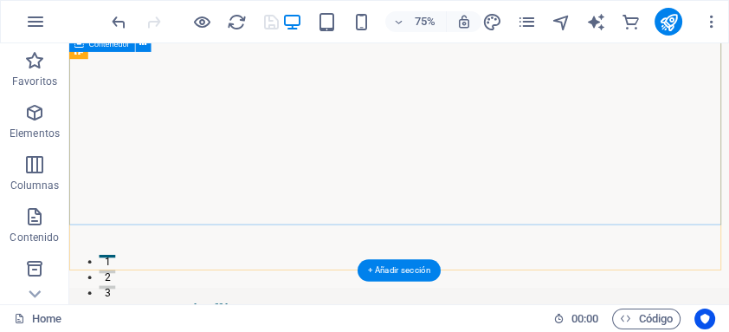
scroll to position [0, 0]
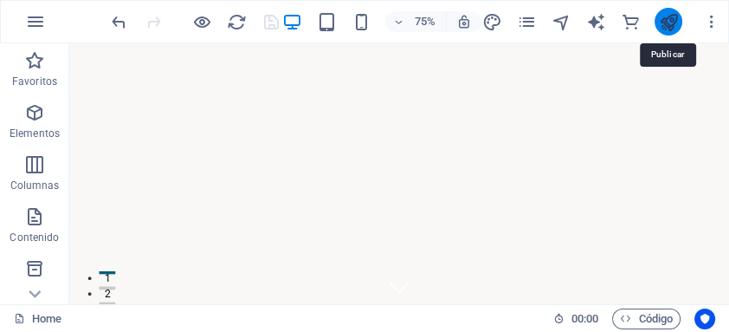
click at [670, 22] on icon "publish" at bounding box center [669, 22] width 20 height 20
click at [274, 23] on div at bounding box center [194, 22] width 173 height 28
drag, startPoint x: 672, startPoint y: 17, endPoint x: 455, endPoint y: 29, distance: 217.7
click at [672, 17] on icon "publish" at bounding box center [669, 22] width 20 height 20
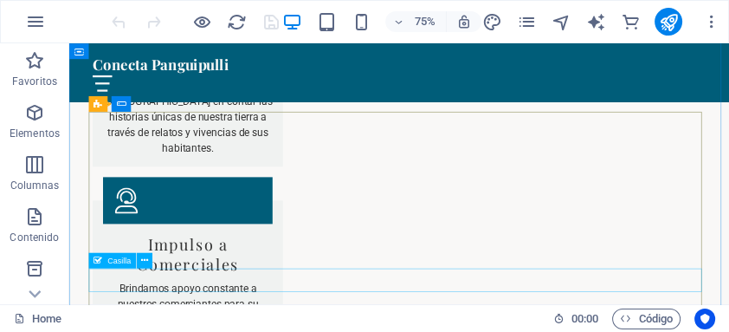
scroll to position [3856, 0]
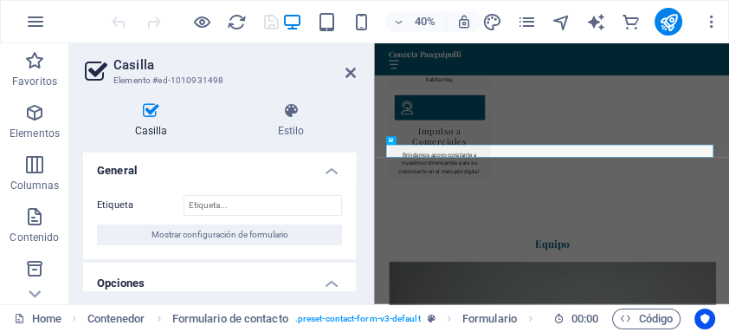
scroll to position [0, 0]
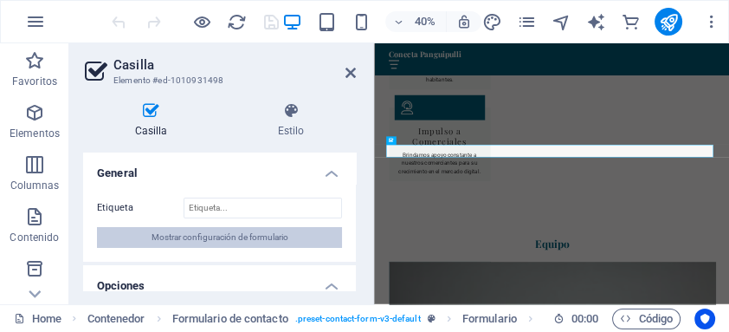
click at [266, 236] on span "Mostrar configuración de formulario" at bounding box center [220, 237] width 137 height 21
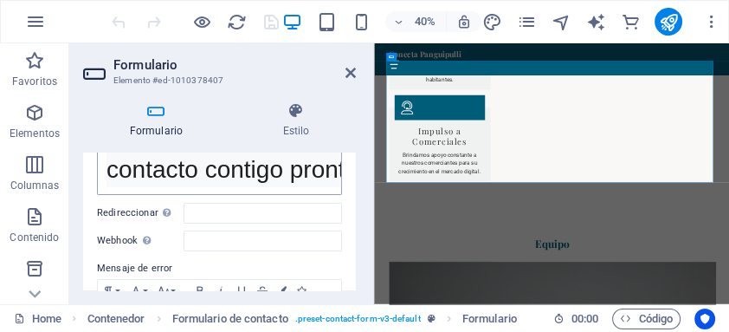
scroll to position [254, 0]
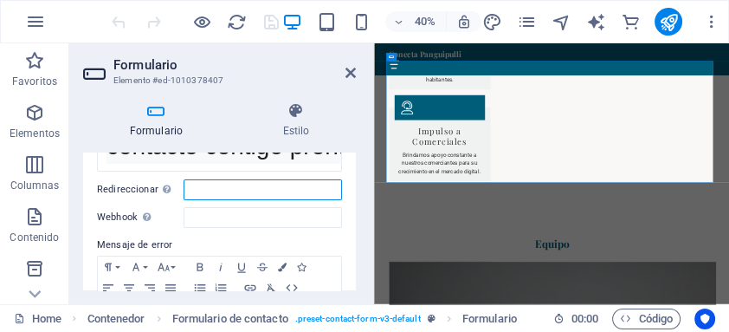
click at [210, 200] on input "Redireccionar Defina un destino de redireccionamiento cuando un formulario se e…" at bounding box center [263, 189] width 158 height 21
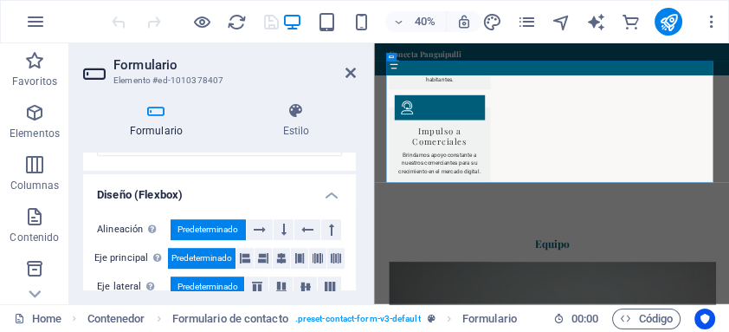
scroll to position [854, 0]
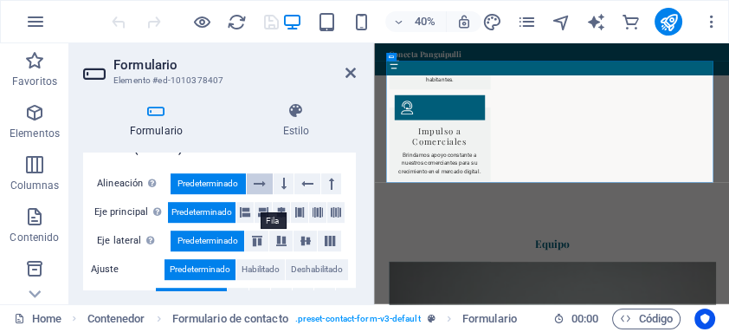
click at [257, 194] on icon at bounding box center [260, 183] width 12 height 21
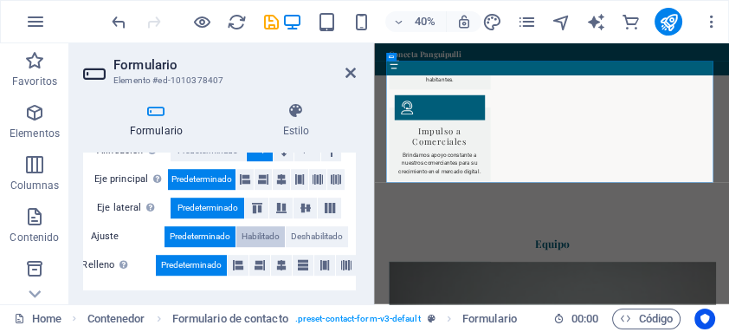
scroll to position [882, 0]
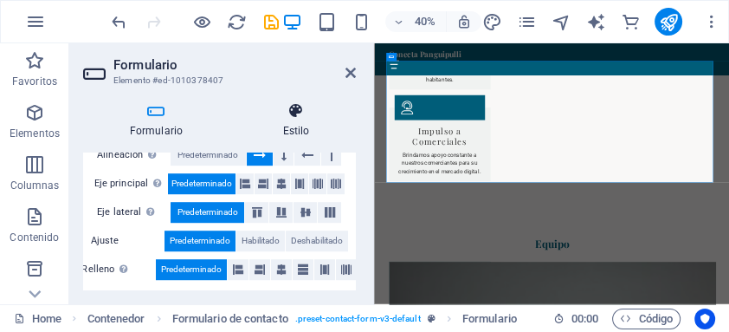
click at [294, 113] on icon at bounding box center [295, 110] width 119 height 17
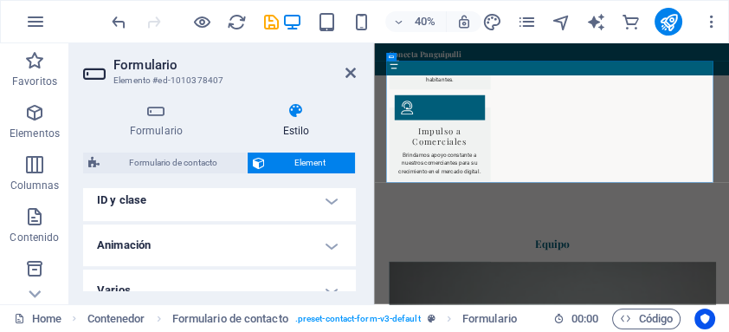
scroll to position [642, 0]
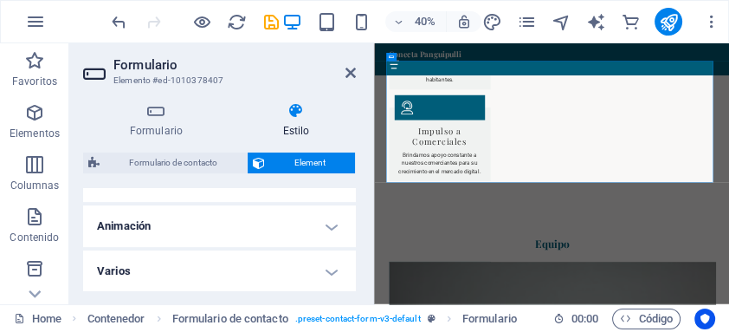
click at [328, 268] on h4 "Varios" at bounding box center [219, 271] width 273 height 42
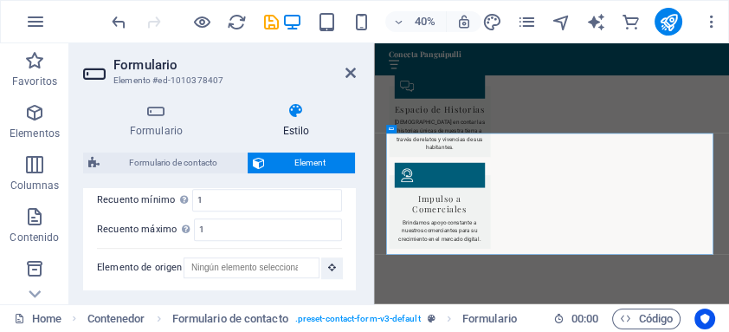
scroll to position [3935, 0]
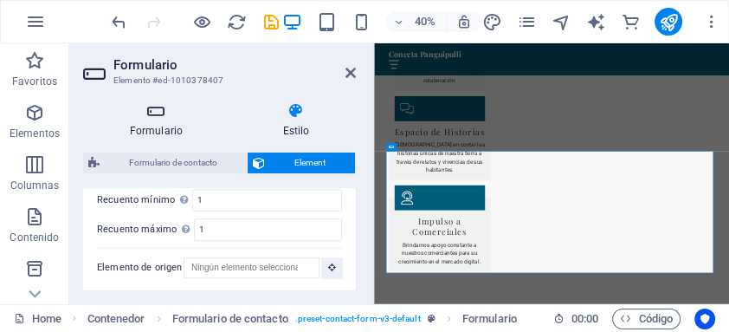
click at [167, 126] on h4 "Formulario" at bounding box center [159, 120] width 153 height 36
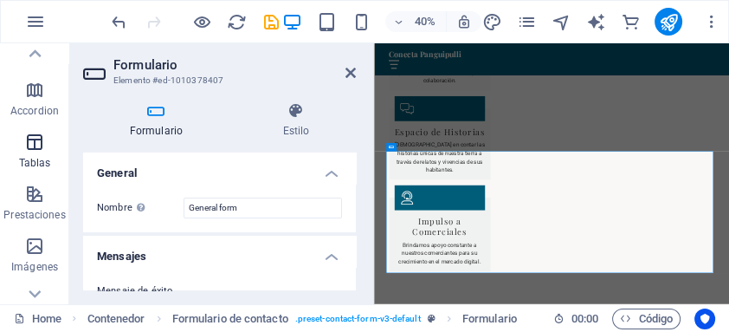
scroll to position [300, 0]
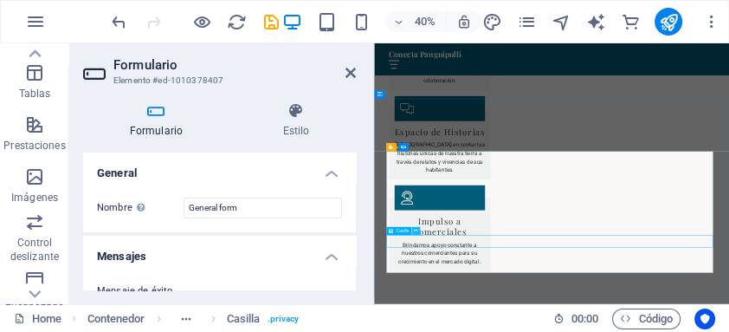
click at [414, 229] on icon at bounding box center [415, 230] width 3 height 7
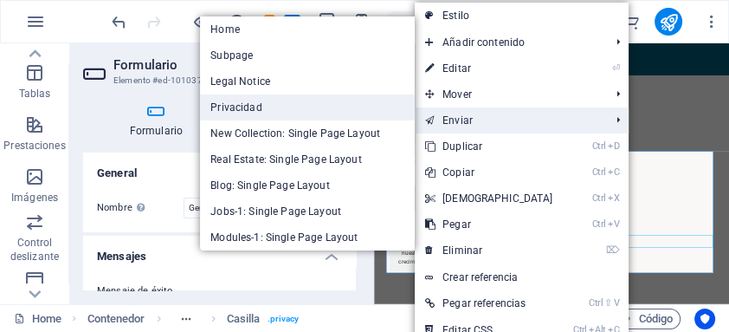
click at [301, 107] on link "Privacidad" at bounding box center [307, 107] width 215 height 26
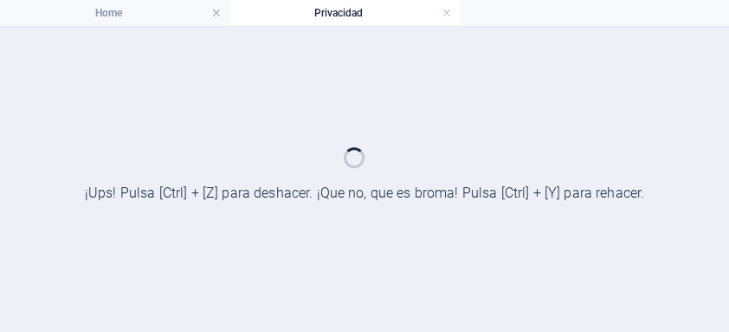
scroll to position [0, 0]
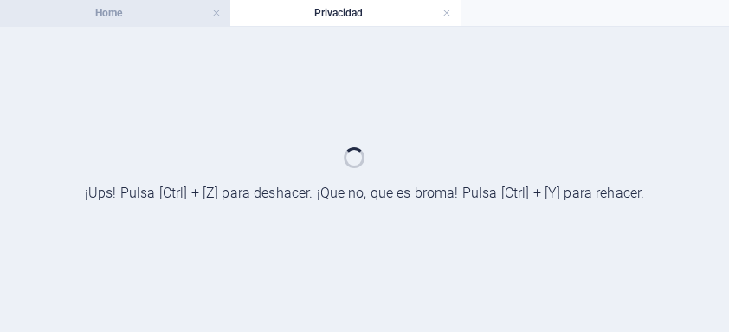
click at [114, 15] on h4 "Home" at bounding box center [115, 12] width 230 height 19
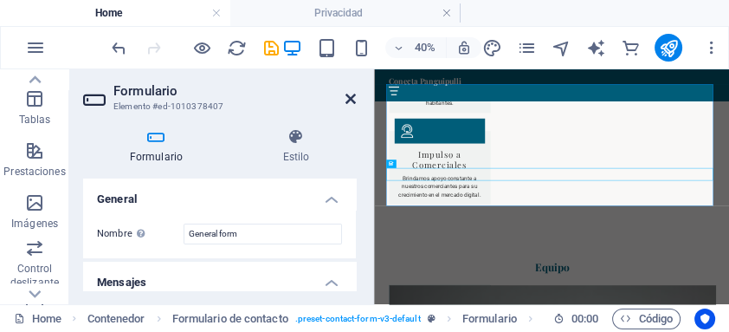
click at [353, 97] on icon at bounding box center [350, 99] width 10 height 14
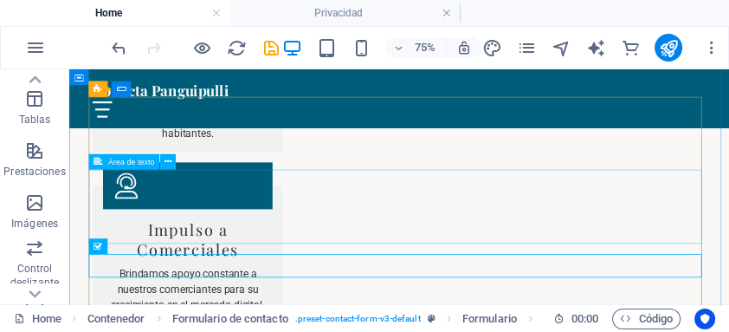
scroll to position [3875, 0]
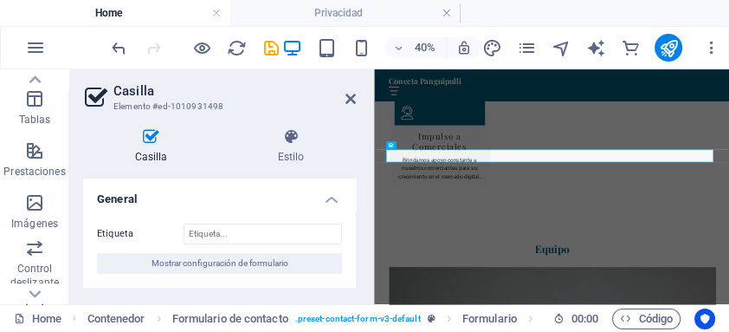
scroll to position [180, 0]
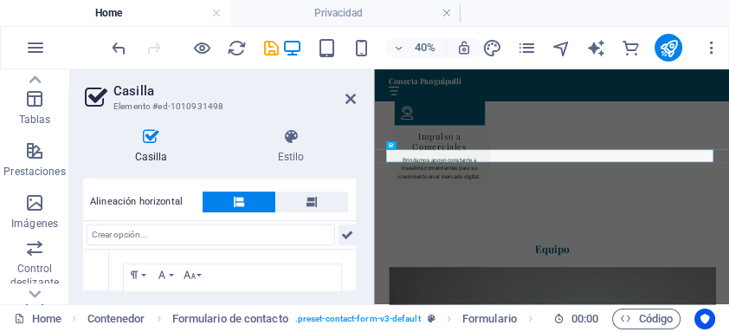
click at [346, 235] on icon at bounding box center [347, 234] width 12 height 21
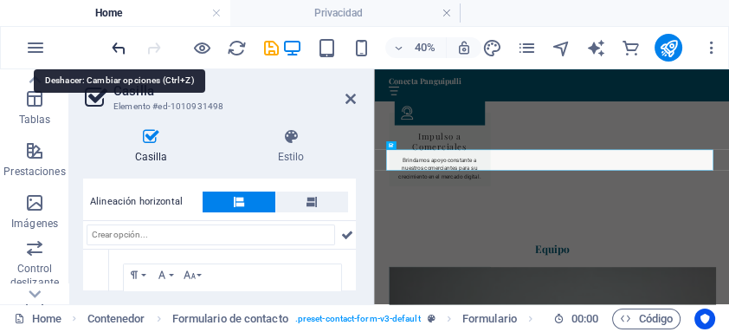
click at [119, 43] on icon "undo" at bounding box center [119, 48] width 20 height 20
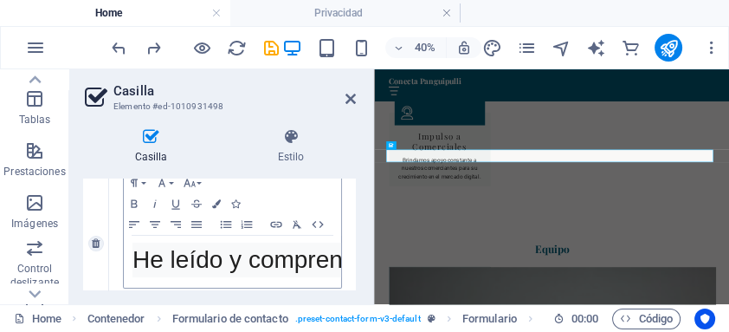
scroll to position [319, 0]
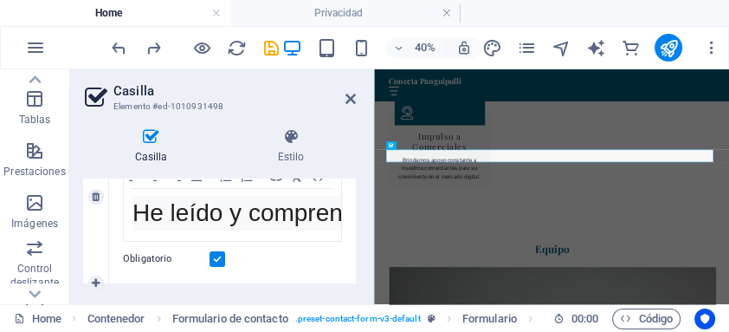
click at [216, 265] on label at bounding box center [218, 259] width 16 height 16
click at [0, 0] on input "Obligatorio" at bounding box center [0, 0] width 0 height 0
click at [221, 267] on label at bounding box center [218, 259] width 16 height 16
click at [0, 0] on input "Obligatorio" at bounding box center [0, 0] width 0 height 0
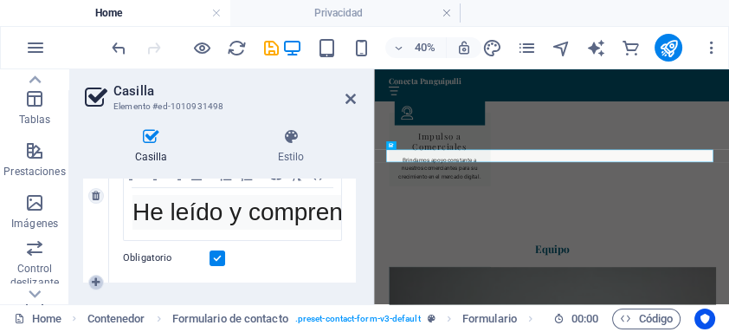
click at [96, 283] on icon at bounding box center [96, 282] width 8 height 10
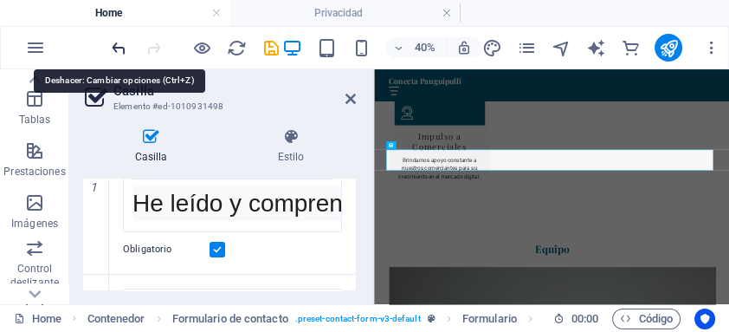
click at [117, 46] on icon "undo" at bounding box center [119, 48] width 20 height 20
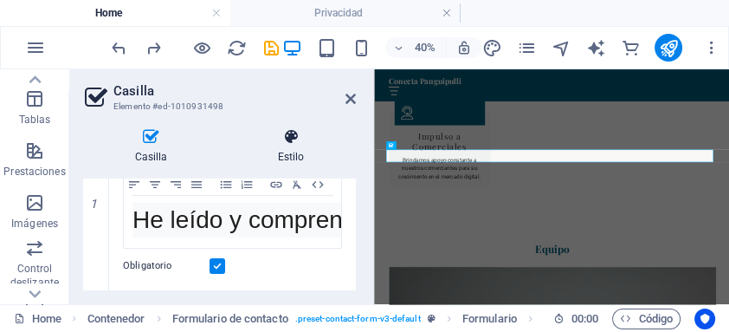
scroll to position [320, 0]
click at [353, 99] on icon at bounding box center [350, 99] width 10 height 14
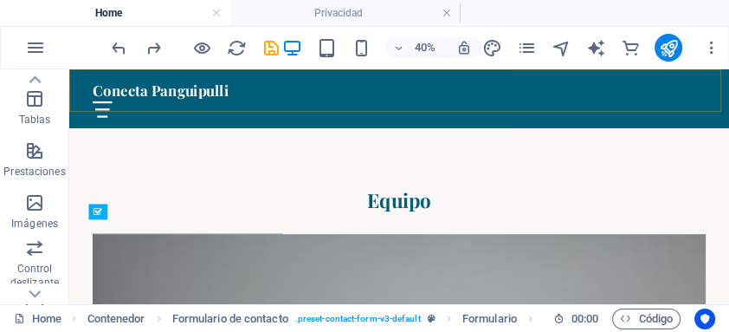
scroll to position [3875, 0]
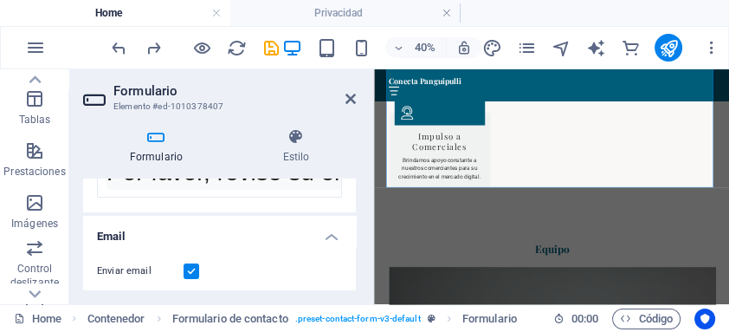
scroll to position [554, 0]
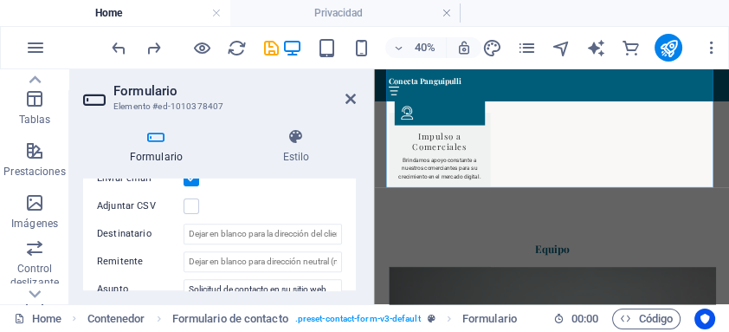
click at [356, 94] on aside "Formulario Elemento #ed-1010378407 Formulario Estilo General Nombre Define un n…" at bounding box center [221, 186] width 305 height 235
click at [351, 100] on icon at bounding box center [350, 99] width 10 height 14
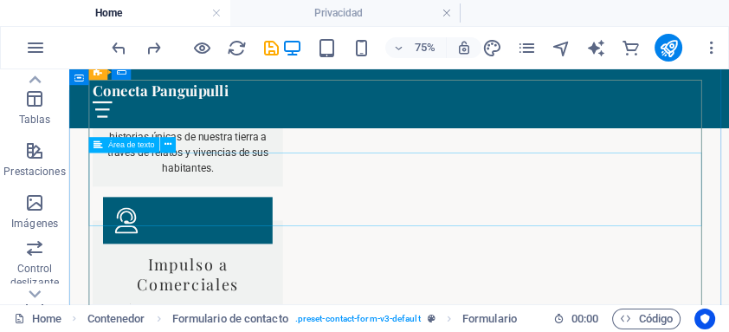
scroll to position [3852, 0]
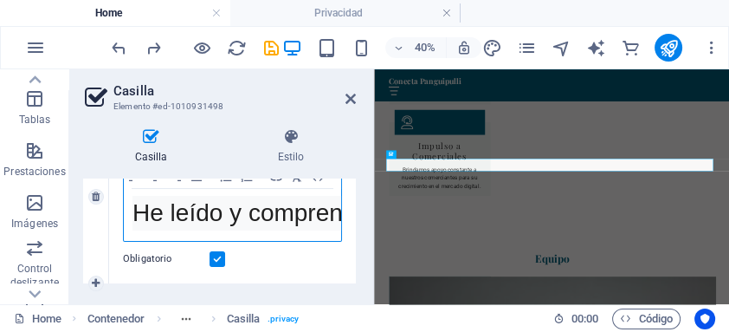
scroll to position [295, 0]
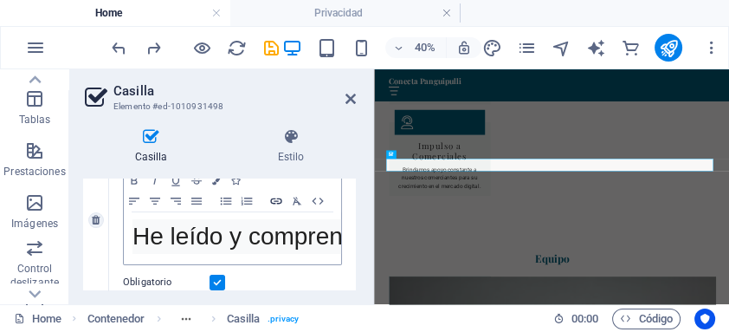
click at [274, 197] on icon "button" at bounding box center [276, 201] width 21 height 14
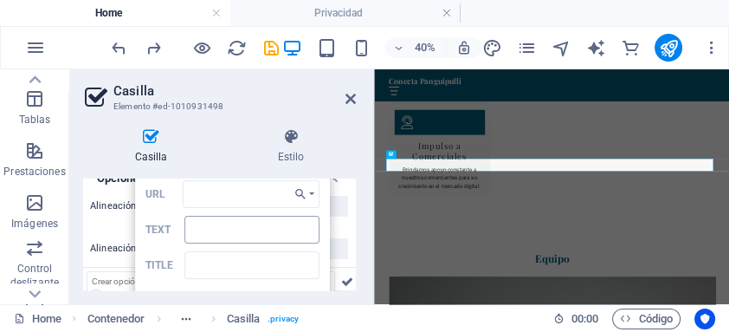
scroll to position [87, 0]
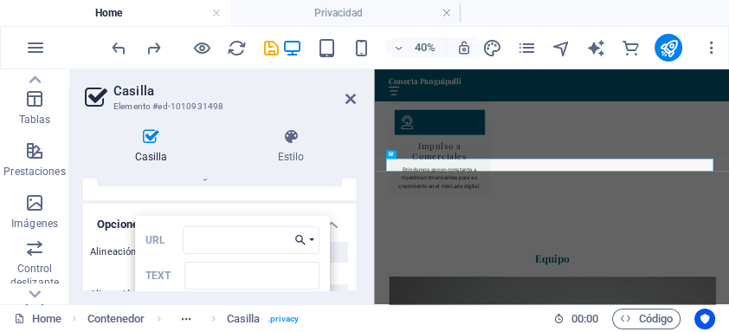
click at [313, 236] on button "Choose Link" at bounding box center [303, 240] width 31 height 28
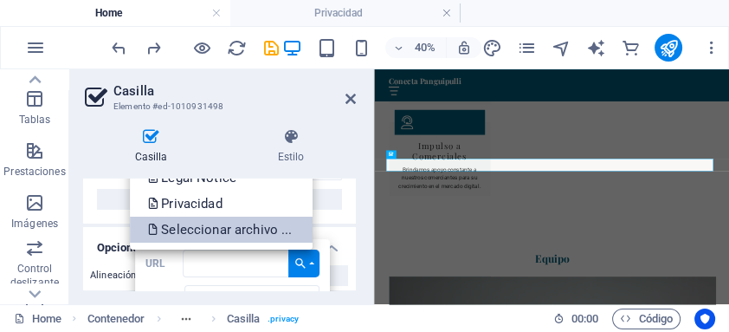
scroll to position [42, 0]
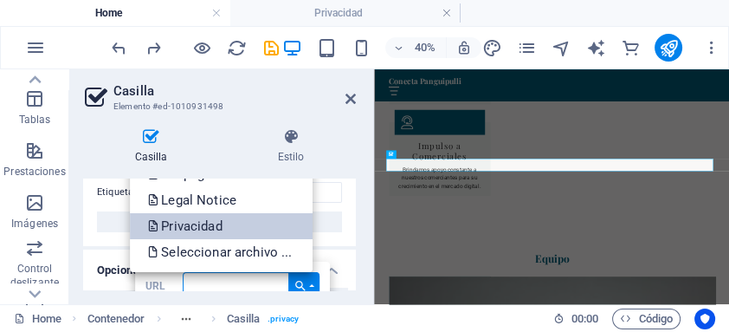
click at [229, 227] on link "Privacidad" at bounding box center [221, 226] width 183 height 26
type input "/privacidad"
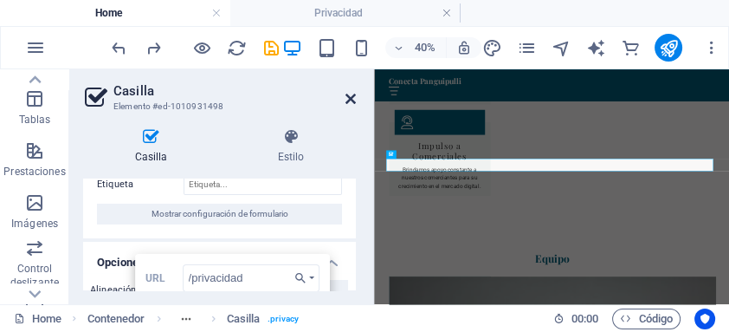
click at [352, 98] on icon at bounding box center [350, 99] width 10 height 14
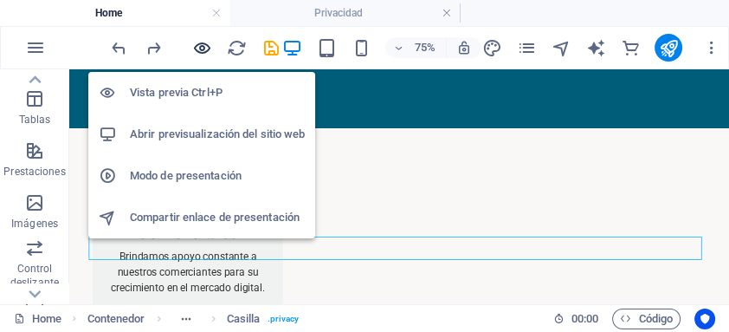
click at [201, 46] on icon "button" at bounding box center [202, 48] width 20 height 20
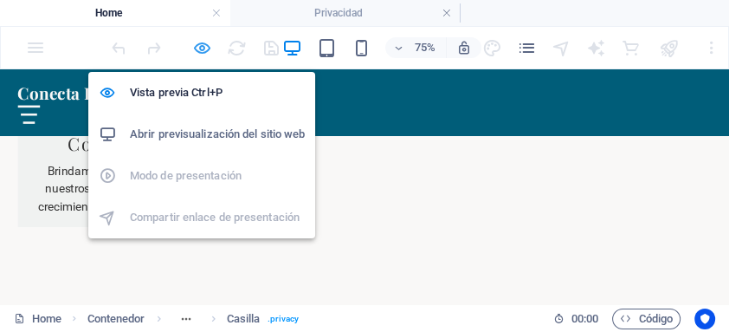
scroll to position [3887, 0]
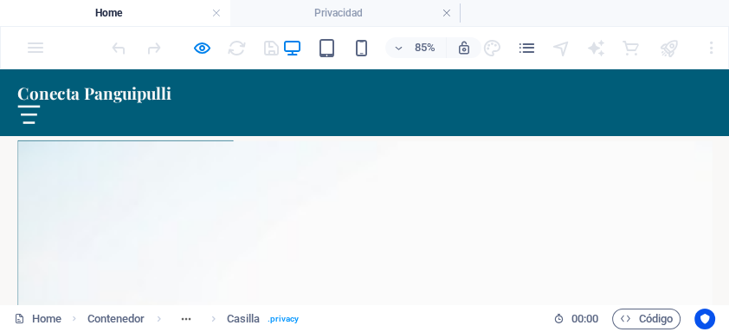
scroll to position [4534, 0]
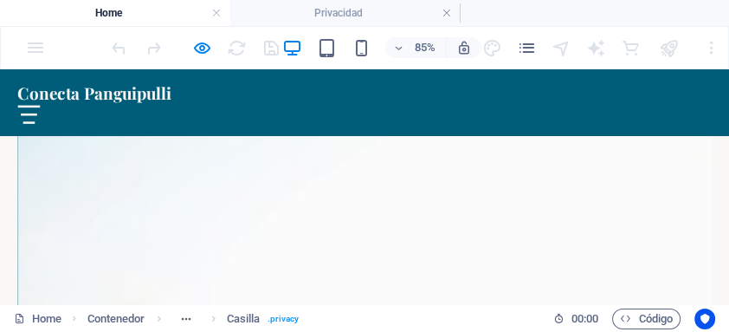
checkbox input "false"
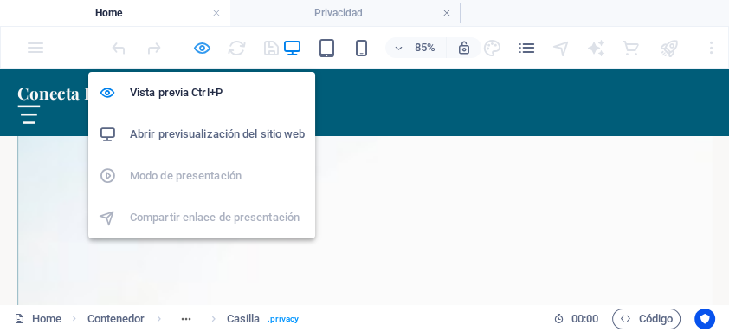
click at [197, 45] on icon "button" at bounding box center [202, 48] width 20 height 20
click at [201, 47] on icon "button" at bounding box center [202, 48] width 20 height 20
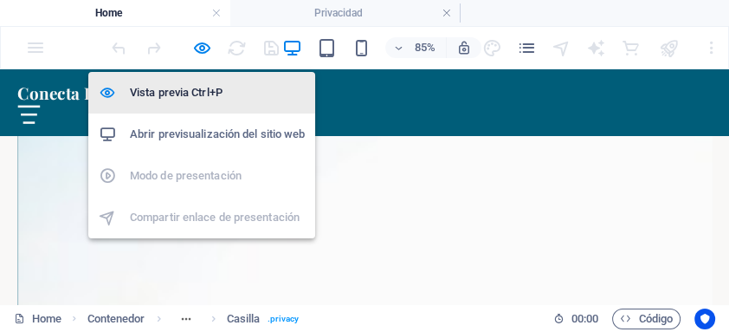
click at [202, 91] on h6 "Vista previa Ctrl+P" at bounding box center [217, 92] width 175 height 21
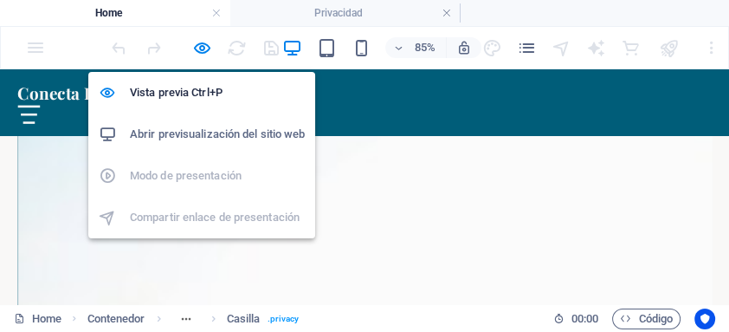
click at [206, 128] on h6 "Abrir previsualización del sitio web" at bounding box center [217, 134] width 175 height 21
click at [203, 45] on icon "button" at bounding box center [202, 48] width 20 height 20
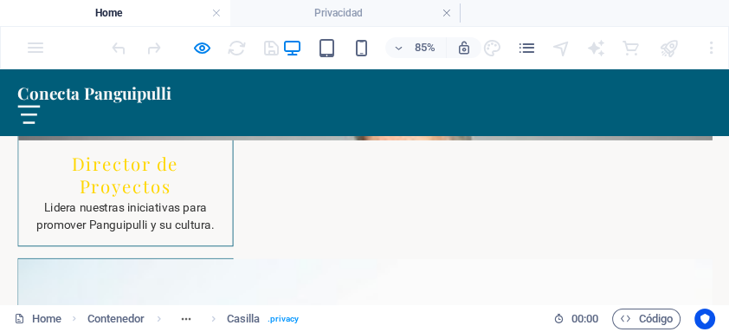
scroll to position [4257, 0]
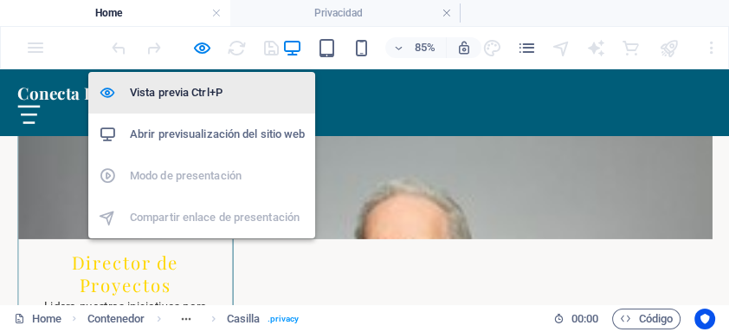
click at [203, 92] on h6 "Vista previa Ctrl+P" at bounding box center [217, 92] width 175 height 21
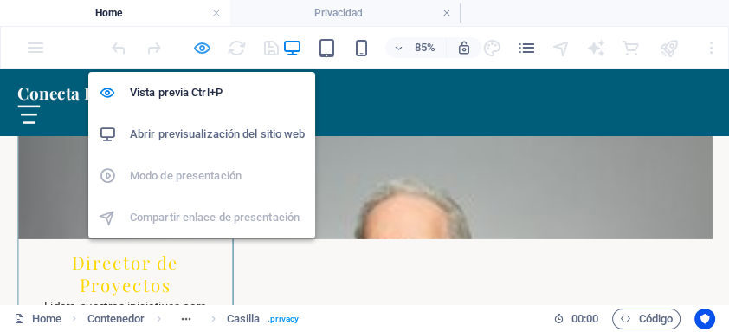
click at [203, 48] on icon "button" at bounding box center [202, 48] width 20 height 20
click at [204, 44] on icon "button" at bounding box center [202, 48] width 20 height 20
click at [198, 48] on icon "button" at bounding box center [202, 48] width 20 height 20
click at [201, 45] on icon "button" at bounding box center [202, 48] width 20 height 20
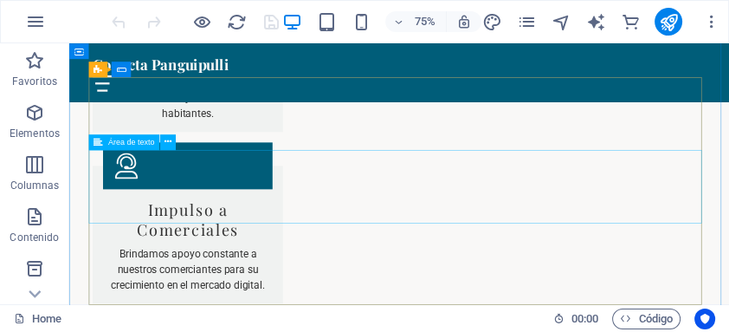
scroll to position [3879, 0]
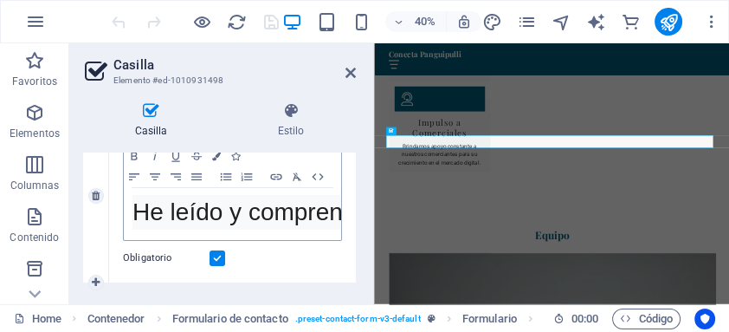
scroll to position [280, 0]
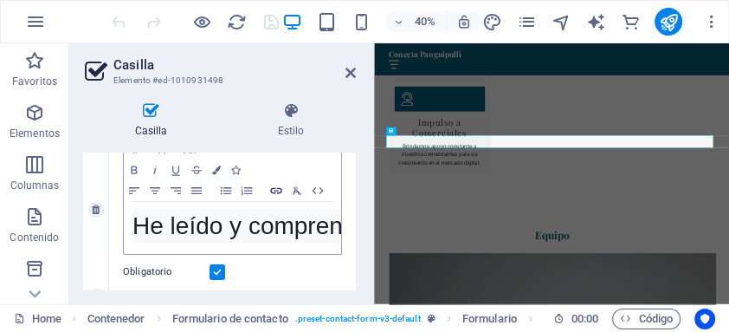
click at [277, 188] on icon "button" at bounding box center [276, 191] width 21 height 14
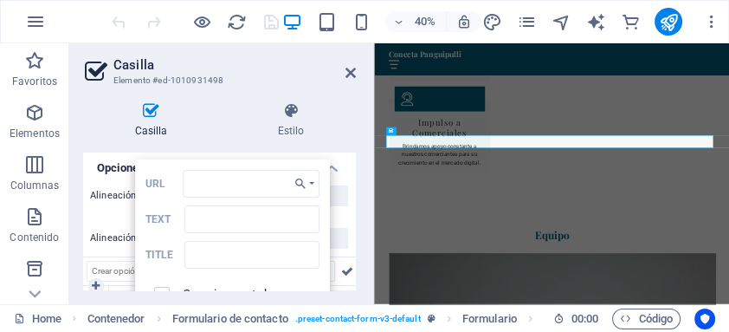
scroll to position [94, 0]
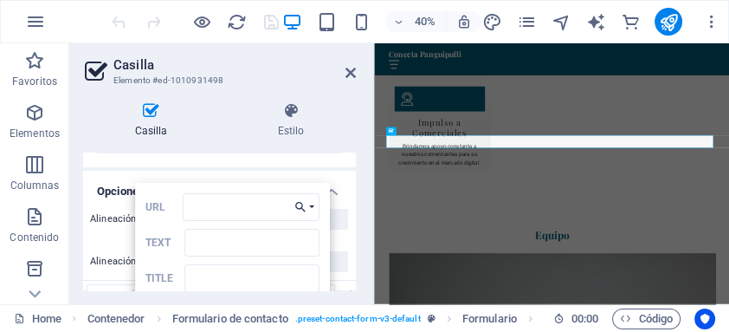
click at [296, 206] on icon "button" at bounding box center [300, 207] width 10 height 10
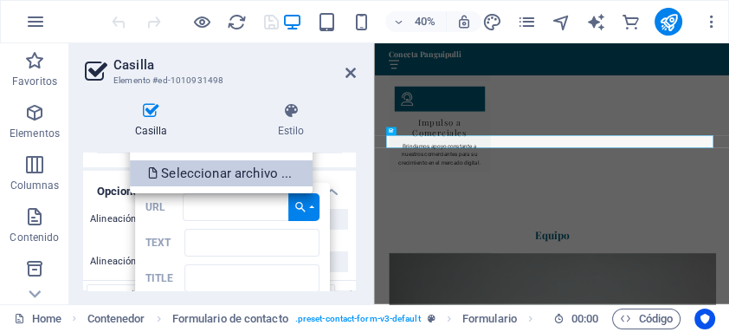
scroll to position [72, 0]
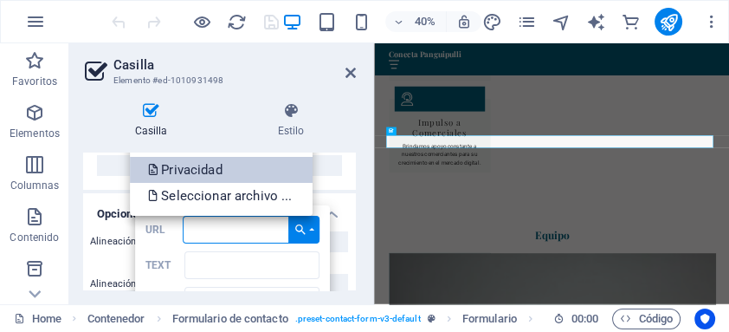
click at [214, 167] on p "Privacidad" at bounding box center [186, 170] width 78 height 26
type input "/privacidad"
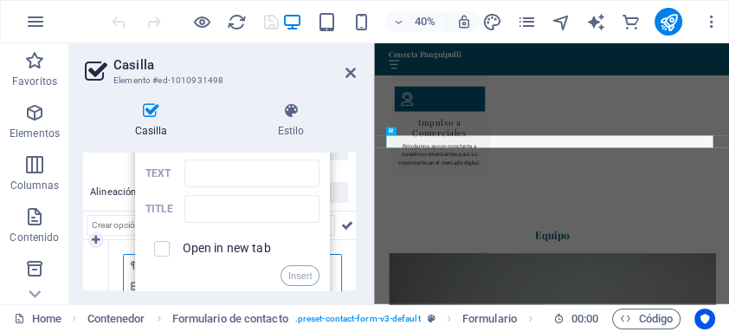
scroll to position [187, 0]
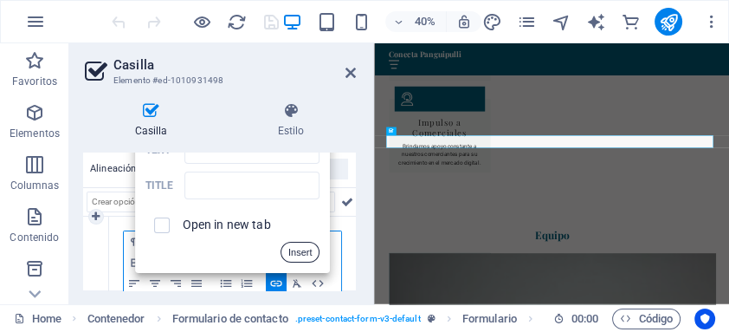
click at [297, 251] on button "Insert" at bounding box center [301, 252] width 40 height 21
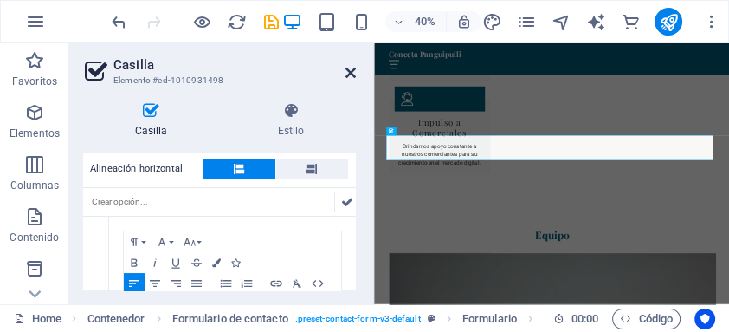
click at [354, 67] on icon at bounding box center [350, 73] width 10 height 14
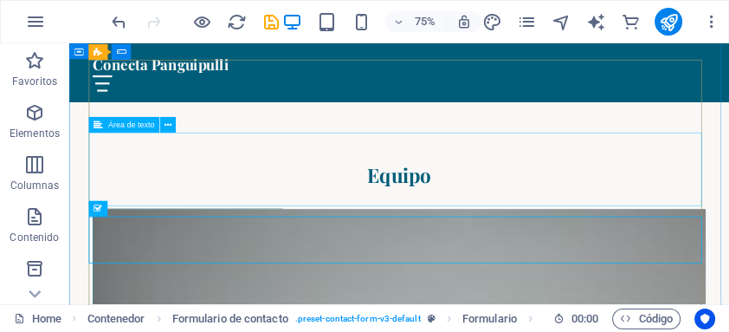
scroll to position [3879, 0]
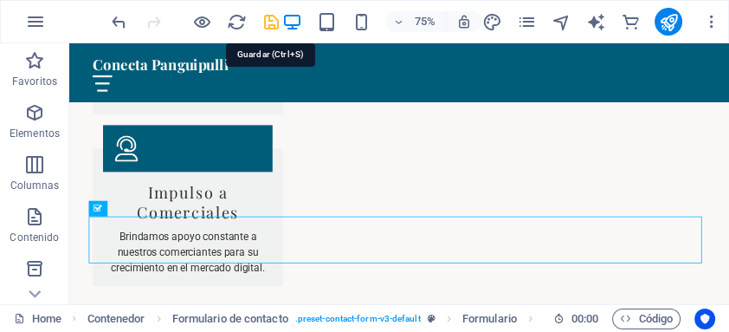
click at [271, 23] on icon "save" at bounding box center [271, 22] width 20 height 20
checkbox input "false"
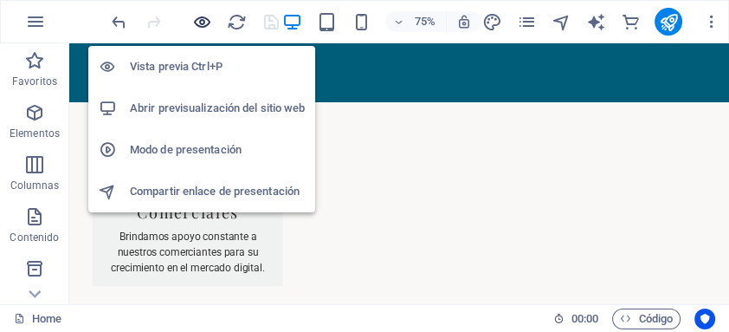
click at [203, 18] on icon "button" at bounding box center [202, 22] width 20 height 20
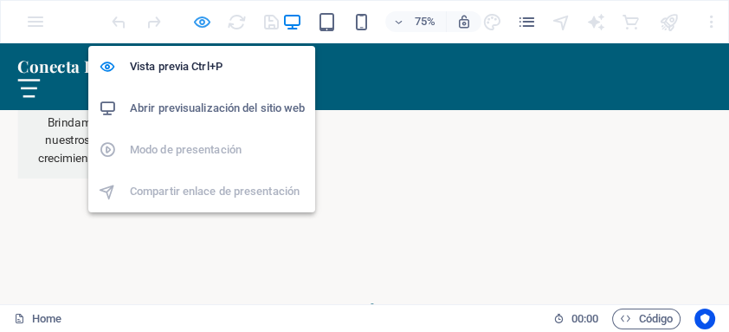
scroll to position [3880, 0]
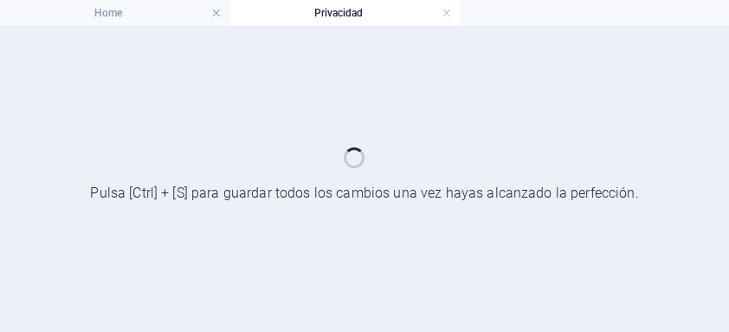
scroll to position [0, 0]
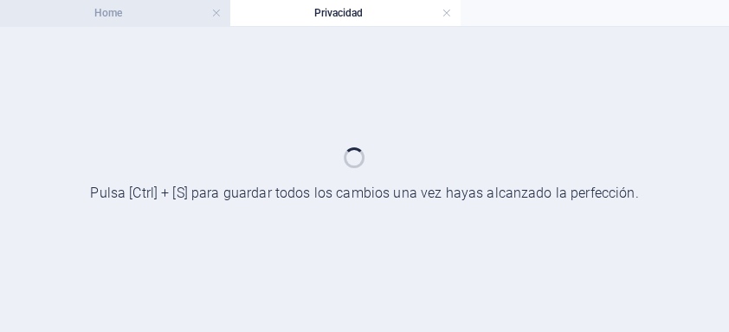
click at [131, 11] on h4 "Home" at bounding box center [115, 12] width 230 height 19
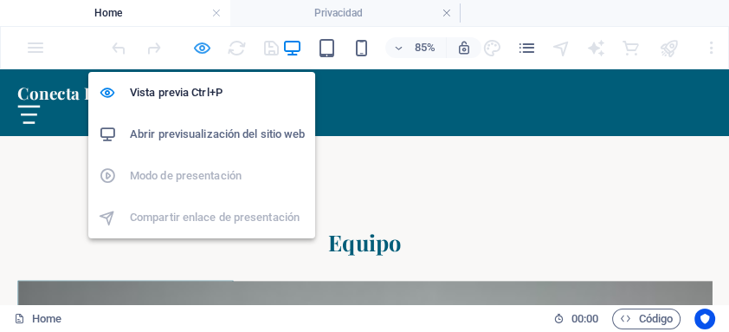
click at [203, 48] on icon "button" at bounding box center [202, 48] width 20 height 20
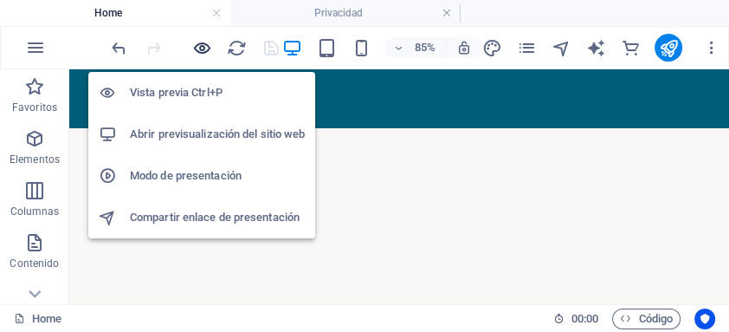
scroll to position [3954, 0]
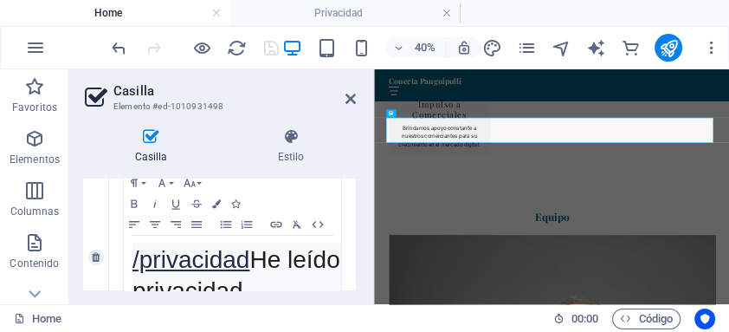
scroll to position [295, 0]
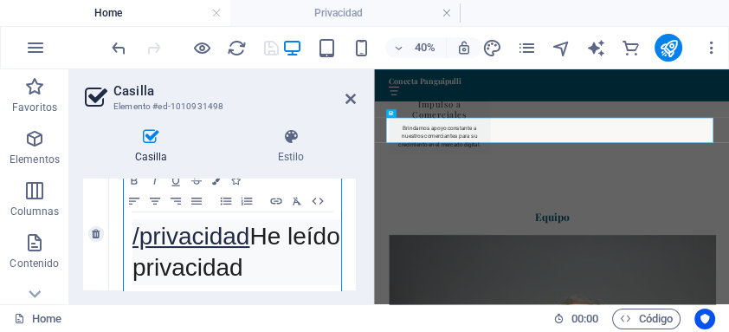
drag, startPoint x: 253, startPoint y: 237, endPoint x: 277, endPoint y: 232, distance: 24.8
click at [255, 236] on span "/privacidad ​He leído y comprendido la política de privacidad" at bounding box center [393, 252] width 523 height 58
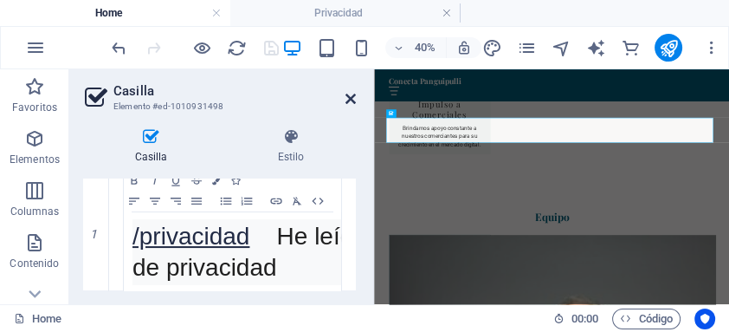
click at [352, 94] on icon at bounding box center [350, 99] width 10 height 14
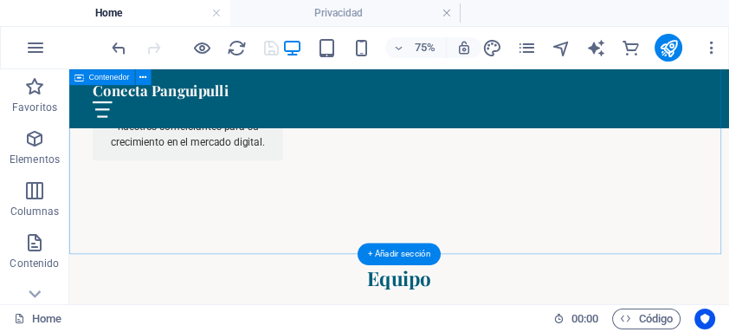
scroll to position [3954, 0]
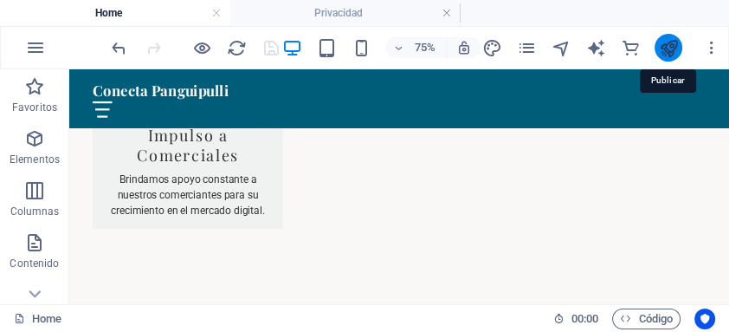
click at [668, 50] on icon "publish" at bounding box center [669, 48] width 20 height 20
click at [666, 48] on icon "publish" at bounding box center [669, 48] width 20 height 20
click at [667, 50] on icon "publish" at bounding box center [669, 48] width 20 height 20
drag, startPoint x: 738, startPoint y: 113, endPoint x: 861, endPoint y: 85, distance: 126.2
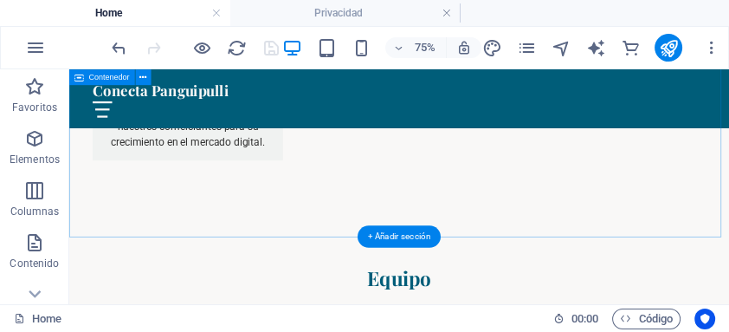
scroll to position [4070, 0]
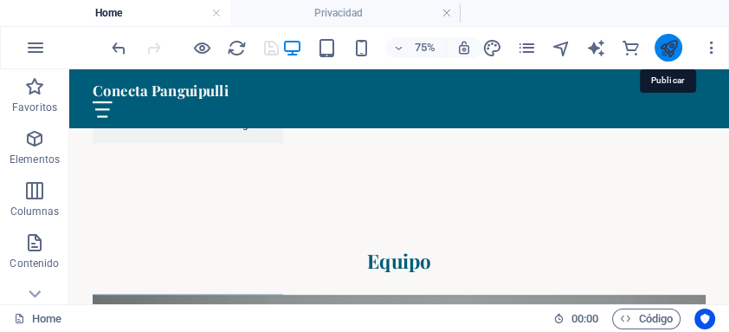
click at [668, 48] on icon "publish" at bounding box center [669, 48] width 20 height 20
click at [713, 46] on icon "button" at bounding box center [711, 47] width 17 height 17
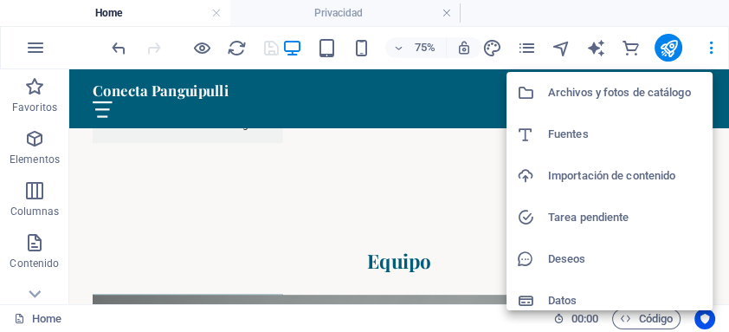
scroll to position [218, 0]
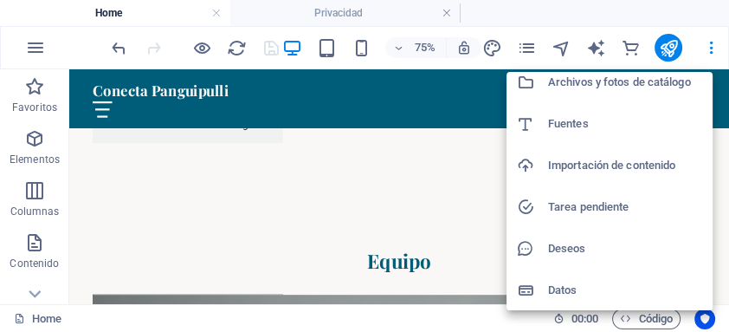
click at [209, 236] on div at bounding box center [364, 166] width 729 height 332
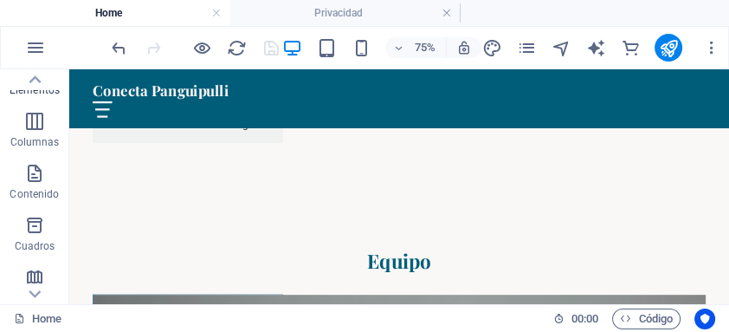
scroll to position [0, 0]
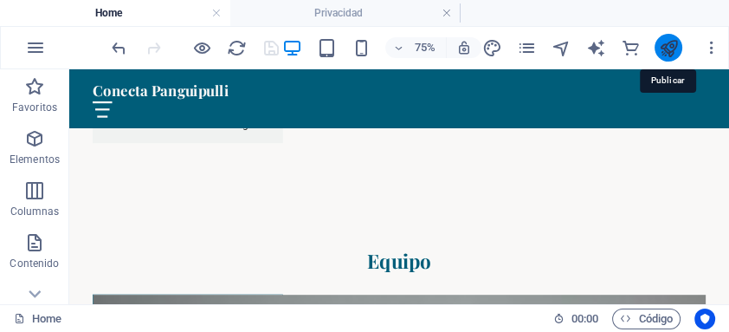
click at [671, 48] on icon "publish" at bounding box center [669, 48] width 20 height 20
click at [672, 48] on icon "publish" at bounding box center [669, 48] width 20 height 20
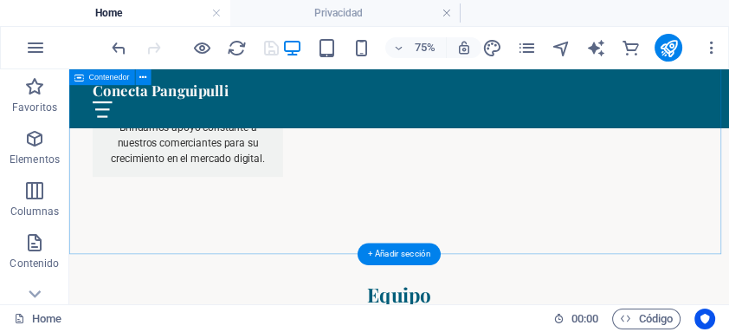
scroll to position [3977, 0]
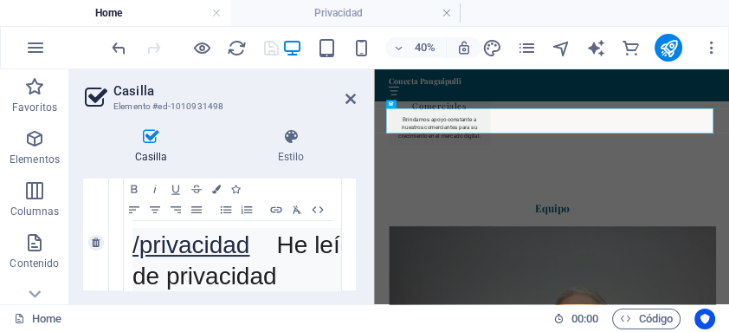
scroll to position [241, 0]
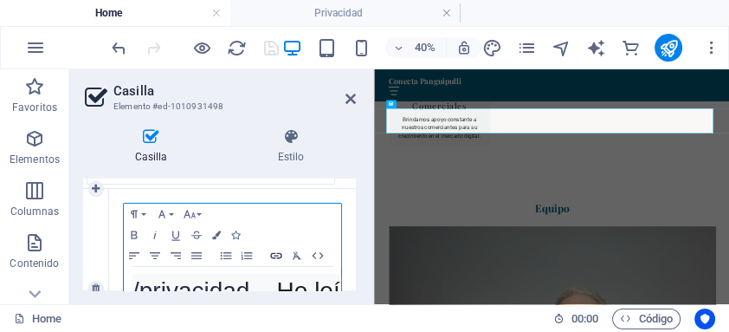
type input "/privacidad"
click at [278, 254] on icon "button" at bounding box center [276, 256] width 21 height 14
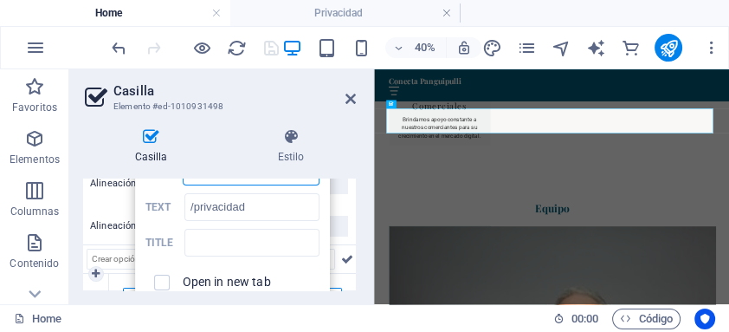
scroll to position [133, 0]
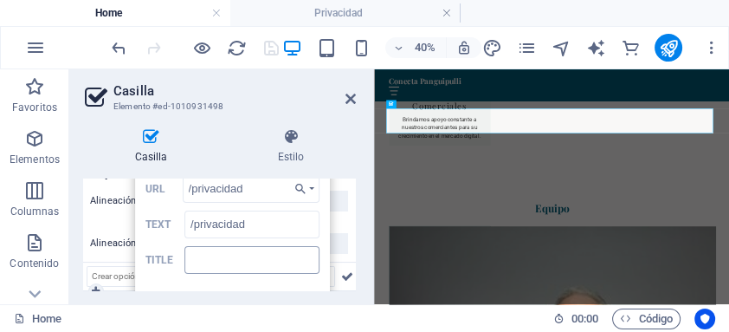
scroll to position [300, 0]
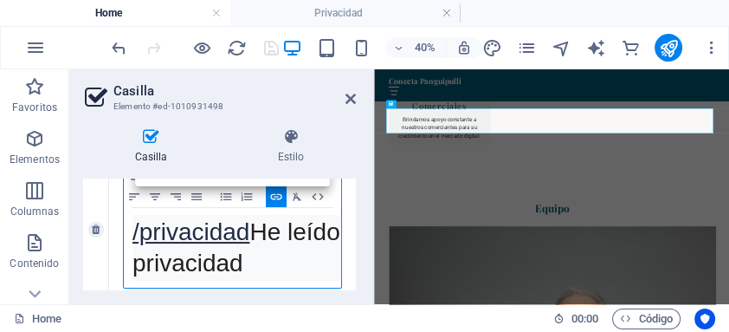
drag, startPoint x: 281, startPoint y: 233, endPoint x: 289, endPoint y: 260, distance: 28.2
click at [289, 260] on pre "/privacidad He leído y comprendido la política de privacidad" at bounding box center [400, 248] width 537 height 66
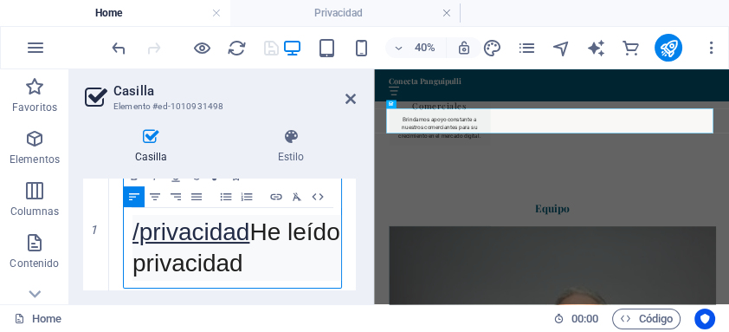
copy span "He leído y comprendido la política de privacidad"
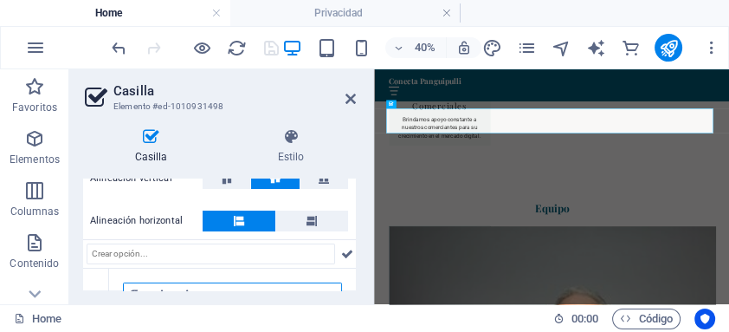
scroll to position [254, 0]
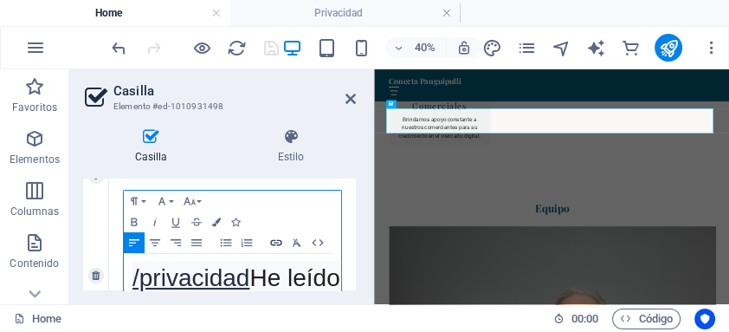
type input "He leído y comprendido la política de privacidad"
click at [277, 242] on icon "button" at bounding box center [276, 243] width 21 height 14
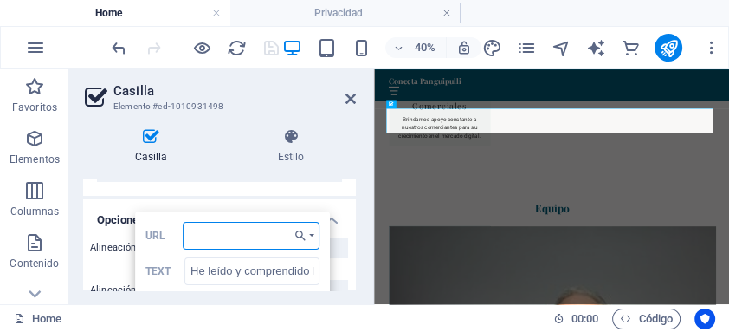
scroll to position [115, 0]
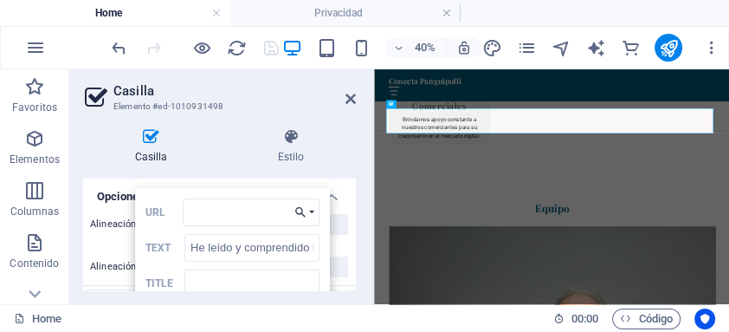
click at [313, 210] on button "Choose Link" at bounding box center [303, 212] width 31 height 28
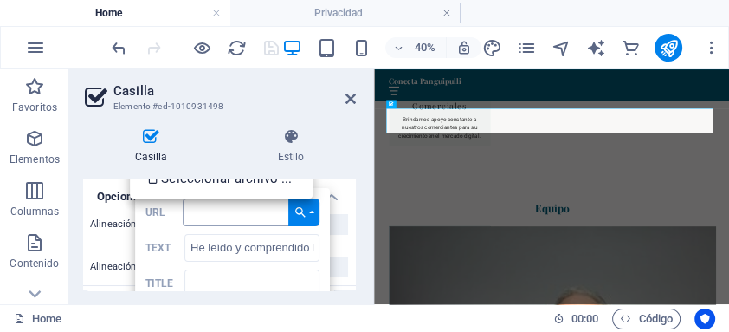
scroll to position [69, 0]
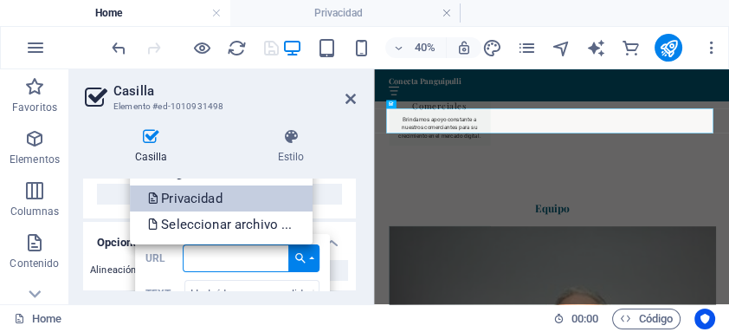
click at [229, 198] on link "Privacidad" at bounding box center [221, 198] width 183 height 26
type input "/privacidad"
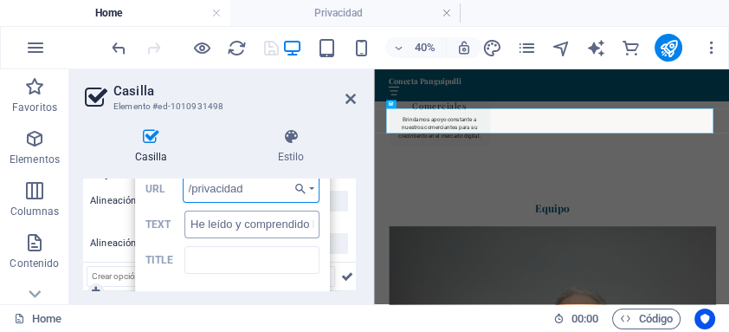
scroll to position [208, 0]
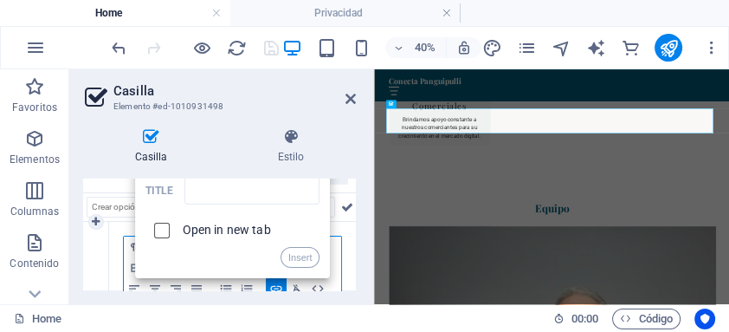
click at [165, 227] on input "checkbox" at bounding box center [160, 228] width 16 height 16
checkbox input "true"
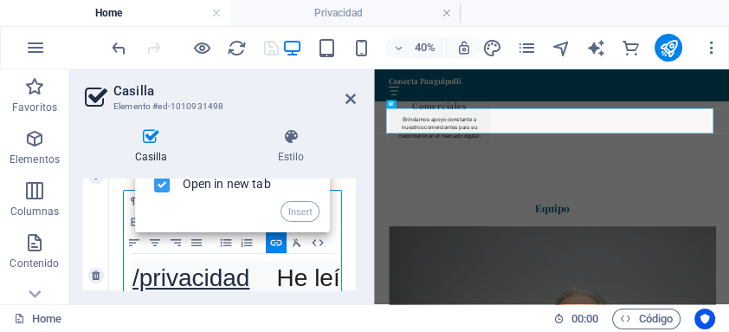
scroll to position [230, 0]
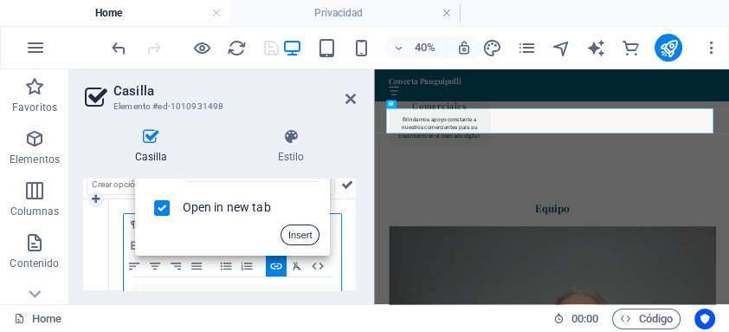
click at [305, 237] on button "Insert" at bounding box center [301, 234] width 40 height 21
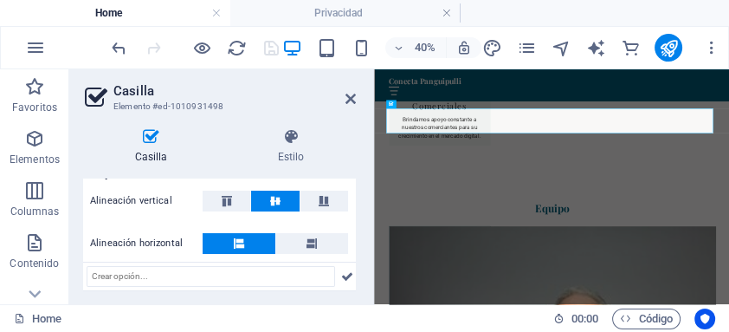
scroll to position [254, 0]
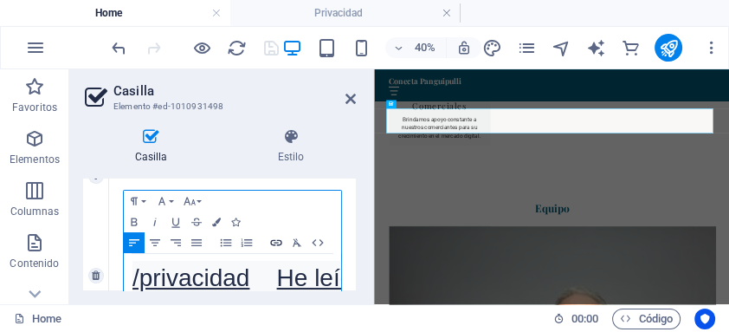
click at [278, 242] on icon "button" at bounding box center [276, 243] width 21 height 14
type input "He leído y comprendido la política de privacidad"
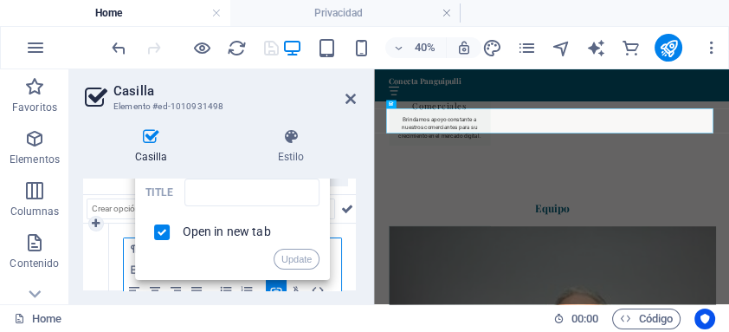
scroll to position [160, 0]
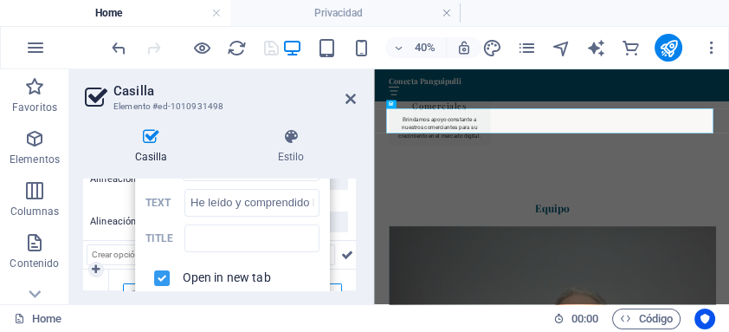
drag, startPoint x: 163, startPoint y: 272, endPoint x: 171, endPoint y: 268, distance: 8.9
click at [165, 272] on input "checkbox" at bounding box center [160, 276] width 16 height 16
checkbox input "false"
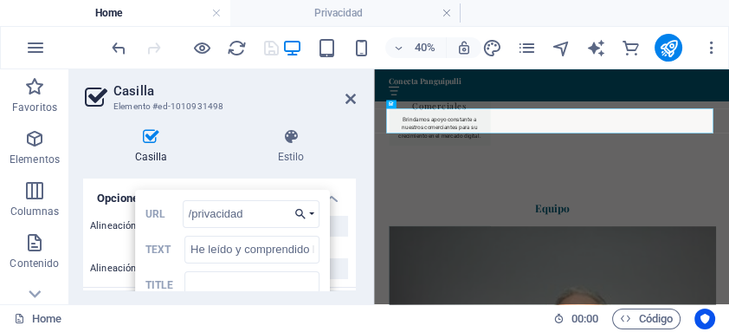
click at [313, 209] on button "Choose Link" at bounding box center [303, 214] width 31 height 28
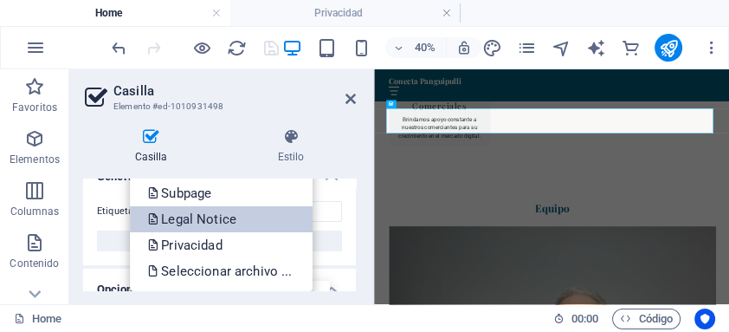
scroll to position [46, 0]
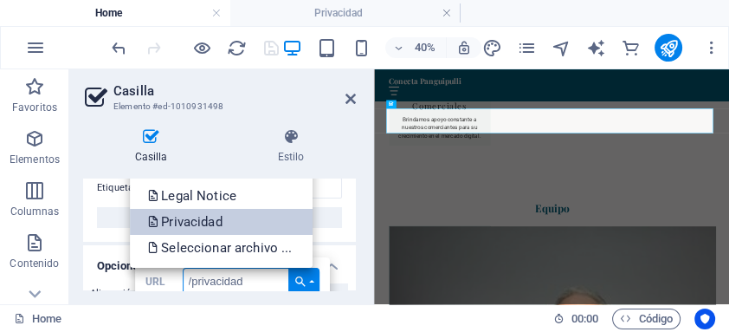
click at [210, 222] on p "Privacidad" at bounding box center [186, 222] width 78 height 26
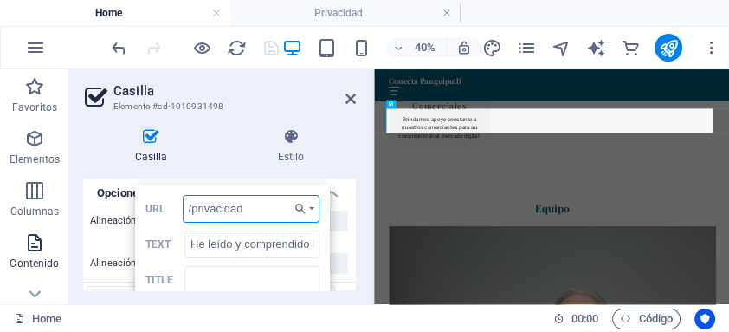
scroll to position [281, 0]
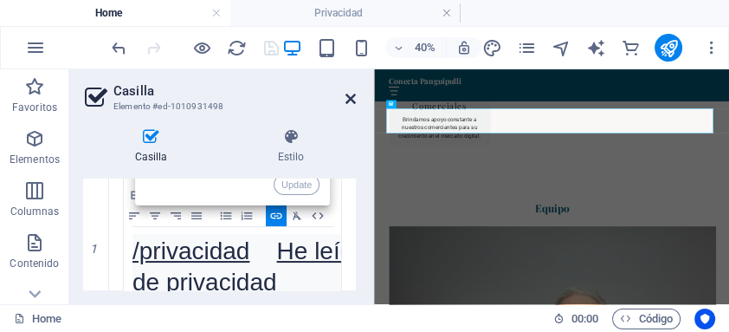
click at [350, 100] on icon at bounding box center [350, 99] width 10 height 14
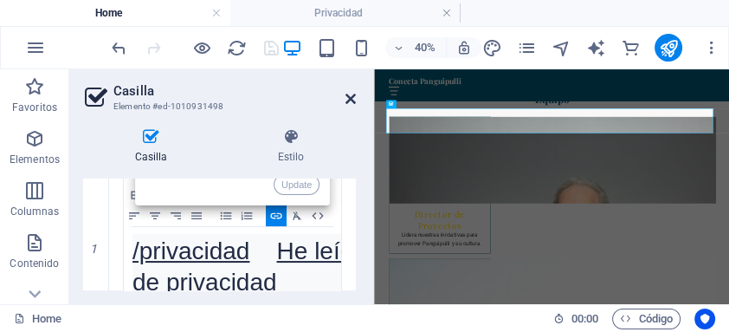
scroll to position [3977, 0]
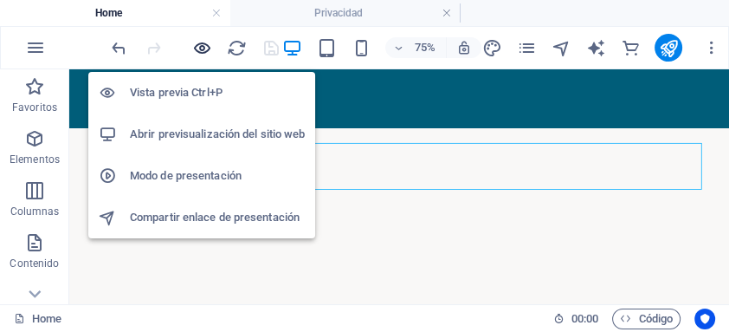
click at [200, 45] on icon "button" at bounding box center [202, 48] width 20 height 20
click at [200, 95] on h6 "Vista previa Ctrl+P" at bounding box center [217, 92] width 175 height 21
click at [203, 47] on icon "button" at bounding box center [202, 48] width 20 height 20
click at [203, 46] on icon "button" at bounding box center [202, 48] width 20 height 20
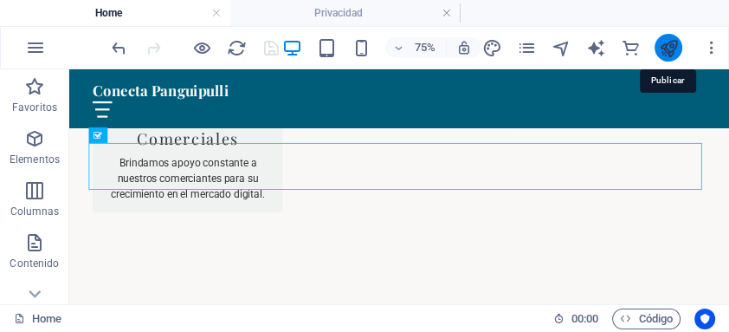
click at [666, 42] on icon "publish" at bounding box center [669, 48] width 20 height 20
click at [671, 47] on icon "publish" at bounding box center [669, 48] width 20 height 20
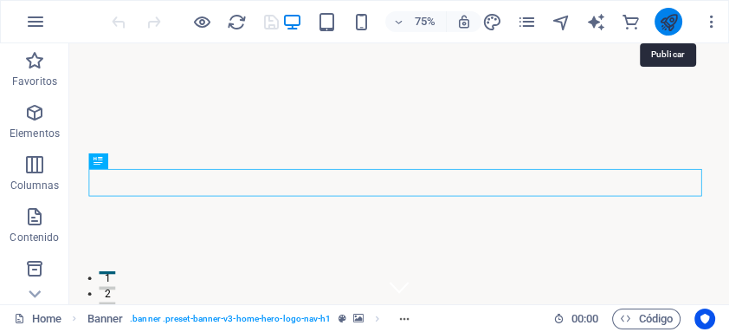
click at [662, 21] on icon "publish" at bounding box center [669, 22] width 20 height 20
click at [709, 23] on icon "button" at bounding box center [711, 21] width 17 height 17
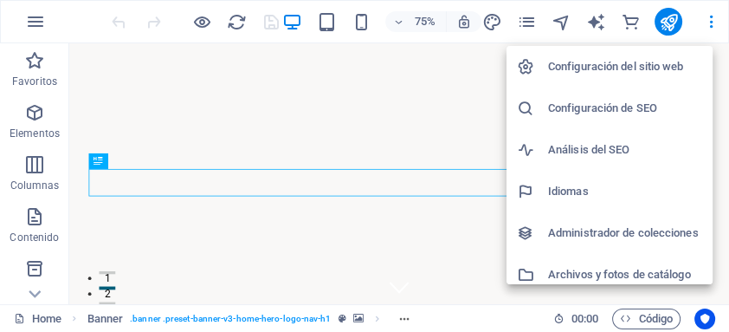
click at [623, 66] on h6 "Configuración del sitio web" at bounding box center [625, 66] width 154 height 21
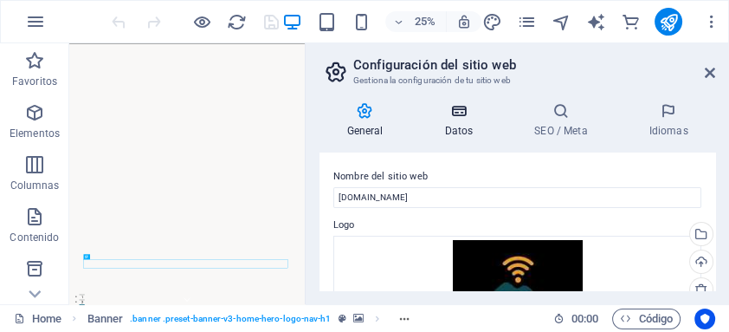
click at [463, 119] on icon at bounding box center [458, 110] width 83 height 17
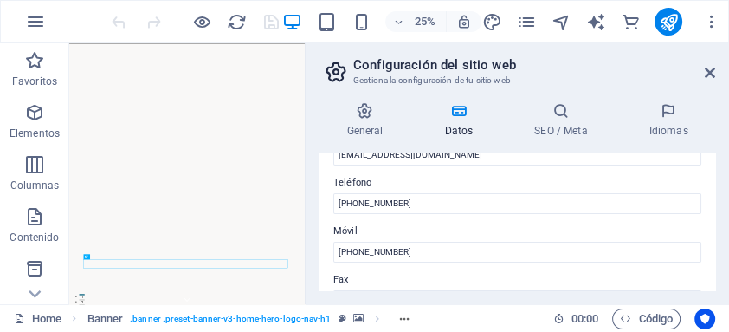
scroll to position [392, 0]
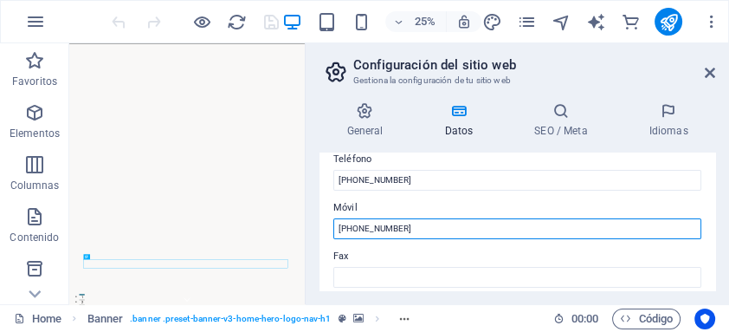
click at [376, 225] on input "[PHONE_NUMBER]" at bounding box center [517, 228] width 368 height 21
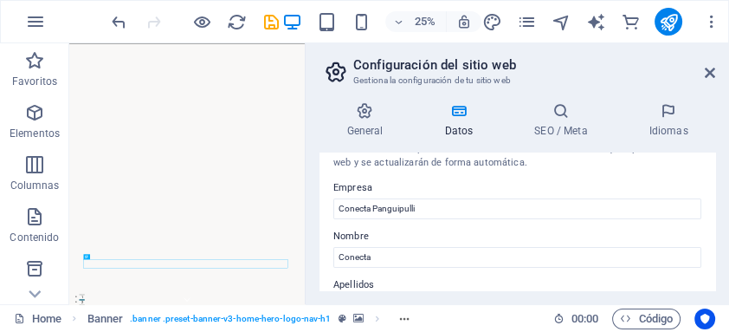
scroll to position [0, 0]
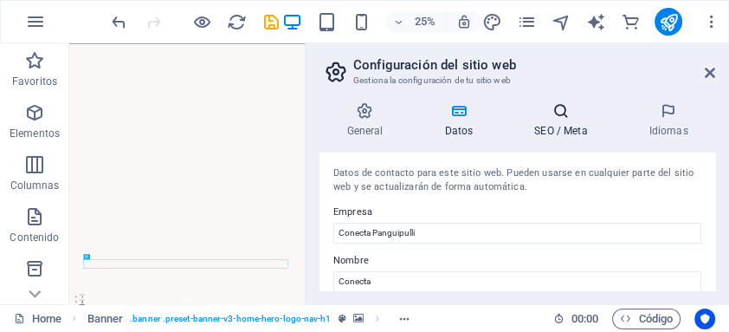
type input "[PHONE_NUMBER]"
click at [565, 119] on h4 "SEO / Meta" at bounding box center [564, 120] width 114 height 36
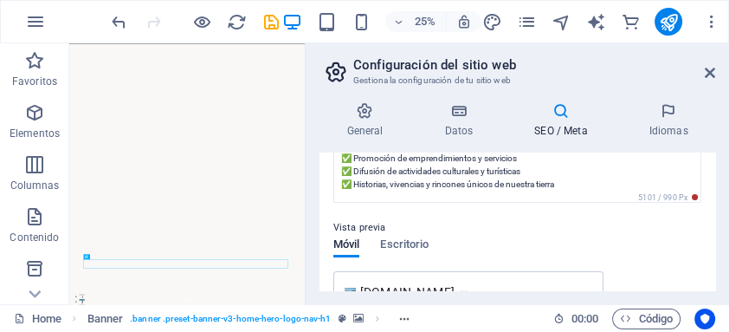
scroll to position [254, 0]
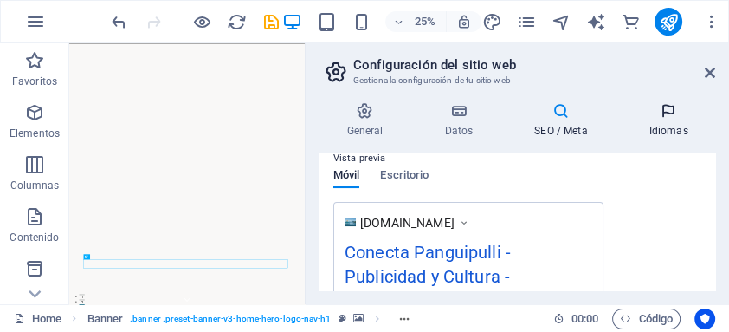
click at [670, 104] on icon at bounding box center [669, 110] width 94 height 17
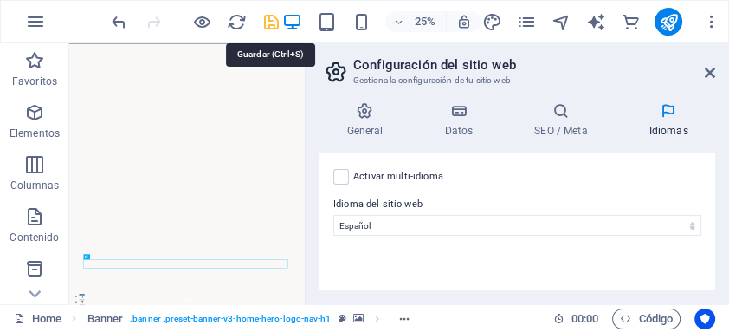
click at [273, 22] on icon "save" at bounding box center [271, 22] width 20 height 20
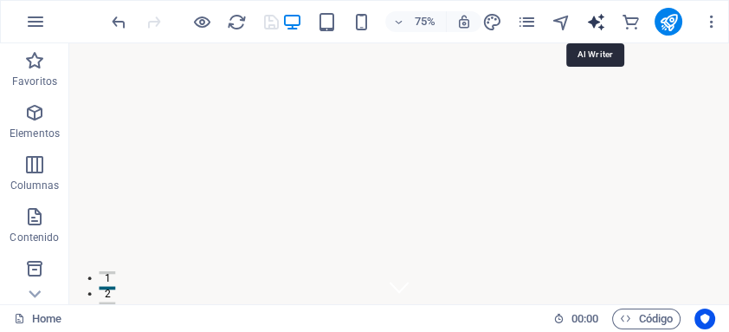
click at [596, 18] on icon "text_generator" at bounding box center [596, 22] width 20 height 20
select select "English"
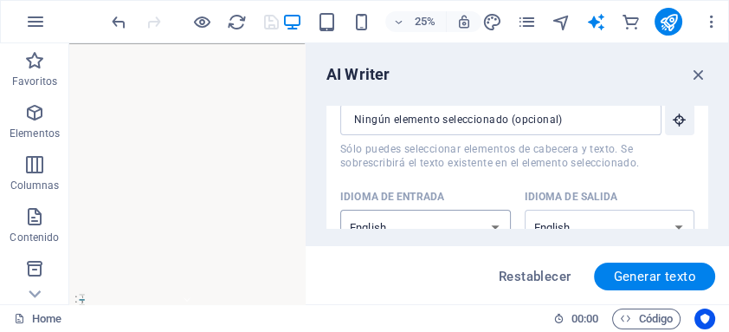
scroll to position [92, 0]
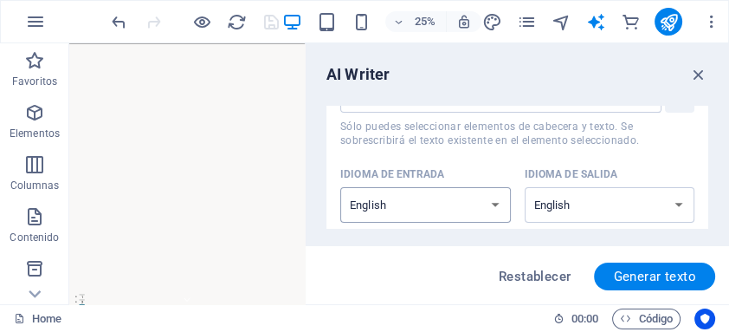
click at [496, 197] on select "Albanian Arabic Armenian Awadhi Azerbaijani Bashkir Basque Belarusian Bengali B…" at bounding box center [425, 205] width 171 height 36
select select "Spanish"
click at [340, 187] on select "Albanian Arabic Armenian Awadhi Azerbaijani Bashkir Basque Belarusian Bengali B…" at bounding box center [425, 205] width 171 height 36
click at [681, 202] on select "Albanian Arabic Armenian Awadhi Azerbaijani Bashkir Basque Belarusian Bengali B…" at bounding box center [610, 205] width 171 height 36
select select "Spanish"
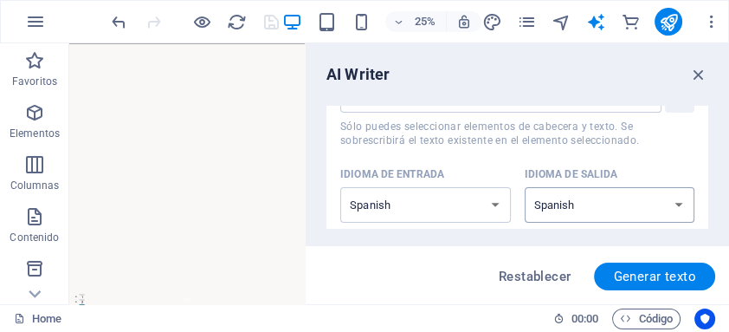
click at [525, 187] on select "Albanian Arabic Armenian Awadhi Azerbaijani Bashkir Basque Belarusian Bengali B…" at bounding box center [610, 205] width 171 height 36
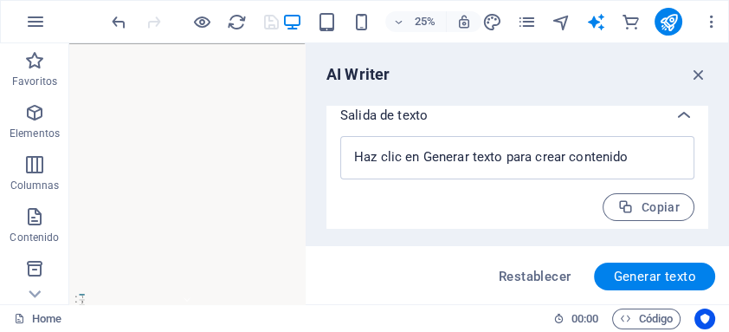
scroll to position [698, 0]
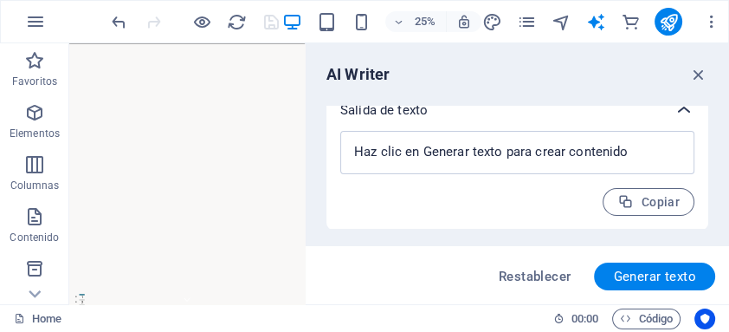
click at [681, 107] on icon at bounding box center [684, 110] width 21 height 21
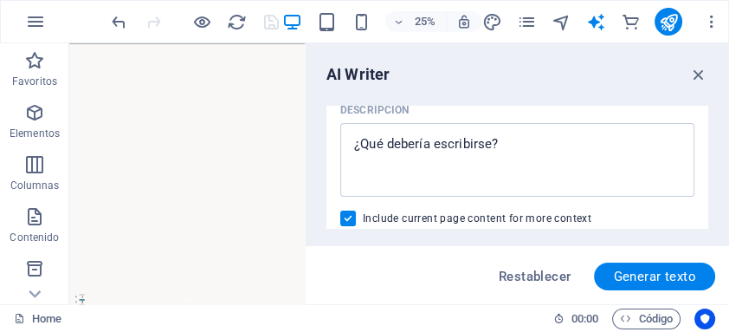
scroll to position [93, 0]
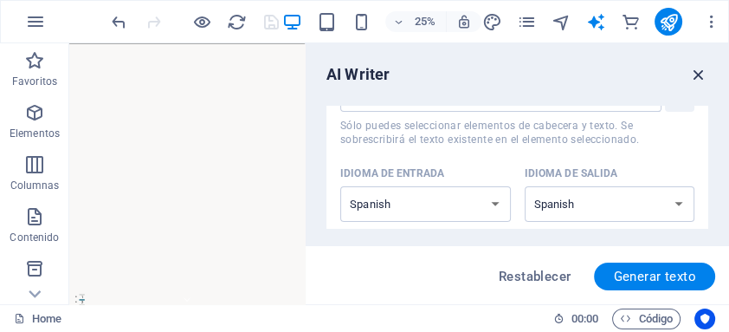
click at [693, 71] on icon "button" at bounding box center [698, 74] width 19 height 19
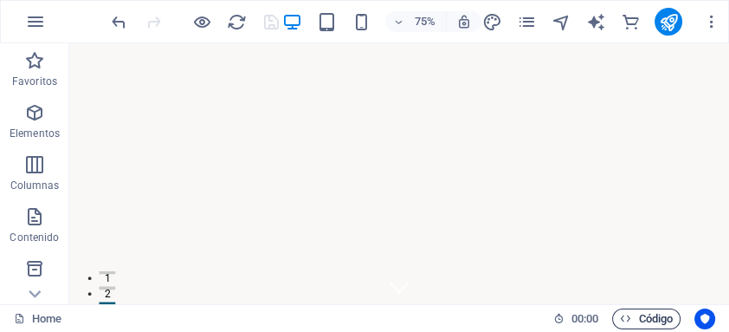
click at [643, 318] on span "Código" at bounding box center [646, 318] width 53 height 21
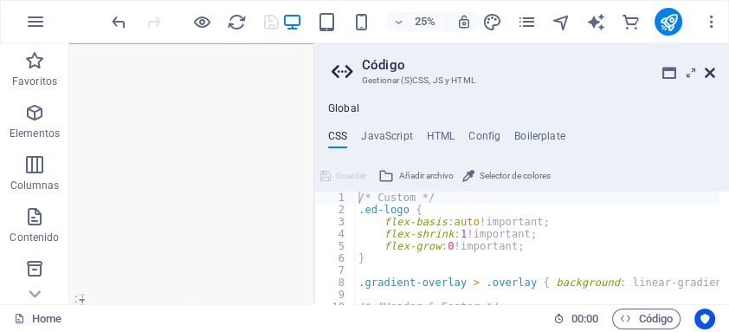
click at [713, 71] on icon at bounding box center [710, 73] width 10 height 14
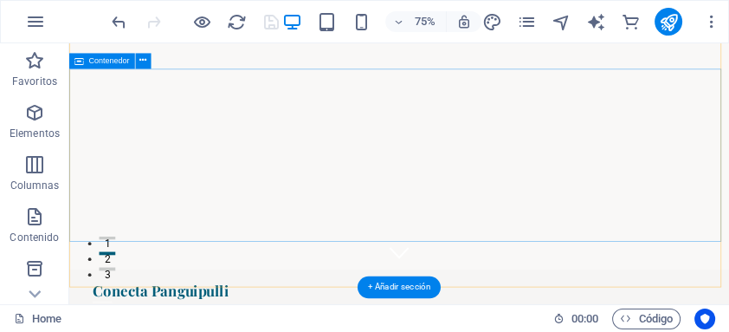
scroll to position [0, 0]
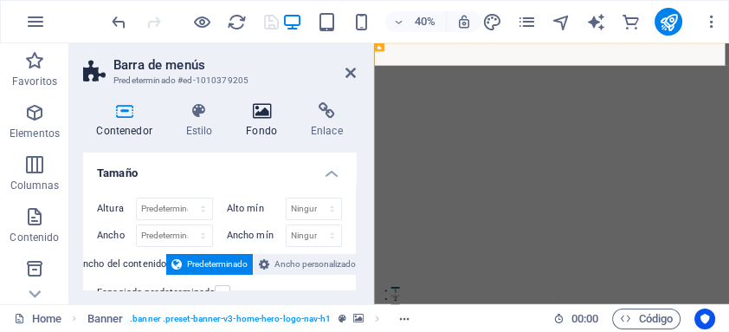
click at [268, 108] on icon at bounding box center [262, 110] width 58 height 17
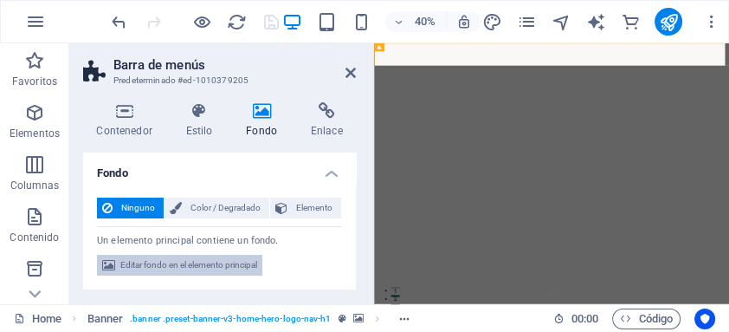
click at [226, 261] on span "Editar fondo en el elemento principal" at bounding box center [188, 265] width 137 height 21
select select "ms"
select select "s"
select select "progressive"
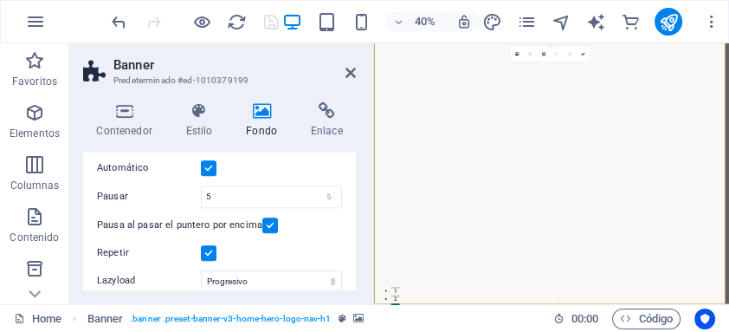
scroll to position [758, 0]
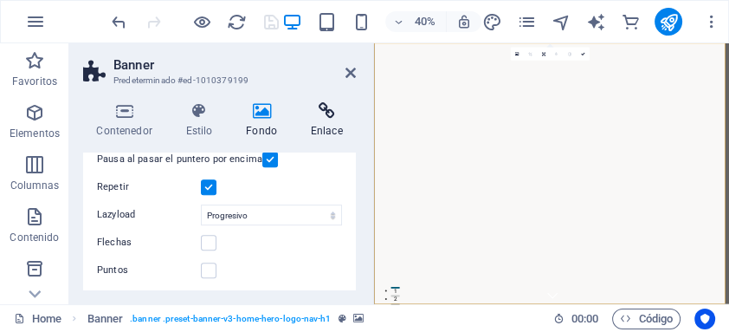
click at [322, 112] on icon at bounding box center [326, 110] width 59 height 17
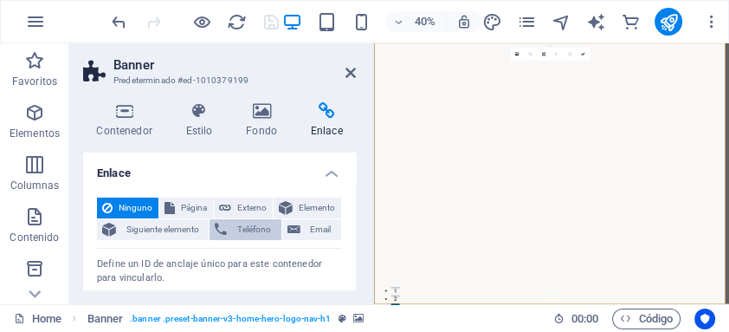
click at [261, 229] on span "Teléfono" at bounding box center [253, 229] width 43 height 21
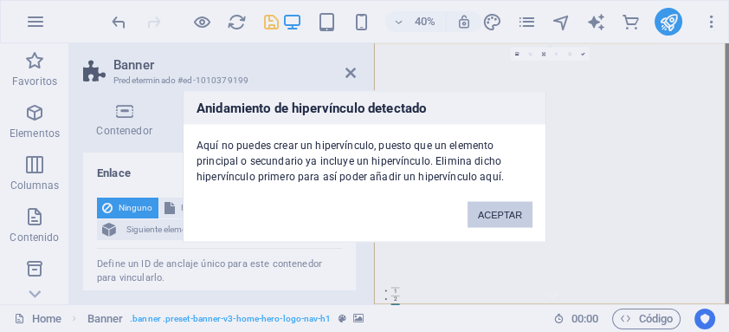
click at [506, 214] on button "ACEPTAR" at bounding box center [500, 214] width 65 height 26
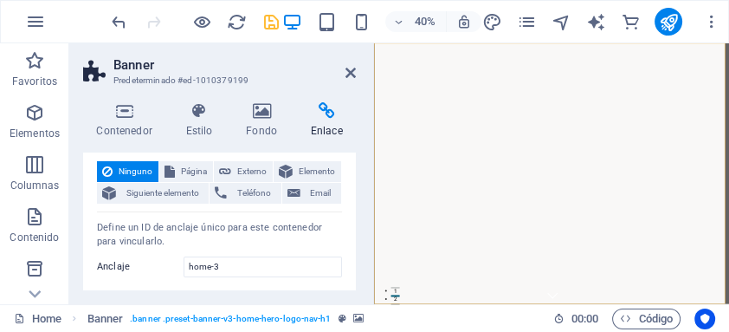
scroll to position [0, 0]
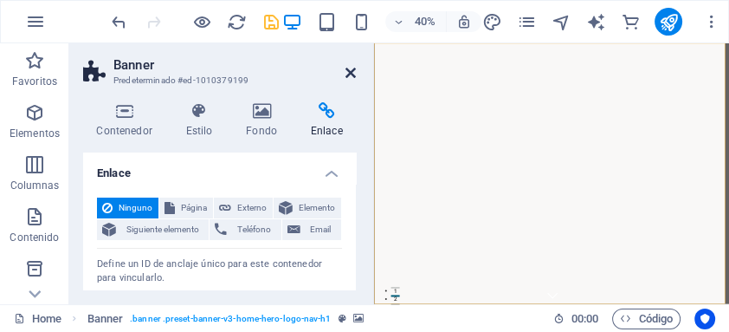
click at [350, 73] on icon at bounding box center [350, 73] width 10 height 14
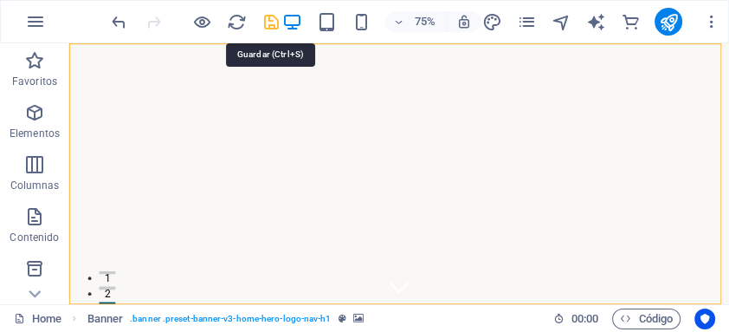
click at [268, 16] on icon "save" at bounding box center [271, 22] width 20 height 20
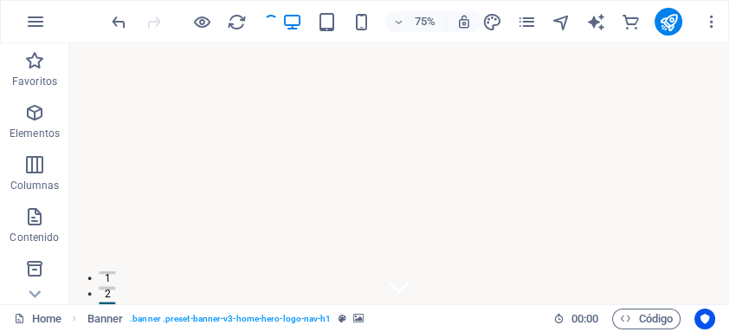
checkbox input "false"
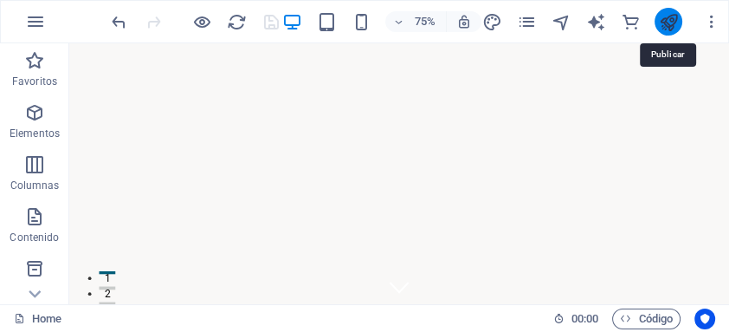
click at [670, 21] on icon "publish" at bounding box center [669, 22] width 20 height 20
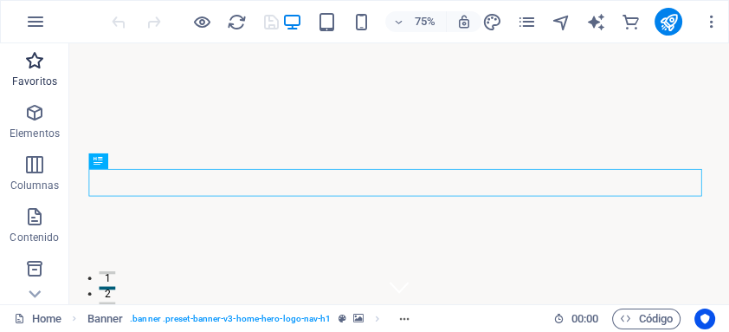
scroll to position [46, 0]
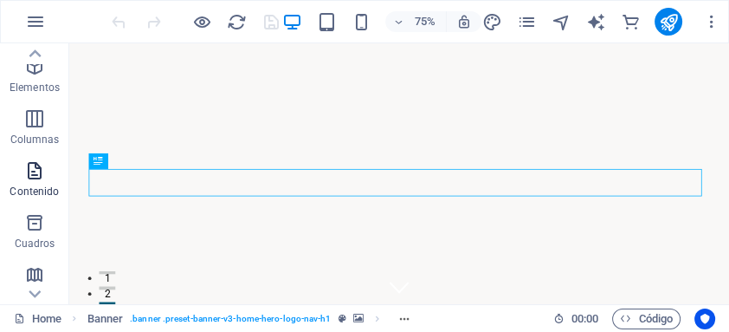
click at [35, 177] on icon "button" at bounding box center [34, 170] width 21 height 21
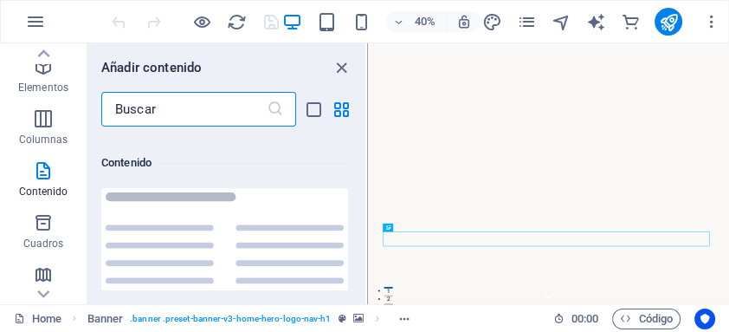
scroll to position [5774, 0]
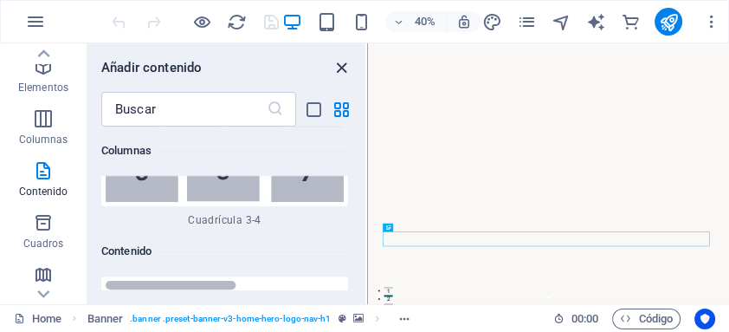
click at [342, 70] on icon "close panel" at bounding box center [342, 68] width 20 height 20
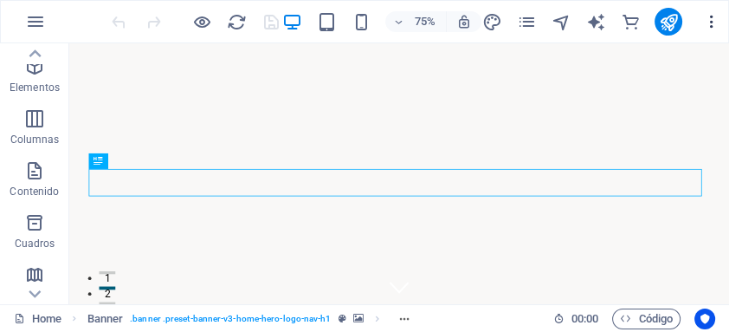
click at [710, 18] on icon "button" at bounding box center [711, 21] width 17 height 17
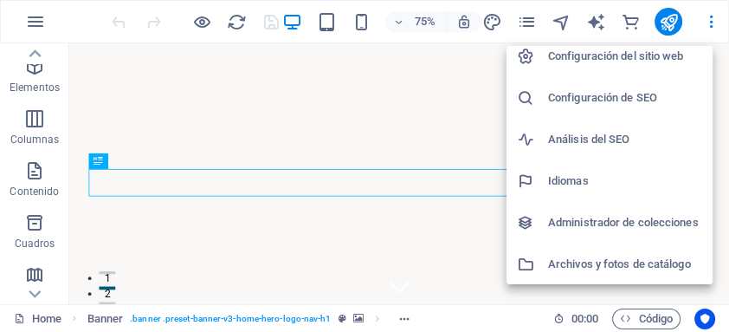
scroll to position [0, 0]
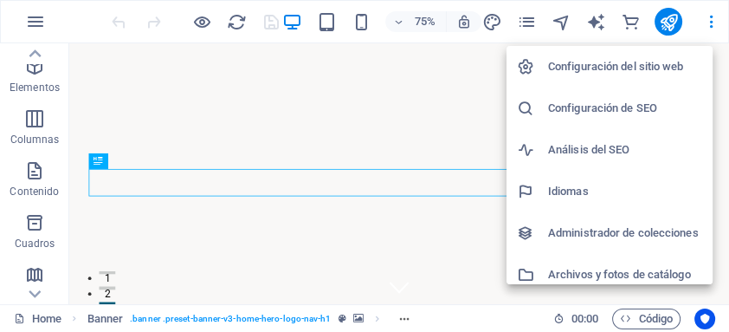
click at [274, 87] on div at bounding box center [364, 166] width 729 height 332
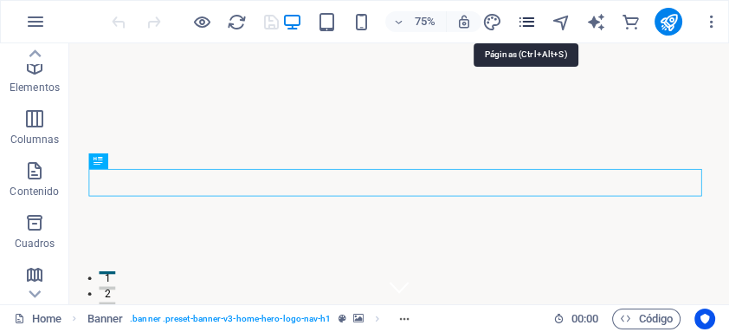
click at [532, 20] on icon "pages" at bounding box center [527, 22] width 20 height 20
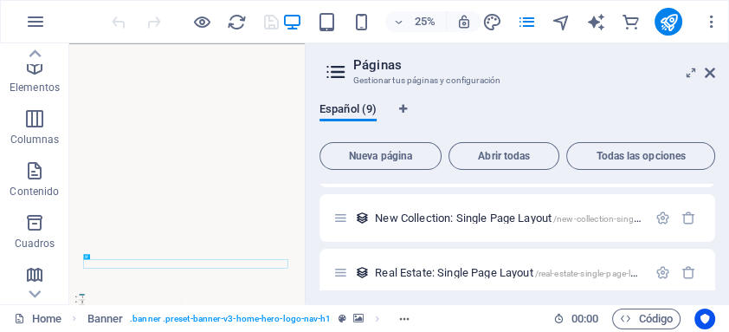
scroll to position [323, 0]
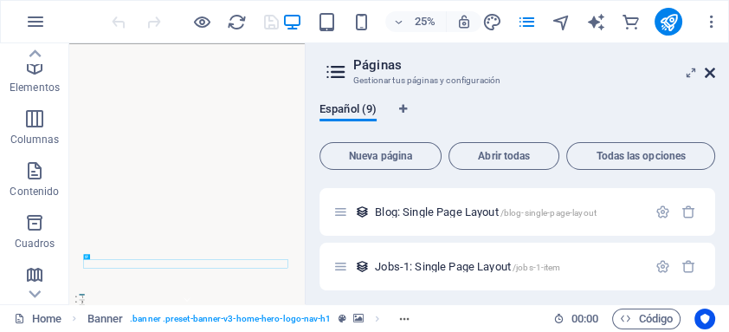
click at [707, 74] on icon at bounding box center [710, 73] width 10 height 14
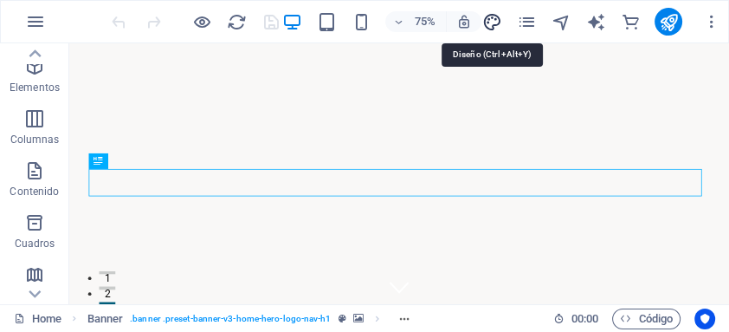
click at [495, 20] on icon "design" at bounding box center [492, 22] width 20 height 20
select select "px"
select select "200"
select select "px"
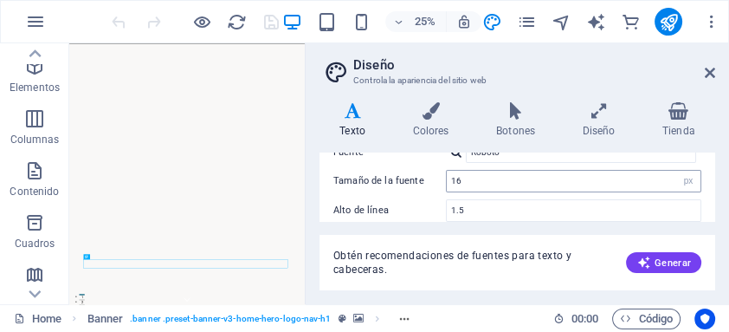
scroll to position [139, 0]
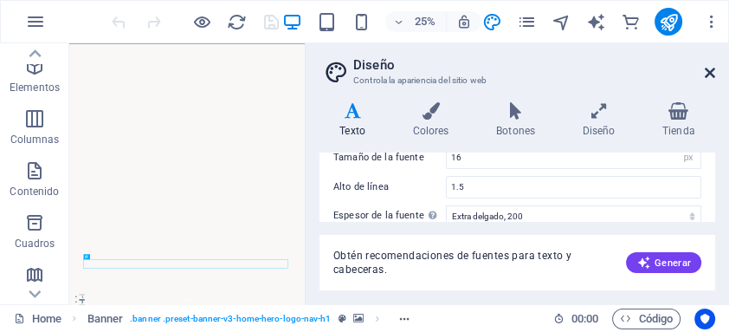
click at [712, 72] on icon at bounding box center [710, 73] width 10 height 14
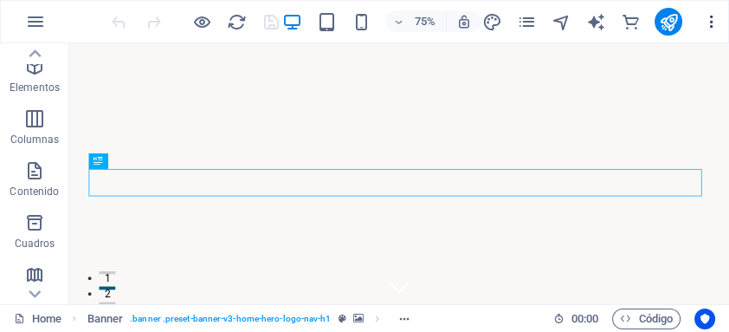
click at [714, 23] on icon "button" at bounding box center [711, 21] width 17 height 17
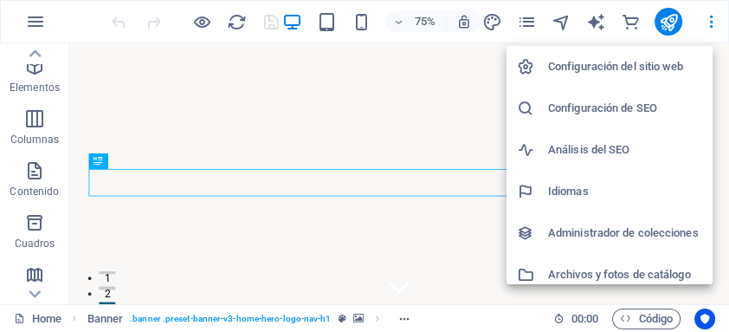
click at [599, 68] on h6 "Configuración del sitio web" at bounding box center [625, 66] width 154 height 21
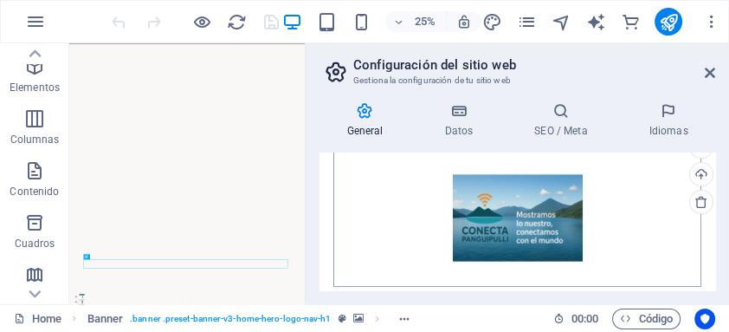
scroll to position [230, 0]
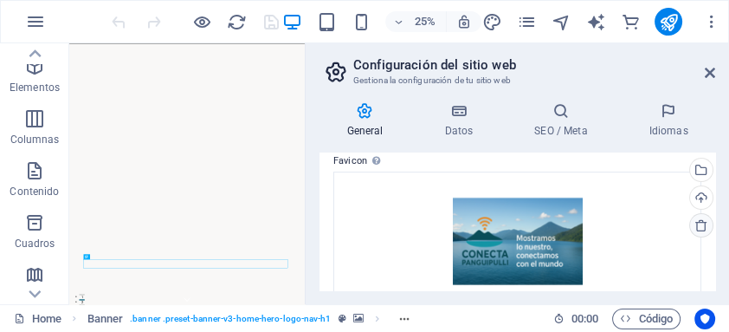
click at [698, 223] on icon at bounding box center [701, 225] width 14 height 14
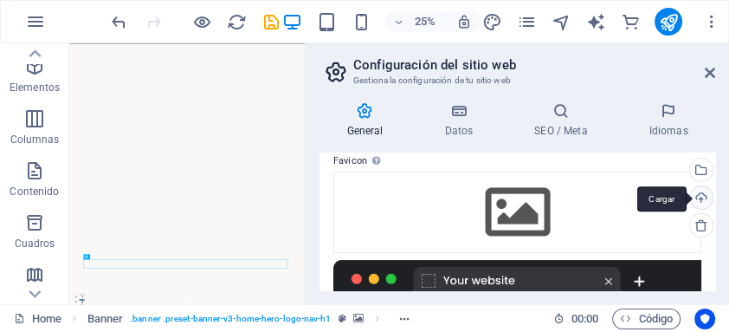
click at [700, 197] on div "Cargar" at bounding box center [700, 199] width 26 height 26
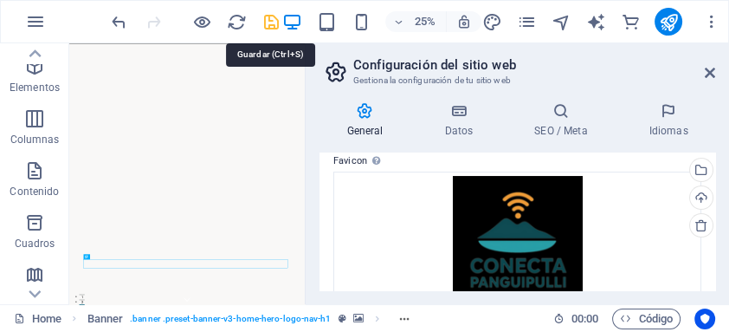
click at [269, 21] on icon "save" at bounding box center [271, 22] width 20 height 20
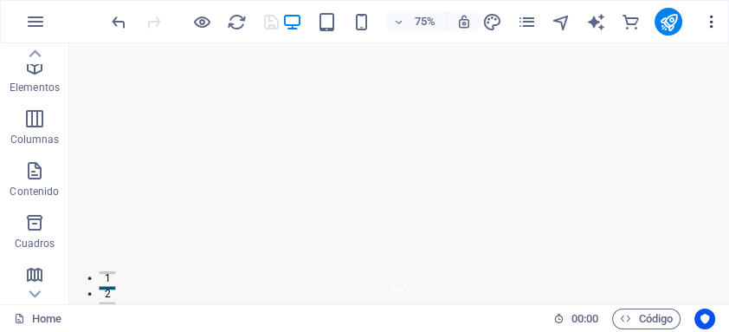
click at [710, 22] on icon "button" at bounding box center [711, 21] width 17 height 17
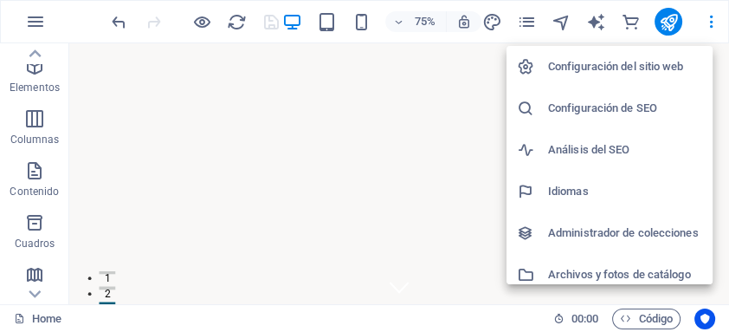
click at [606, 107] on h6 "Configuración de SEO" at bounding box center [625, 108] width 154 height 21
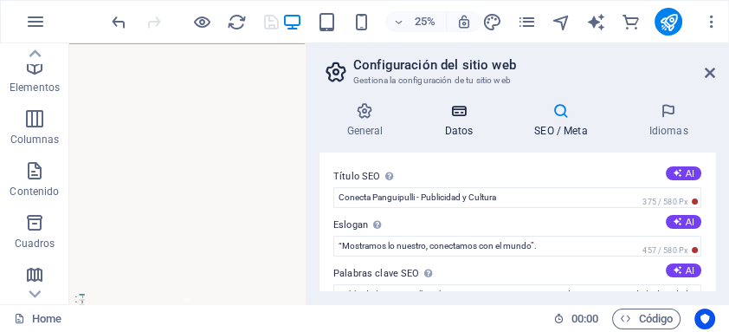
click at [455, 110] on icon at bounding box center [458, 110] width 83 height 17
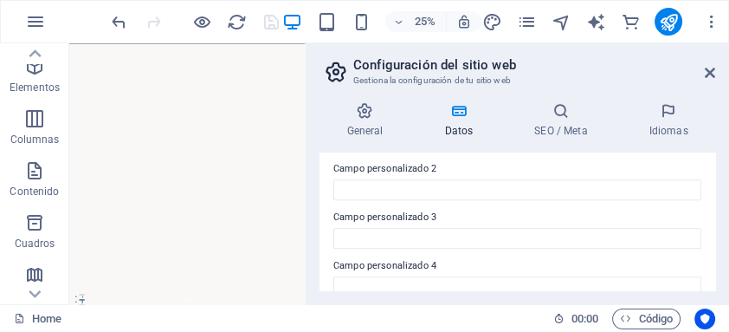
scroll to position [694, 0]
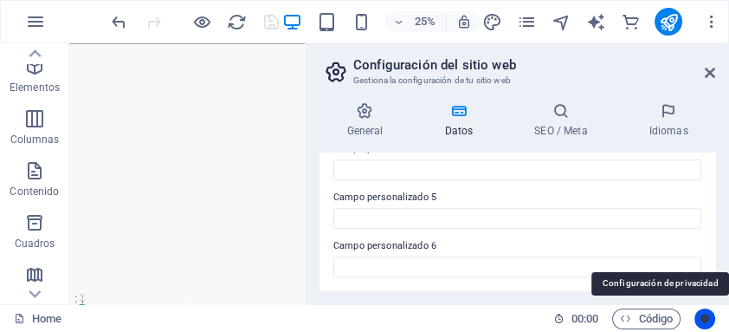
click at [702, 315] on icon "Usercentrics" at bounding box center [705, 319] width 12 height 12
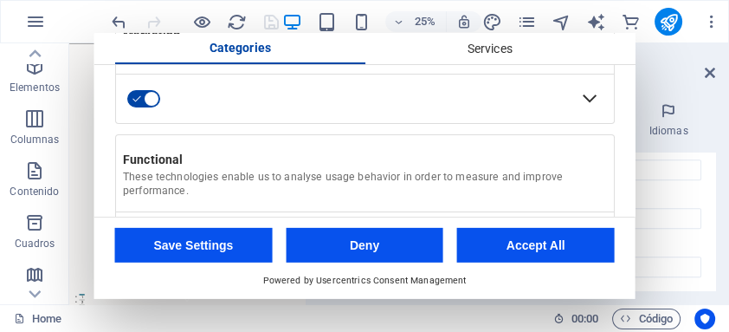
scroll to position [66, 0]
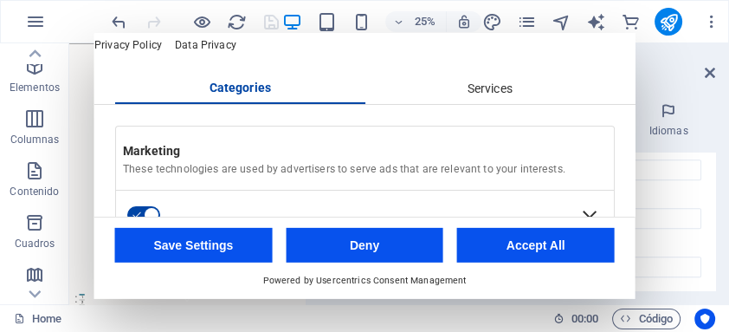
click at [487, 103] on div "Services" at bounding box center [490, 88] width 250 height 29
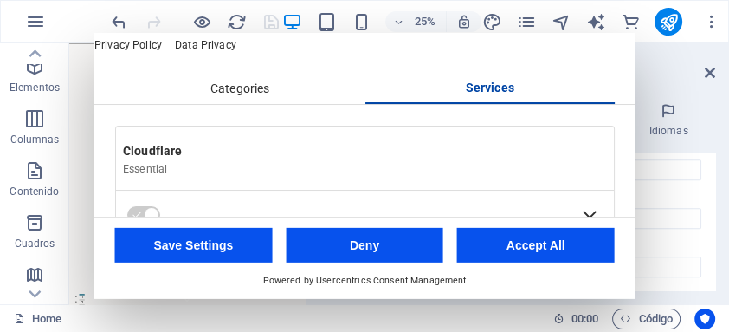
scroll to position [0, 0]
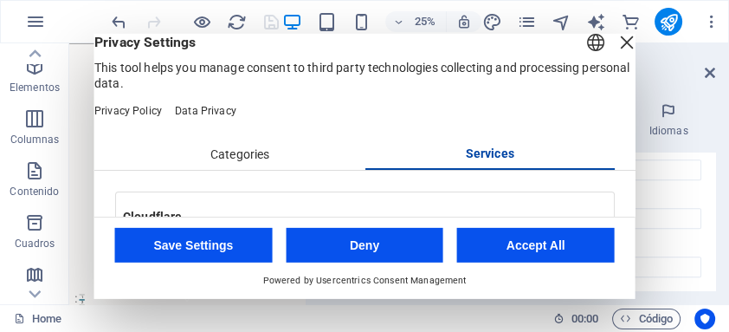
click at [228, 169] on div "Categories" at bounding box center [240, 153] width 250 height 29
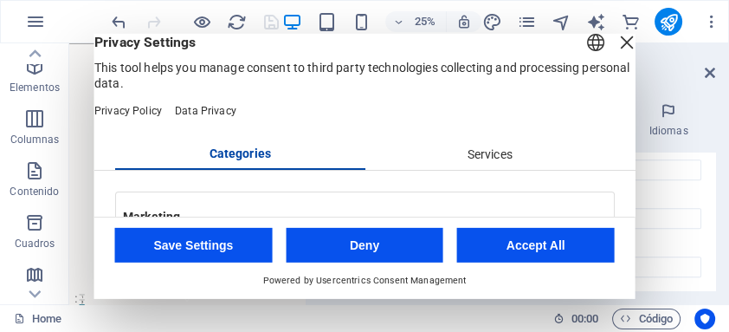
click at [584, 58] on select "English Deutsch" at bounding box center [596, 43] width 24 height 29
click at [615, 54] on div "Close Layer" at bounding box center [627, 41] width 24 height 24
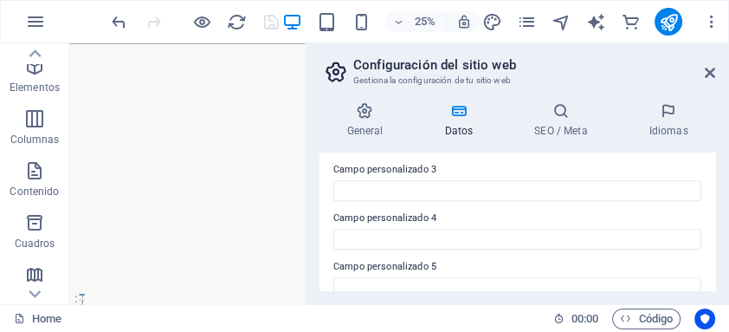
scroll to position [602, 0]
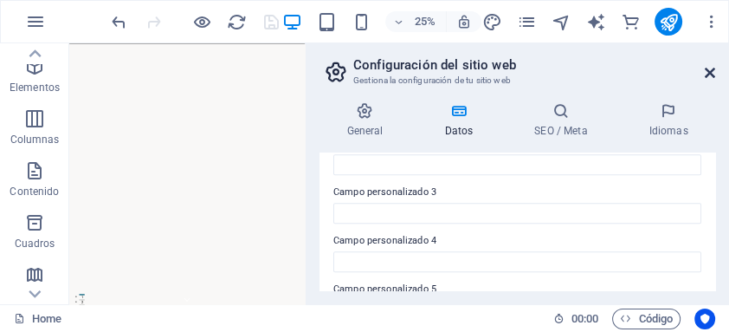
click at [713, 71] on icon at bounding box center [710, 73] width 10 height 14
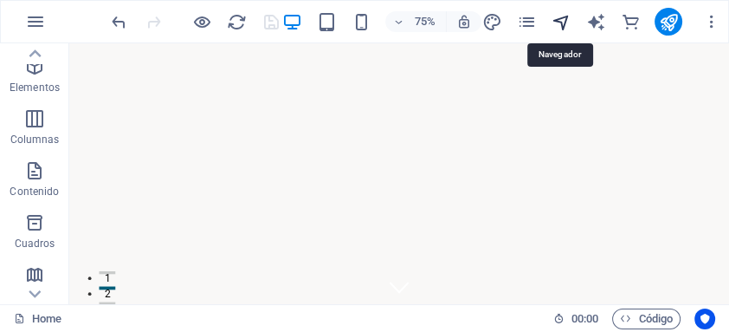
click at [566, 18] on icon "navigator" at bounding box center [562, 22] width 20 height 20
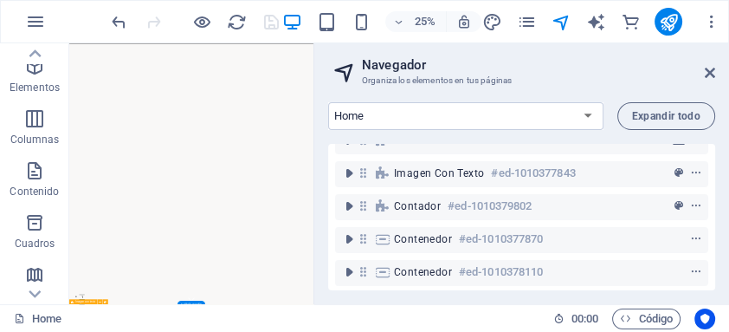
scroll to position [0, 0]
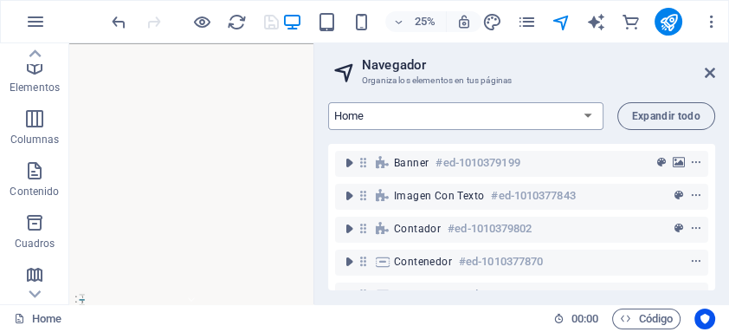
click at [586, 113] on select "Home Subpage Legal Notice Privacidad New Collection: Single Page Layout Real Es…" at bounding box center [465, 116] width 275 height 28
click at [328, 102] on select "Home Subpage Legal Notice Privacidad New Collection: Single Page Layout Real Es…" at bounding box center [465, 116] width 275 height 28
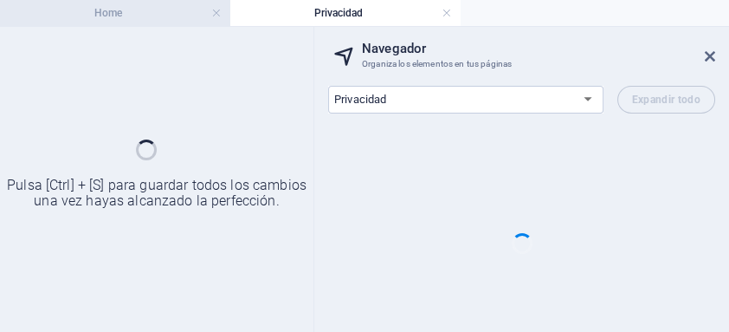
click at [132, 11] on h4 "Home" at bounding box center [115, 12] width 230 height 19
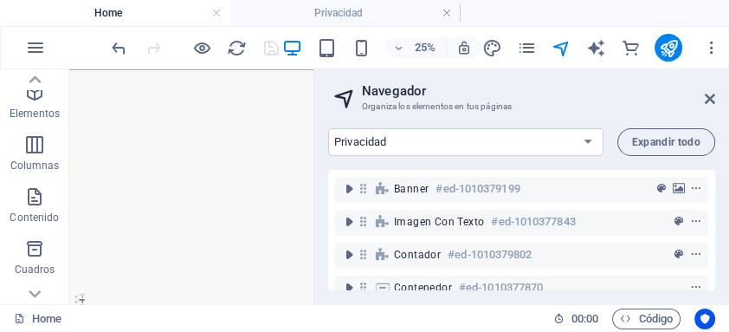
select select "18195712-es"
click at [709, 97] on icon at bounding box center [710, 99] width 10 height 14
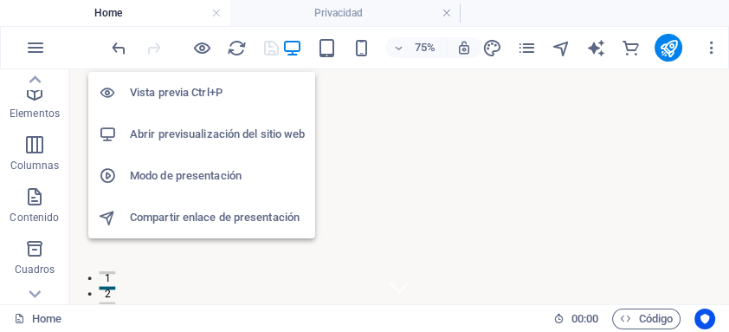
click at [222, 175] on h6 "Modo de presentación" at bounding box center [217, 175] width 175 height 21
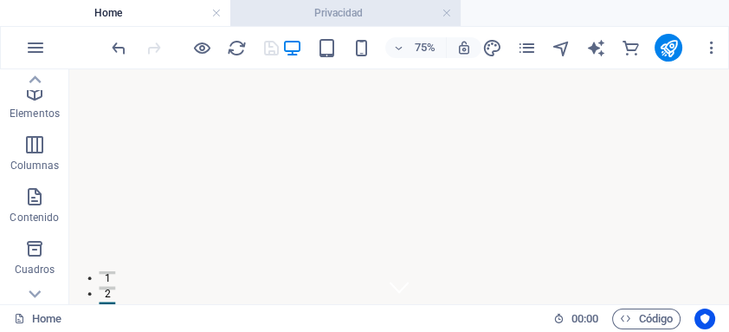
click at [353, 11] on h4 "Privacidad" at bounding box center [345, 12] width 230 height 19
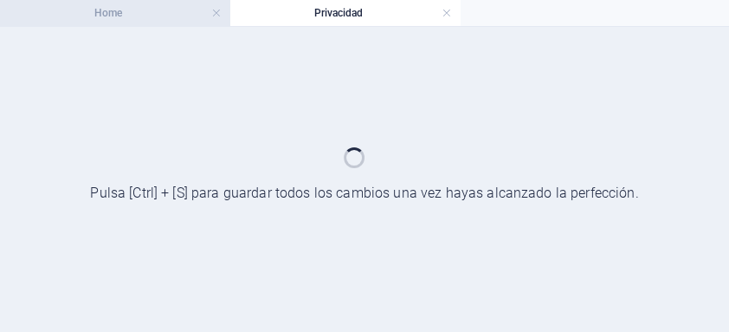
click at [116, 10] on h4 "Home" at bounding box center [115, 12] width 230 height 19
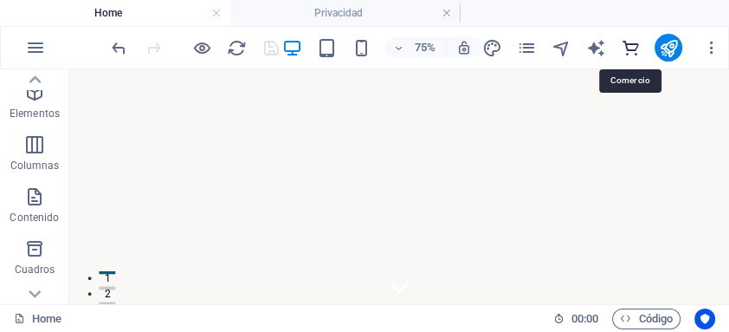
click at [631, 46] on icon "commerce" at bounding box center [631, 48] width 20 height 20
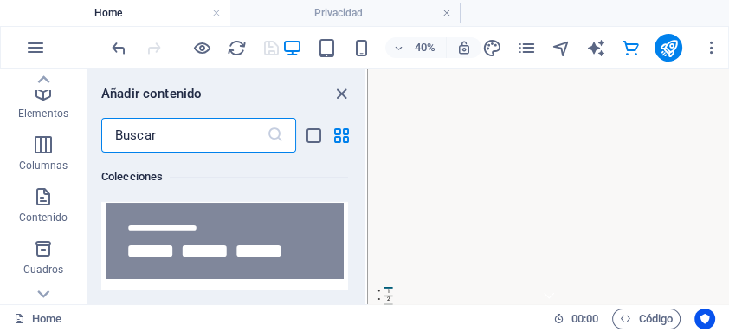
scroll to position [33652, 0]
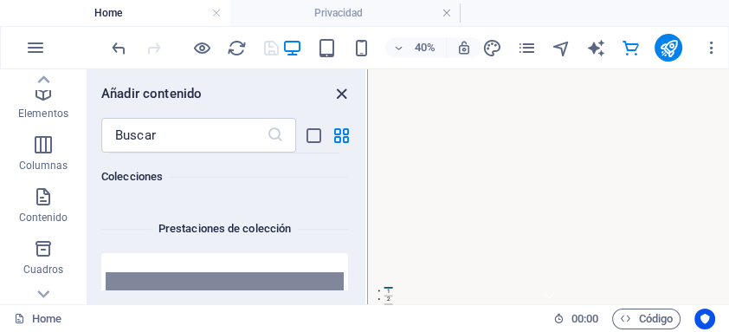
click at [339, 96] on icon "close panel" at bounding box center [342, 94] width 20 height 20
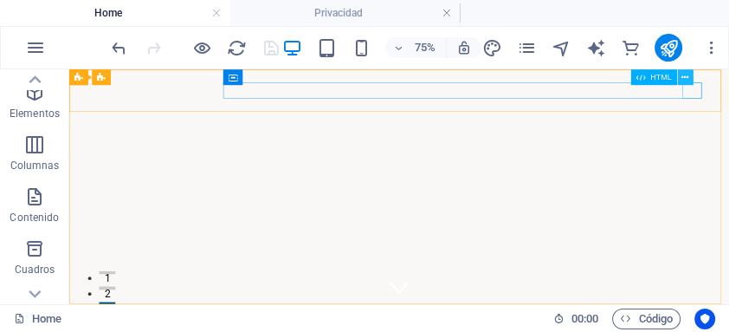
click at [684, 74] on icon at bounding box center [684, 77] width 7 height 14
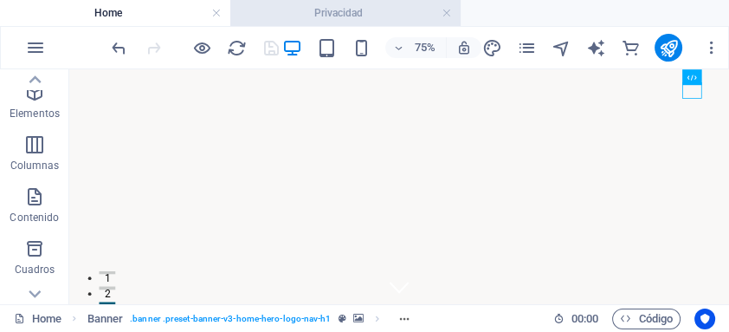
click at [360, 7] on h4 "Privacidad" at bounding box center [345, 12] width 230 height 19
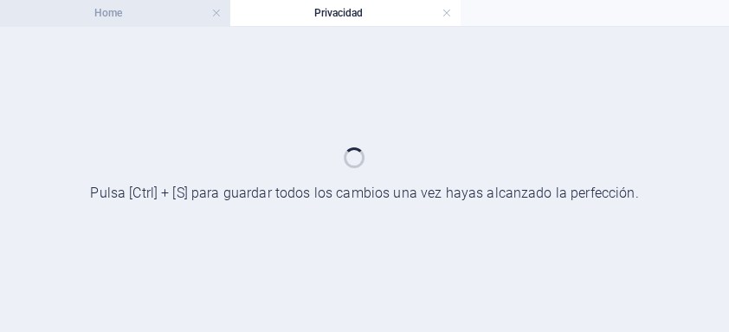
click at [126, 8] on h4 "Home" at bounding box center [115, 12] width 230 height 19
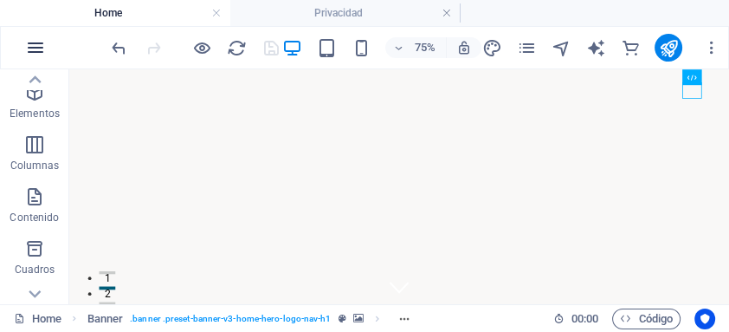
click at [34, 46] on icon "button" at bounding box center [35, 47] width 21 height 21
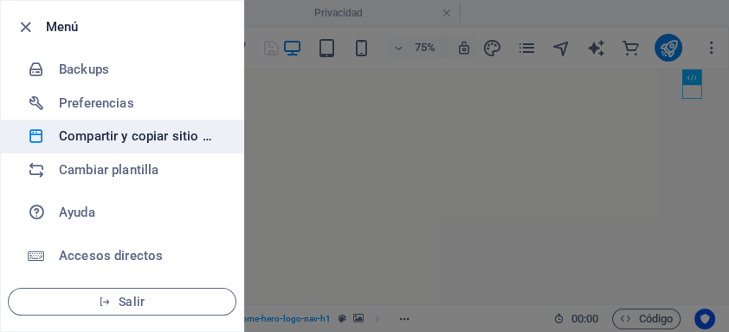
click at [130, 132] on h6 "Compartir y copiar sitio web" at bounding box center [139, 136] width 160 height 21
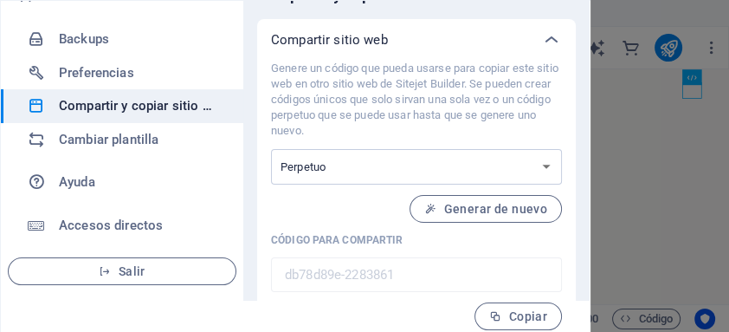
scroll to position [8, 0]
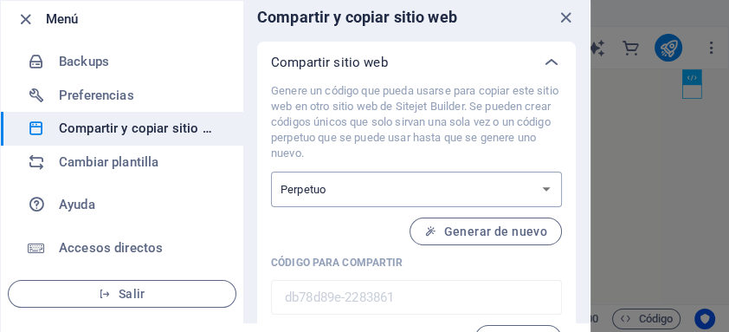
click at [544, 184] on select "Único Perpetuo" at bounding box center [416, 189] width 291 height 36
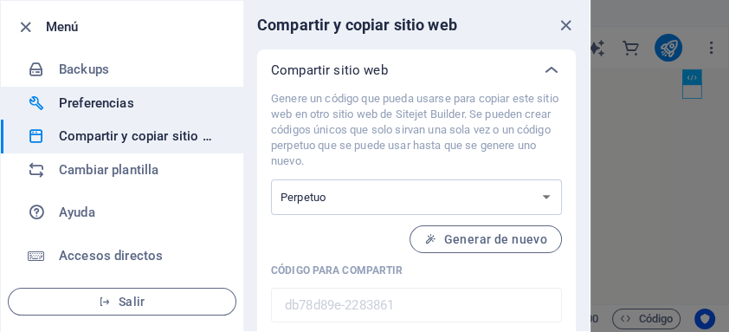
click at [128, 101] on h6 "Preferencias" at bounding box center [139, 103] width 160 height 21
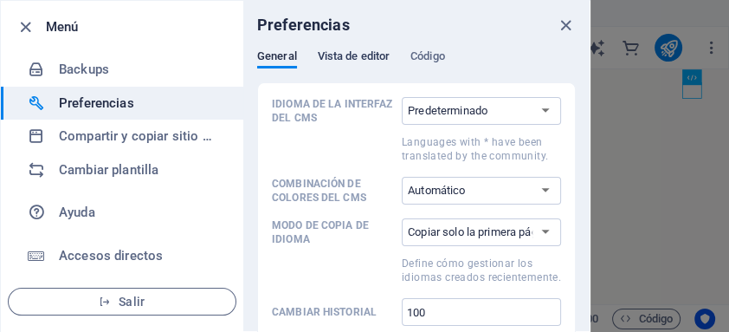
click at [363, 56] on span "Vista de editor" at bounding box center [354, 58] width 72 height 24
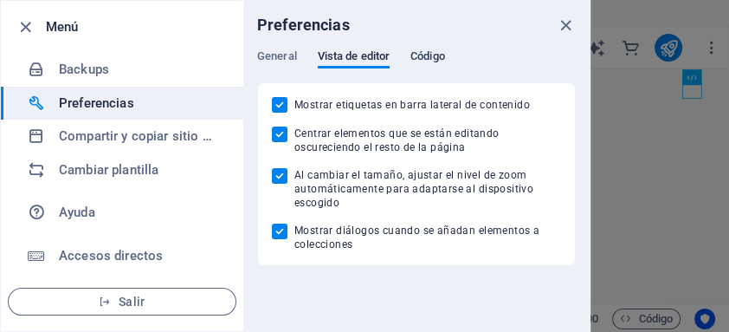
click at [420, 56] on span "Código" at bounding box center [427, 58] width 35 height 24
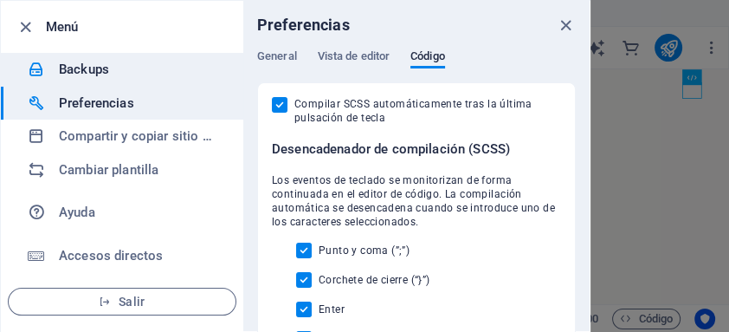
click at [85, 68] on h6 "Backups" at bounding box center [139, 69] width 160 height 21
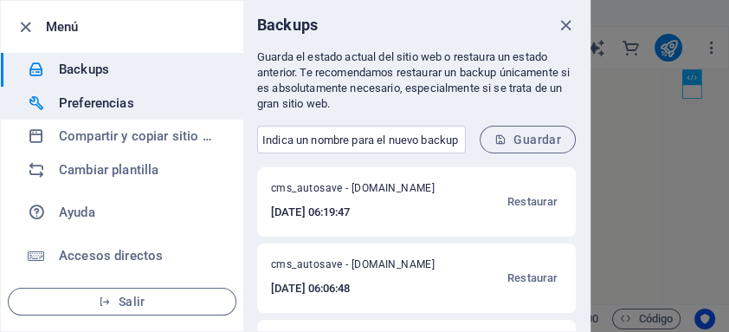
click at [132, 100] on h6 "Preferencias" at bounding box center [139, 103] width 160 height 21
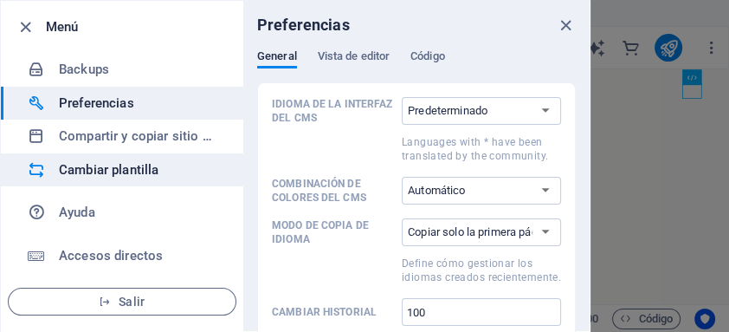
click at [115, 166] on h6 "Cambiar plantilla" at bounding box center [139, 169] width 160 height 21
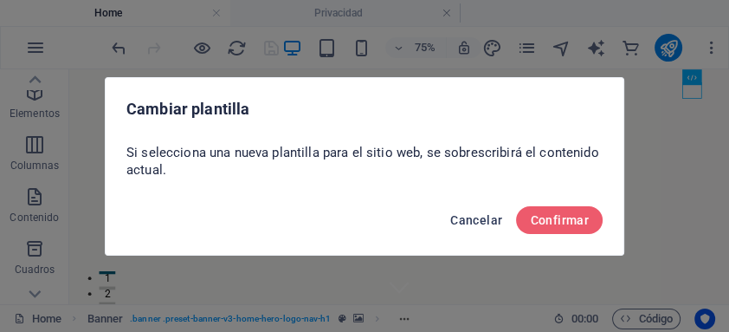
click at [474, 213] on span "Cancelar" at bounding box center [476, 220] width 52 height 14
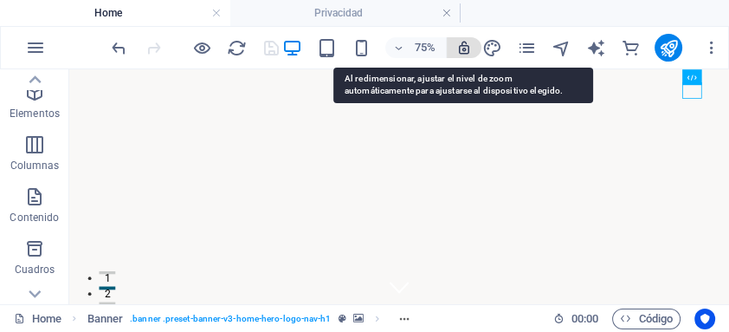
click at [463, 48] on icon "button" at bounding box center [464, 48] width 16 height 16
click at [468, 46] on icon "button" at bounding box center [464, 48] width 16 height 16
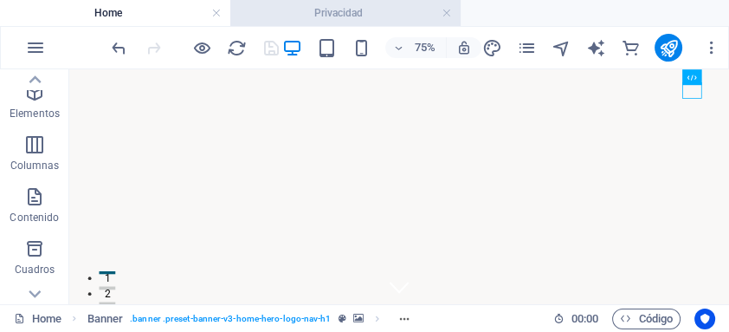
click at [346, 15] on h4 "Privacidad" at bounding box center [345, 12] width 230 height 19
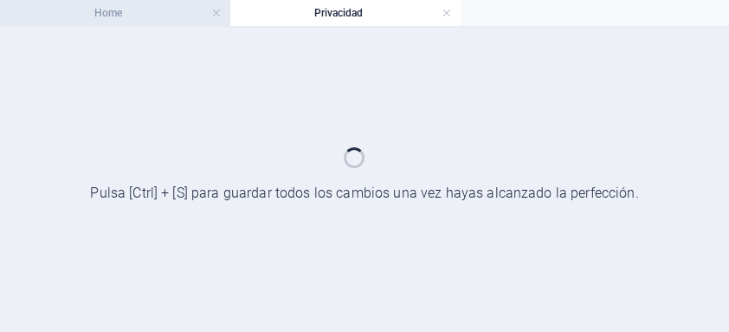
click at [136, 13] on h4 "Home" at bounding box center [115, 12] width 230 height 19
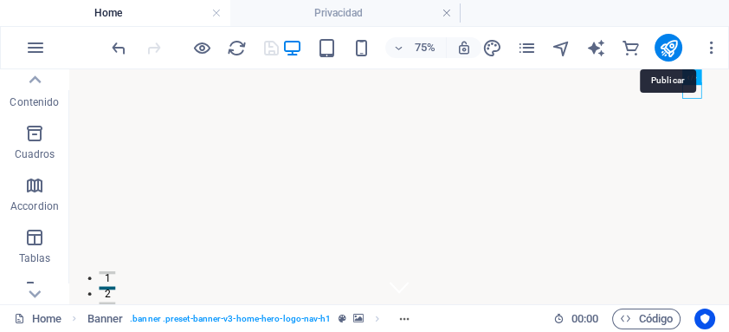
drag, startPoint x: 667, startPoint y: 45, endPoint x: 698, endPoint y: 18, distance: 41.1
click at [698, 18] on ul "Home Privacidad" at bounding box center [364, 13] width 729 height 26
click at [668, 48] on icon "publish" at bounding box center [669, 48] width 20 height 20
